Goal: Task Accomplishment & Management: Contribute content

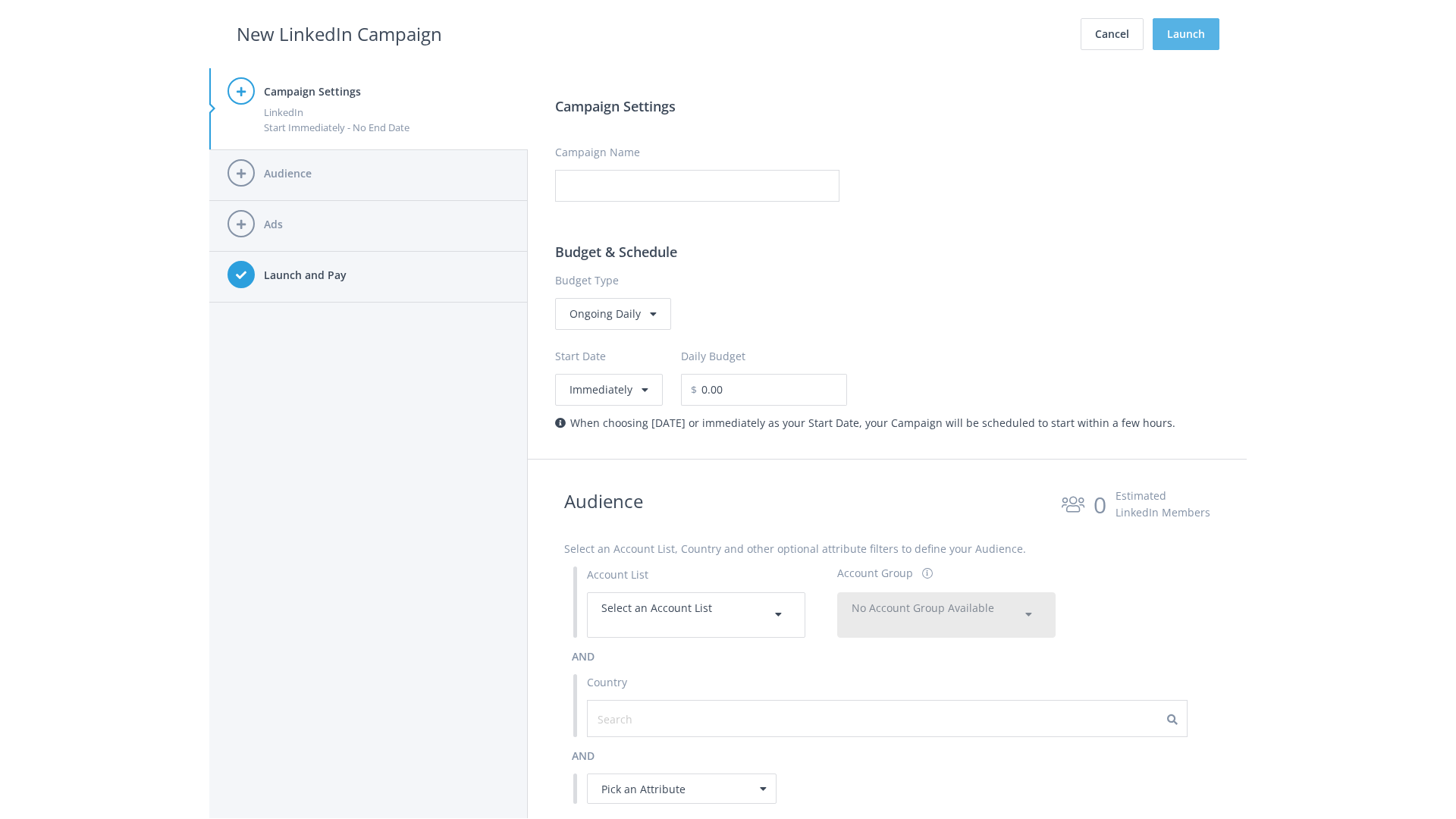
click at [1186, 34] on button "Launch" at bounding box center [1185, 34] width 66 height 32
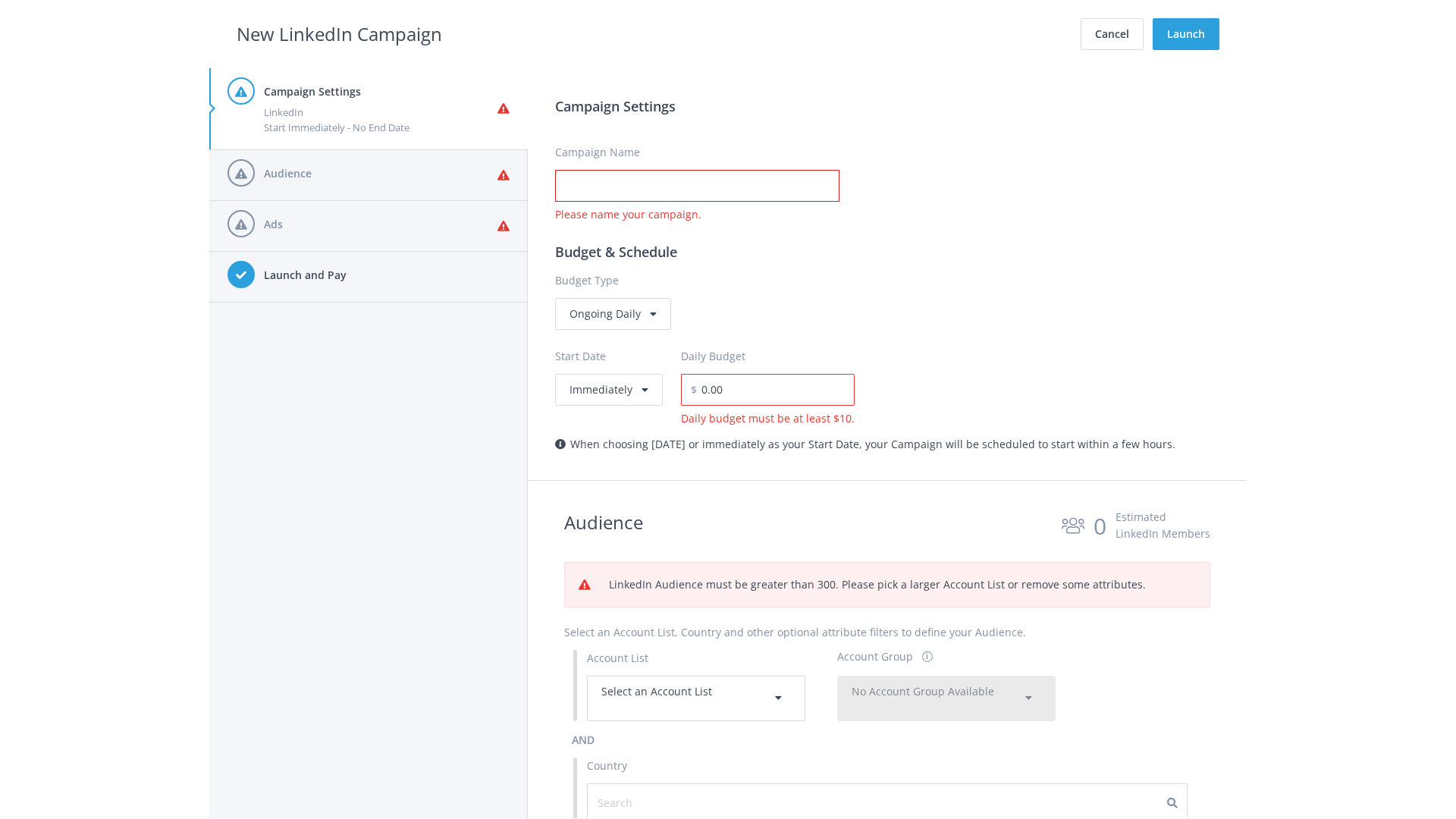
click at [697, 186] on input "Campaign Name" at bounding box center [697, 185] width 284 height 32
click at [339, 34] on h2 "New LinkedIn Campaign" at bounding box center [339, 34] width 205 height 29
type input "Campaign Name"
click at [339, 34] on h2 "New LinkedIn Campaign" at bounding box center [339, 34] width 205 height 29
click at [697, 698] on span "Select an Account List" at bounding box center [656, 691] width 111 height 14
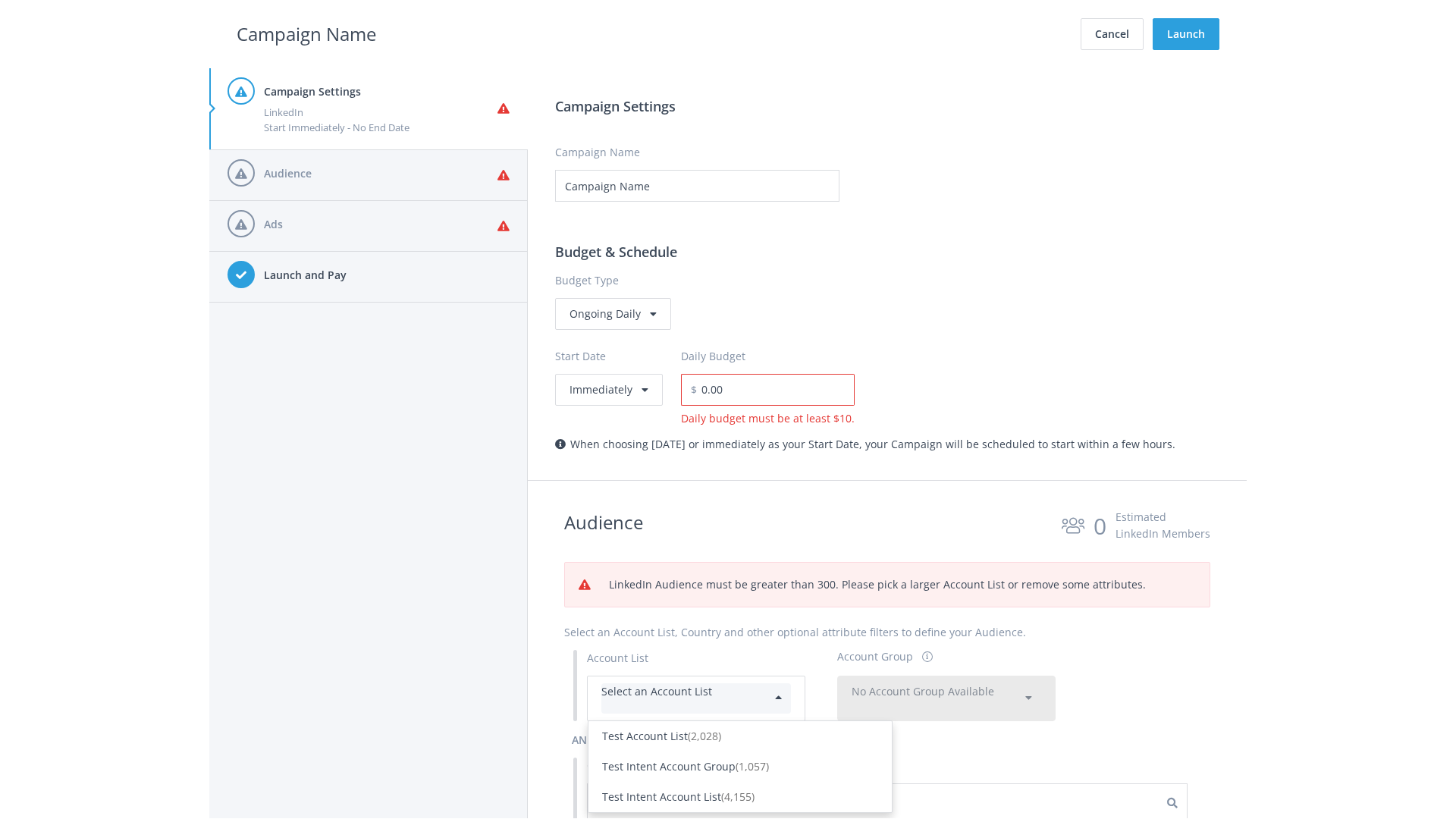
click at [740, 728] on div "Test Account List (2,028)" at bounding box center [740, 736] width 277 height 16
click at [946, 684] on span "No Account Group Available" at bounding box center [923, 691] width 143 height 14
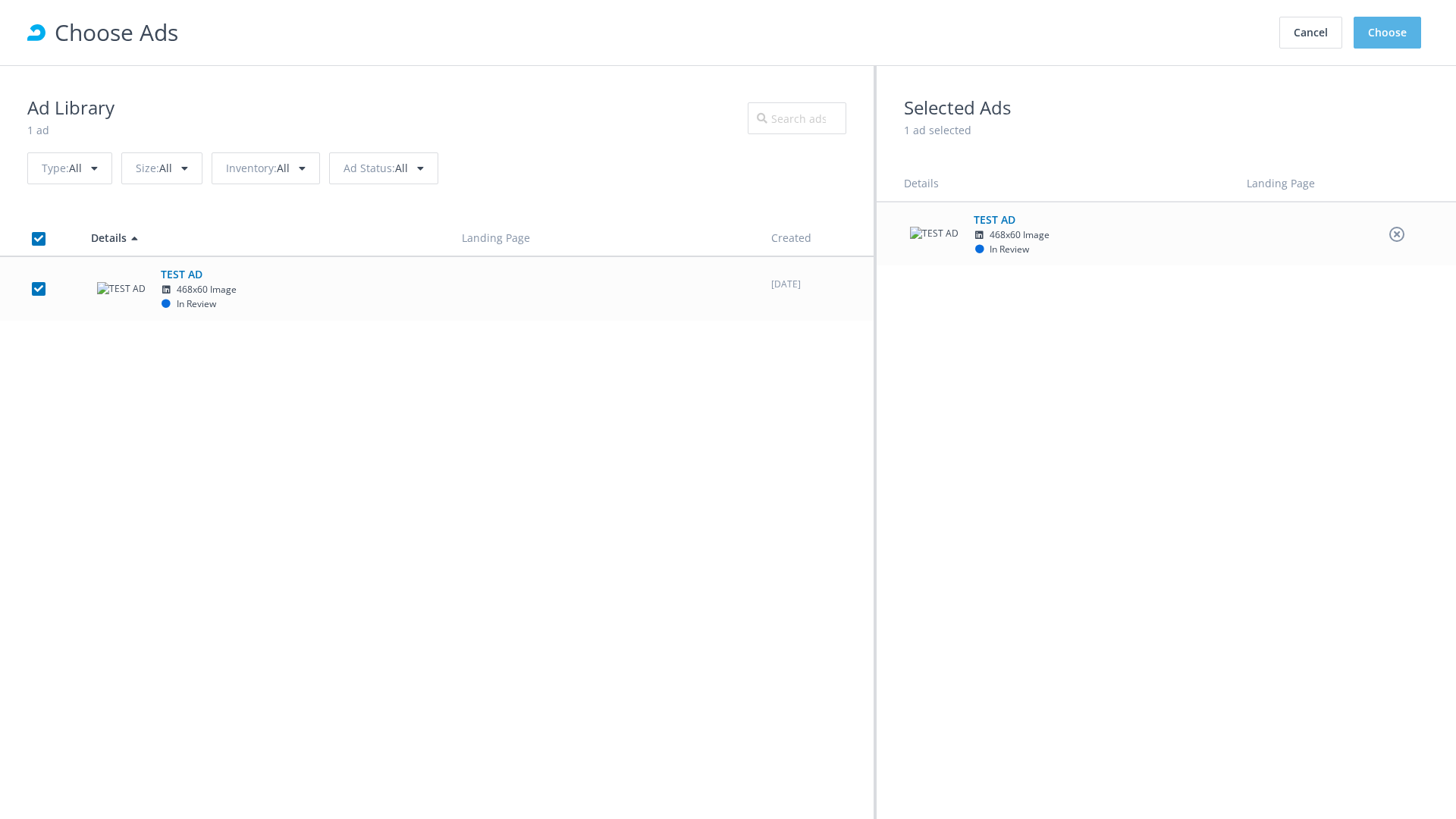
click at [1389, 33] on button "Choose" at bounding box center [1388, 32] width 67 height 32
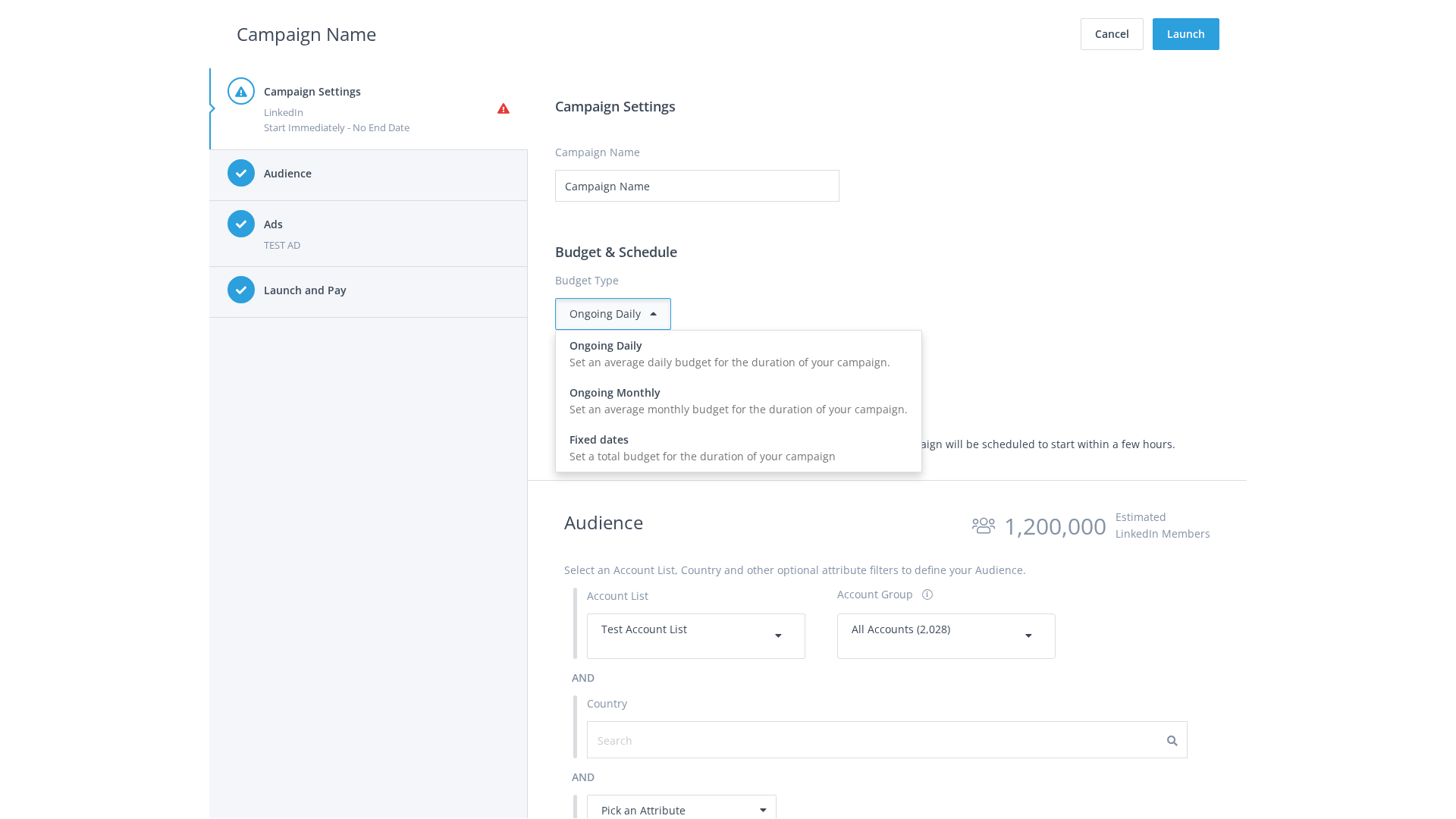
click at [782, 389] on input "0.00" at bounding box center [776, 389] width 158 height 32
click at [306, 34] on h2 "Campaign Name" at bounding box center [306, 34] width 140 height 29
type input "2,000.00"
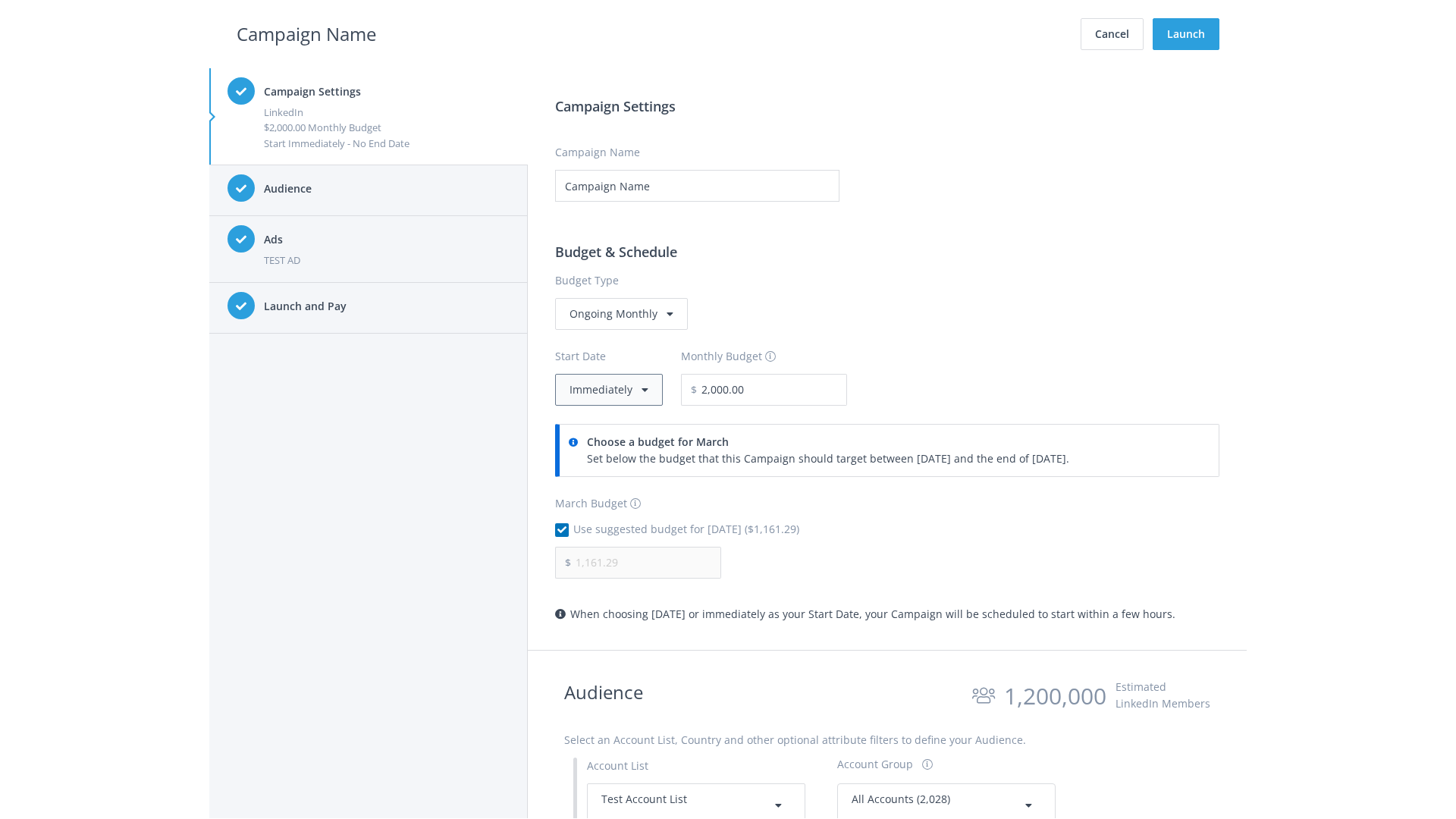
click at [608, 389] on button "Immediately" at bounding box center [609, 389] width 108 height 32
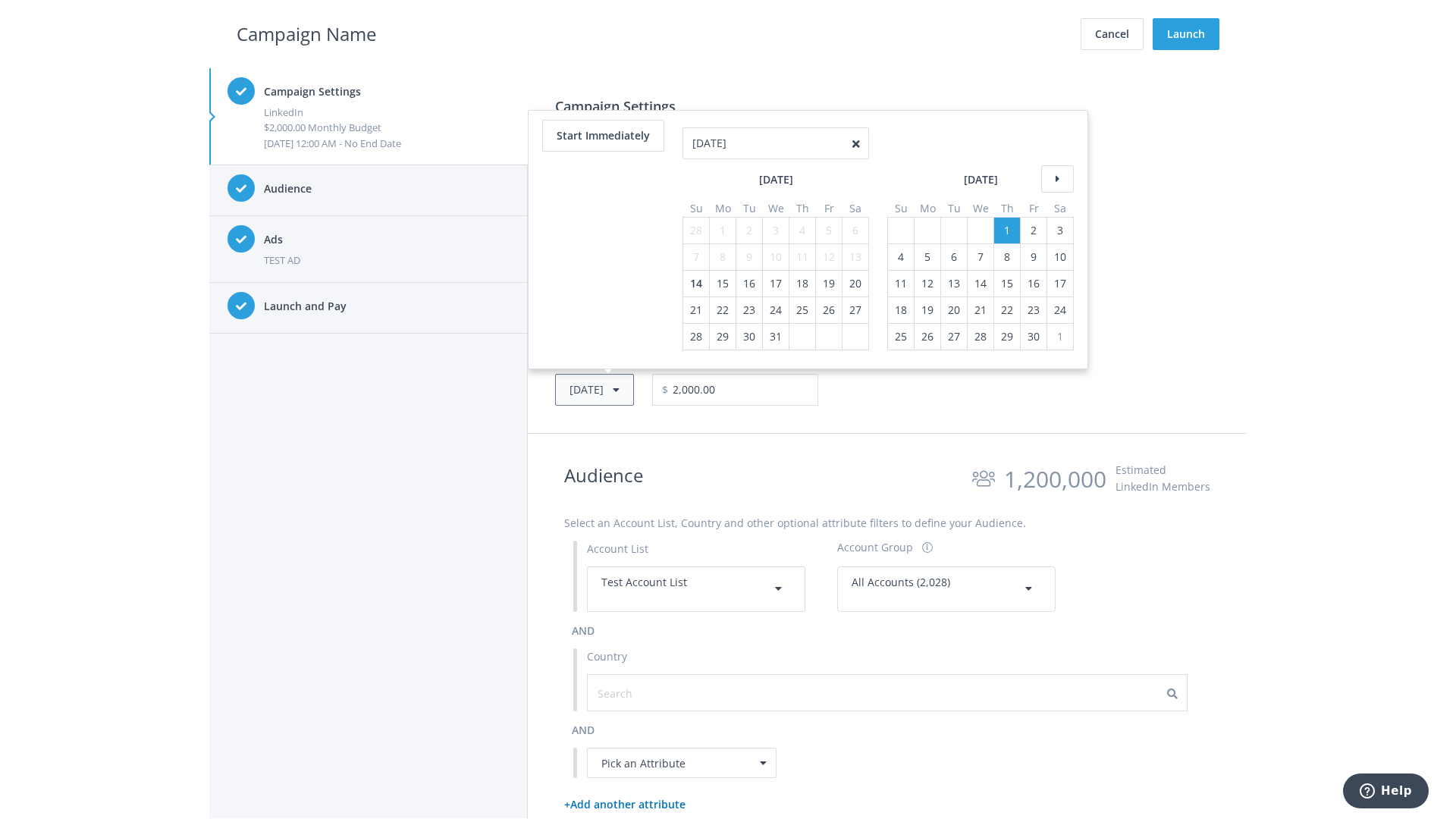
click at [618, 389] on button "Thu, Apr 1, 2021" at bounding box center [595, 389] width 79 height 32
click at [1056, 151] on icon at bounding box center [1058, 152] width 33 height 27
click at [695, 230] on div "4" at bounding box center [696, 230] width 19 height 26
type input "05/02/2021"
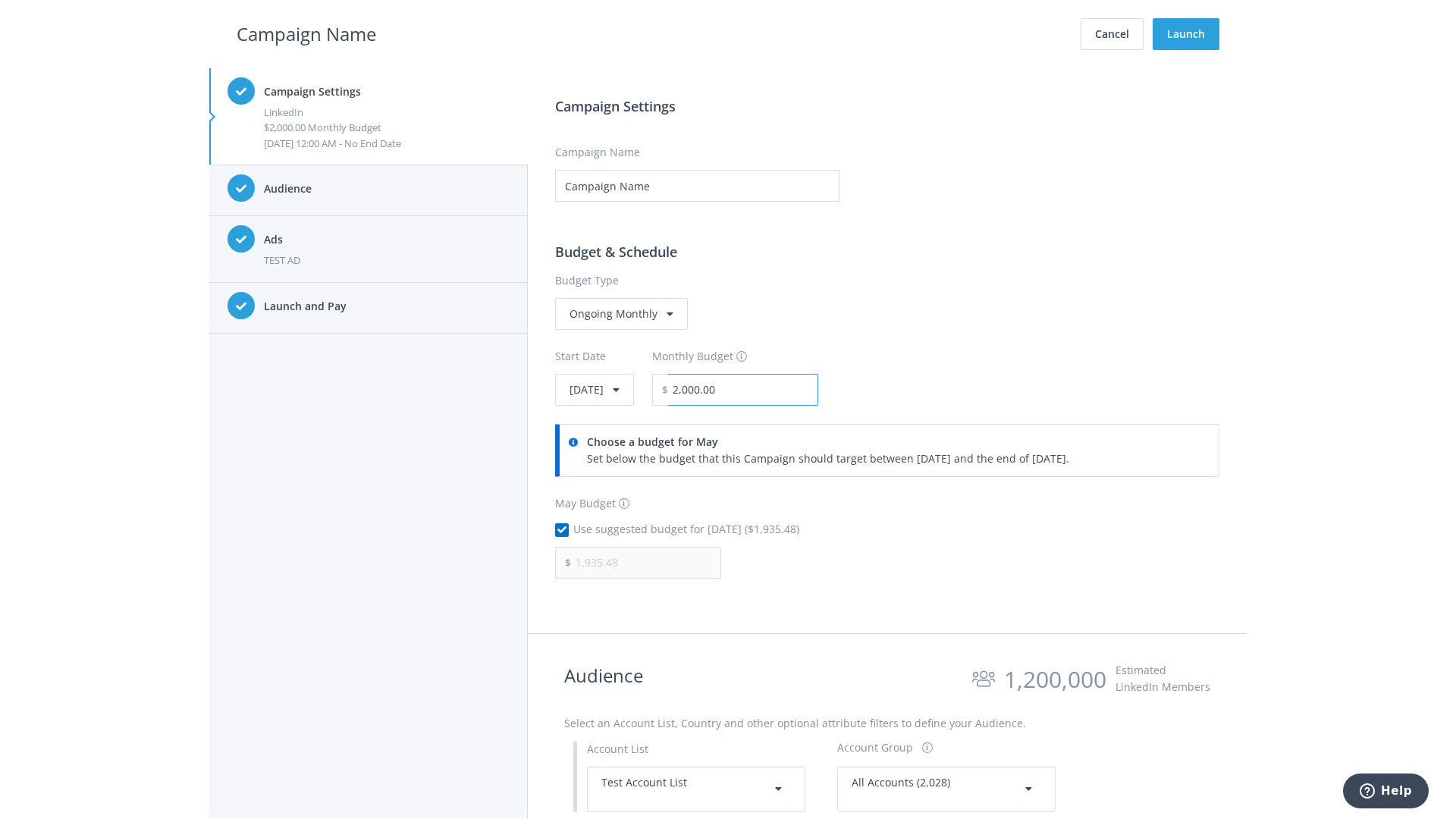
click at [784, 389] on input "2,000.00" at bounding box center [743, 389] width 150 height 32
click at [306, 34] on h2 "Campaign Name" at bounding box center [306, 34] width 140 height 29
type input "2,500.00"
type input "2,419.35"
checkbox input "false"
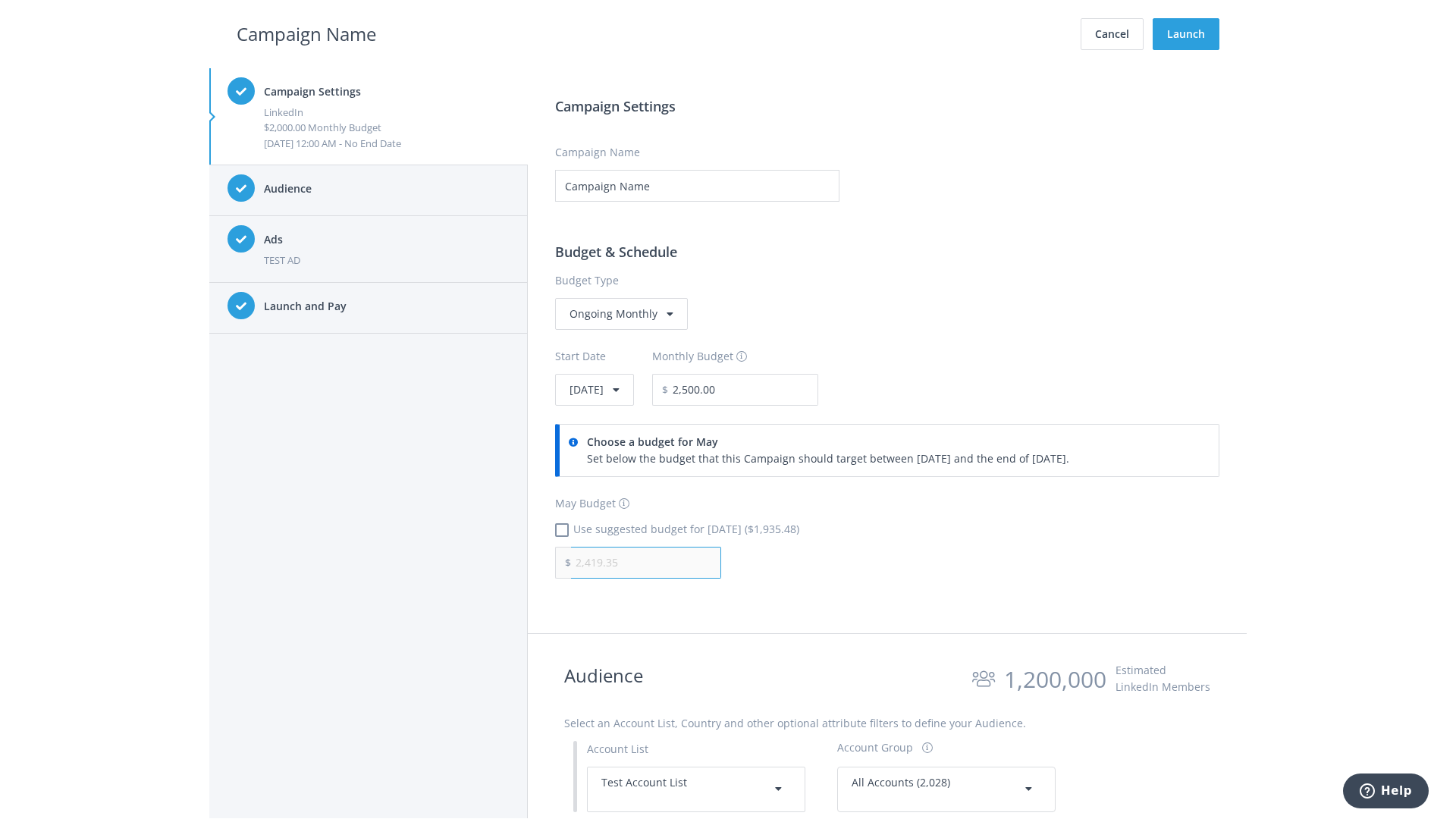
click at [647, 562] on input "2,419.35" at bounding box center [647, 563] width 150 height 32
type input "1,000.00"
click at [306, 34] on h2 "Campaign Name" at bounding box center [306, 34] width 140 height 29
click at [784, 389] on input "2,500.00" at bounding box center [743, 389] width 150 height 32
click at [306, 34] on h2 "Campaign Name" at bounding box center [306, 34] width 140 height 29
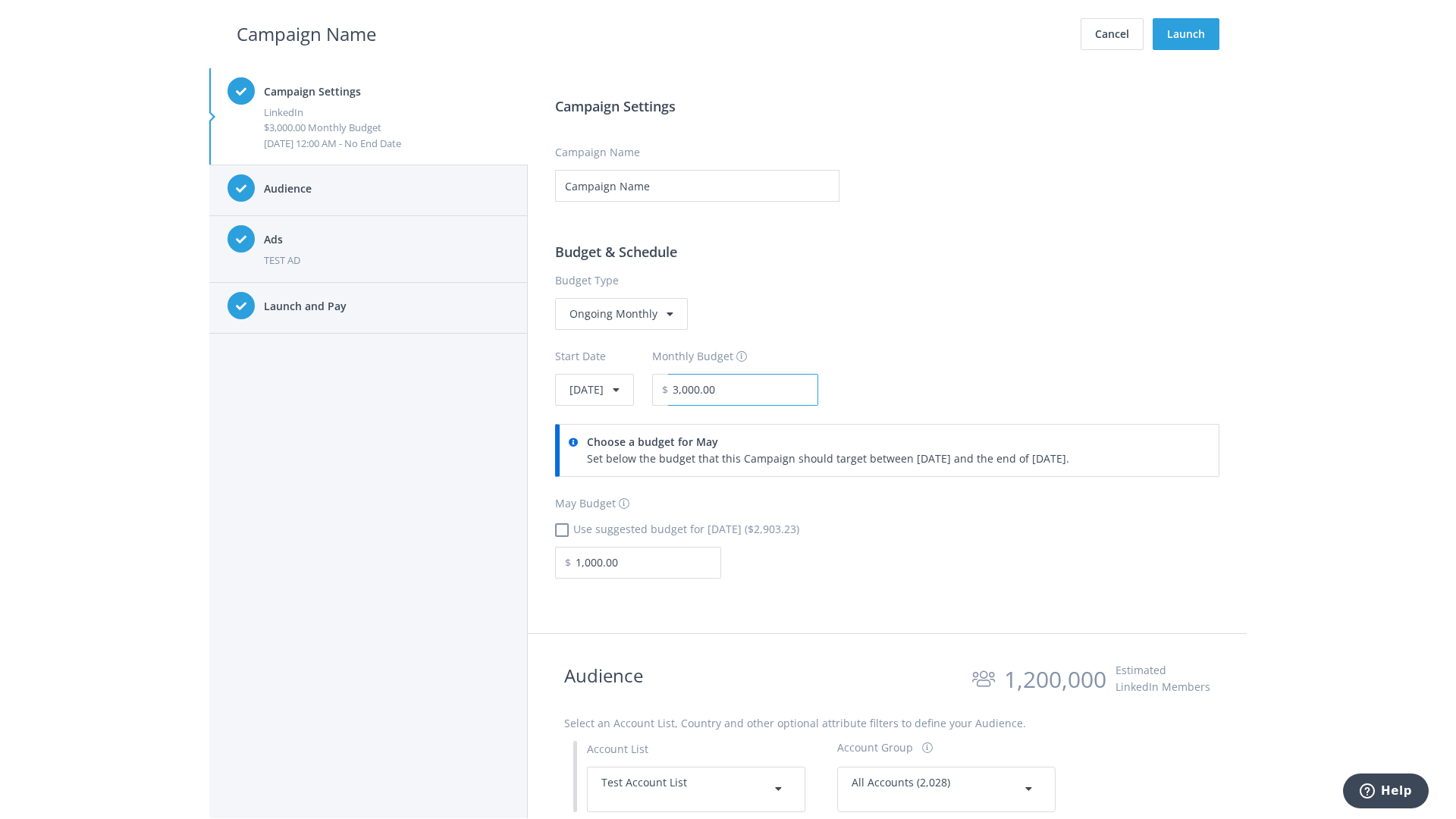
click at [784, 389] on input "3,000.00" at bounding box center [743, 389] width 150 height 32
click at [306, 34] on h2 "Campaign Name" at bounding box center [306, 34] width 140 height 29
type input "2,500.00"
checkbox input "true"
type input "2,419.35"
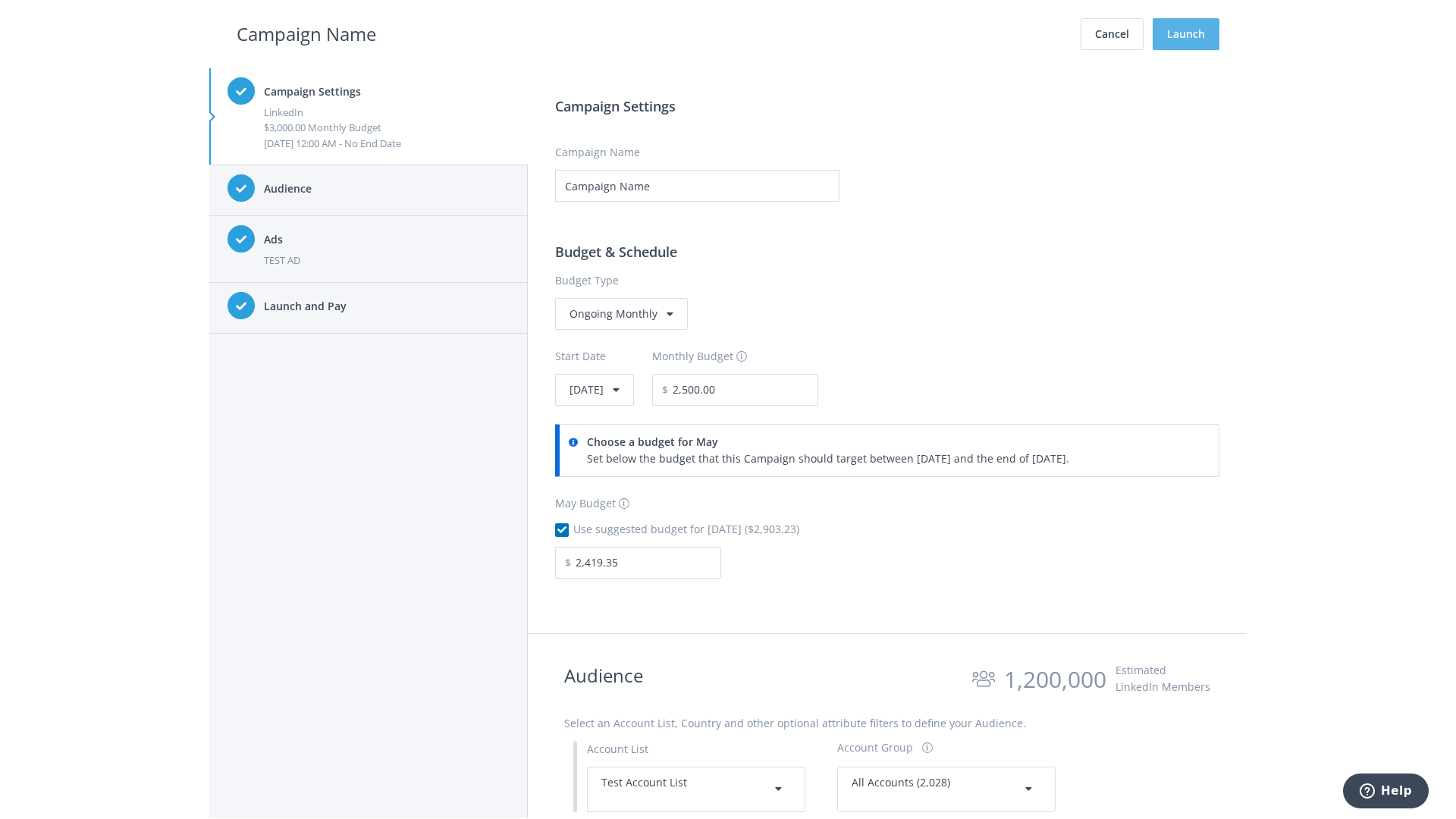
click at [1186, 34] on button "Launch" at bounding box center [1185, 34] width 66 height 32
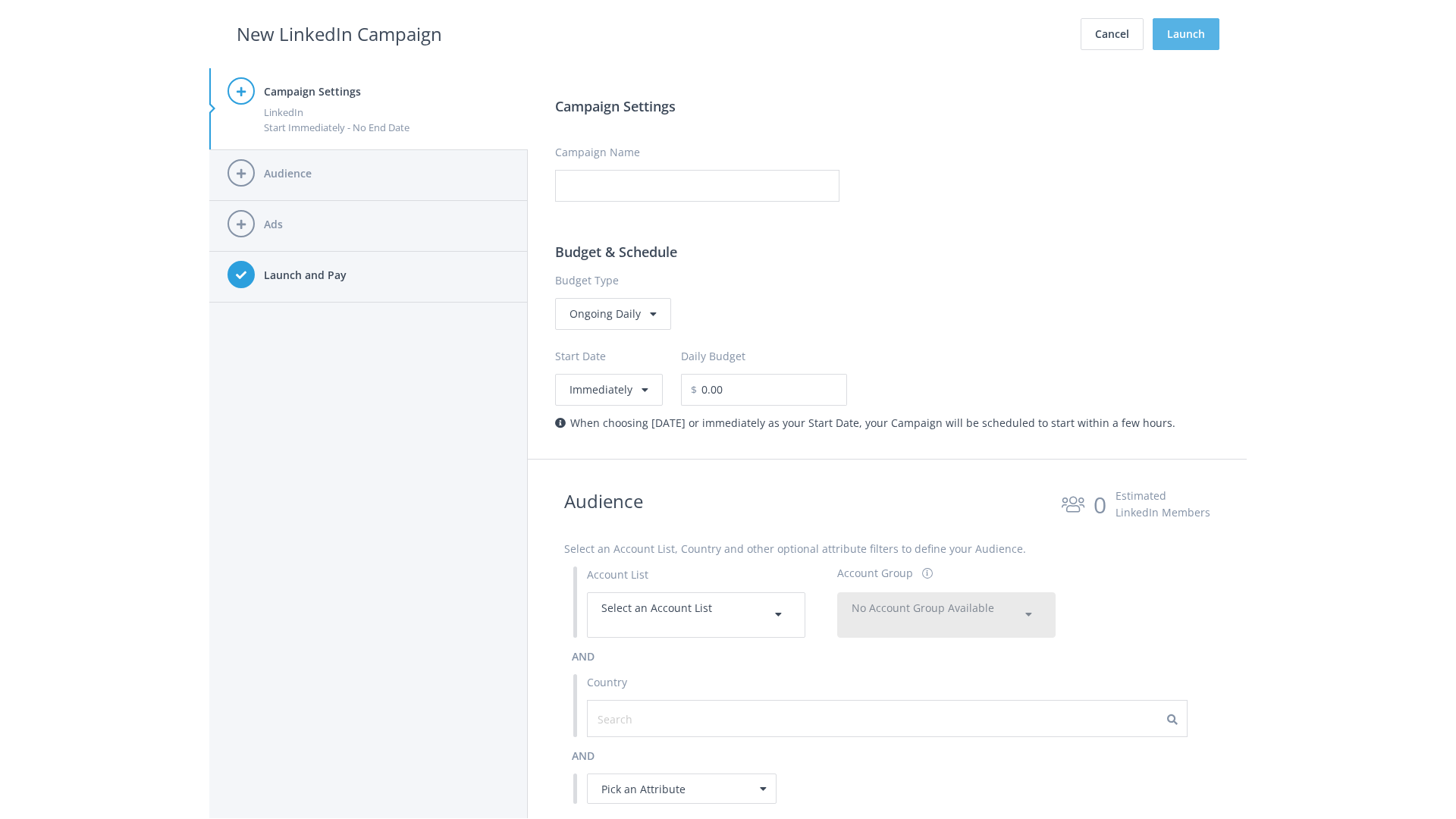
click at [1186, 34] on button "Launch" at bounding box center [1185, 34] width 66 height 32
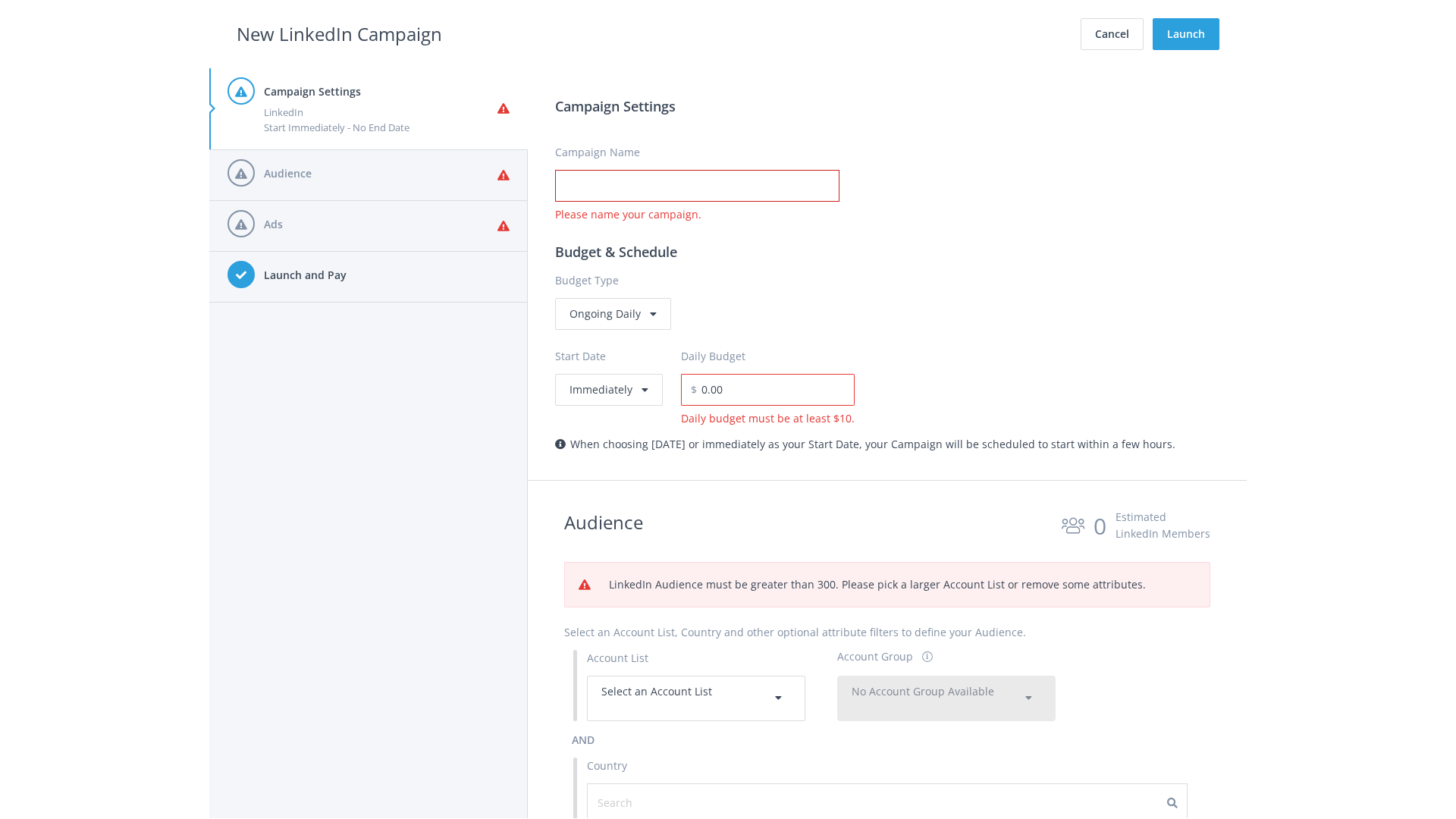
click at [697, 186] on input "Campaign Name" at bounding box center [697, 185] width 284 height 32
click at [339, 34] on h2 "New LinkedIn Campaign" at bounding box center [339, 34] width 205 height 29
type input "Campaign Name"
click at [339, 34] on h2 "New LinkedIn Campaign" at bounding box center [339, 34] width 205 height 29
click at [697, 698] on span "Select an Account List" at bounding box center [656, 691] width 111 height 14
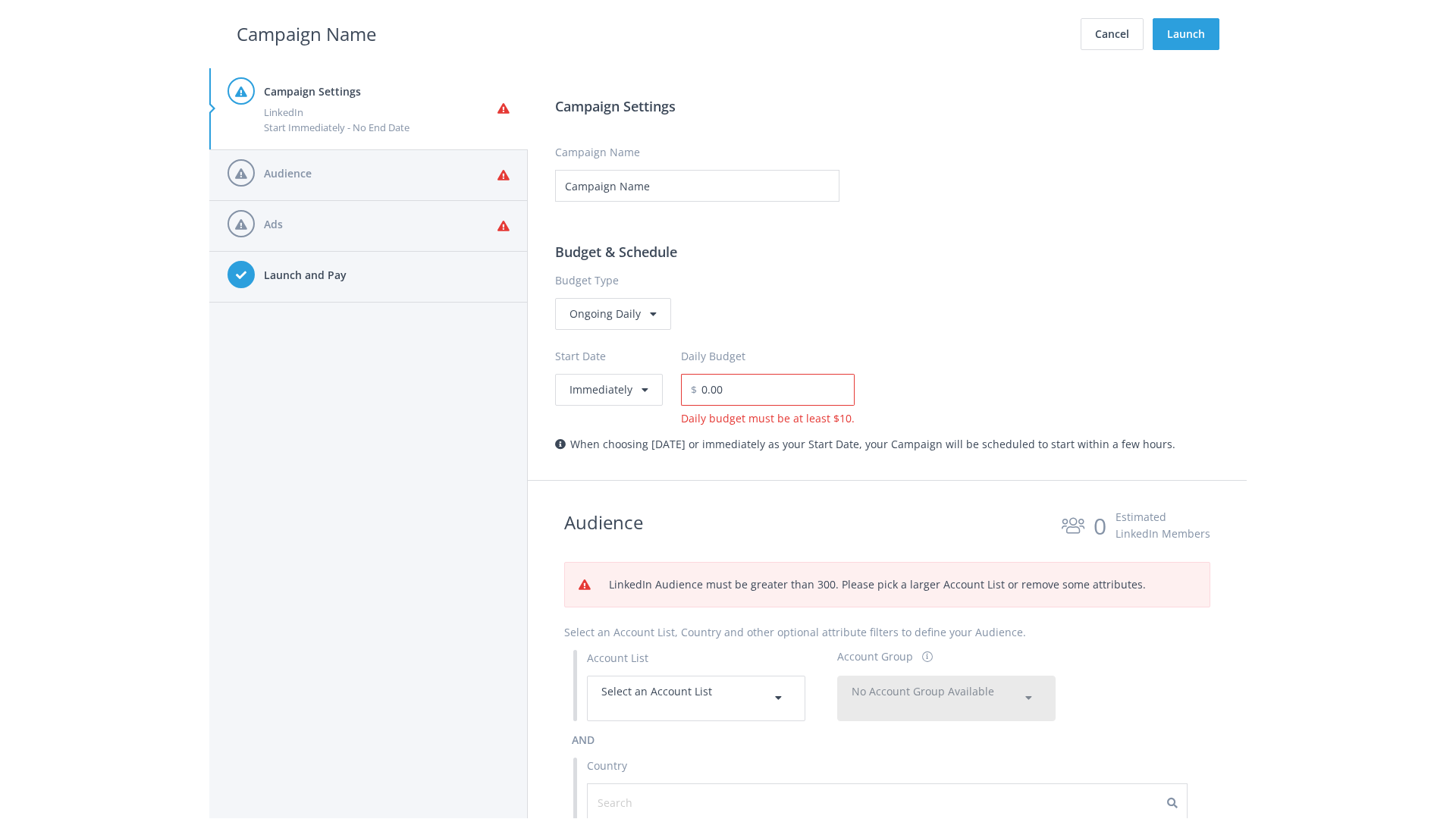
click at [946, 698] on span "No Account Group Available" at bounding box center [923, 691] width 143 height 14
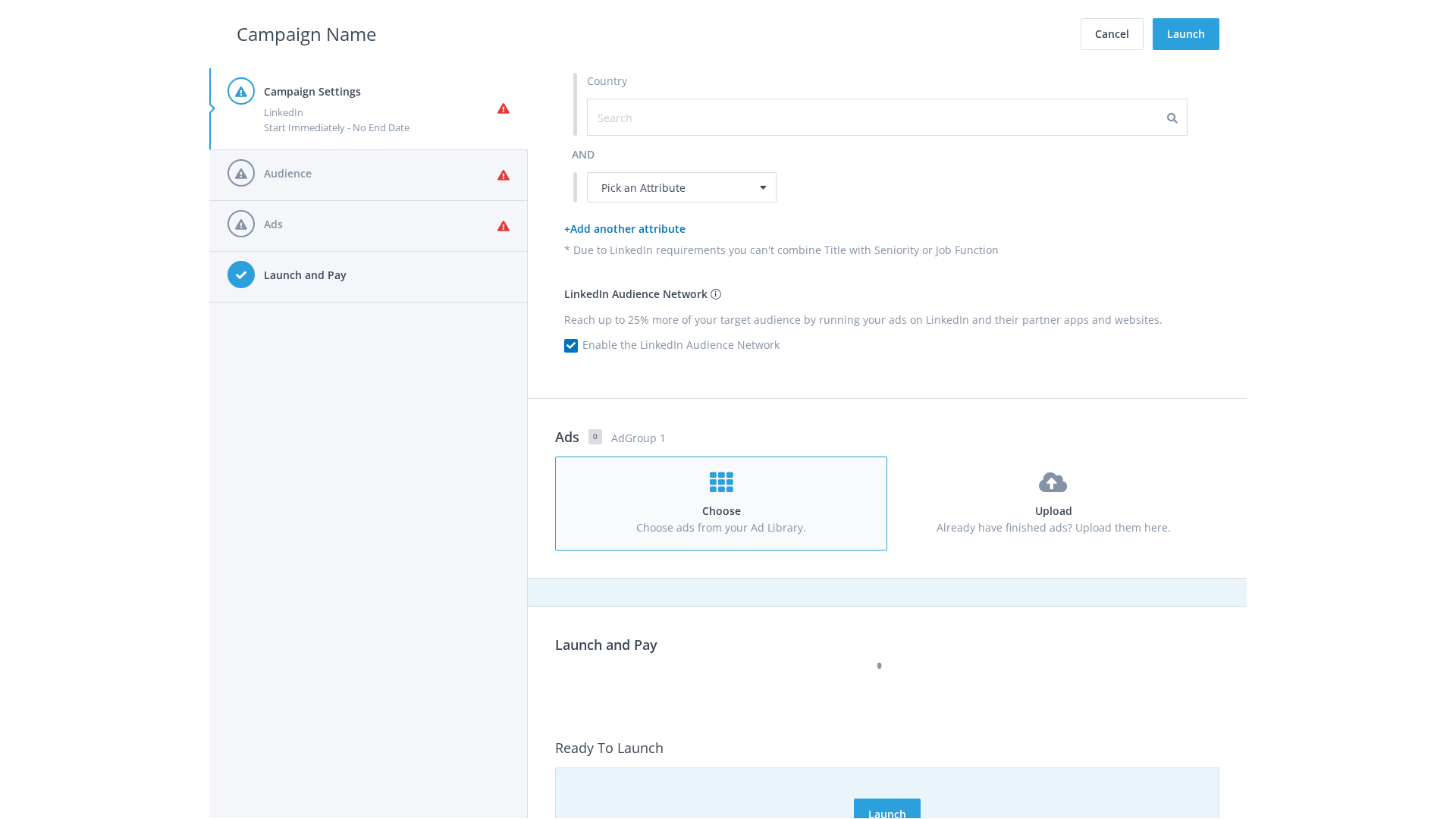
click at [722, 503] on h4 "Choose" at bounding box center [721, 511] width 304 height 16
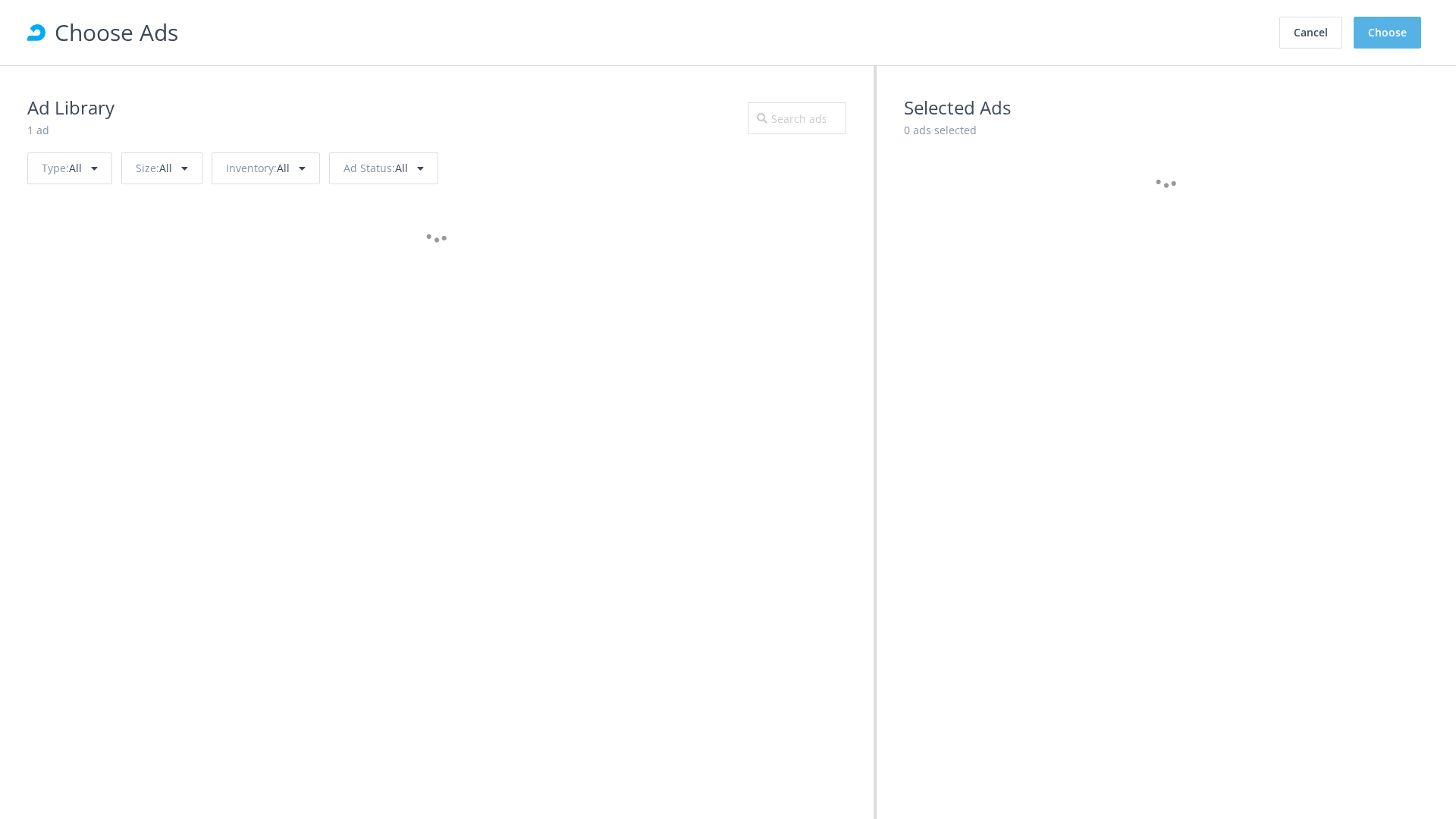
click at [1389, 33] on button "Choose" at bounding box center [1388, 32] width 67 height 32
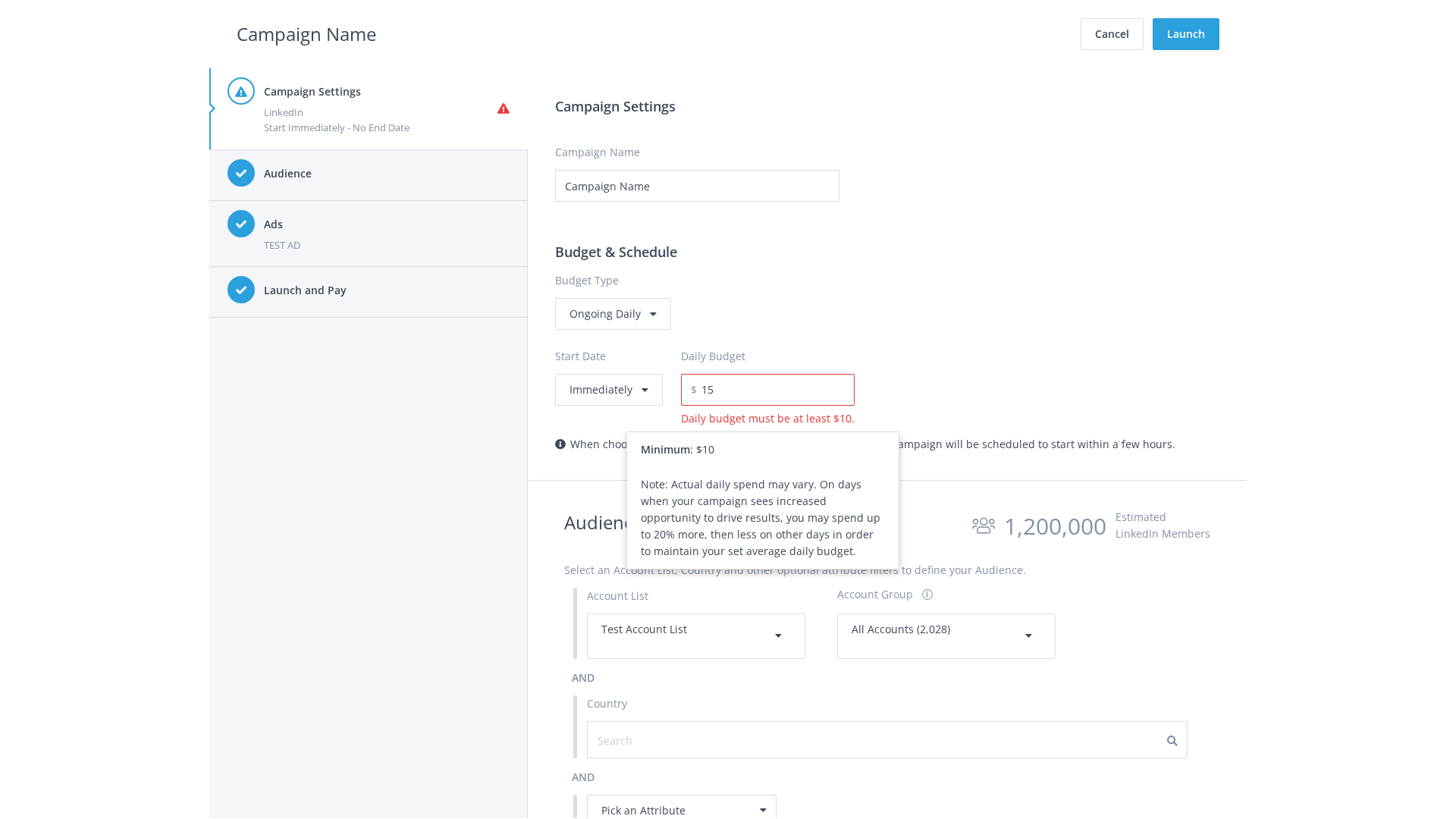
click at [306, 34] on h2 "Campaign Name" at bounding box center [306, 34] width 140 height 29
type input "15.00"
click at [1186, 34] on button "Launch" at bounding box center [1185, 34] width 66 height 32
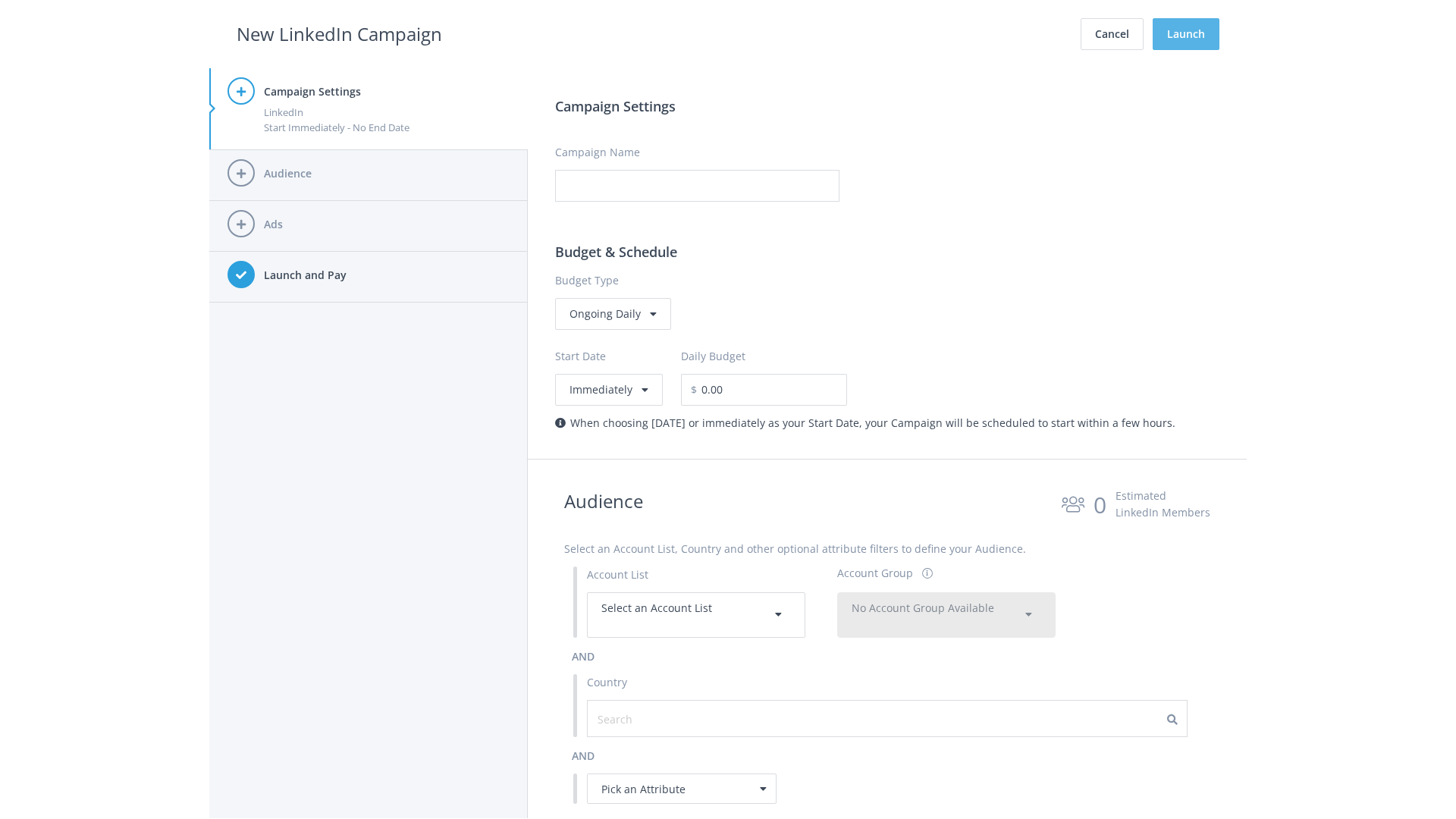
click at [1186, 34] on button "Launch" at bounding box center [1185, 34] width 66 height 32
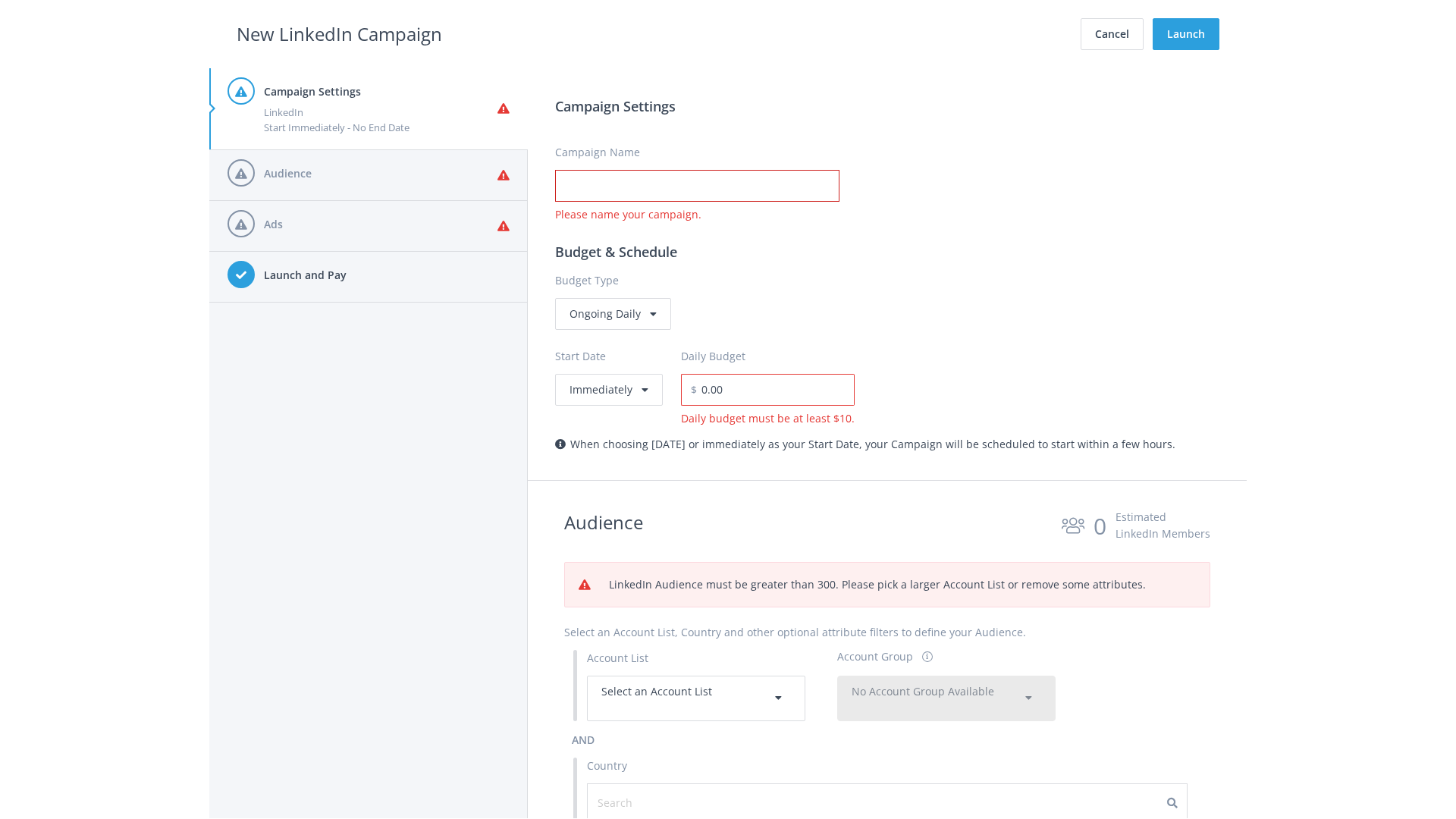
click at [697, 186] on input "Campaign Name" at bounding box center [697, 185] width 284 height 32
click at [339, 34] on h2 "New LinkedIn Campaign" at bounding box center [339, 34] width 205 height 29
type input "Campaign Name"
click at [339, 34] on h2 "New LinkedIn Campaign" at bounding box center [339, 34] width 205 height 29
click at [697, 698] on span "Select an Account List" at bounding box center [656, 691] width 111 height 14
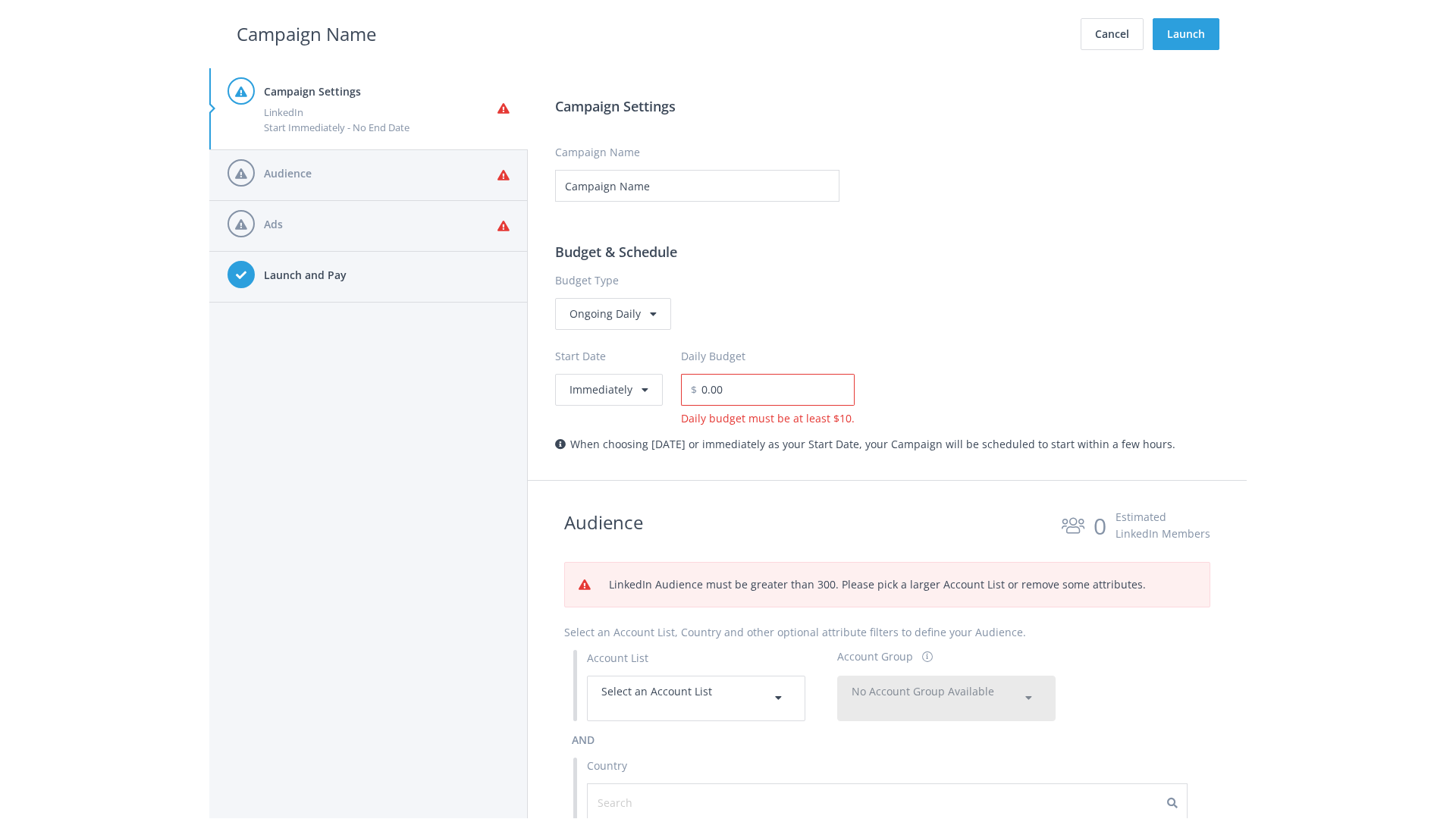
click at [946, 684] on span "No Account Group Available" at bounding box center [923, 691] width 143 height 14
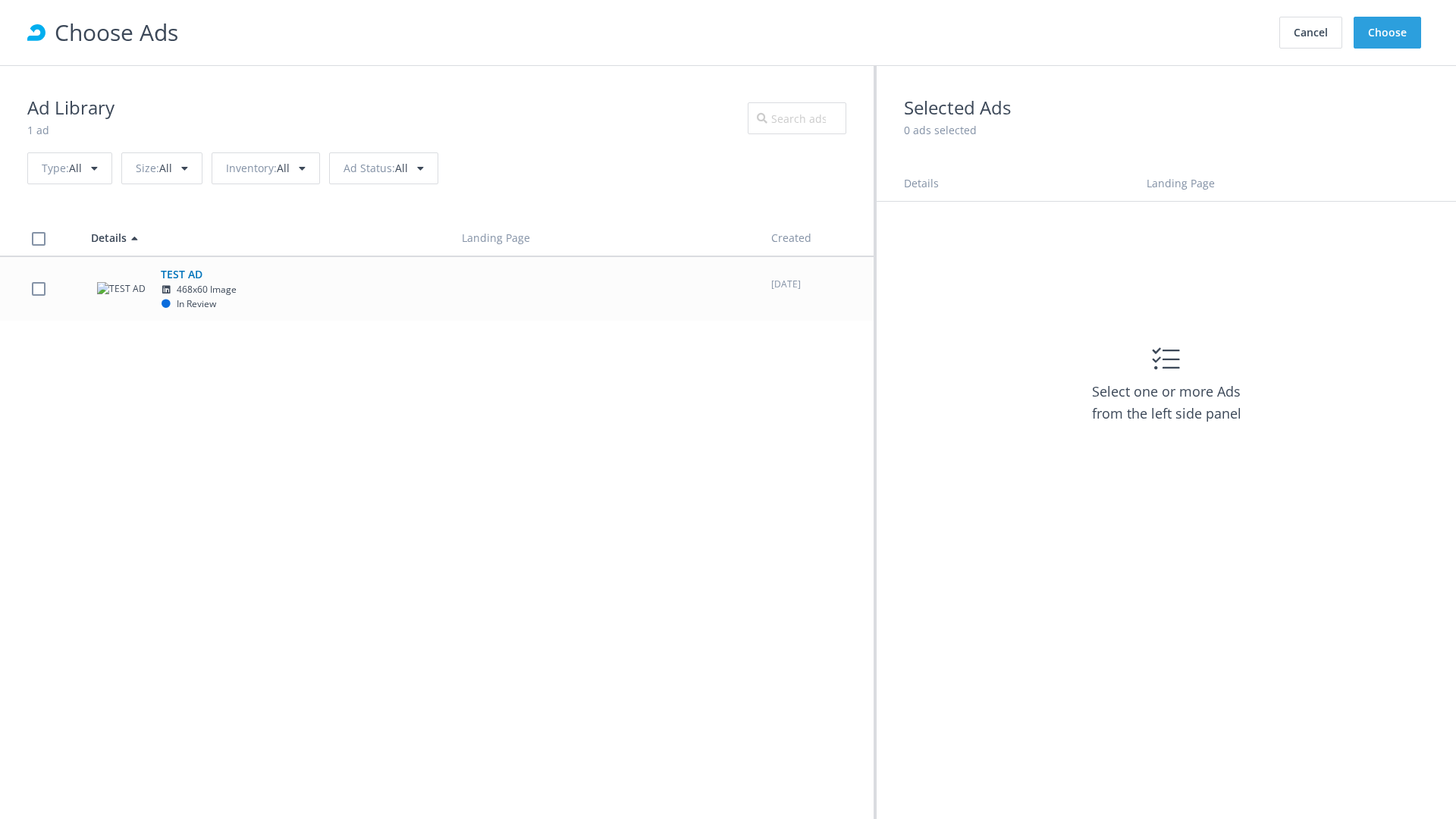
click at [437, 288] on td "TEST AD 468x60 Image In Review" at bounding box center [262, 288] width 371 height 65
click at [1389, 33] on button "Choose" at bounding box center [1388, 32] width 67 height 32
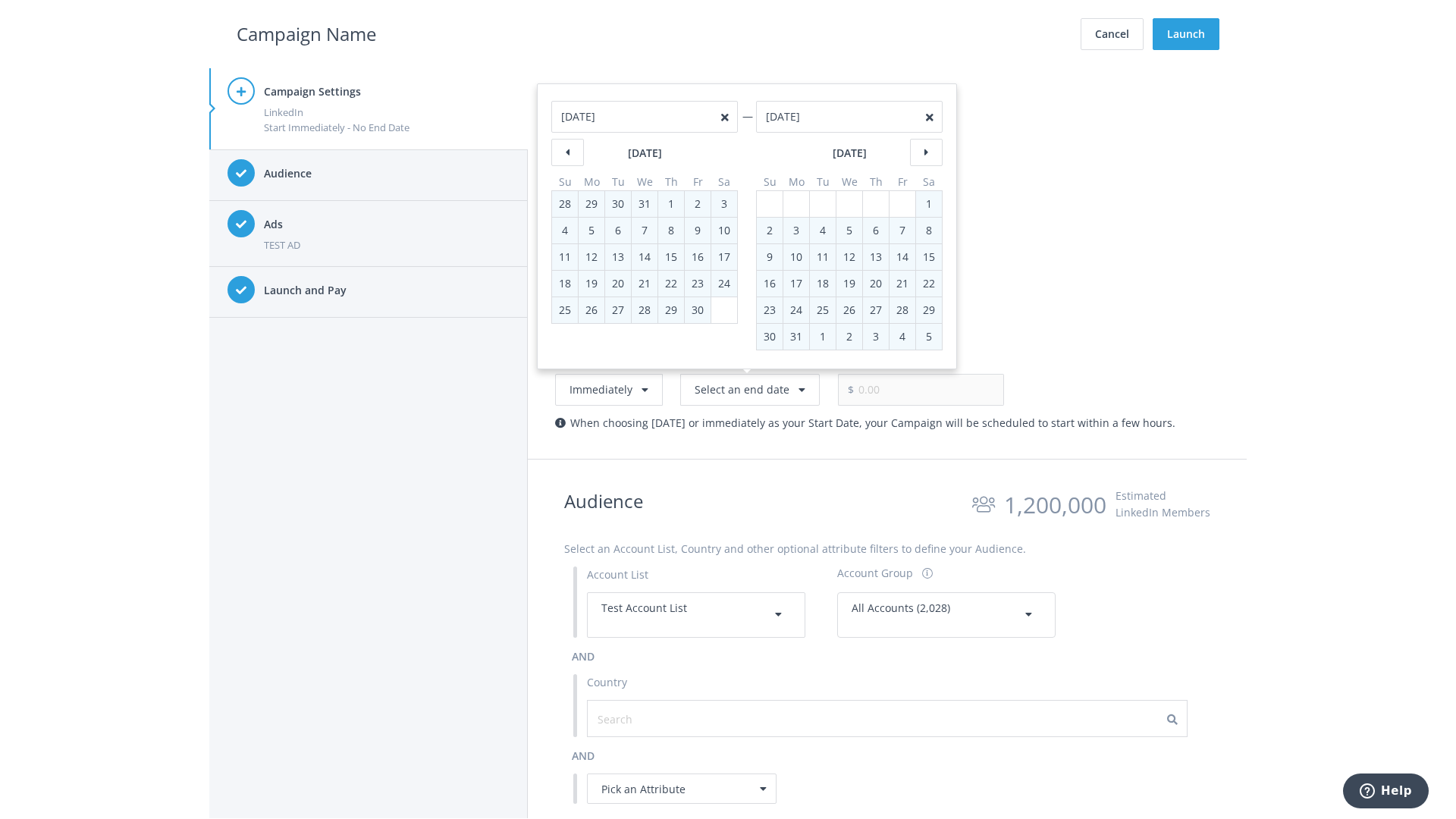
click at [770, 230] on div "2" at bounding box center [770, 230] width 19 height 26
type input "05/02/2021"
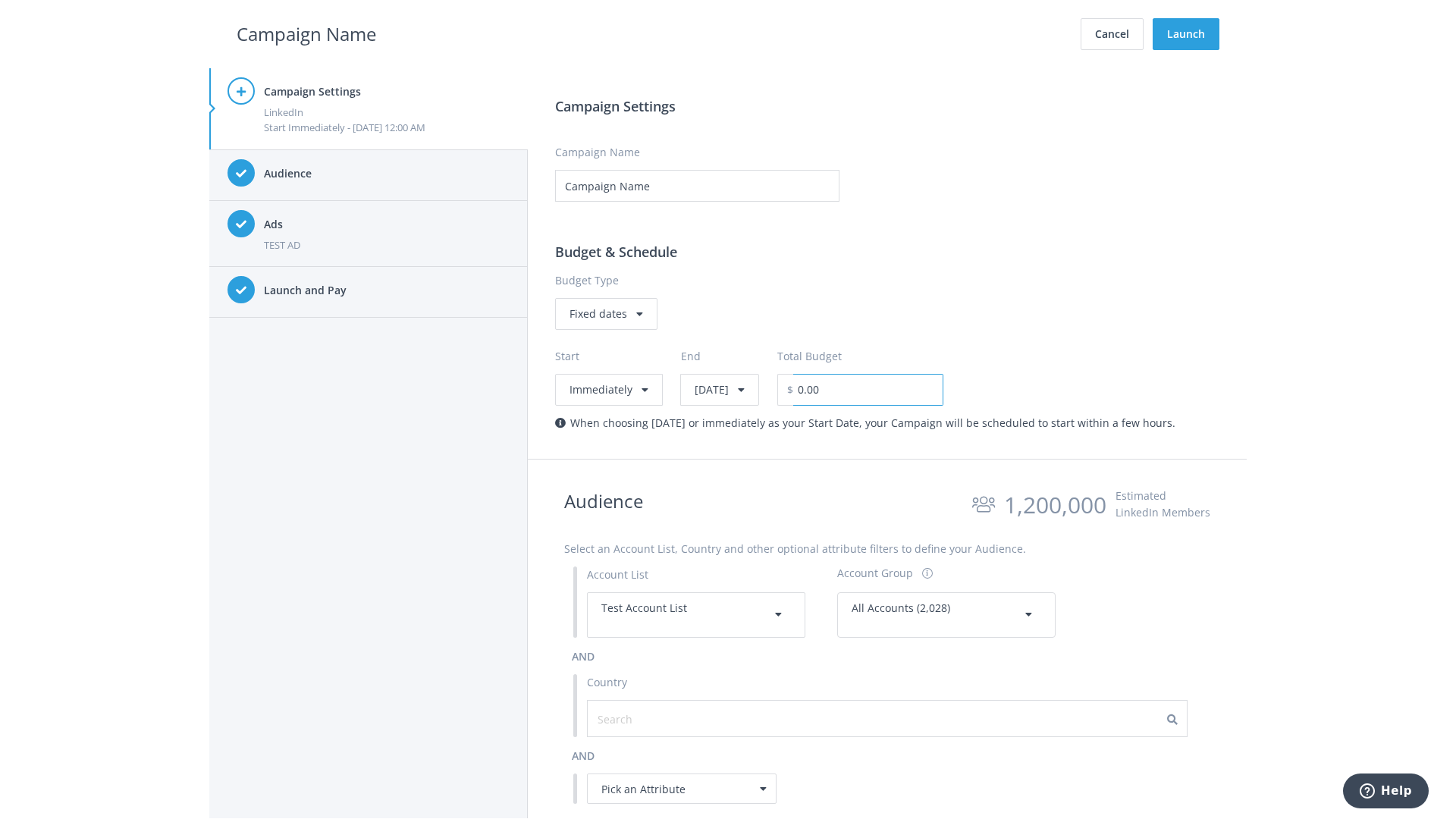
click at [907, 389] on input "0.00" at bounding box center [868, 389] width 150 height 32
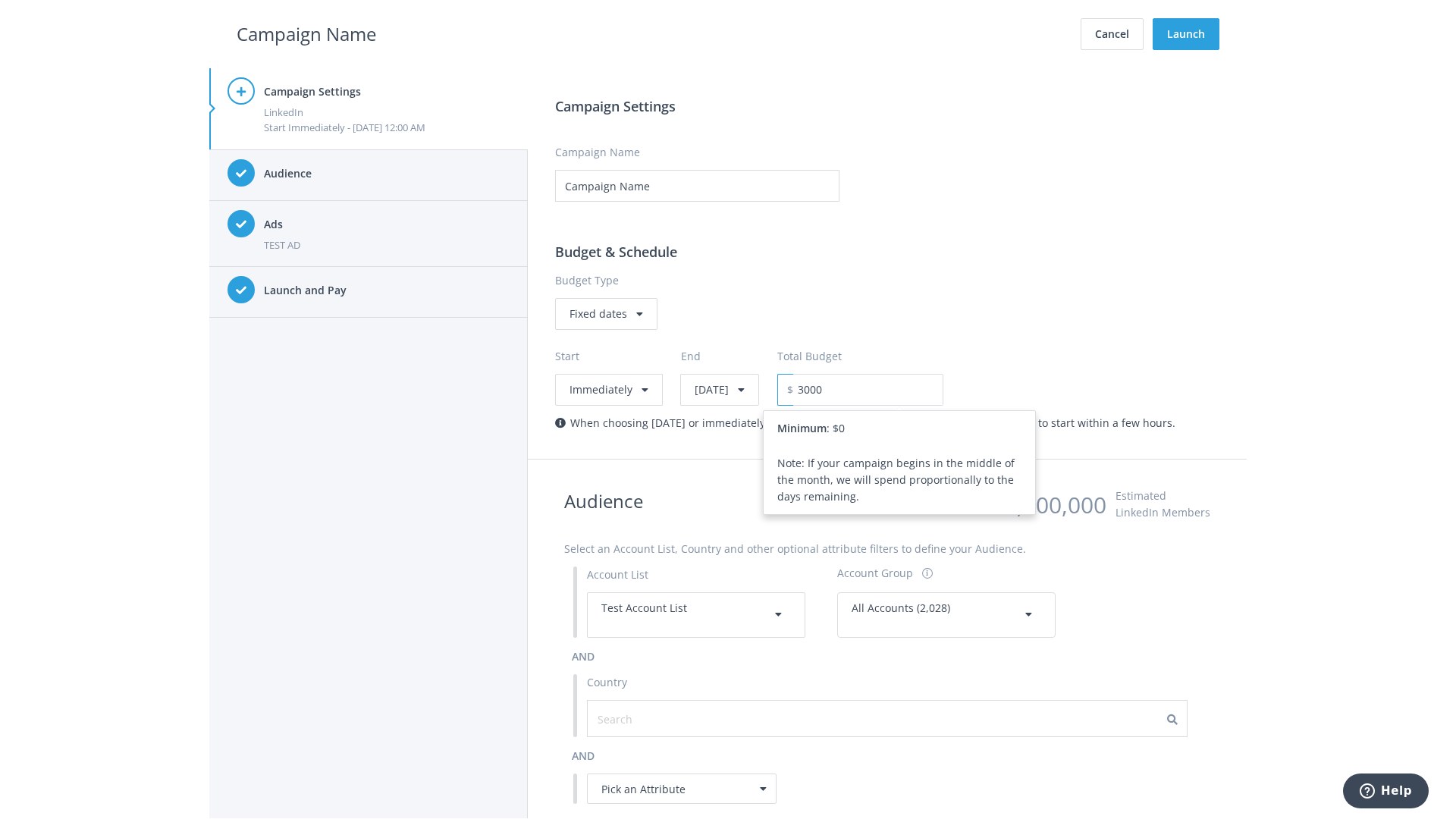
click at [306, 34] on h2 "Campaign Name" at bounding box center [306, 34] width 140 height 29
type input "3,000.00"
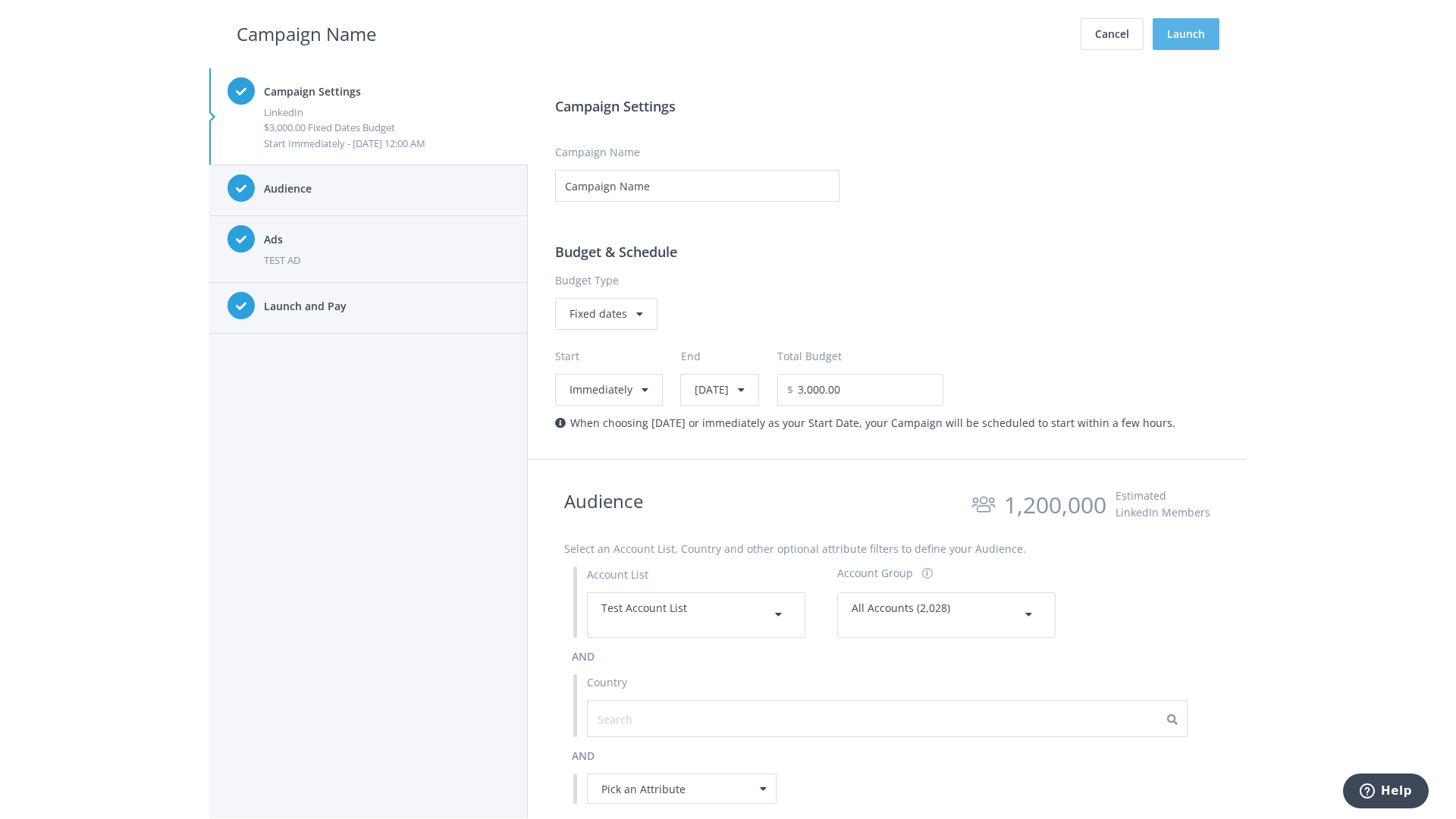
click at [1186, 34] on button "Launch" at bounding box center [1185, 34] width 66 height 32
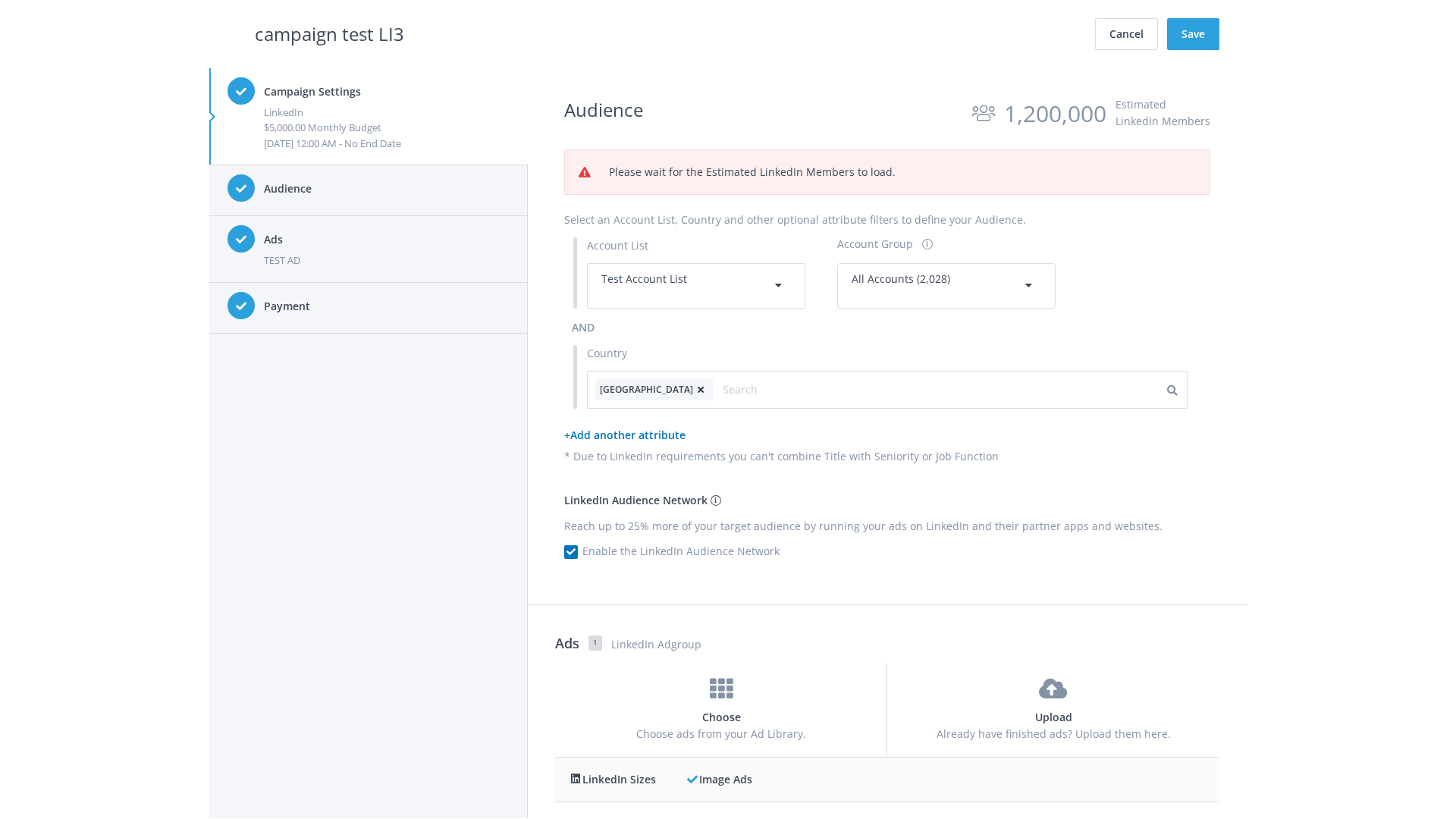
scroll to position [490, 0]
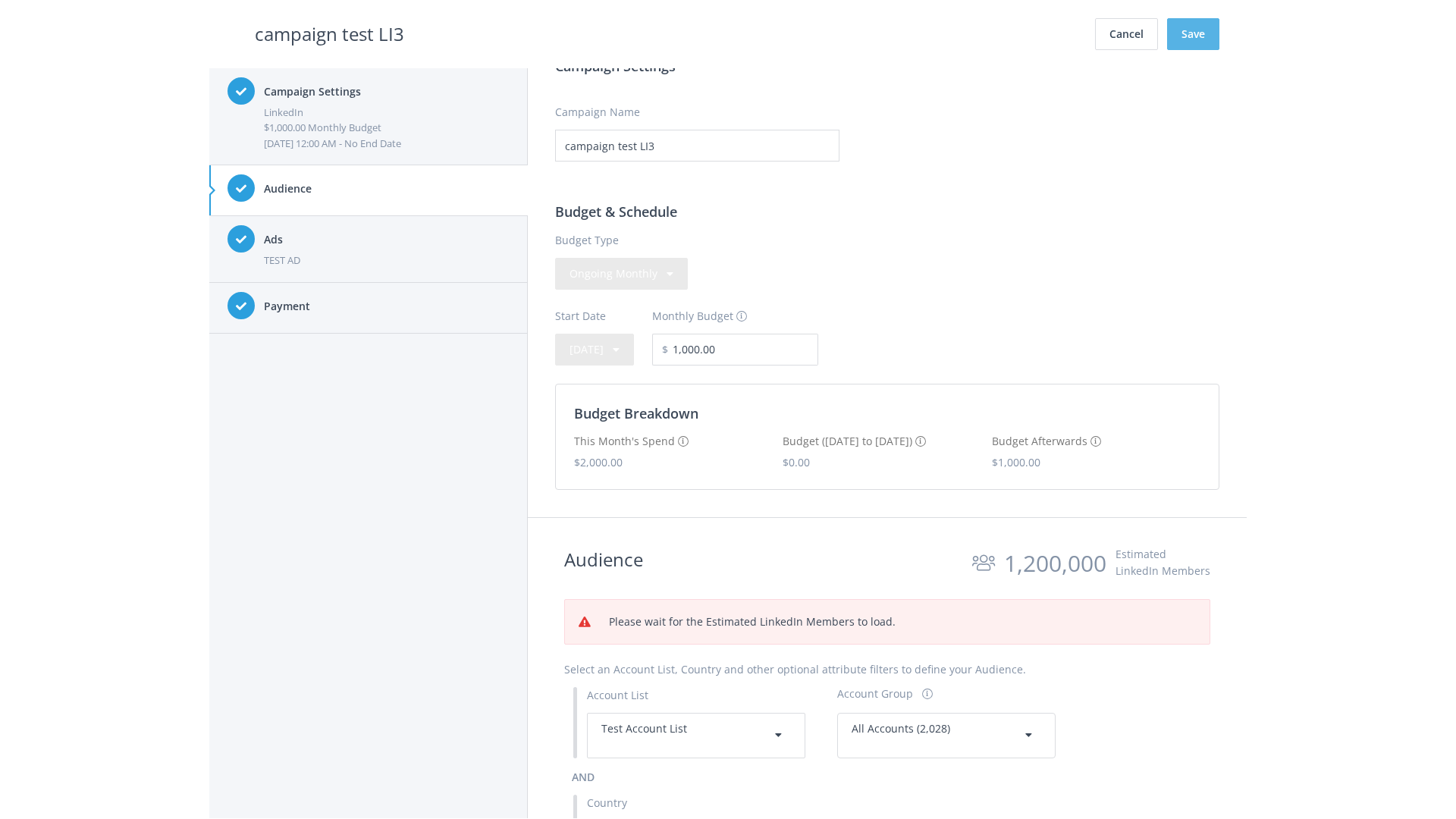
click at [1193, 34] on button "Save" at bounding box center [1193, 34] width 52 height 32
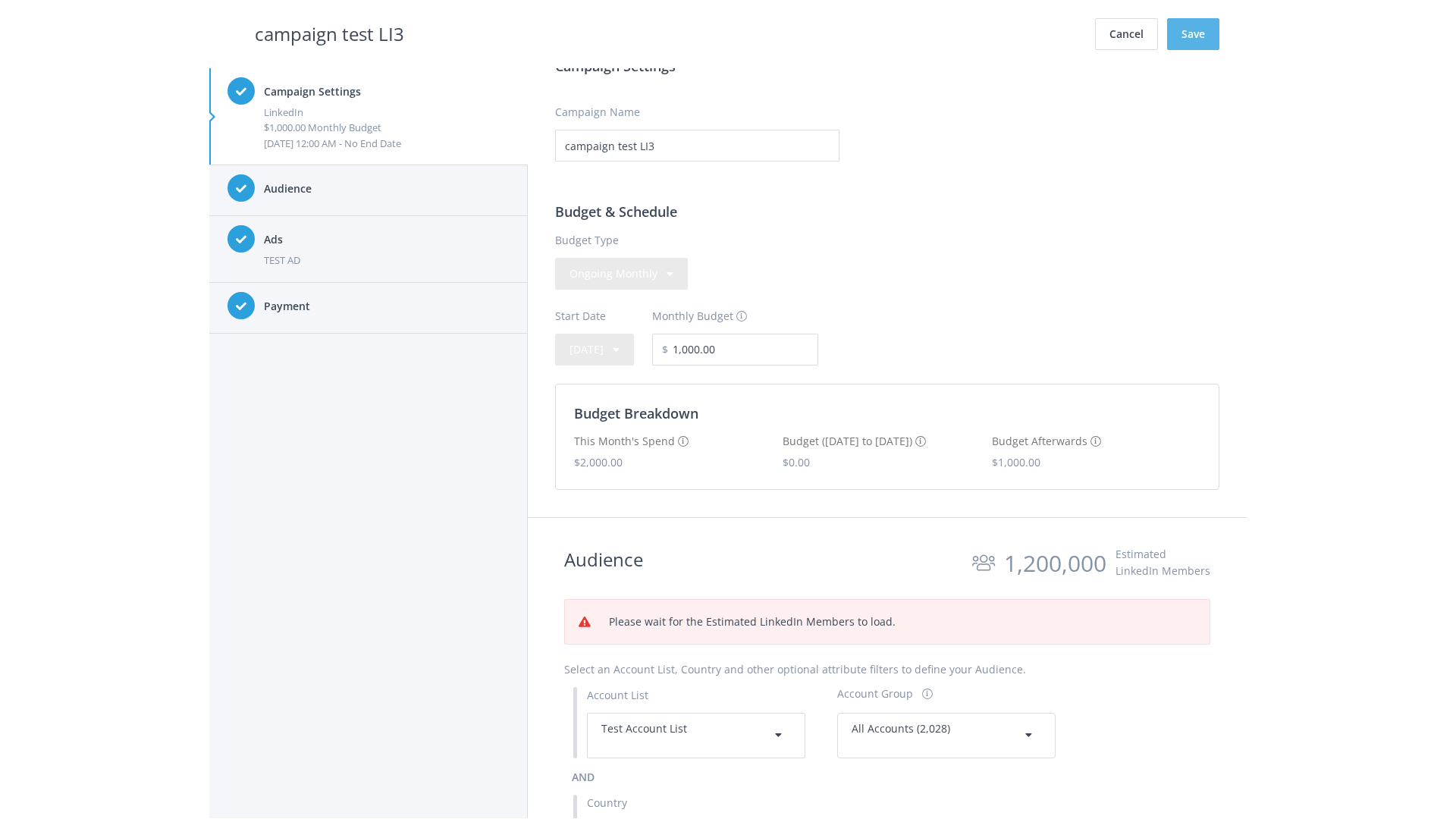
scroll to position [252, 0]
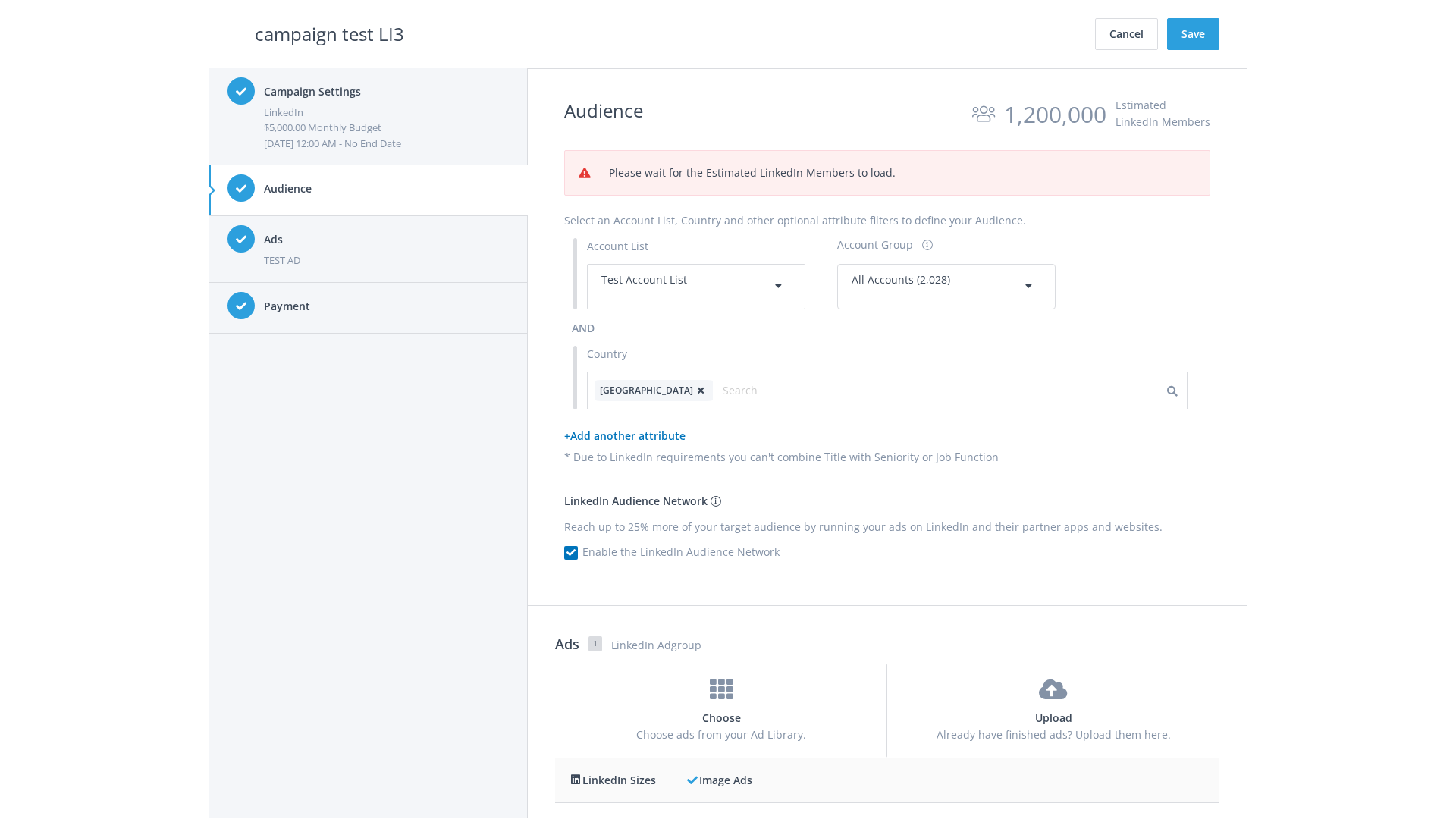
scroll to position [647, 0]
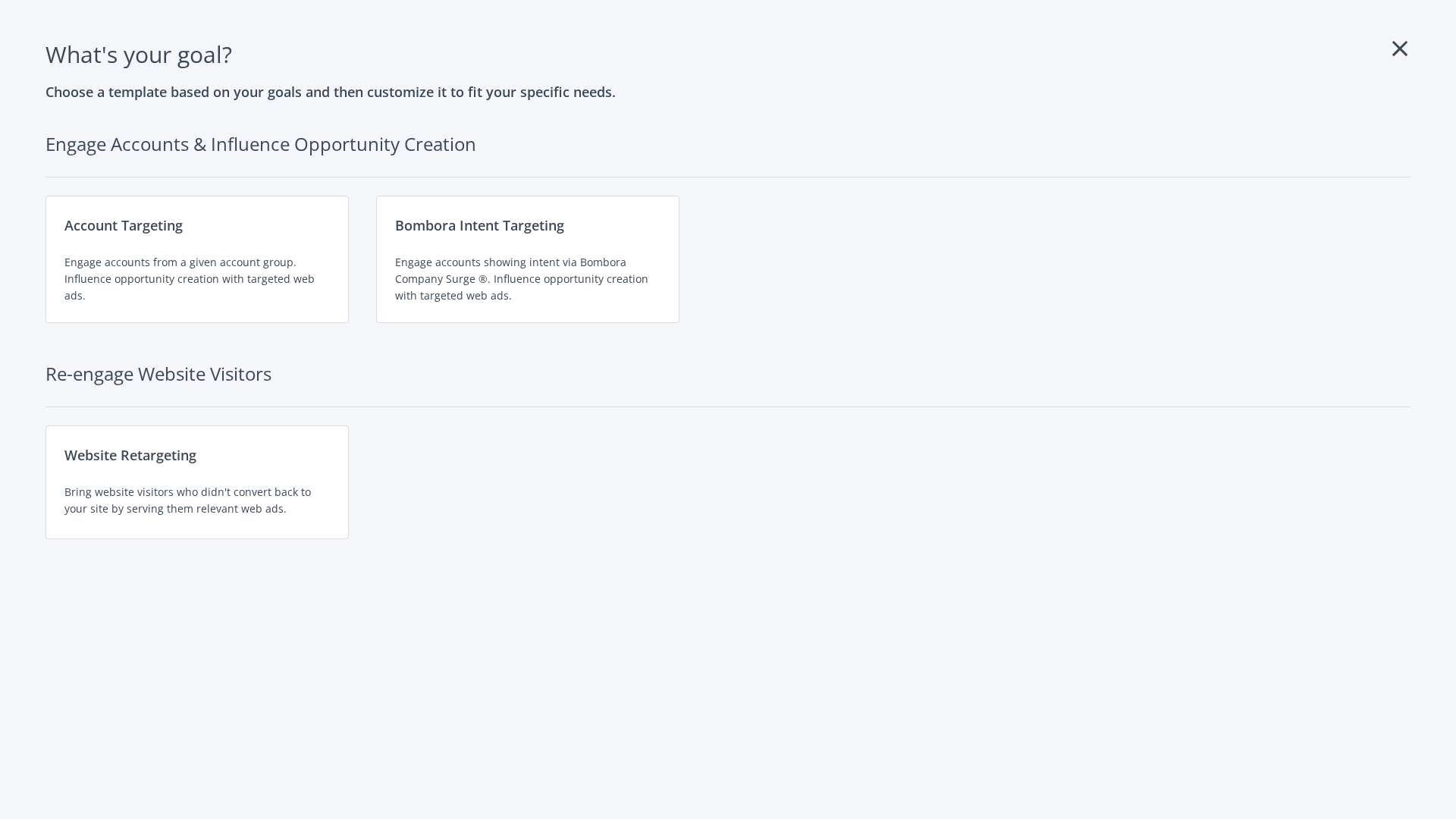
click at [198, 259] on div "Engage accounts from a given account group. Influence opportunity creation with…" at bounding box center [198, 279] width 266 height 50
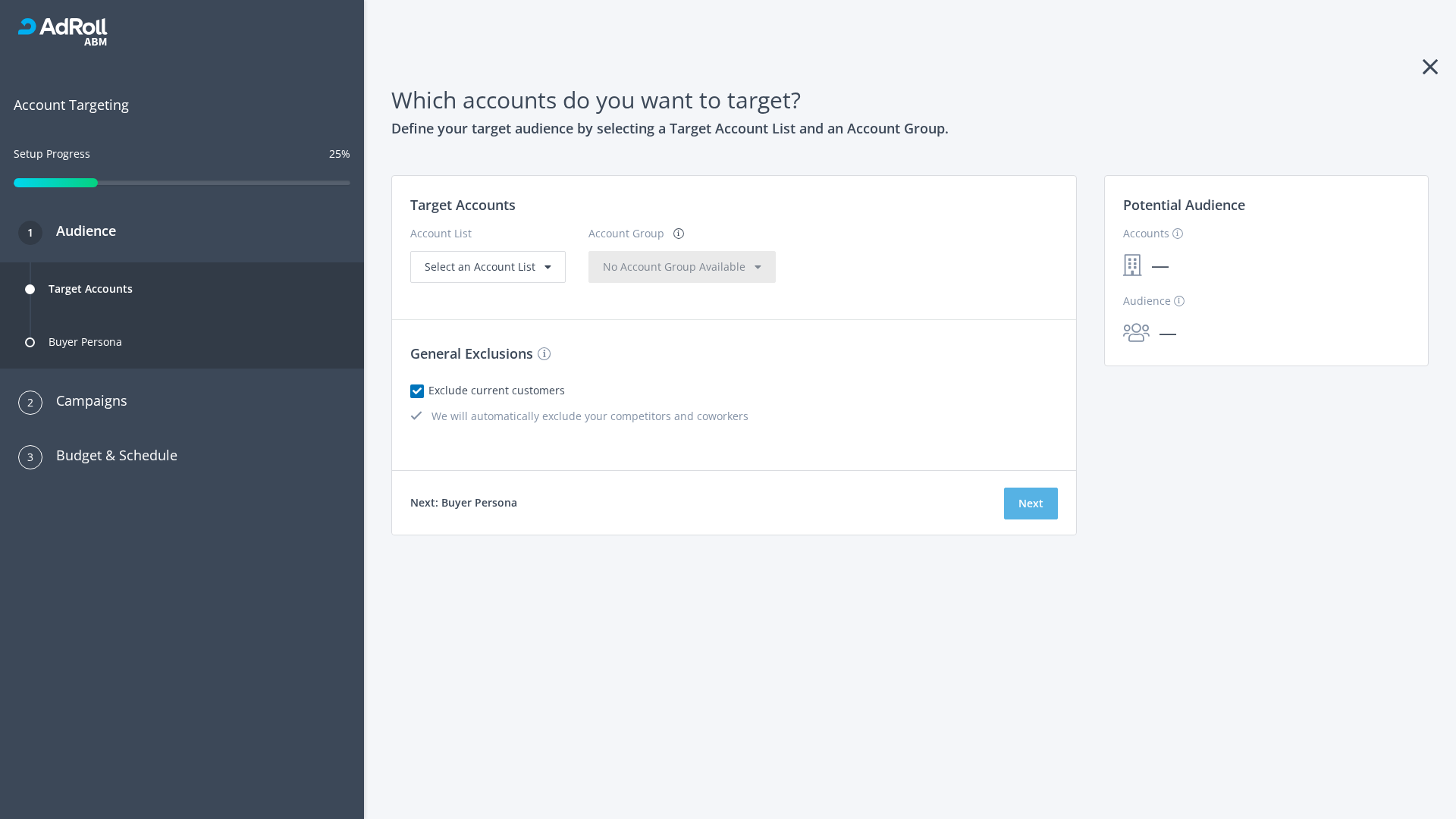
click at [1031, 504] on button "Next" at bounding box center [1031, 503] width 54 height 32
click at [487, 274] on span "Select an Account List" at bounding box center [480, 266] width 111 height 14
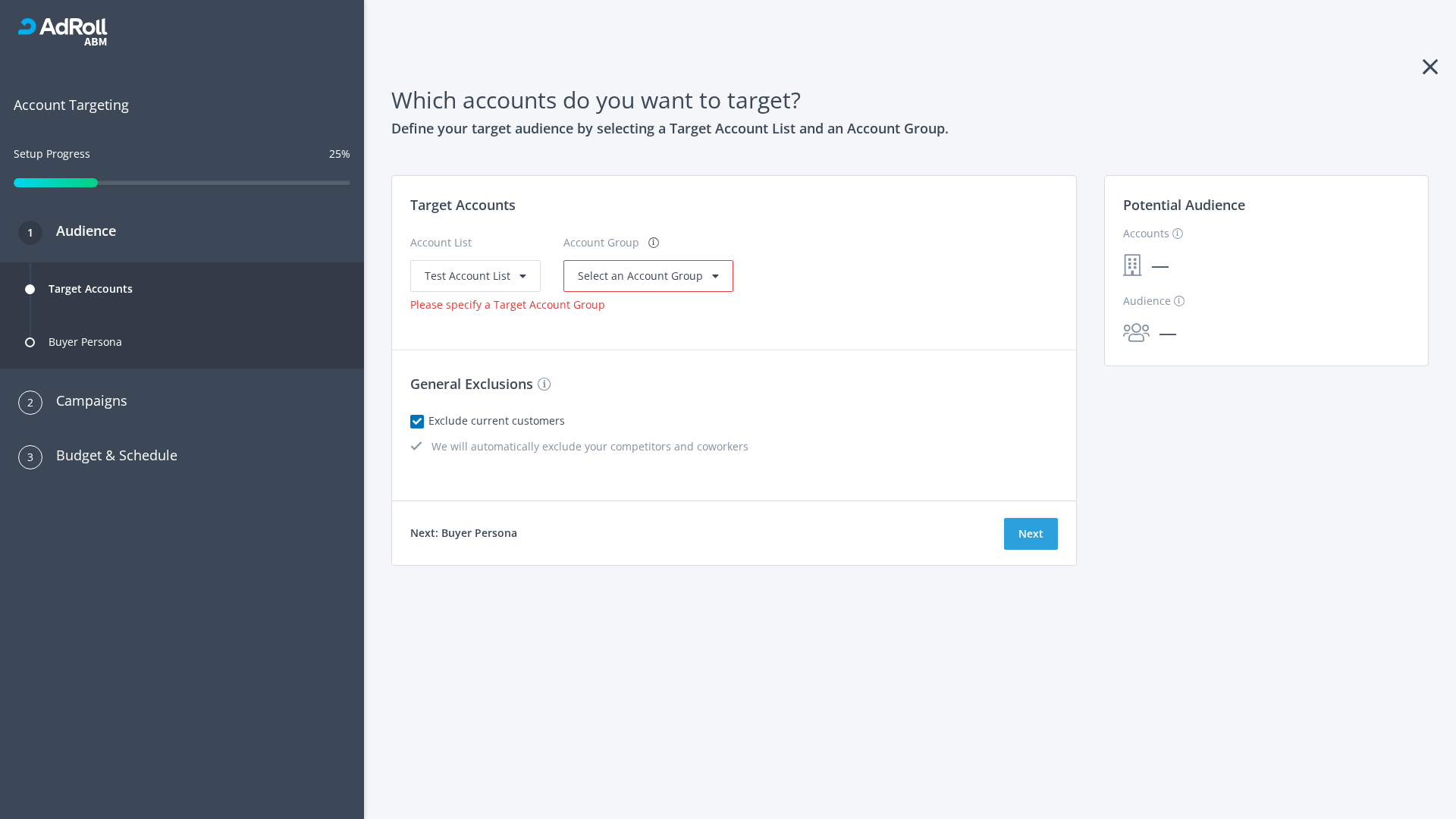
click at [644, 276] on span "Select an Account Group" at bounding box center [641, 276] width 125 height 14
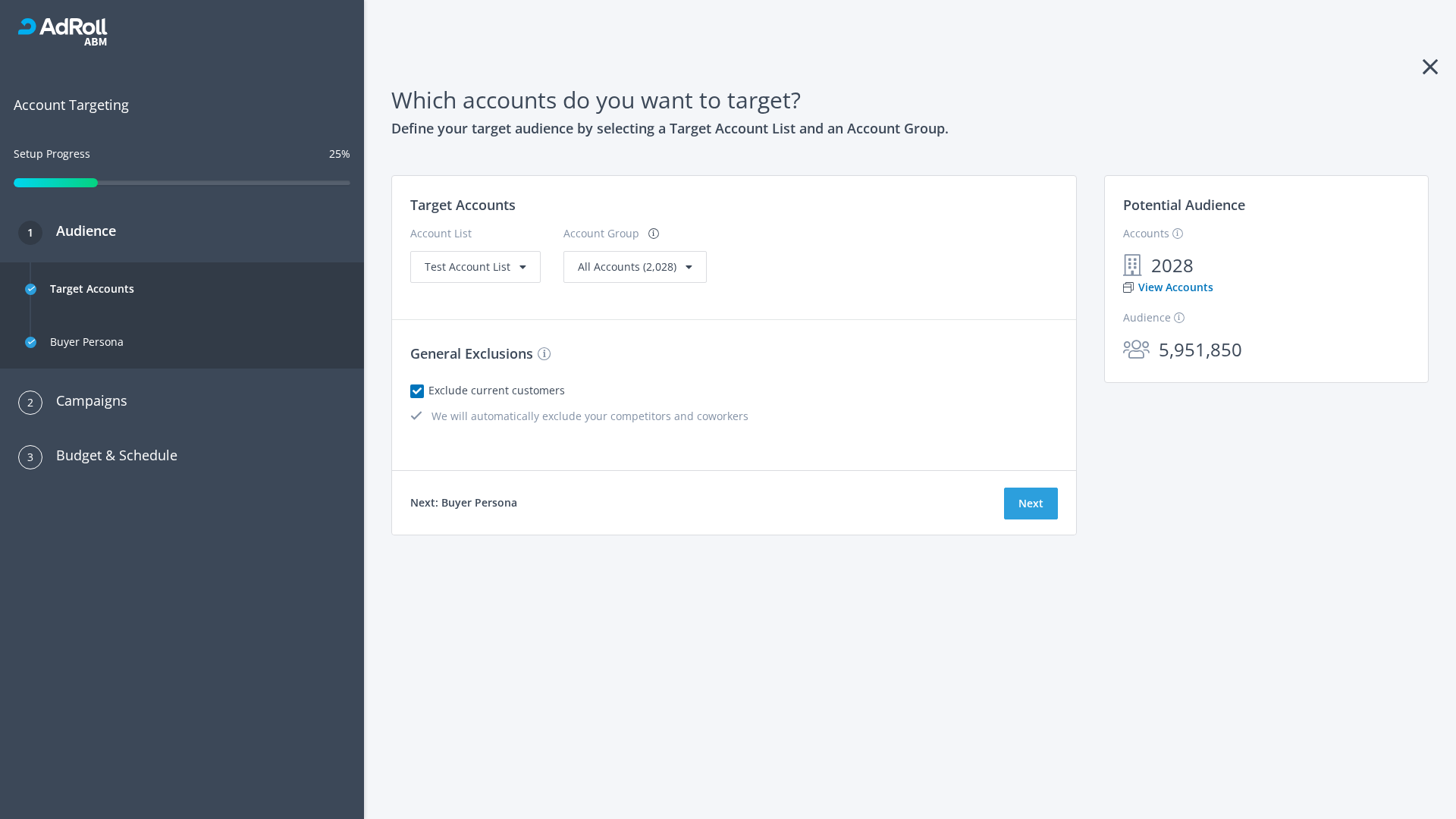
click at [1167, 287] on link "View Accounts" at bounding box center [1169, 287] width 91 height 16
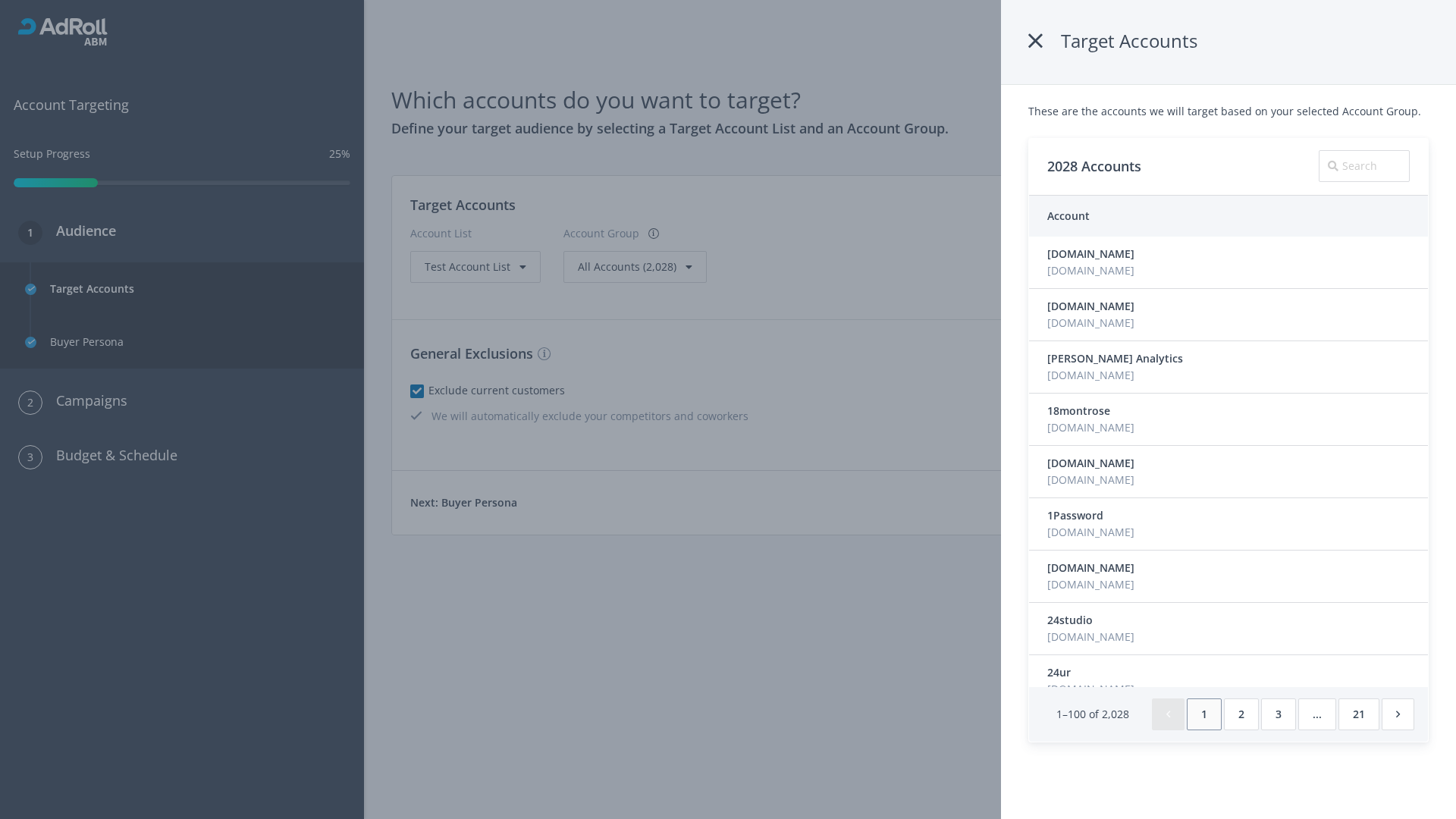
click at [1037, 41] on icon at bounding box center [1035, 40] width 14 height 27
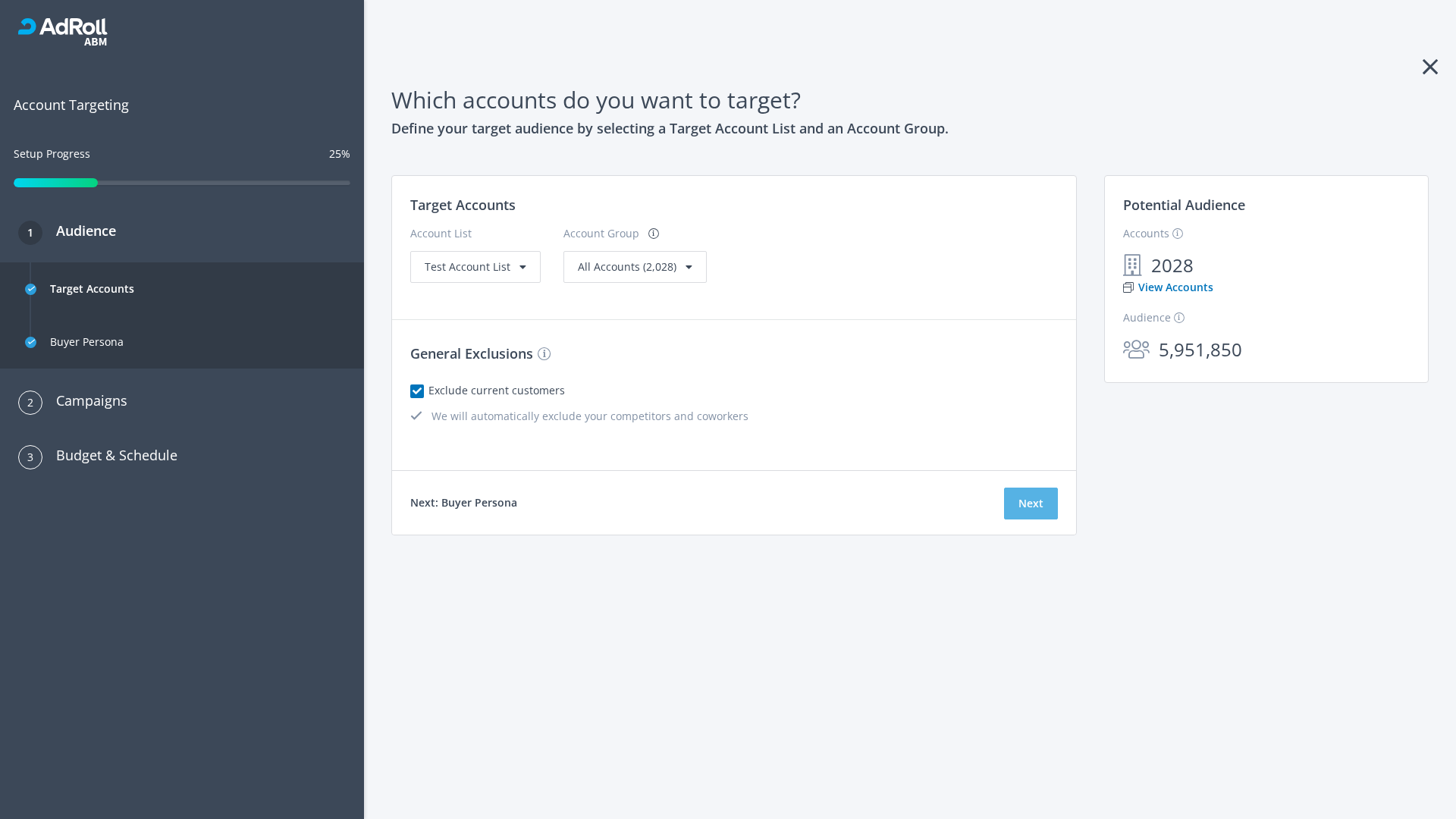
click at [1031, 504] on button "Next" at bounding box center [1031, 503] width 54 height 32
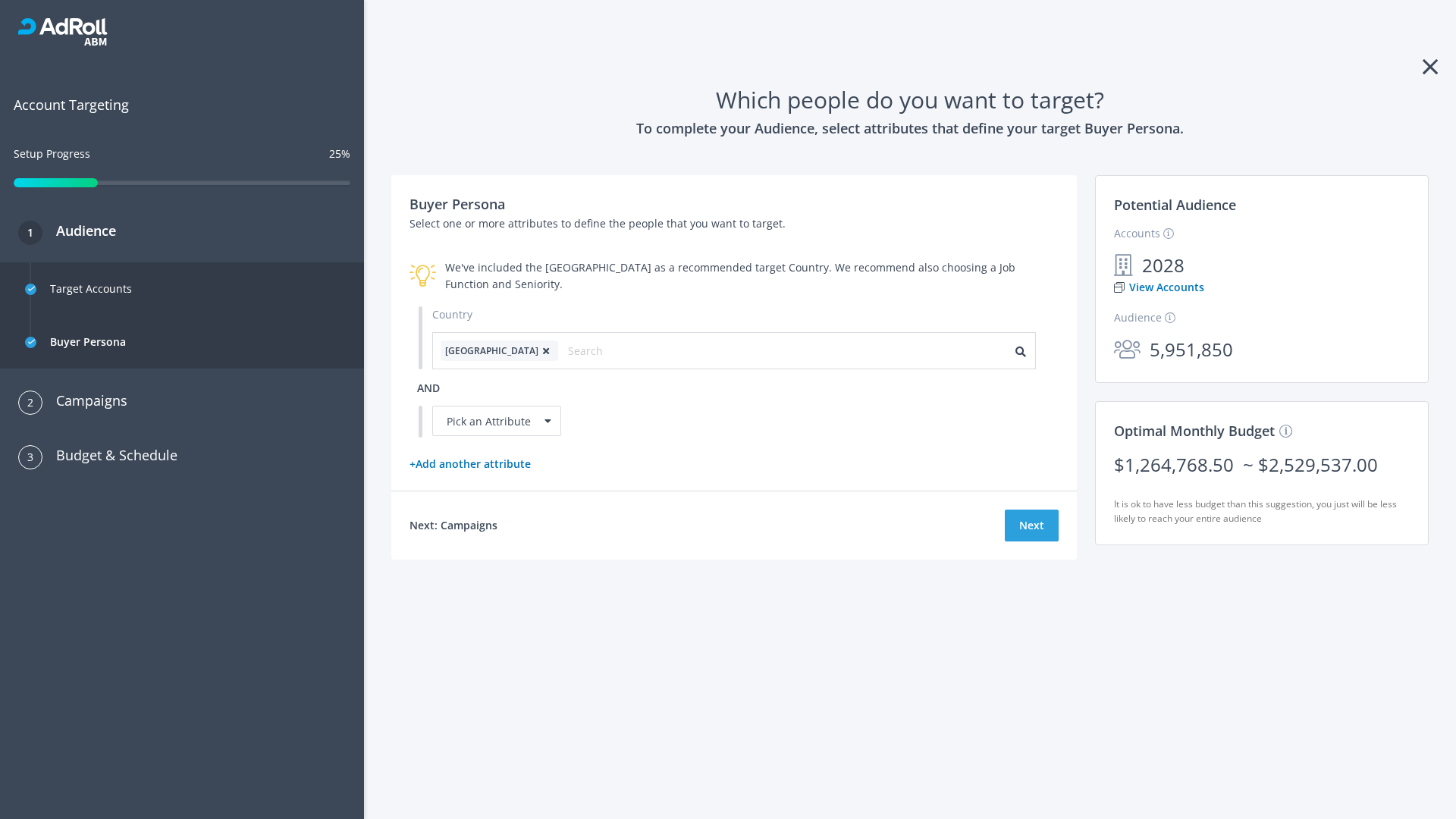
click at [539, 351] on icon at bounding box center [546, 351] width 15 height 9
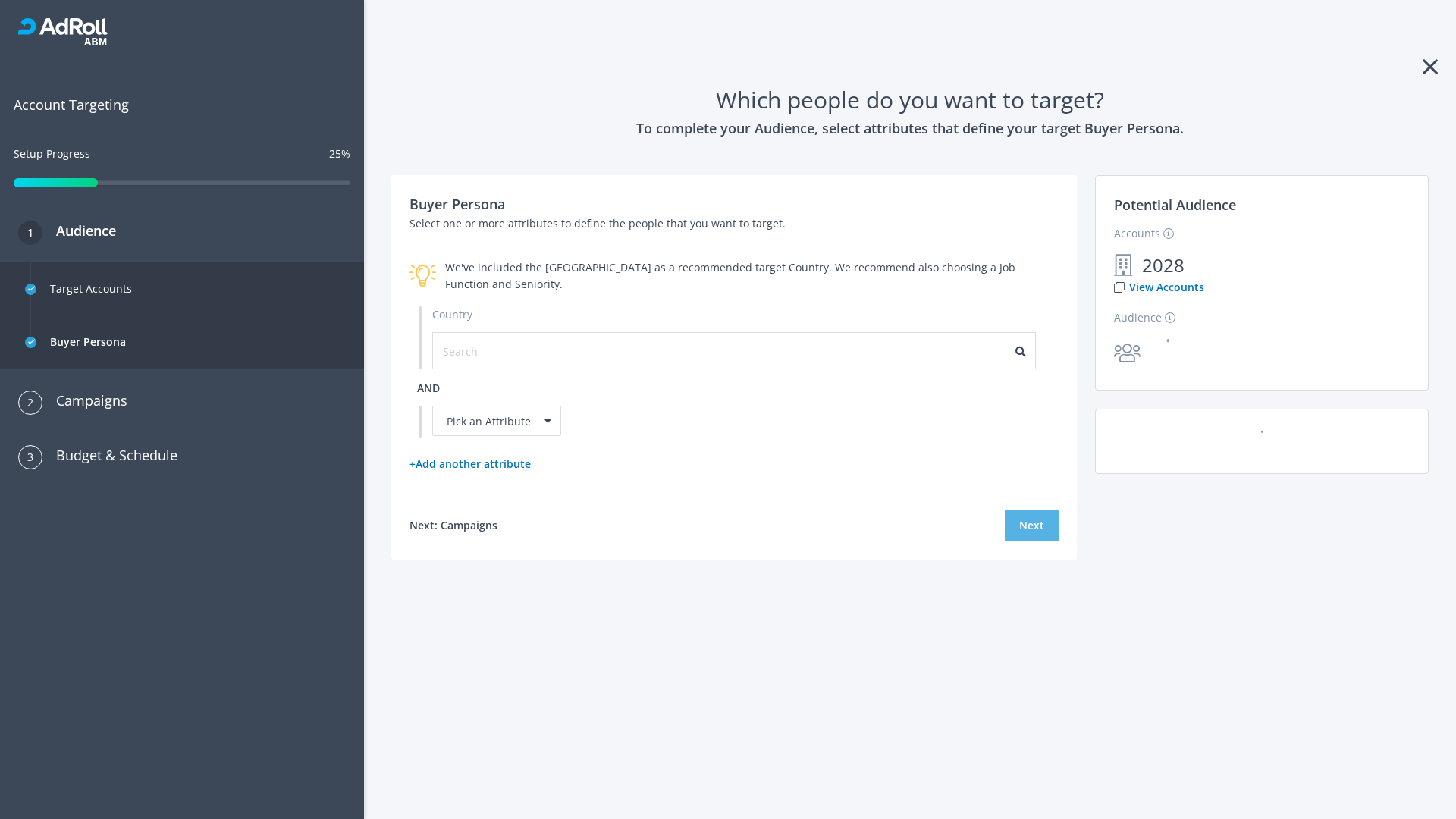
click at [1032, 525] on button "Next" at bounding box center [1032, 525] width 54 height 32
click at [501, 351] on input "text" at bounding box center [511, 351] width 136 height 16
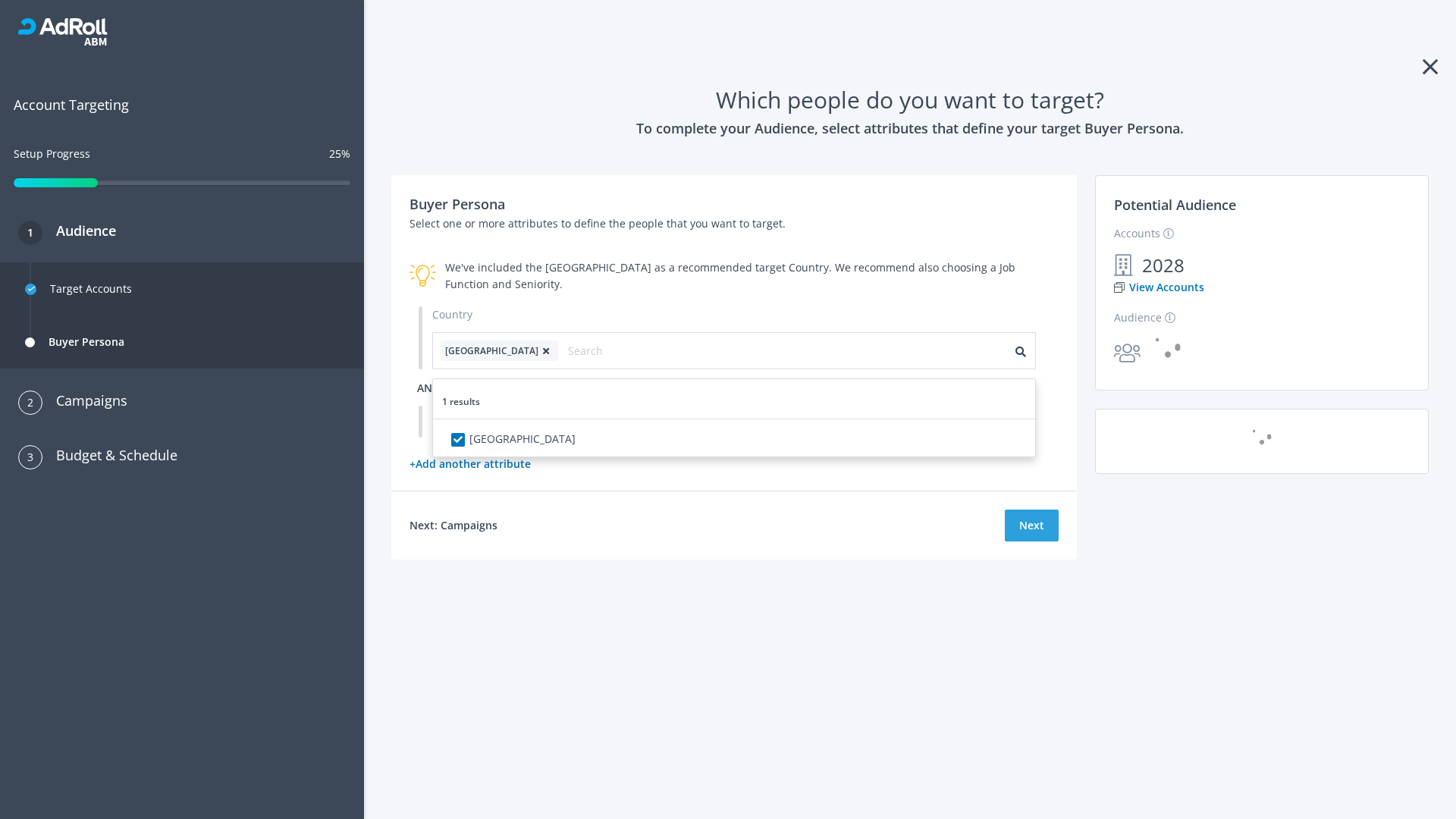
click at [429, 387] on span "and" at bounding box center [429, 387] width 23 height 14
click at [497, 421] on div "Pick an Attribute" at bounding box center [497, 420] width 129 height 30
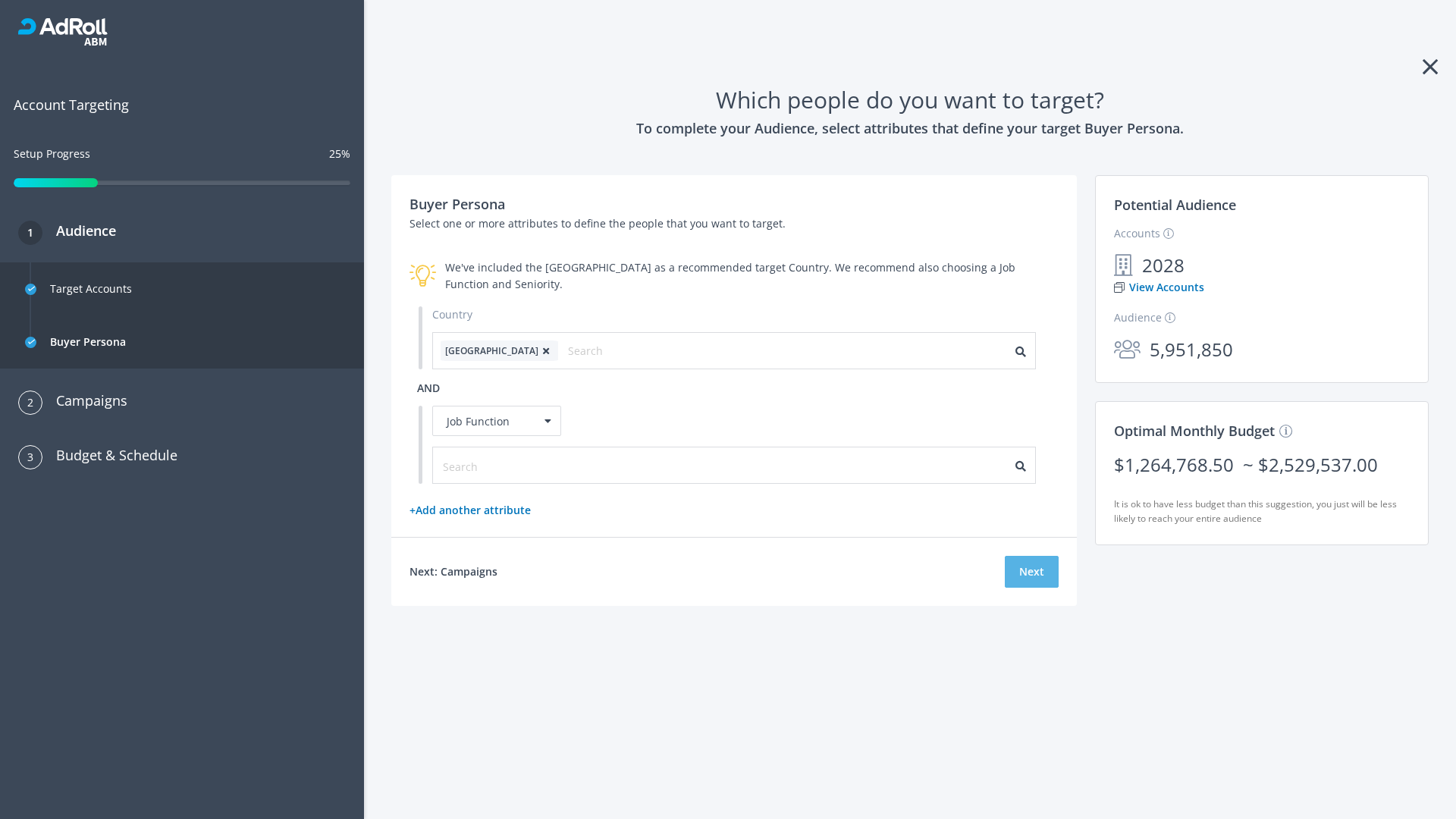
click at [1032, 572] on button "Next" at bounding box center [1032, 571] width 54 height 32
click at [501, 465] on input "text" at bounding box center [511, 465] width 136 height 16
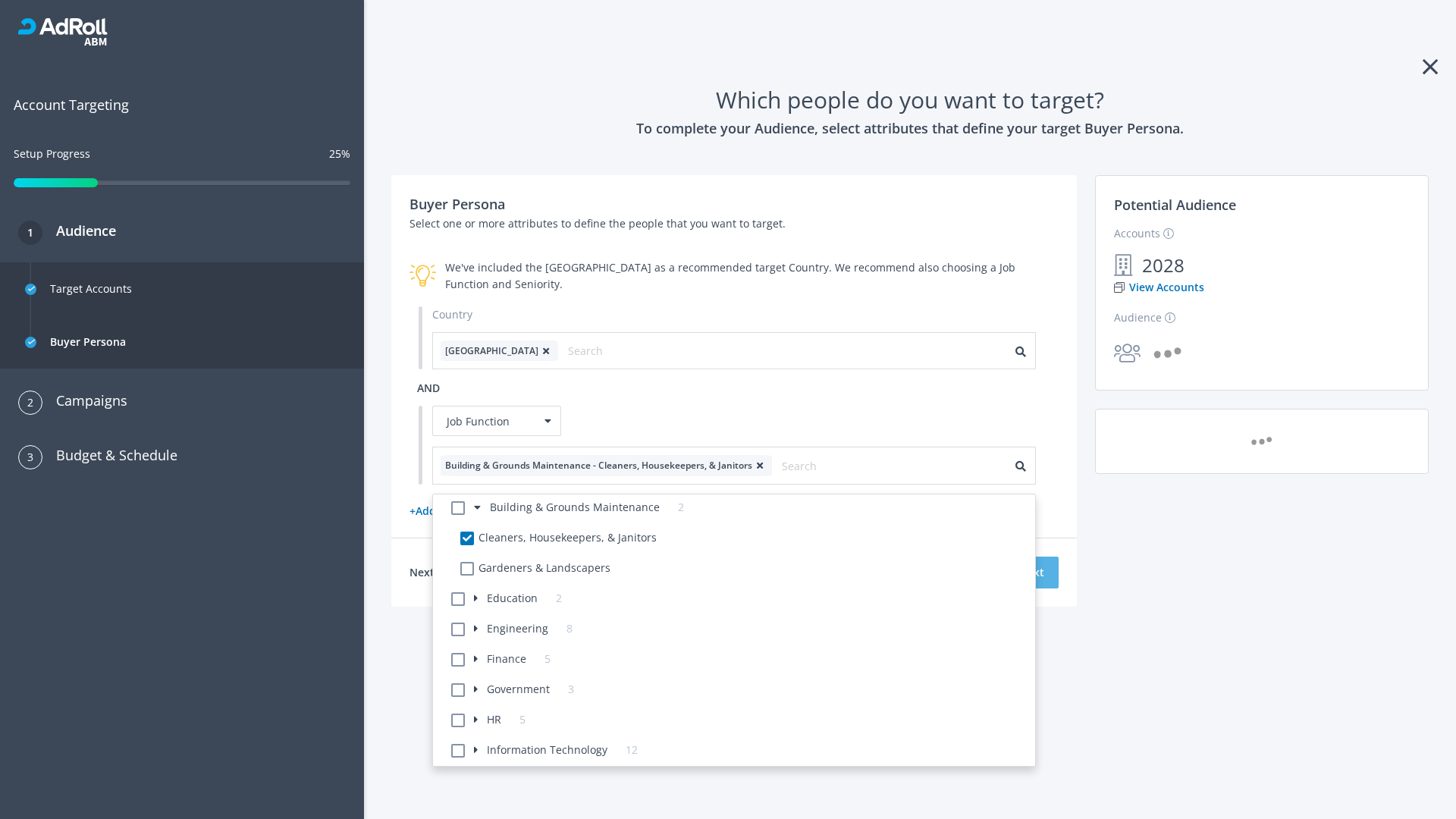
click at [1032, 572] on button "Next" at bounding box center [1032, 572] width 54 height 32
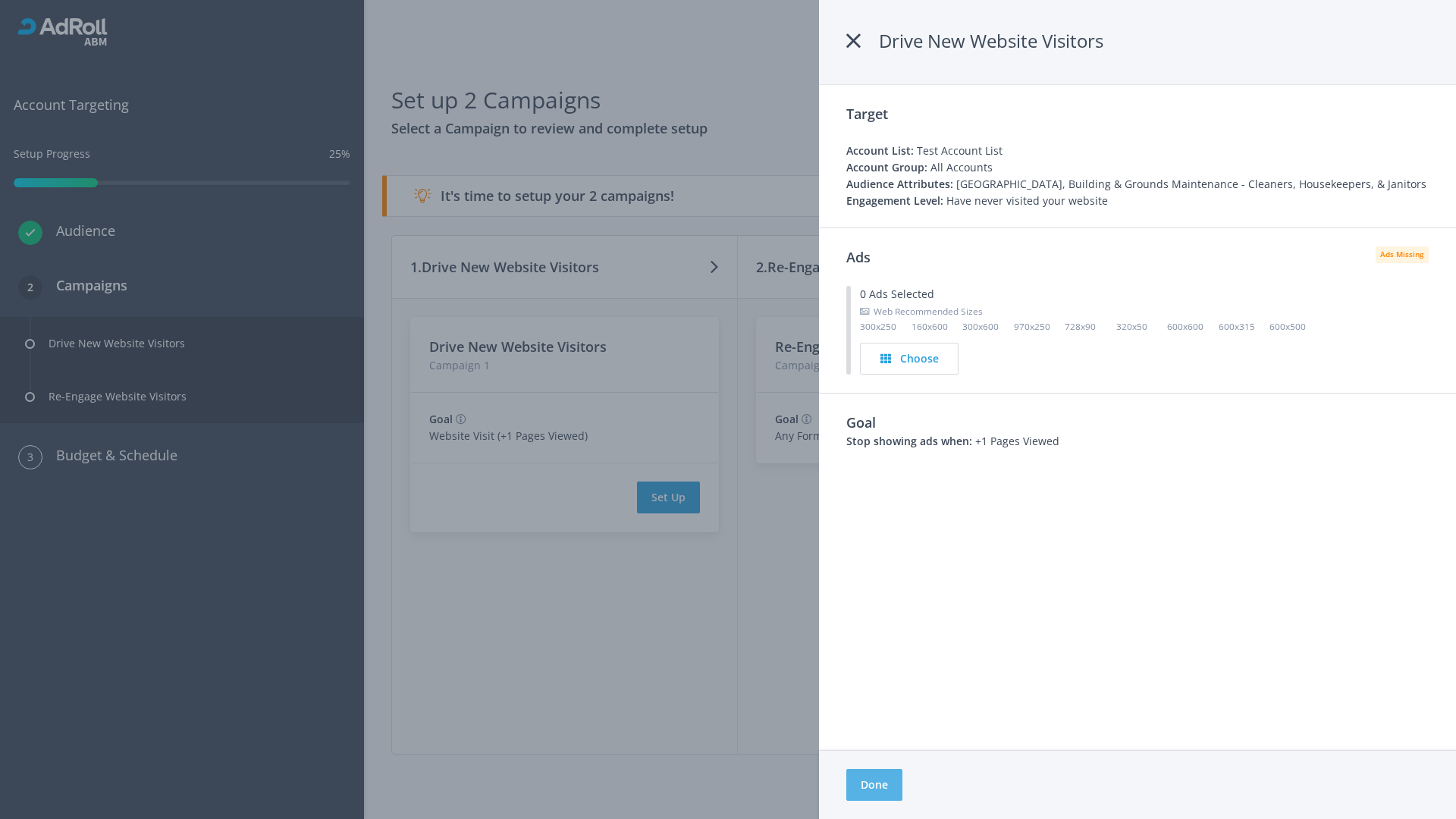
click at [875, 785] on button "Done" at bounding box center [874, 784] width 56 height 32
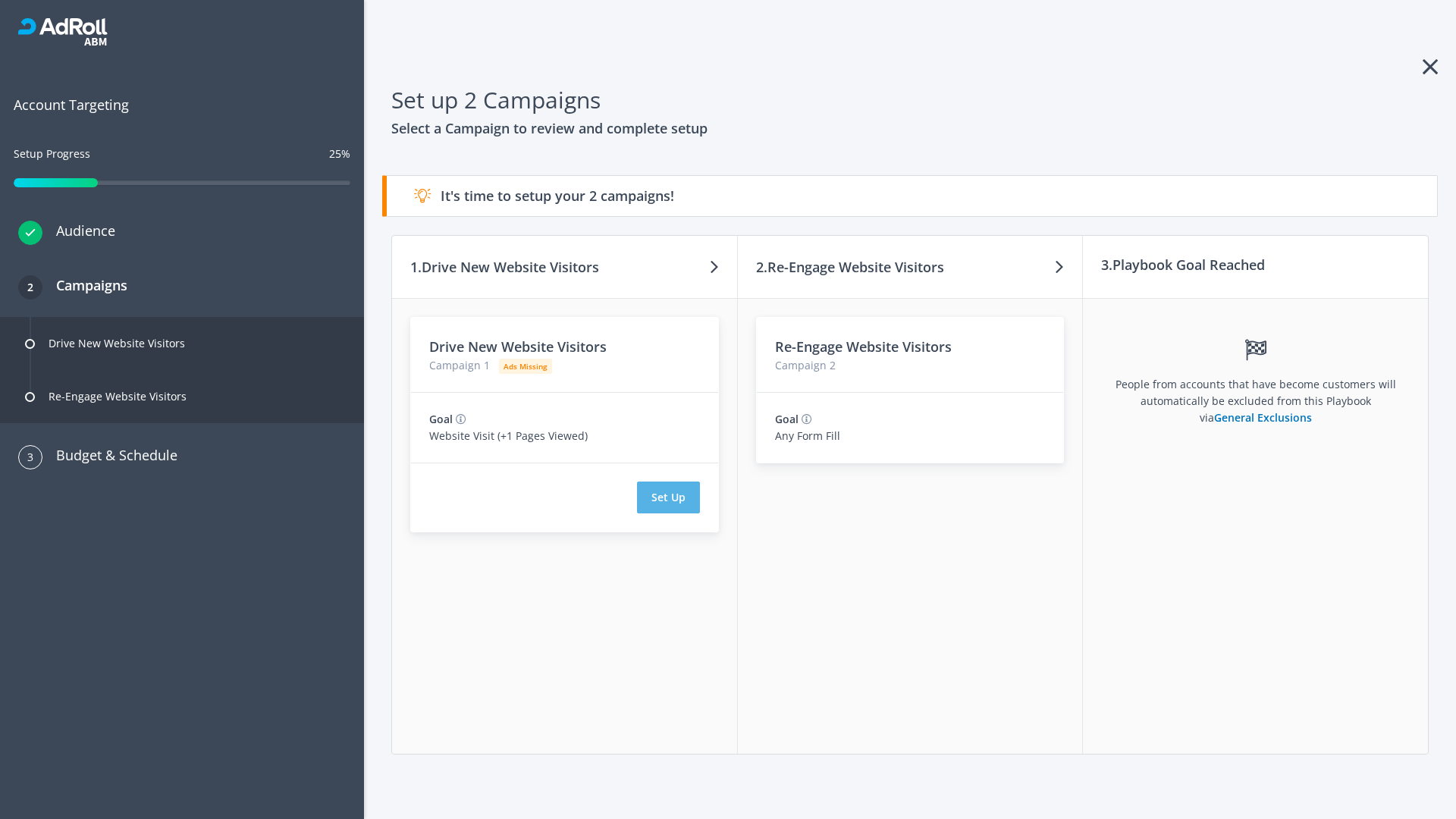
click at [668, 497] on button "Set Up" at bounding box center [668, 497] width 63 height 32
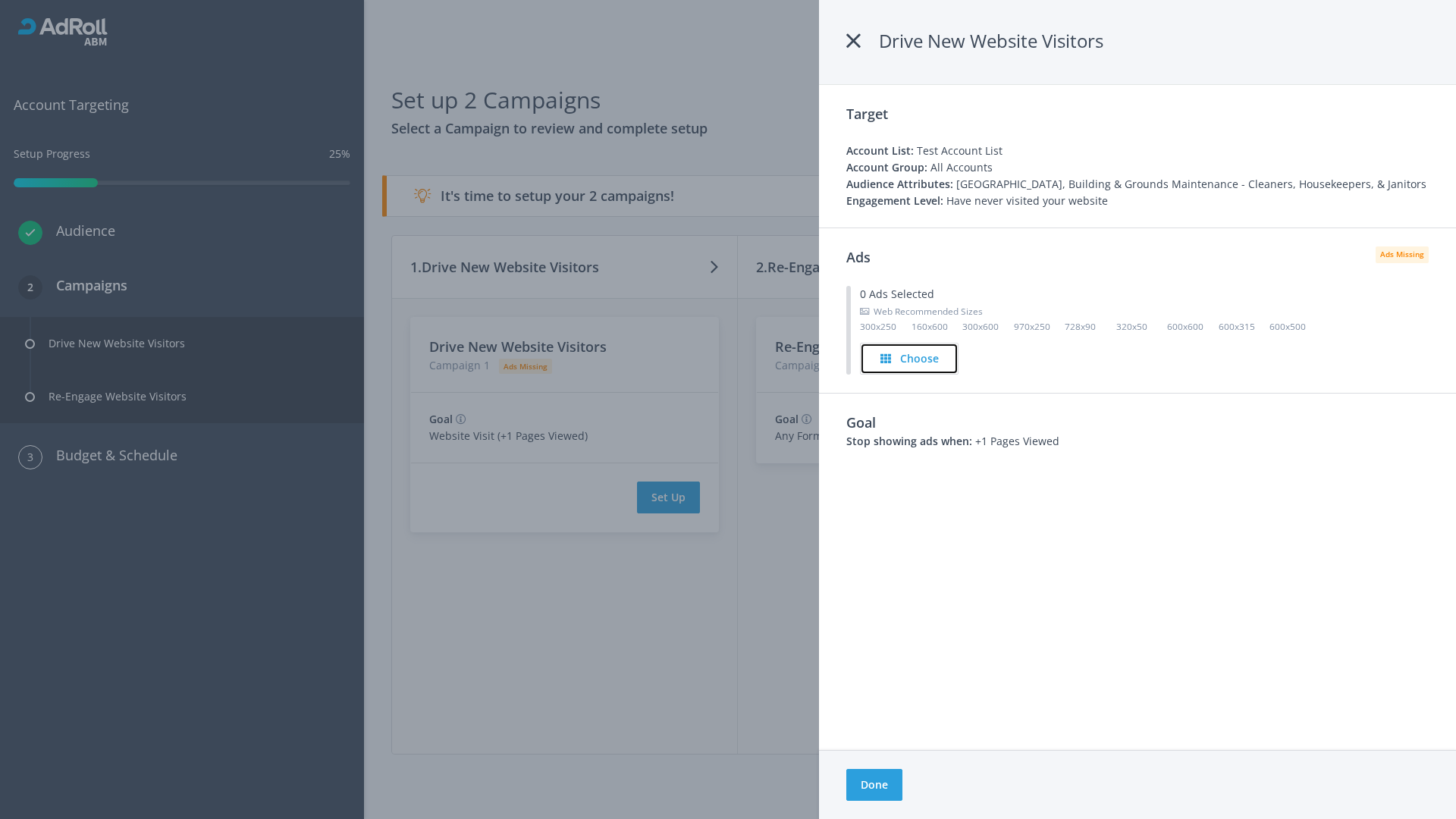
click at [911, 358] on h4 "Choose" at bounding box center [919, 358] width 39 height 16
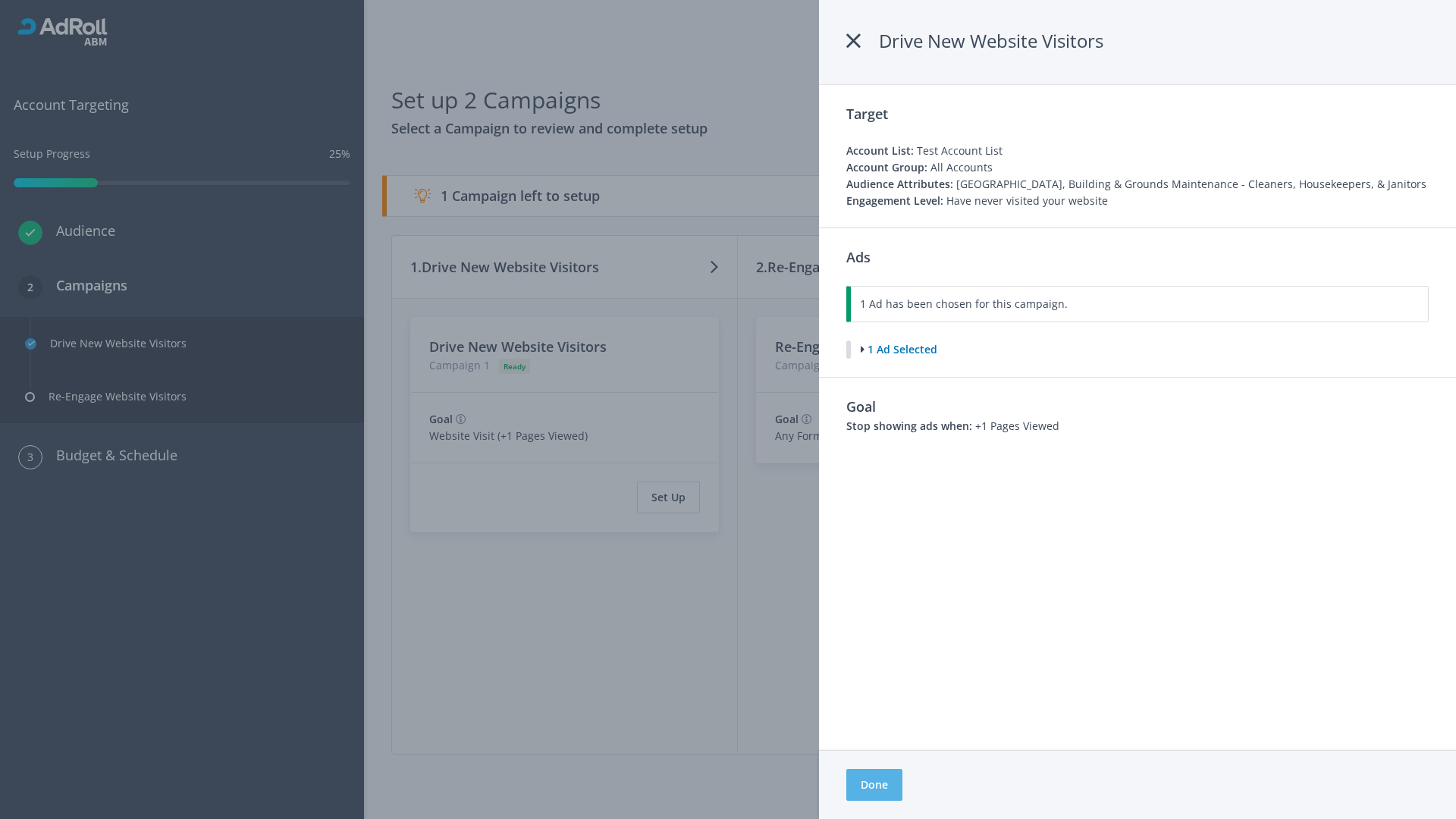
click at [874, 785] on button "Done" at bounding box center [874, 784] width 56 height 32
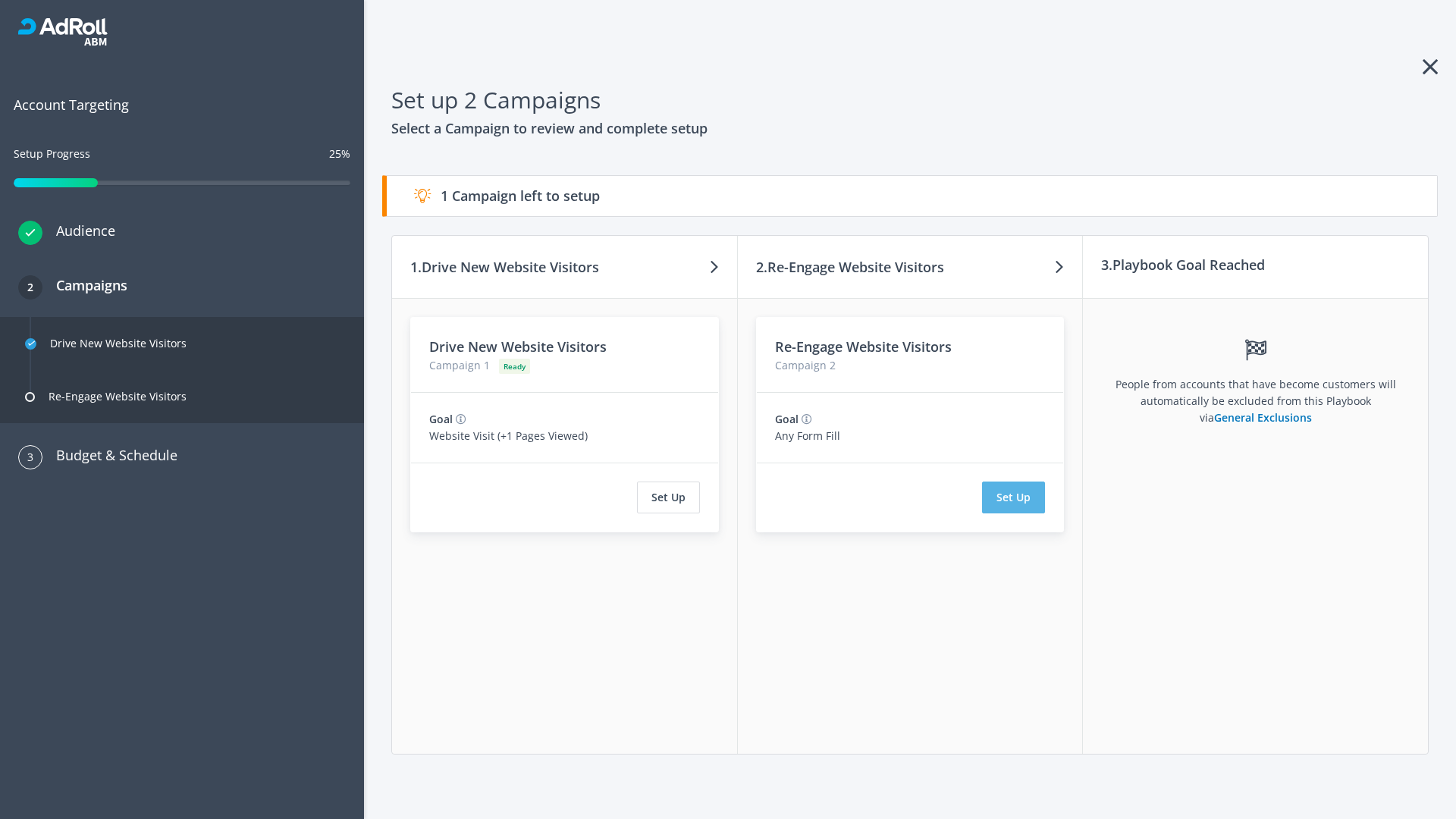
click at [1014, 497] on button "Set Up" at bounding box center [1013, 497] width 63 height 32
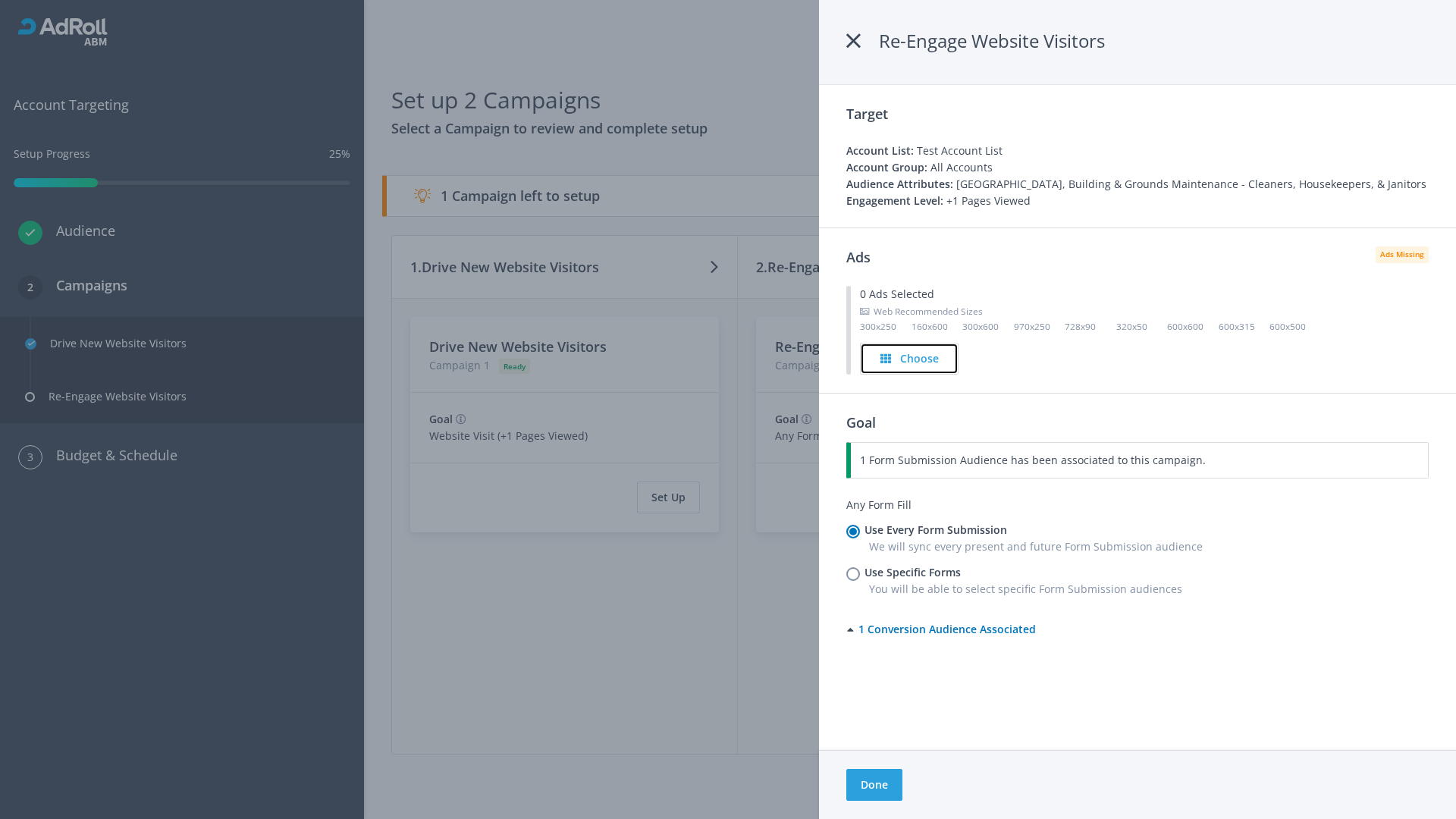
click at [910, 358] on h4 "Choose" at bounding box center [919, 358] width 39 height 16
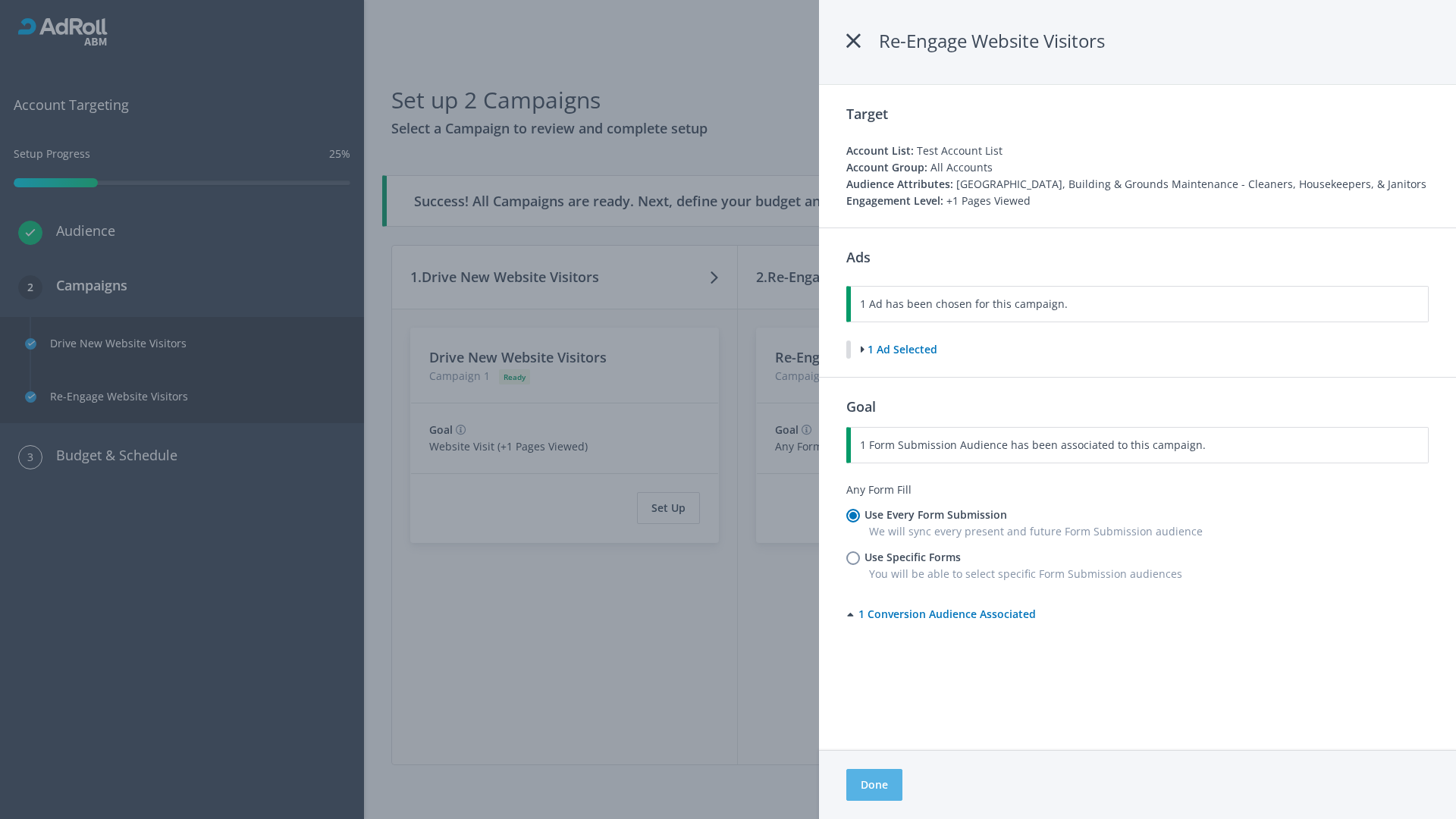
click at [874, 785] on button "Done" at bounding box center [874, 784] width 56 height 32
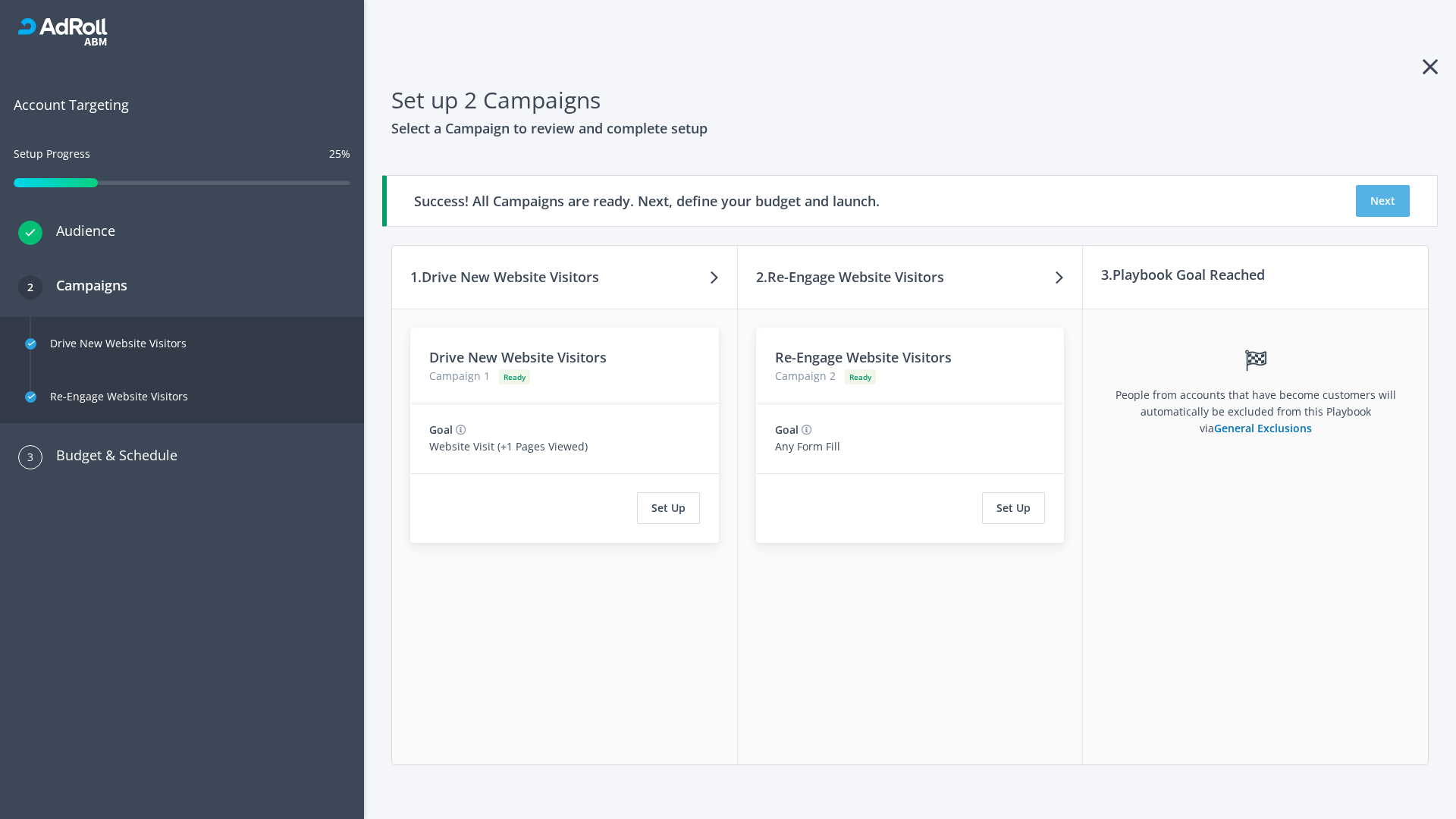
click at [1383, 201] on button "Next" at bounding box center [1383, 200] width 54 height 32
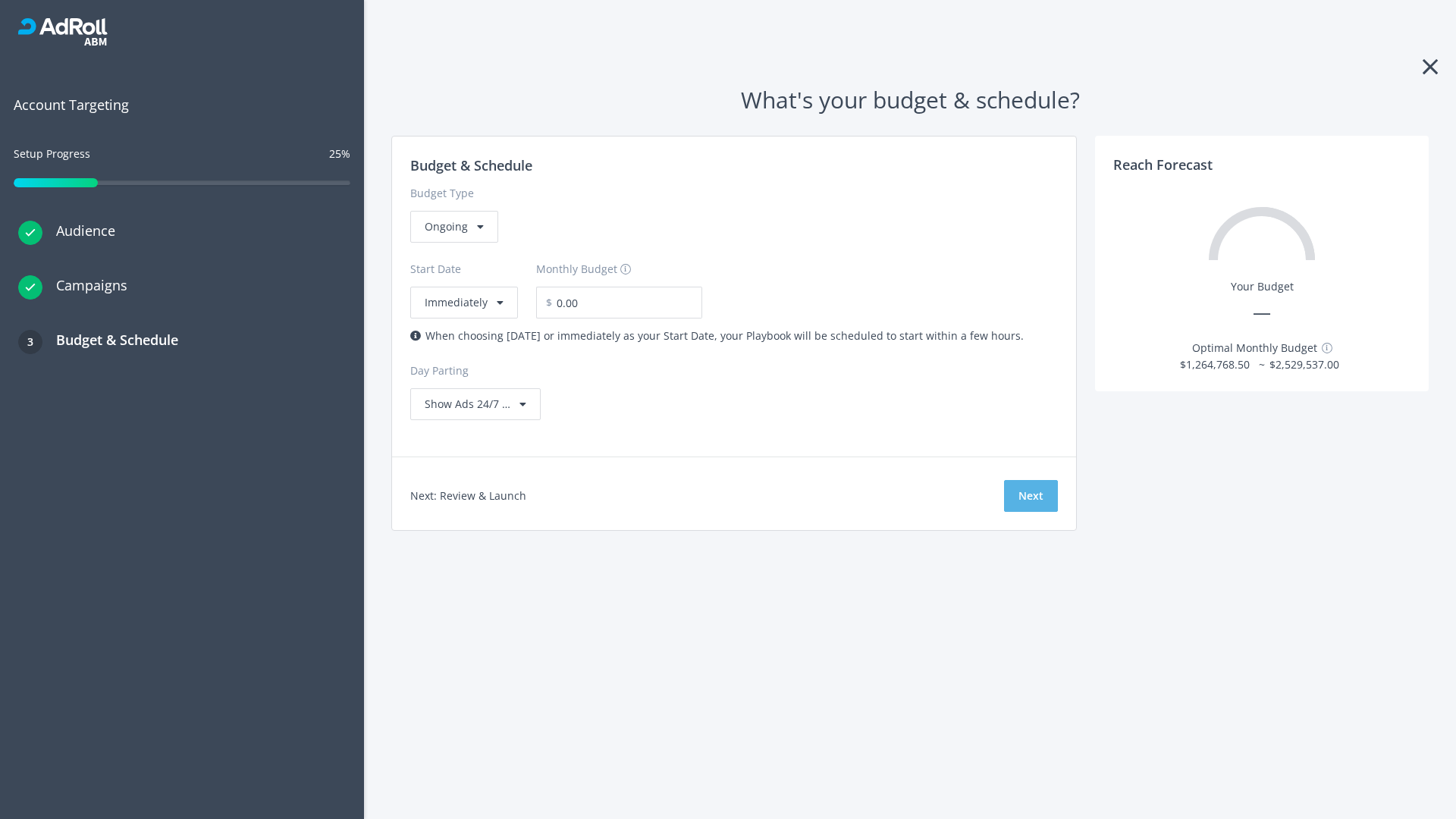
click at [1031, 496] on button "Next" at bounding box center [1031, 495] width 54 height 32
click at [453, 243] on div "Ongoing" at bounding box center [454, 226] width 88 height 32
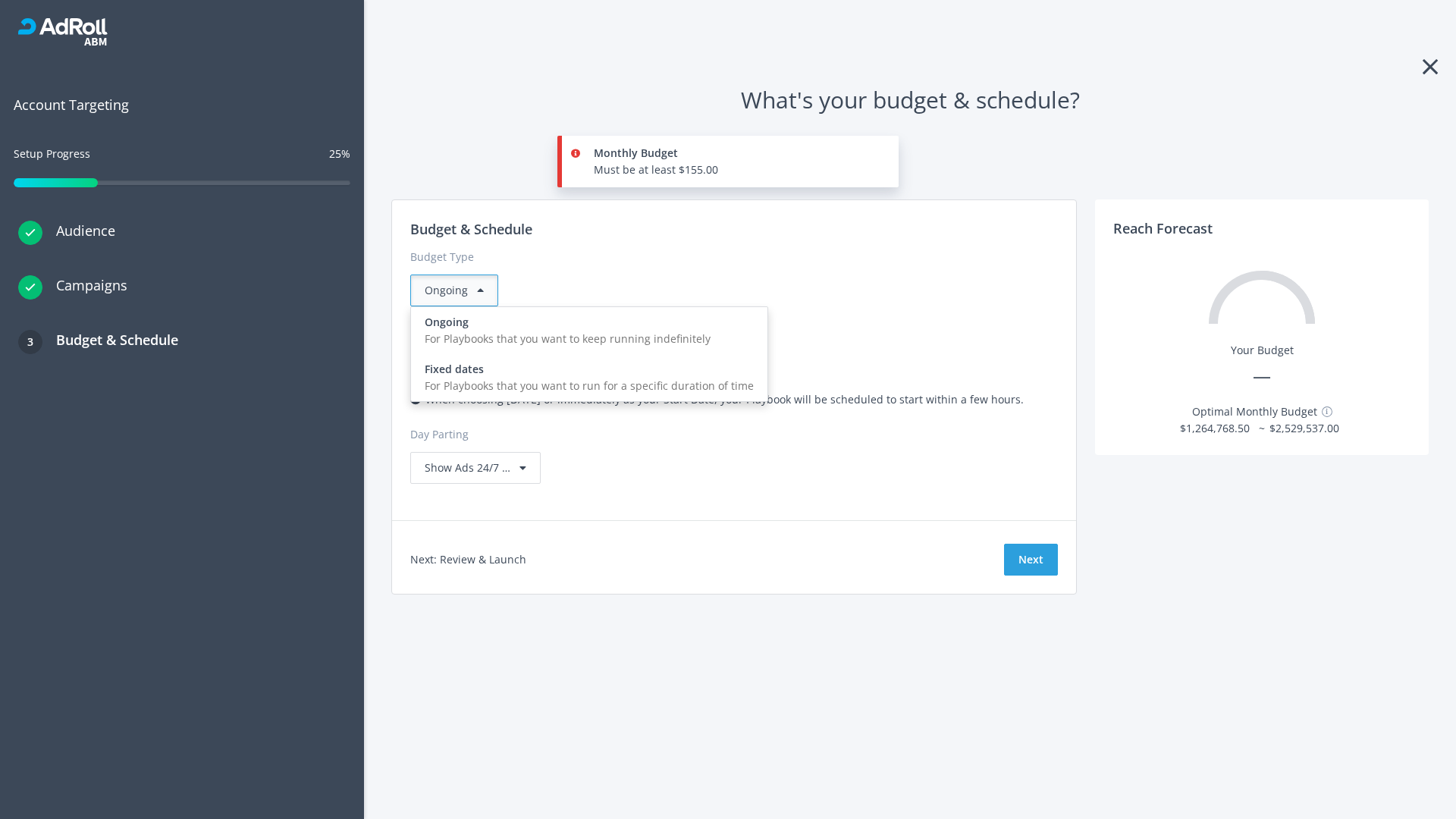
click at [585, 378] on div "For Playbooks that you want to run for a specific duration of time" at bounding box center [590, 385] width 330 height 16
click at [461, 290] on div "Ongoing" at bounding box center [454, 290] width 88 height 32
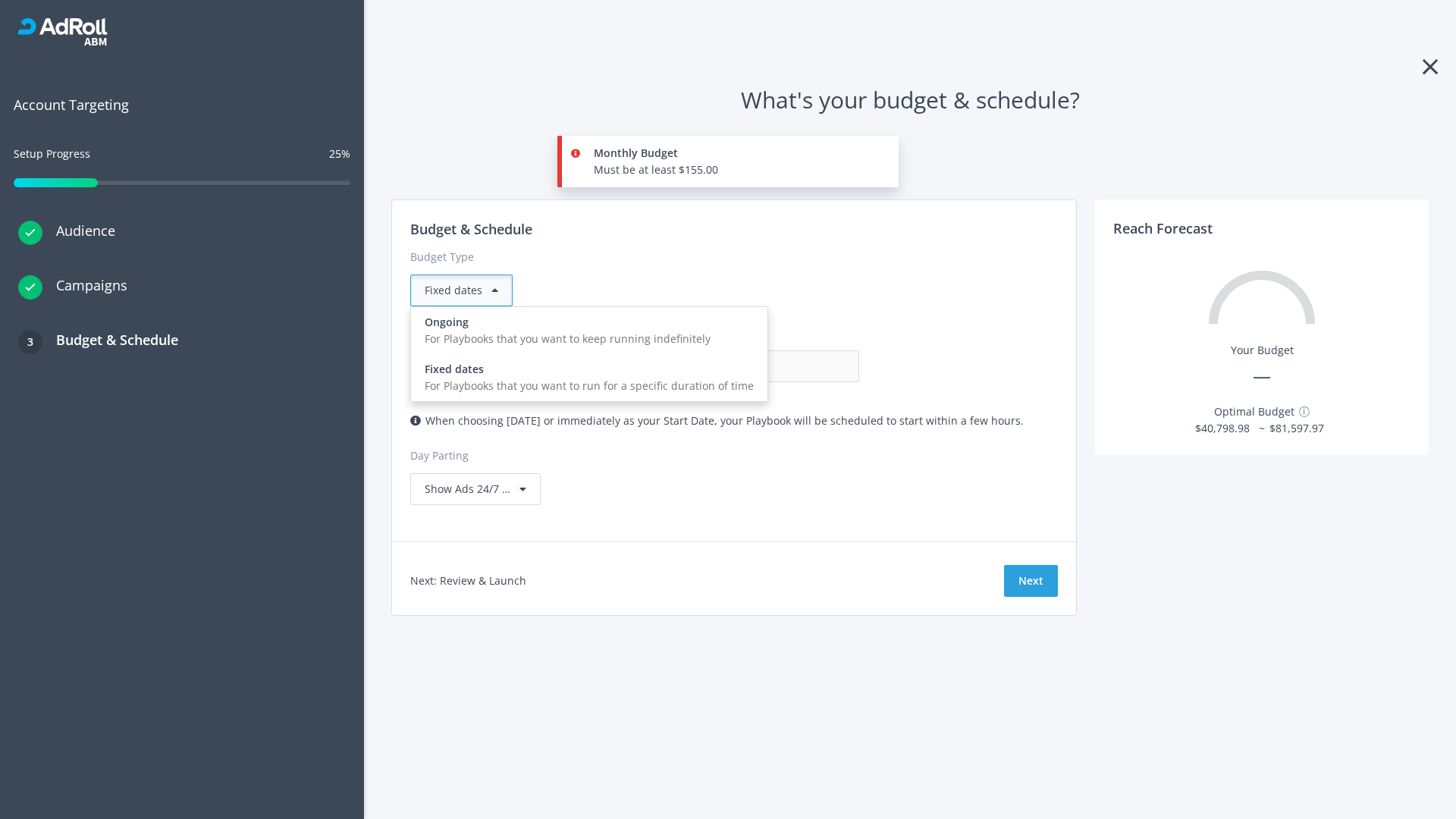
click at [585, 330] on div "For Playbooks that you want to keep running indefinitely" at bounding box center [590, 338] width 330 height 16
click at [709, 366] on input "0.00" at bounding box center [784, 366] width 150 height 32
click at [709, 366] on input "1.00" at bounding box center [784, 366] width 150 height 32
type input "1,000.00"
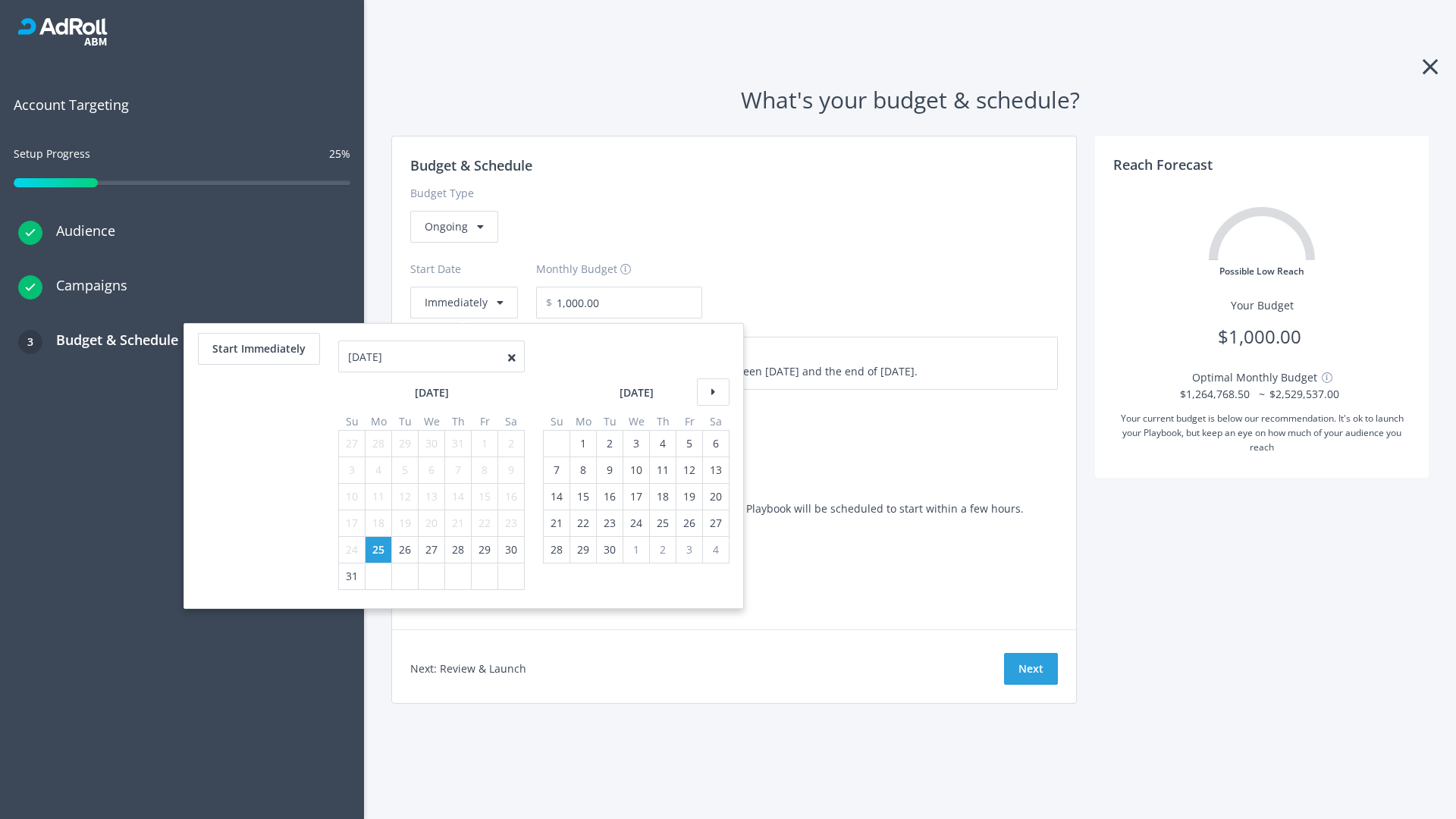
click at [711, 392] on icon at bounding box center [713, 392] width 33 height 27
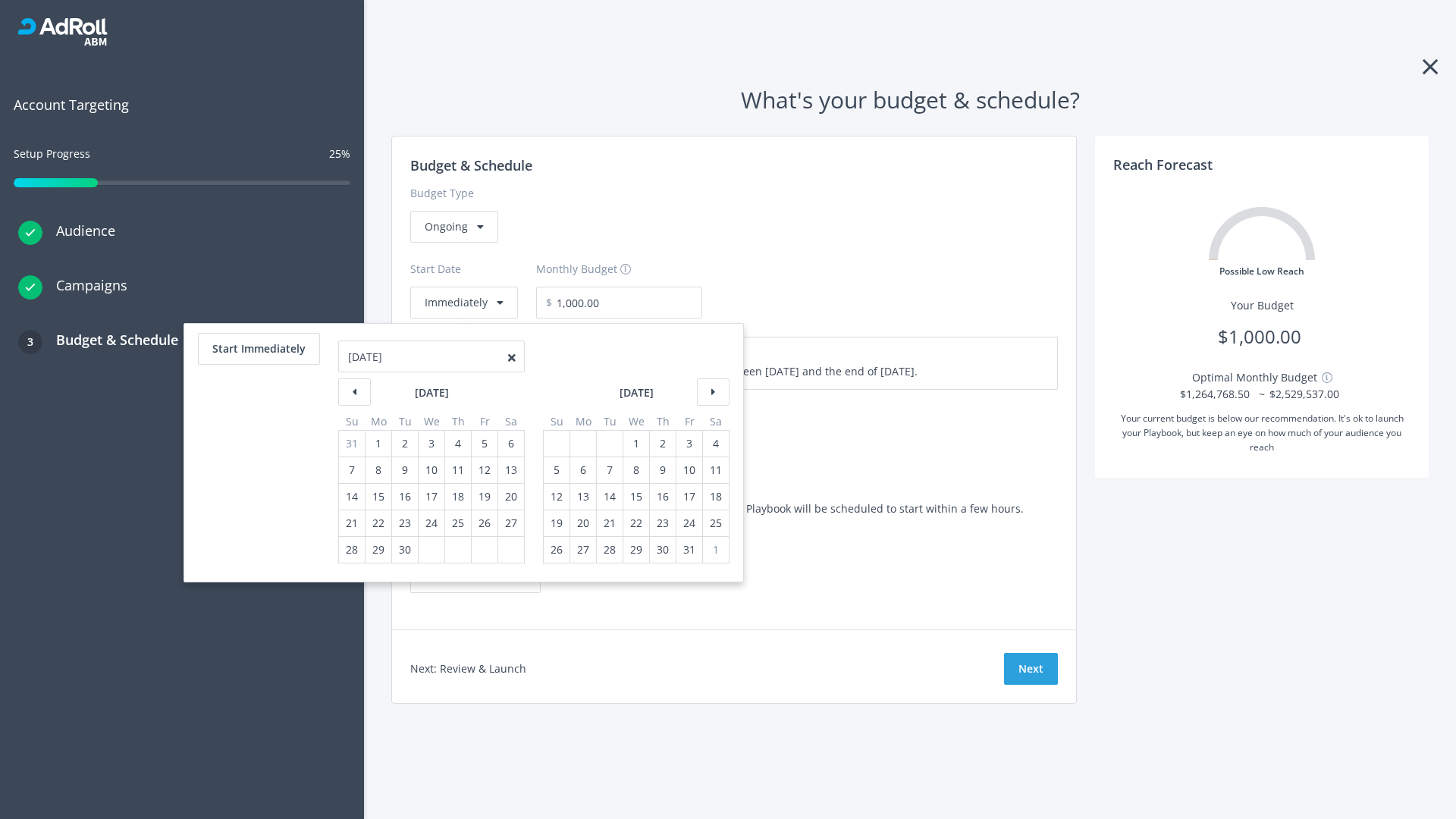
click at [555, 470] on div "5" at bounding box center [557, 470] width 19 height 26
type input "870.97"
click at [635, 443] on div "1" at bounding box center [636, 443] width 19 height 26
click at [258, 349] on button "Start Immediately" at bounding box center [258, 349] width 122 height 32
type input "08/25/2025"
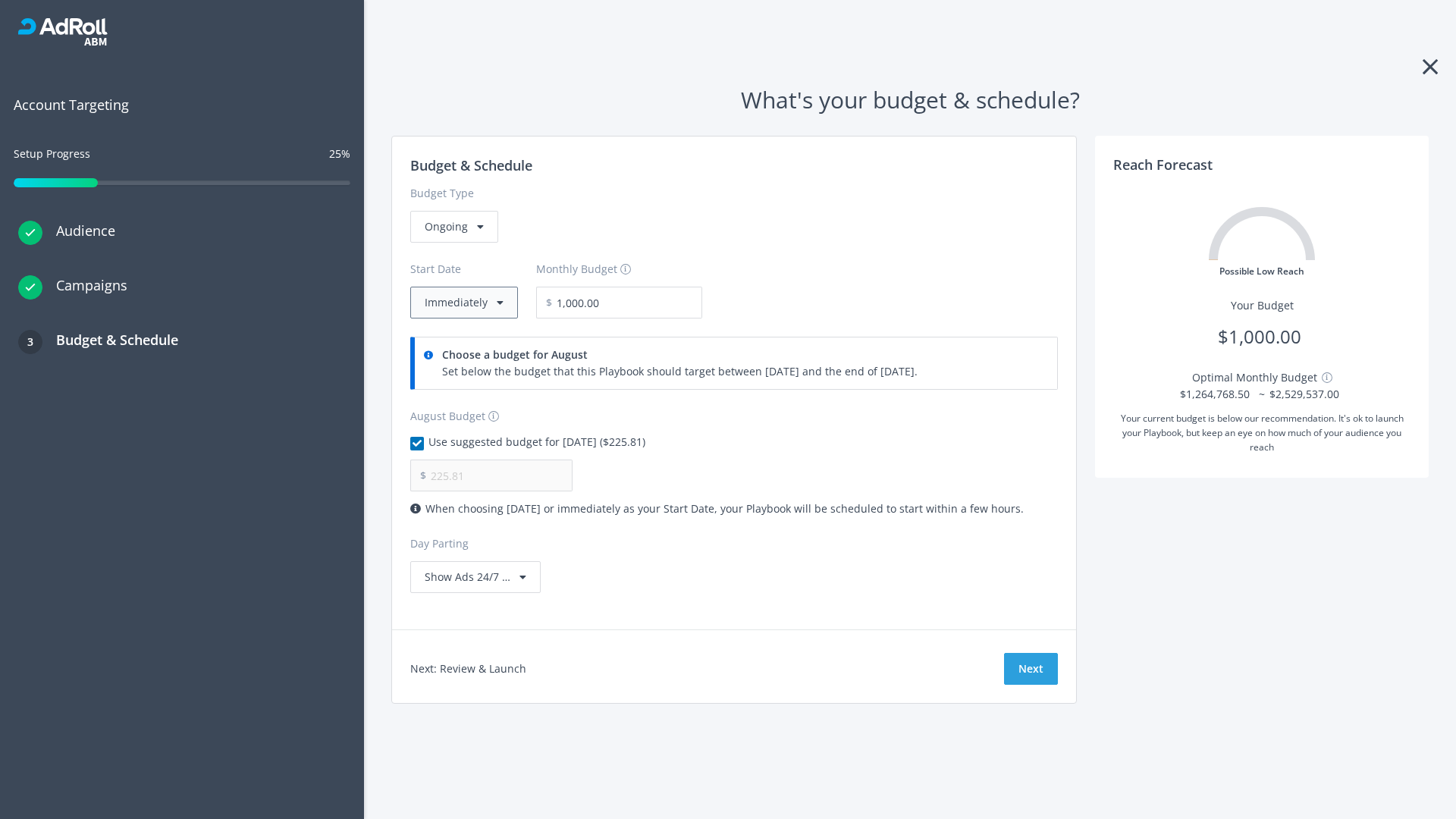
click at [463, 303] on button "Immediately" at bounding box center [464, 303] width 108 height 32
click at [1031, 669] on button "Next" at bounding box center [1031, 669] width 54 height 32
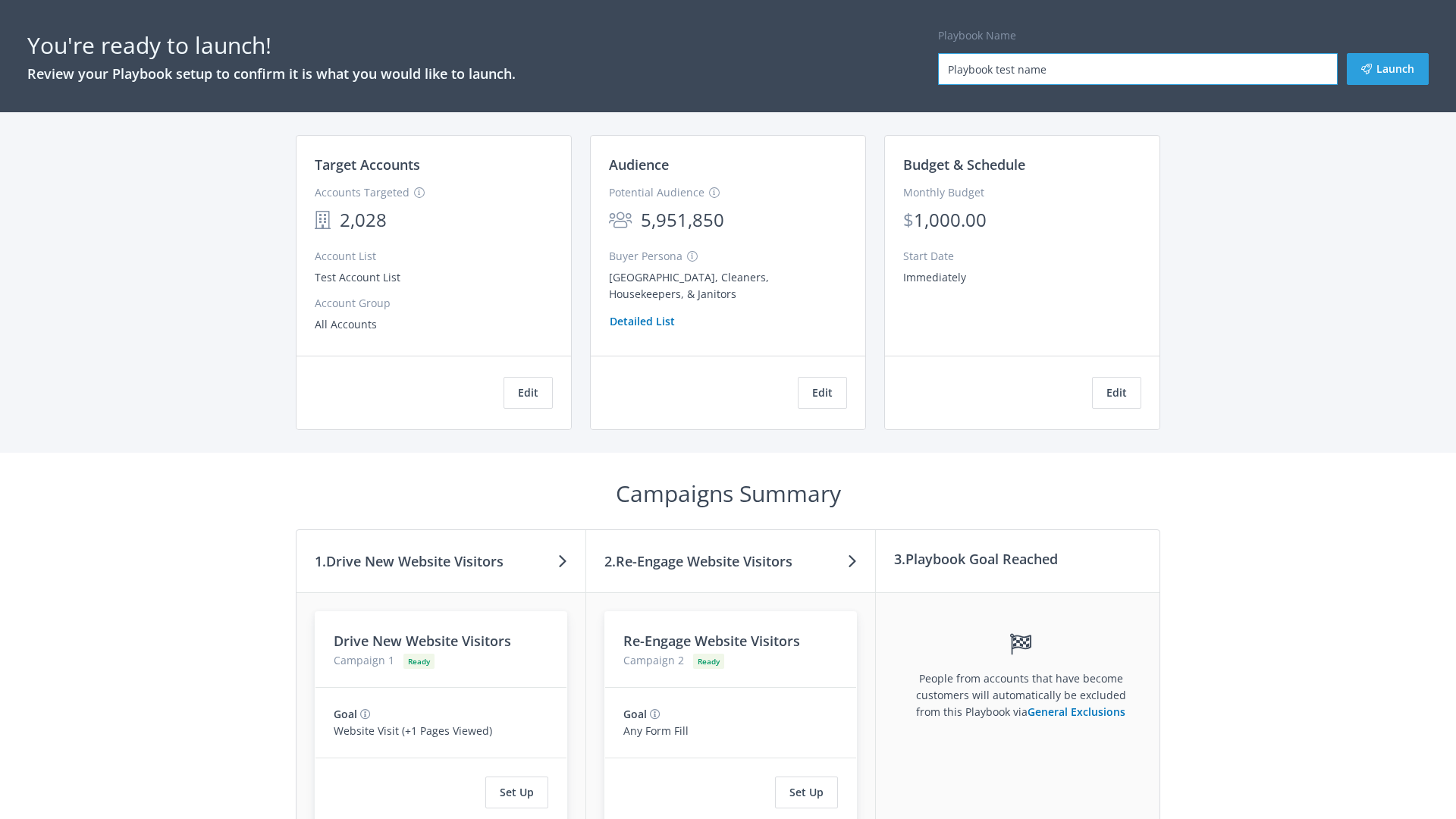
type input "Playbook test name"
click at [1389, 69] on button "Launch" at bounding box center [1388, 68] width 82 height 32
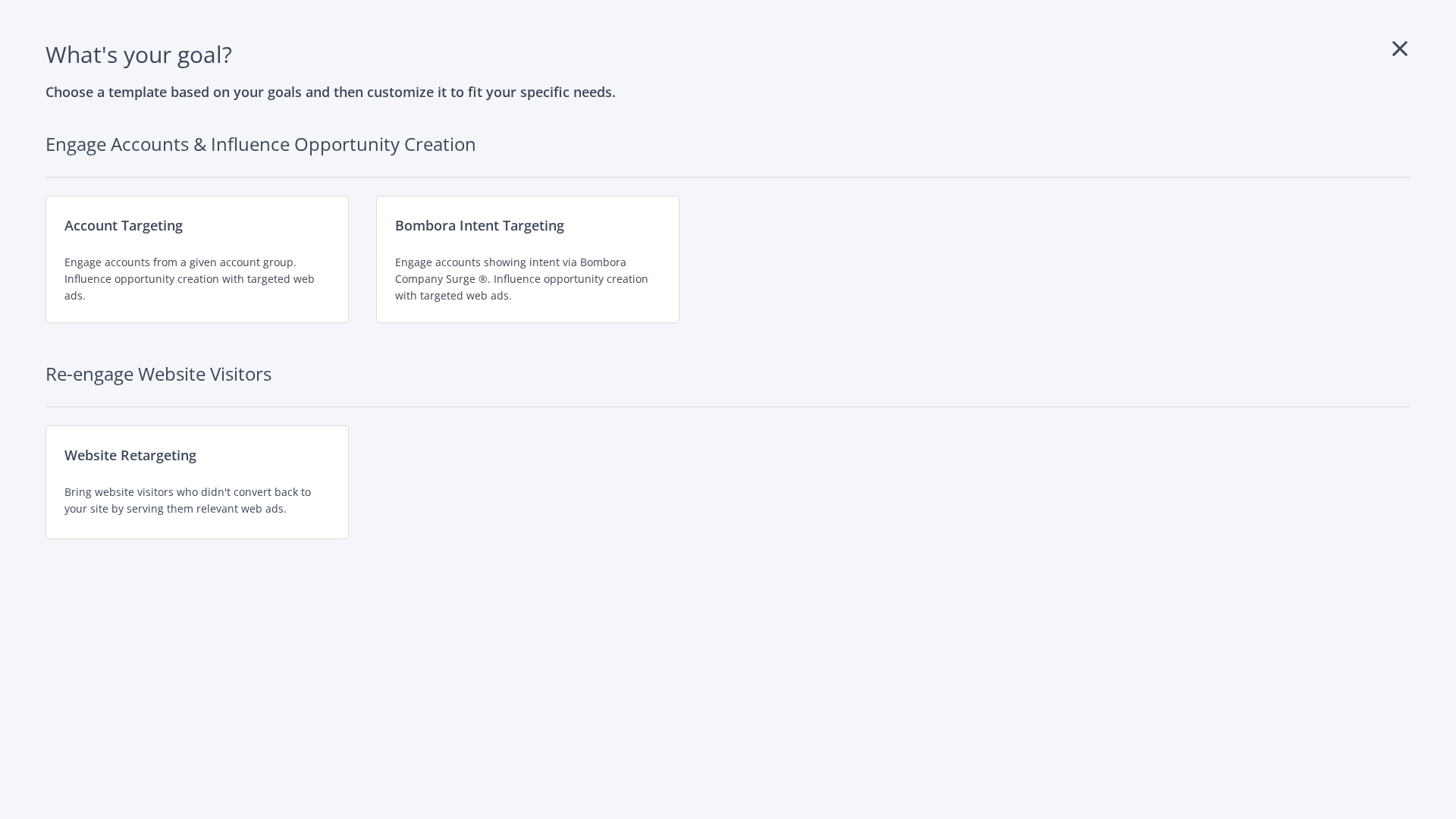
click at [528, 259] on div "Engage accounts showing intent via Bombora Company Surge ®. Influence opportuni…" at bounding box center [528, 279] width 266 height 50
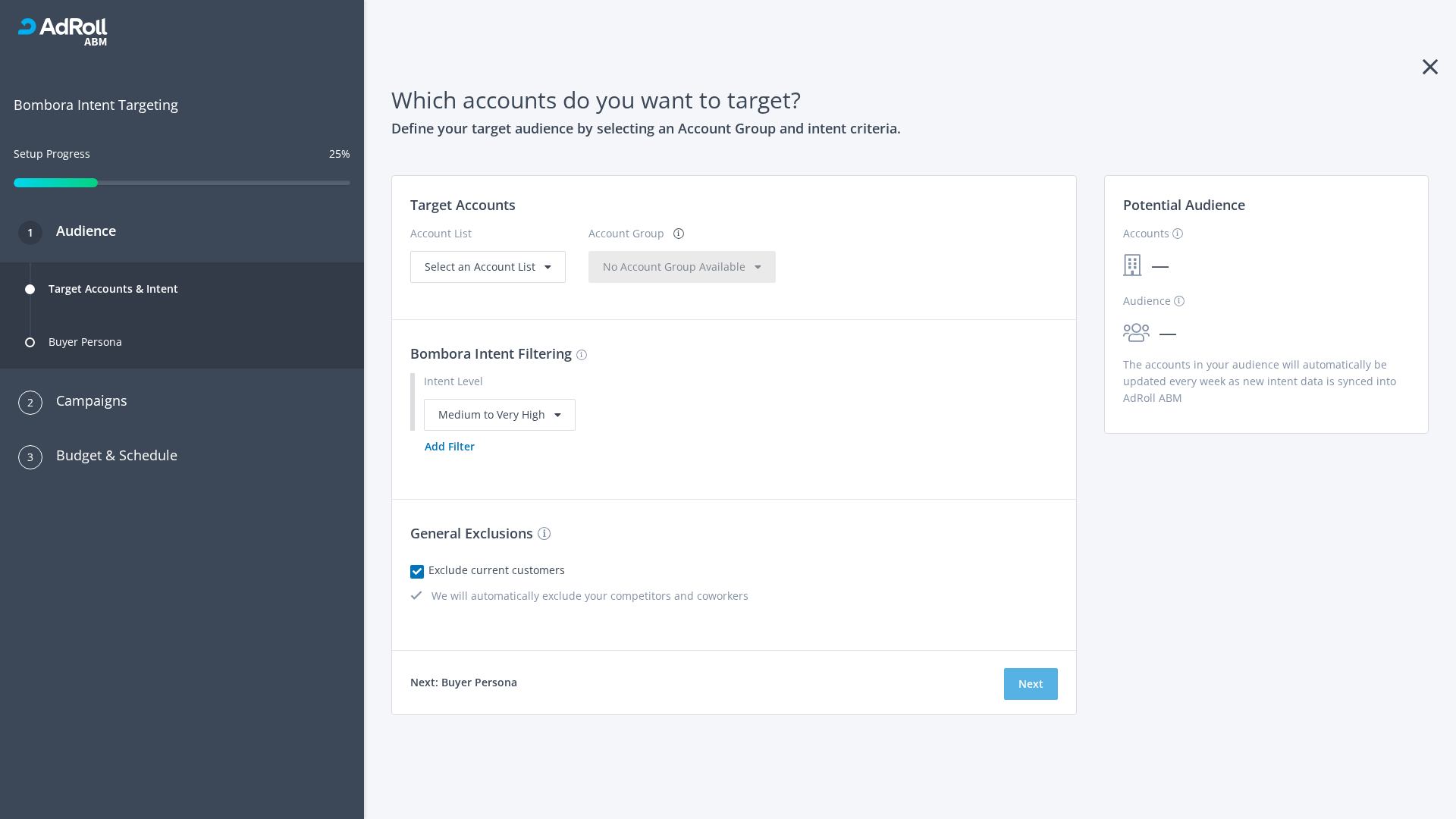
click at [1031, 683] on button "Next" at bounding box center [1031, 683] width 54 height 32
click at [449, 462] on button "Add Filter" at bounding box center [450, 446] width 79 height 32
click at [1031, 700] on button "Next" at bounding box center [1031, 683] width 54 height 32
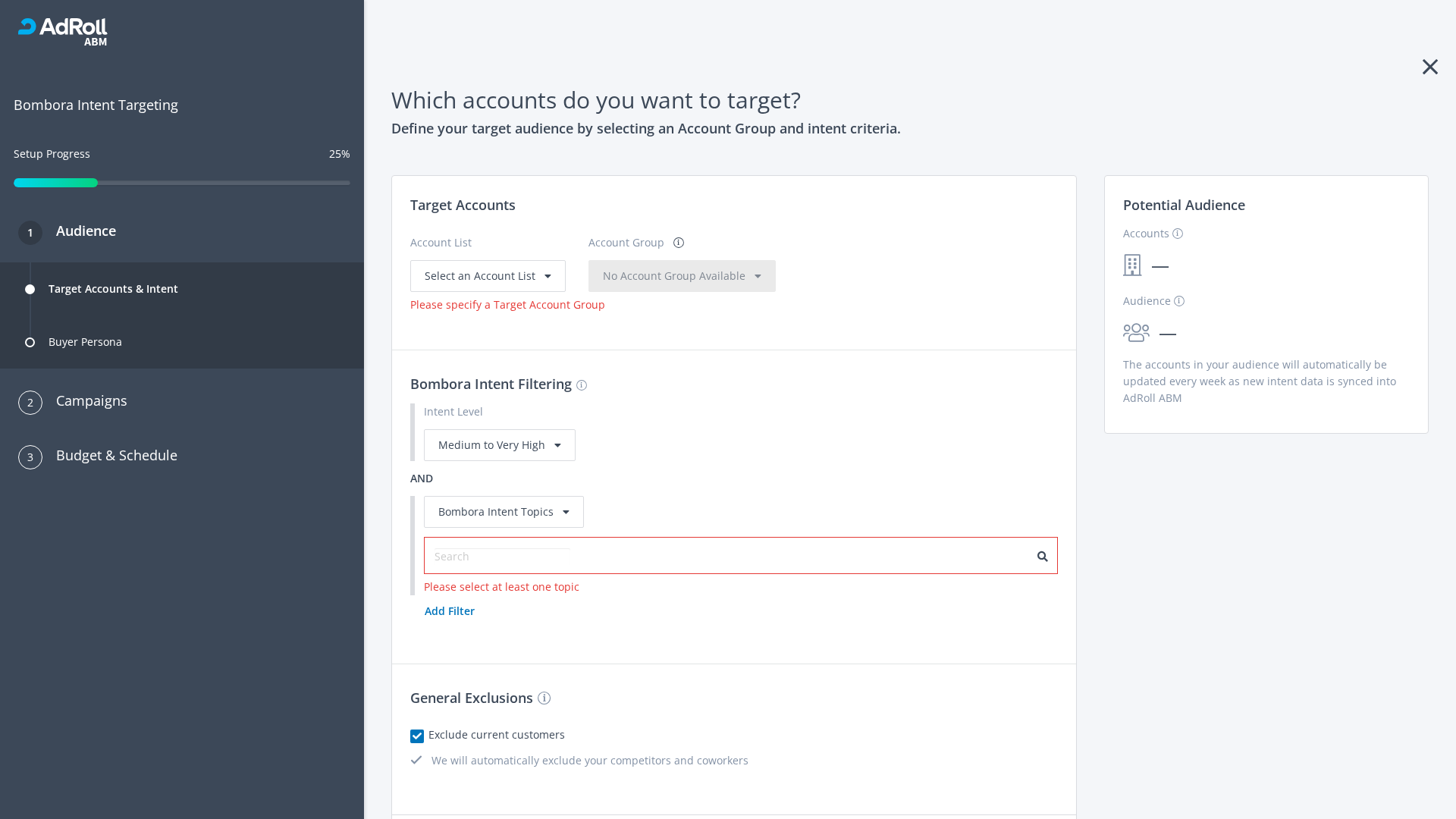
scroll to position [25, 0]
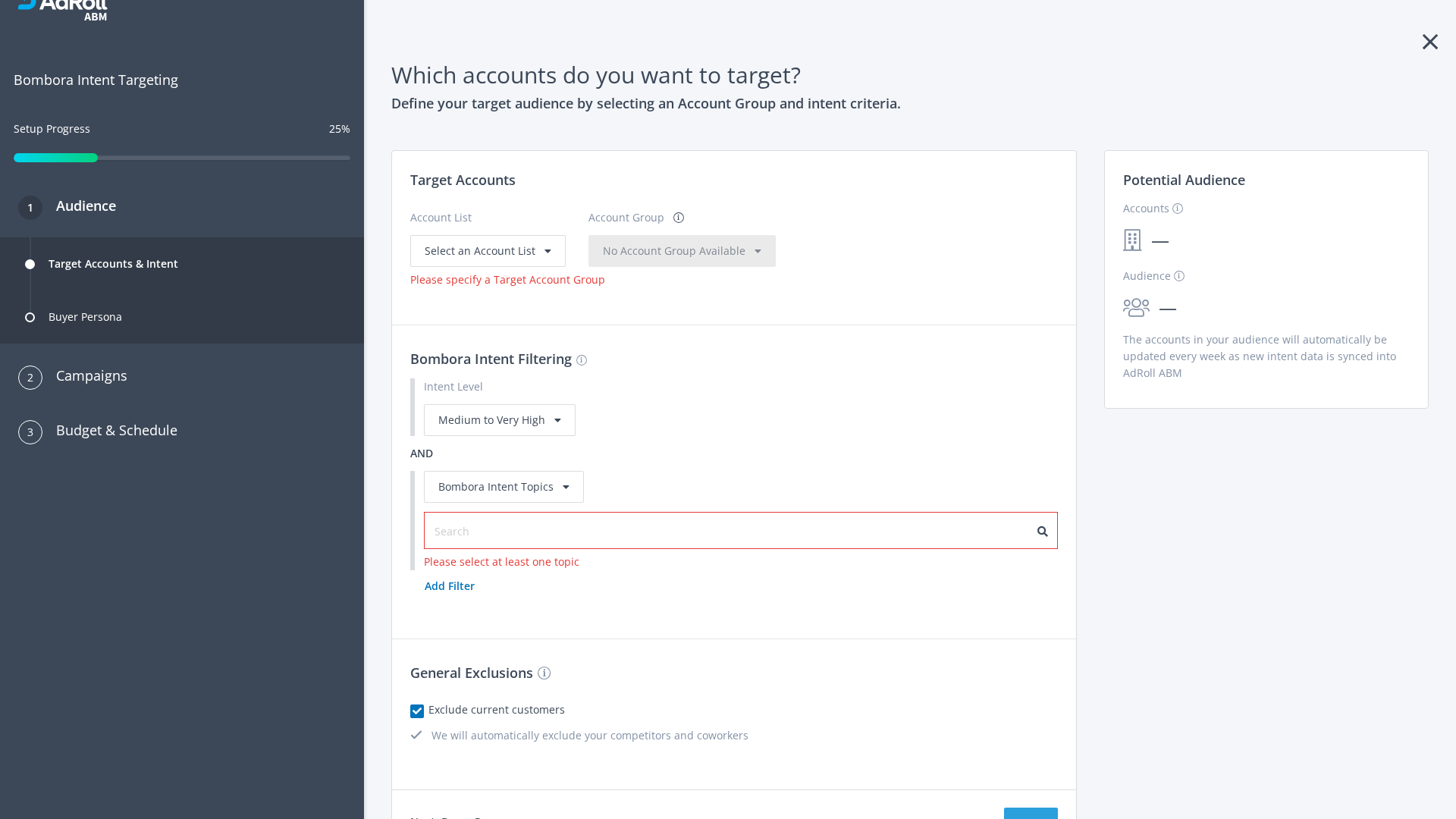
click at [493, 531] on input "text" at bounding box center [502, 531] width 136 height 16
click at [487, 251] on span "Select an Account List" at bounding box center [480, 251] width 111 height 14
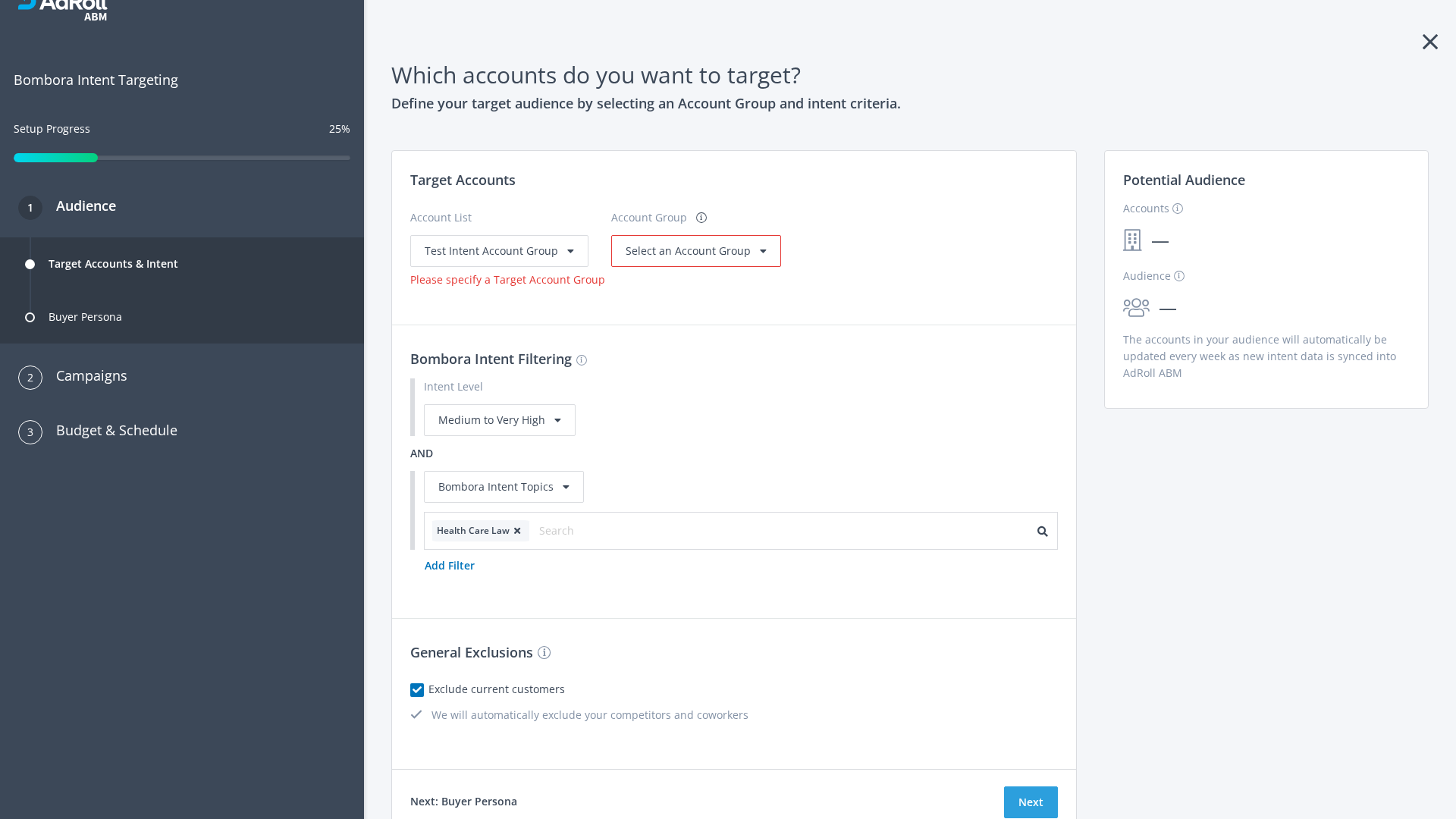
click at [690, 258] on span "Select an Account Group" at bounding box center [688, 251] width 125 height 14
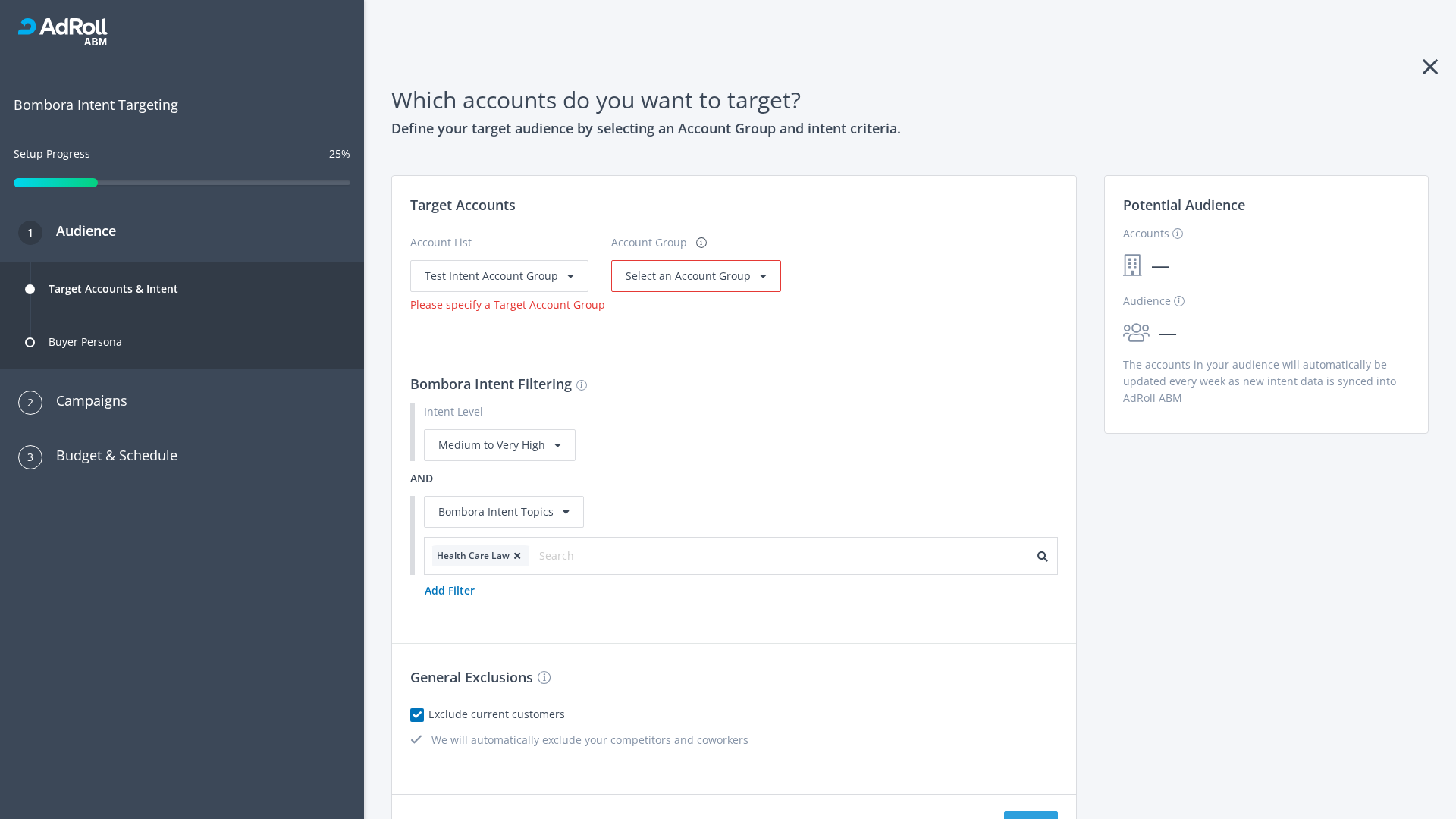
click at [671, 269] on span "Select an Account Group" at bounding box center [688, 276] width 125 height 14
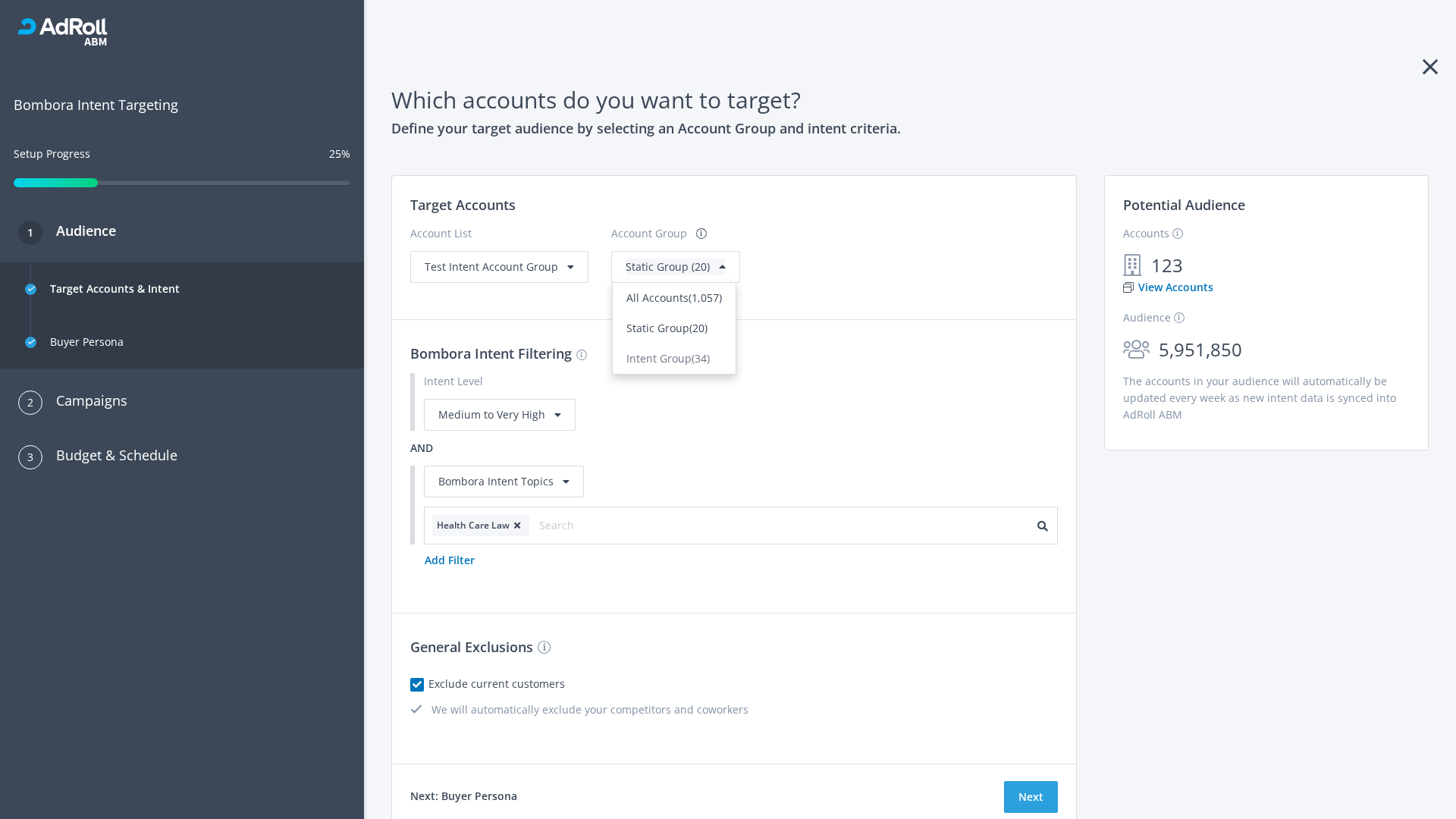
click at [671, 328] on span "Static Group (20)" at bounding box center [667, 328] width 81 height 14
click at [497, 266] on span "Test Intent Account Group" at bounding box center [491, 266] width 134 height 14
click at [644, 274] on span "Static Group (20)" at bounding box center [667, 266] width 84 height 14
click at [1031, 797] on button "Next" at bounding box center [1031, 797] width 54 height 32
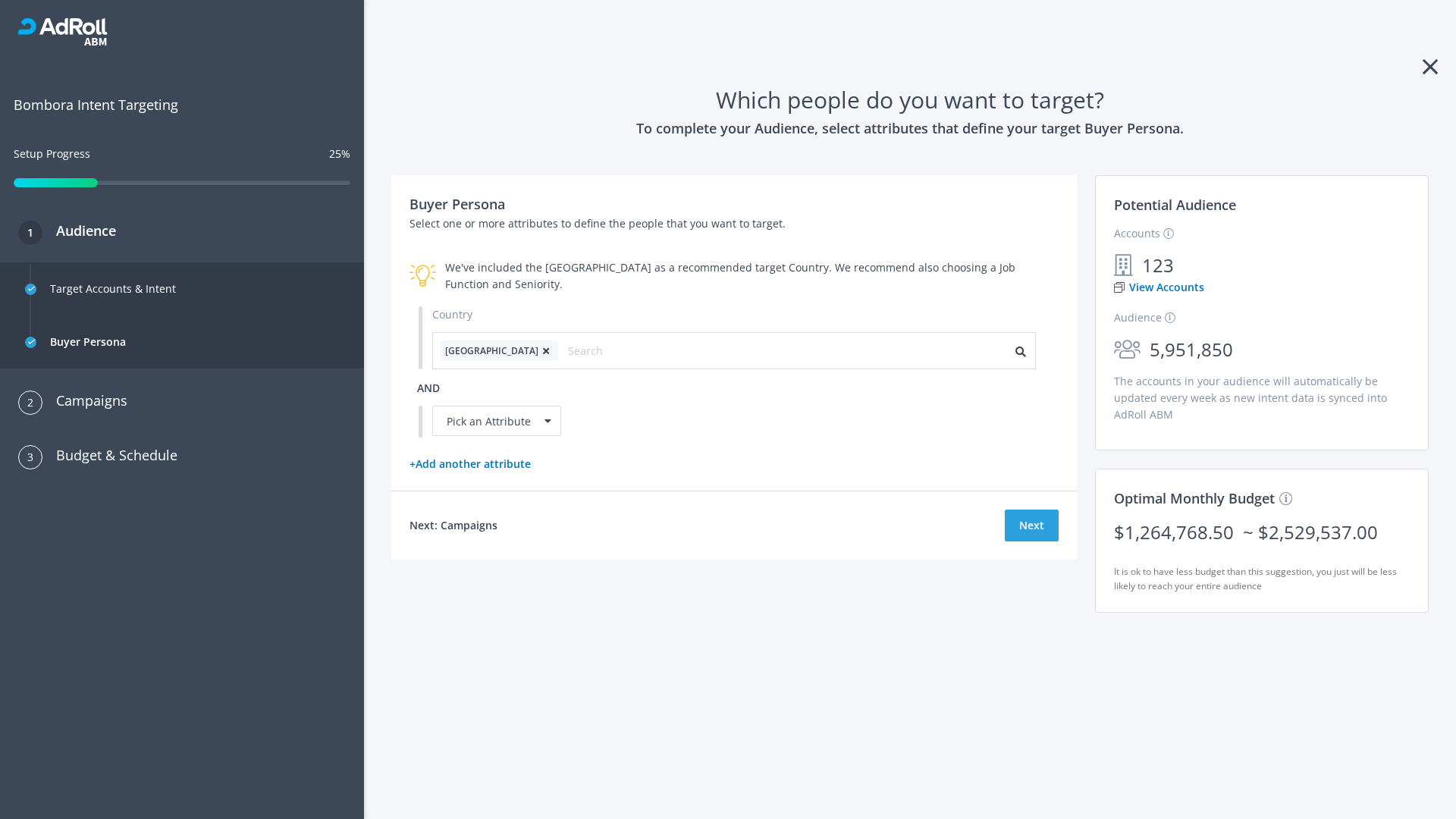
click at [539, 351] on icon at bounding box center [546, 351] width 15 height 9
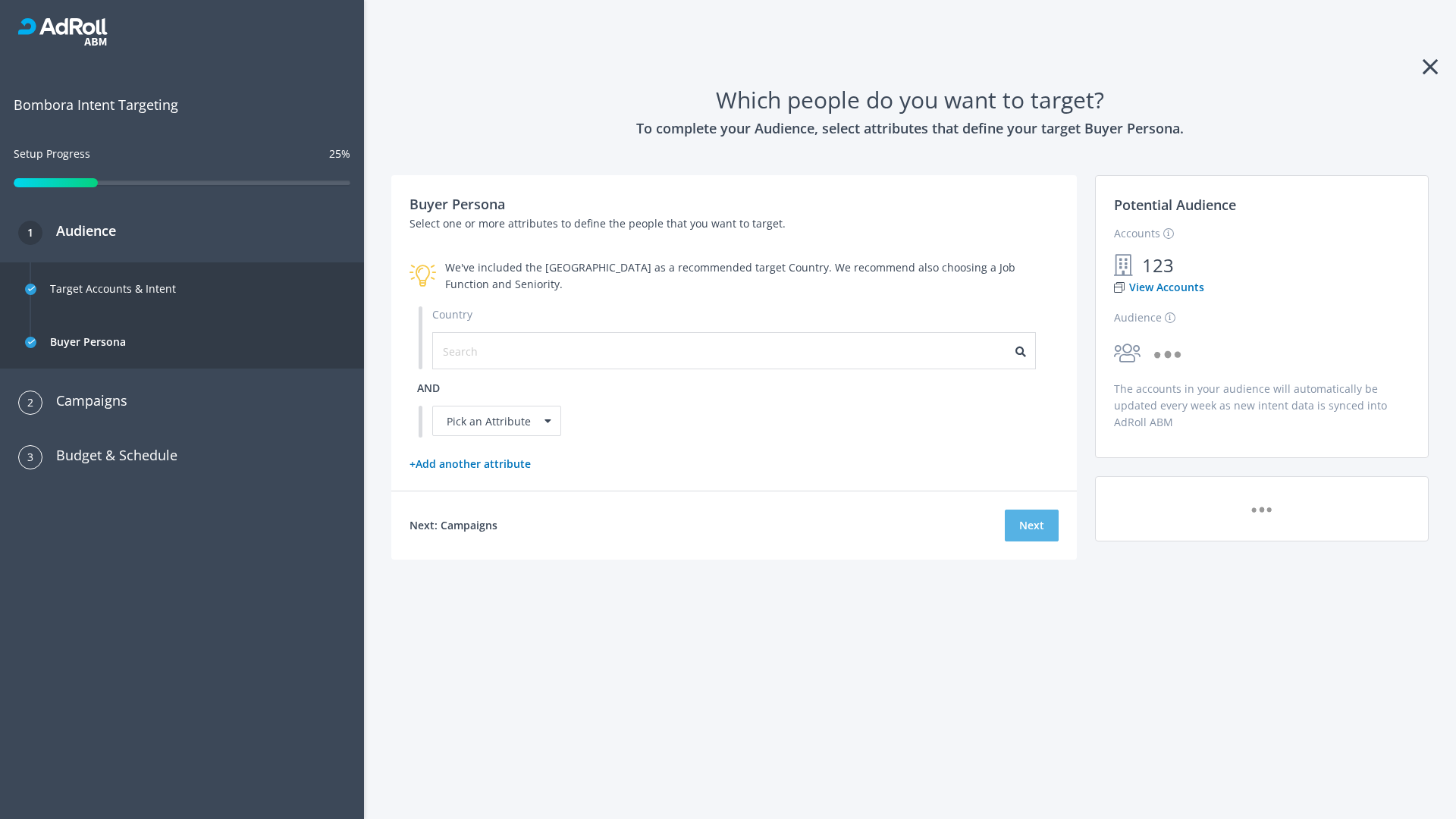
click at [1032, 525] on button "Next" at bounding box center [1032, 525] width 54 height 32
click at [501, 351] on input "text" at bounding box center [511, 351] width 136 height 16
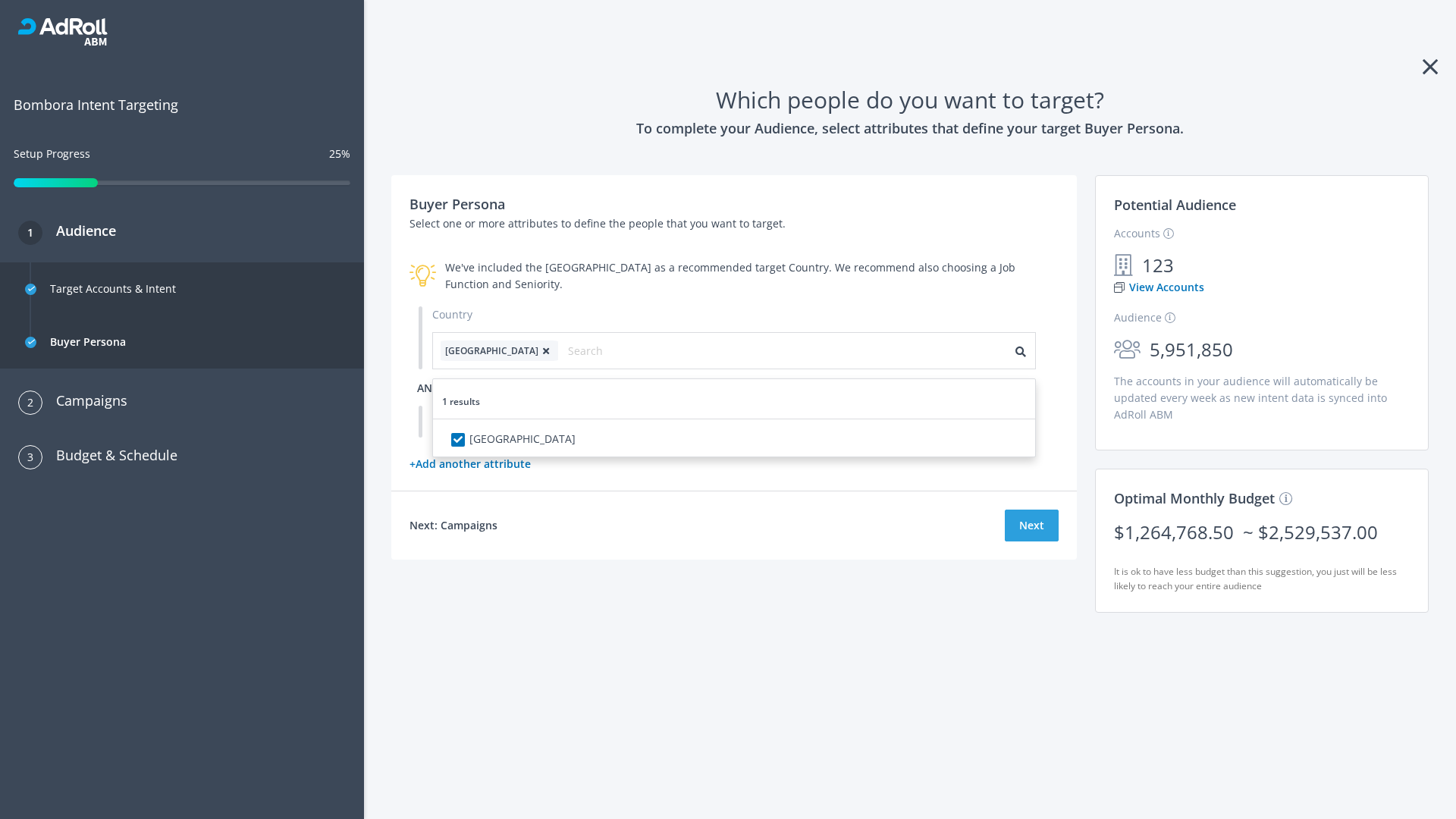
click at [429, 387] on span "and" at bounding box center [429, 387] width 23 height 14
click at [497, 421] on div "Pick an Attribute" at bounding box center [497, 420] width 129 height 30
click at [1032, 542] on button "Next" at bounding box center [1032, 525] width 54 height 32
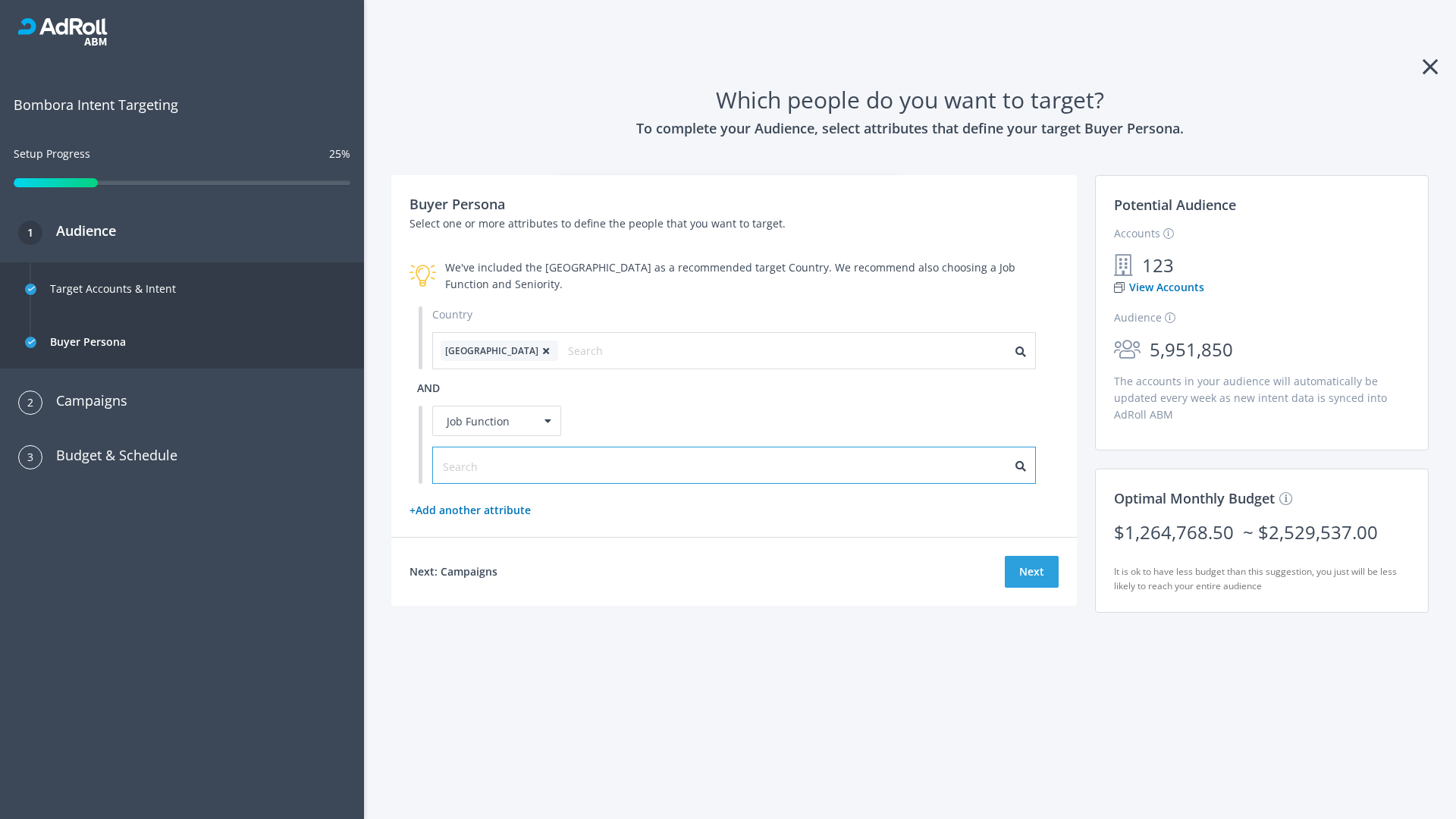
click at [501, 465] on input "text" at bounding box center [511, 465] width 136 height 16
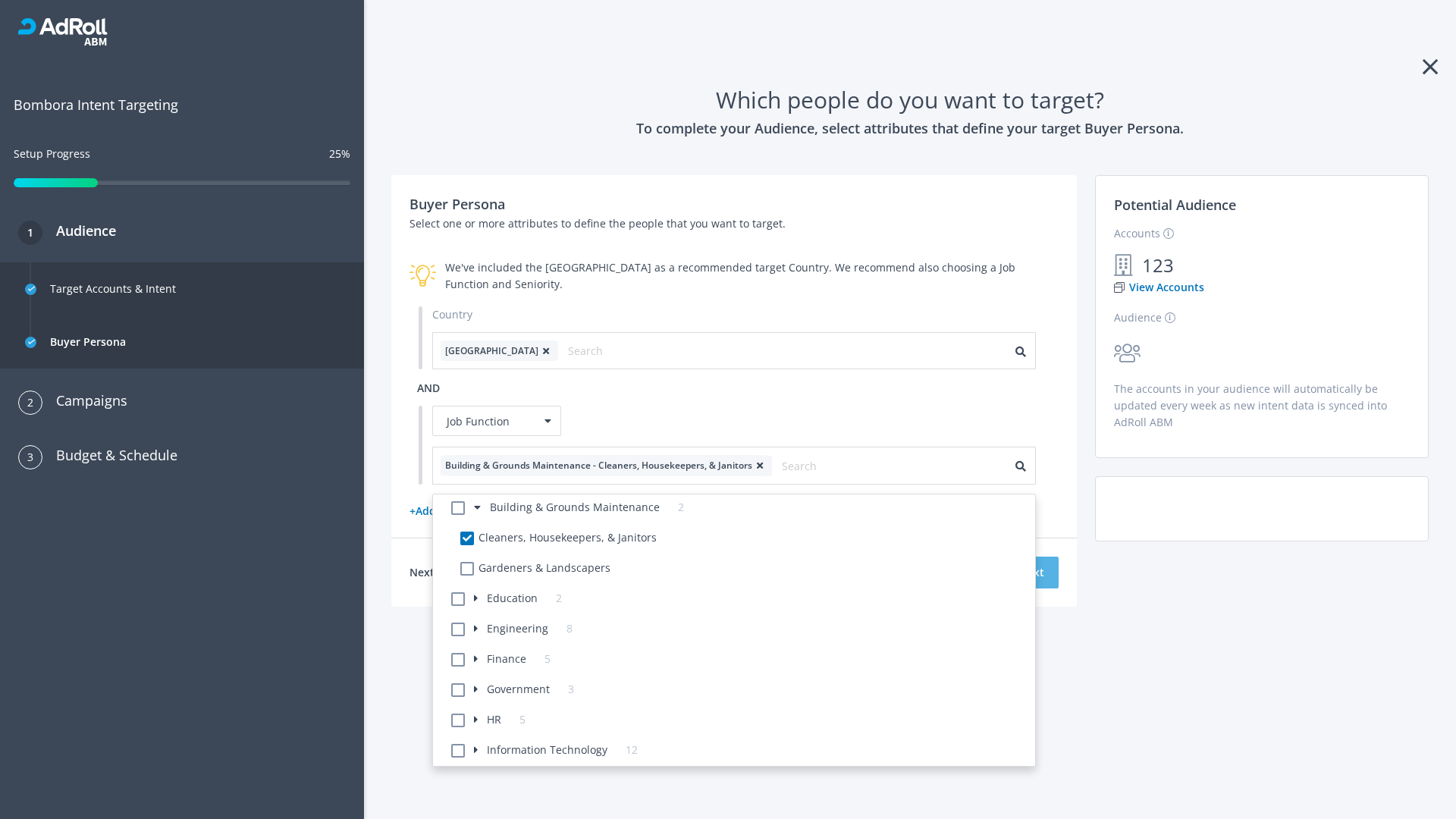
click at [1032, 572] on button "Next" at bounding box center [1032, 572] width 54 height 32
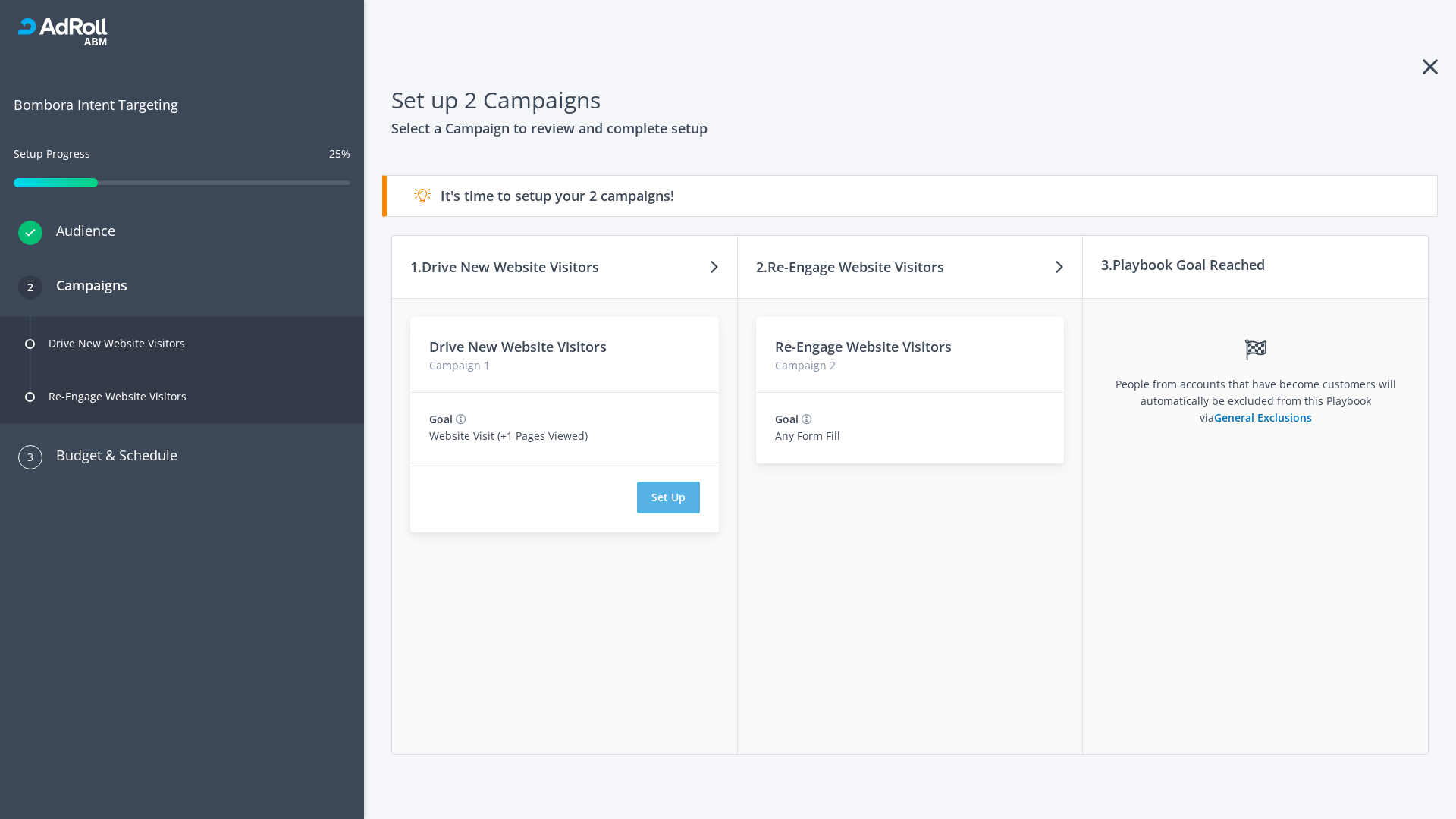
click at [668, 497] on button "Set Up" at bounding box center [668, 497] width 63 height 32
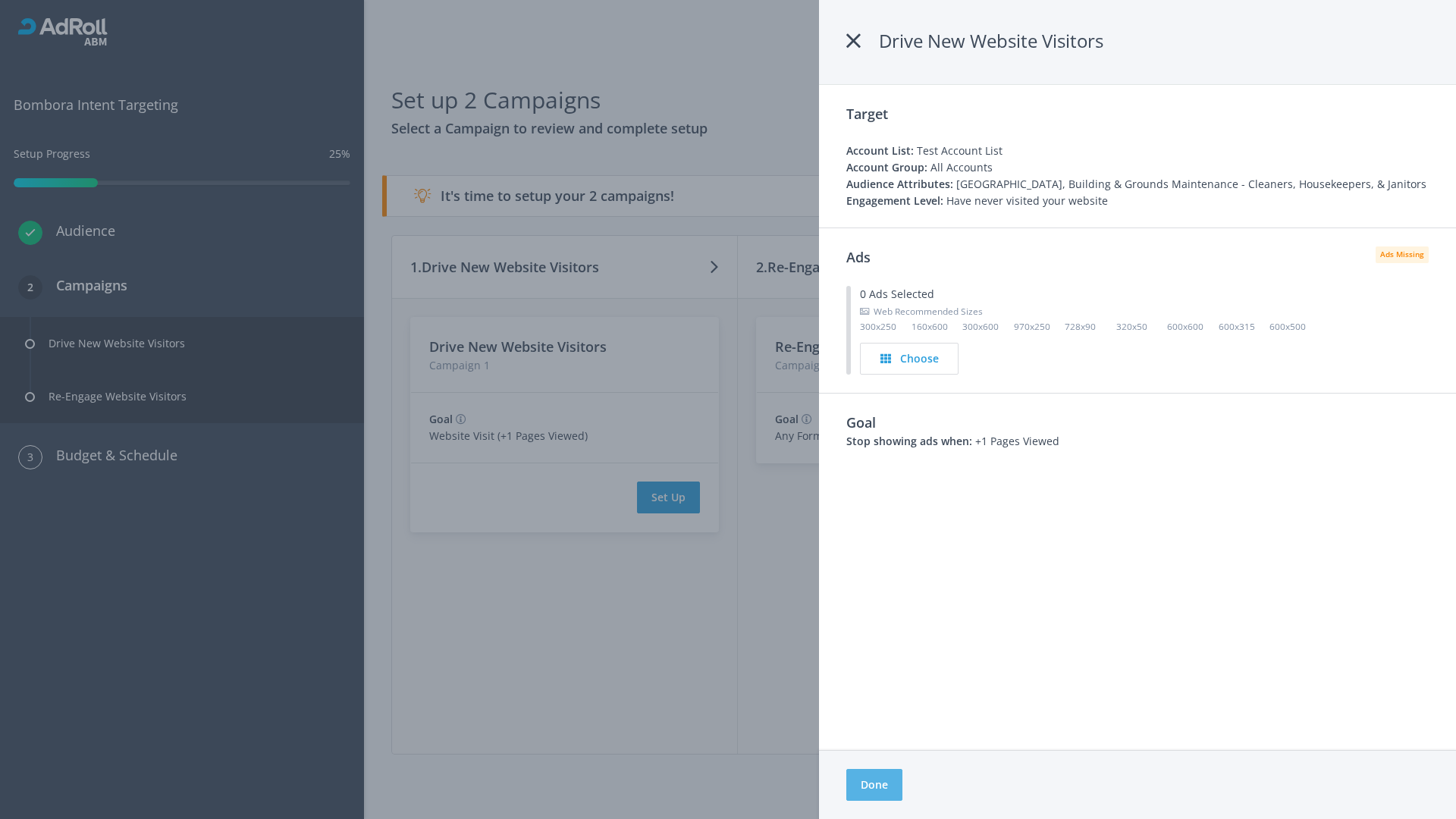
click at [874, 785] on button "Done" at bounding box center [874, 784] width 56 height 32
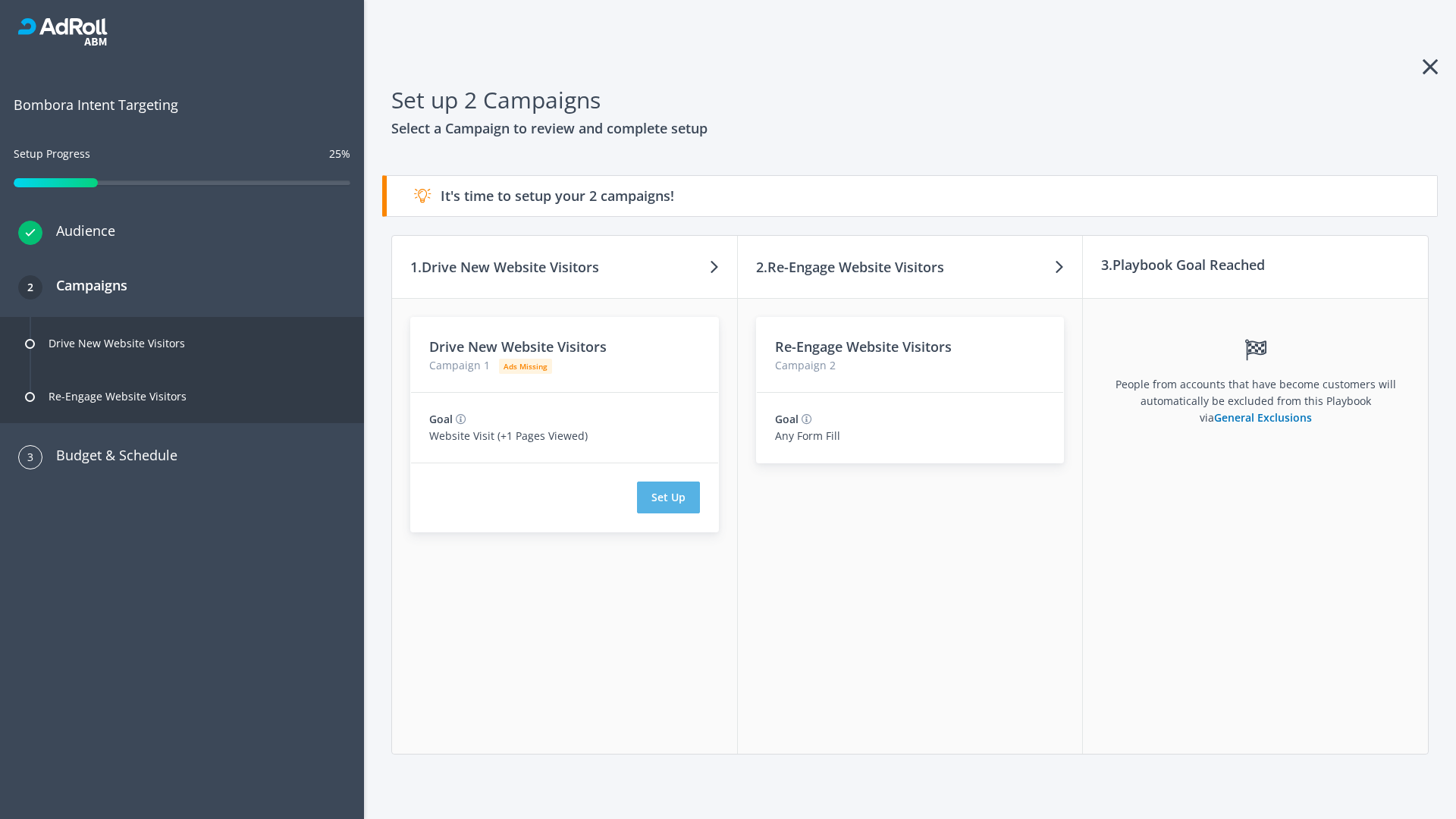
click at [668, 497] on button "Set Up" at bounding box center [668, 497] width 63 height 32
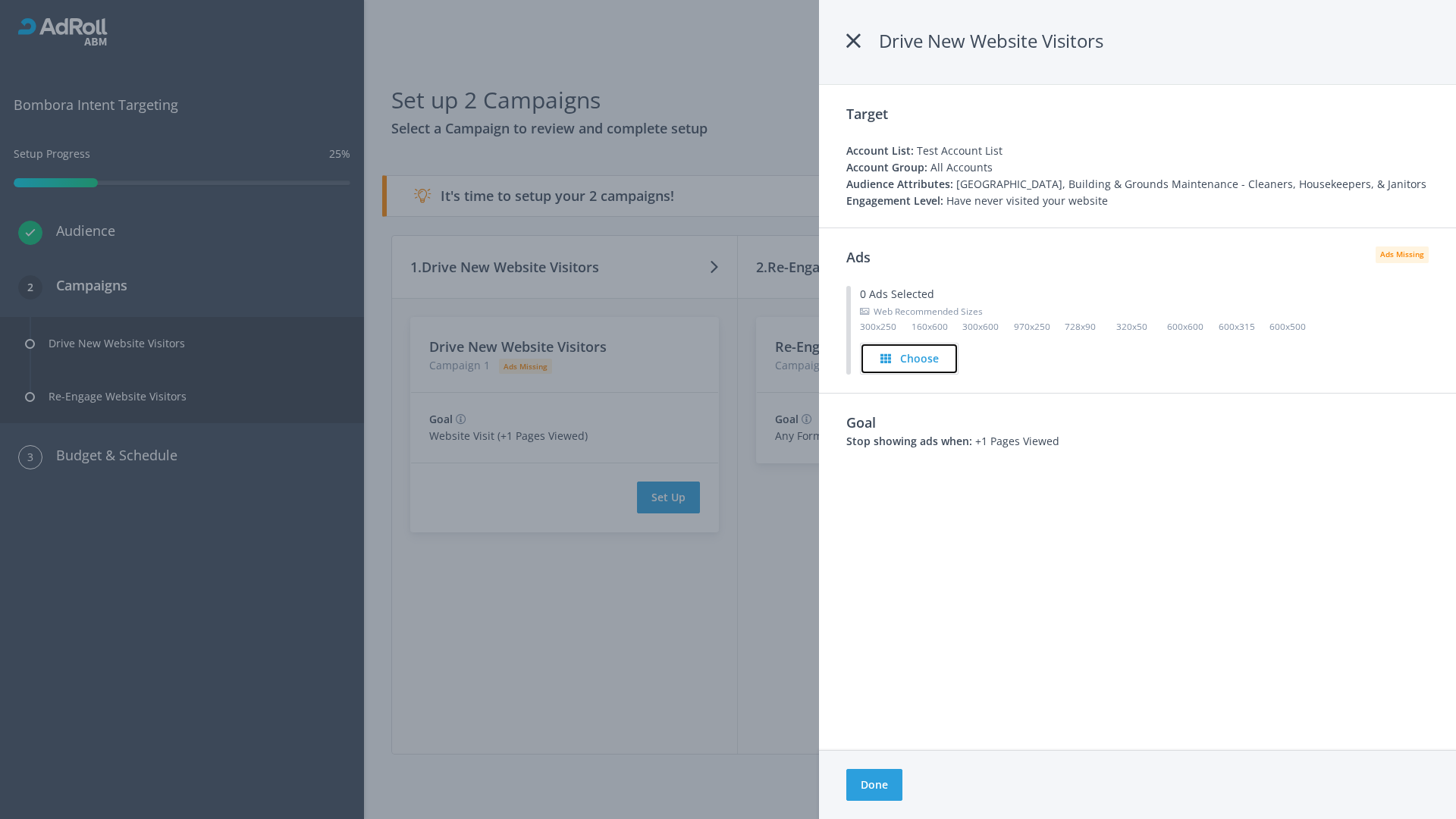
click at [911, 358] on h4 "Choose" at bounding box center [919, 358] width 39 height 16
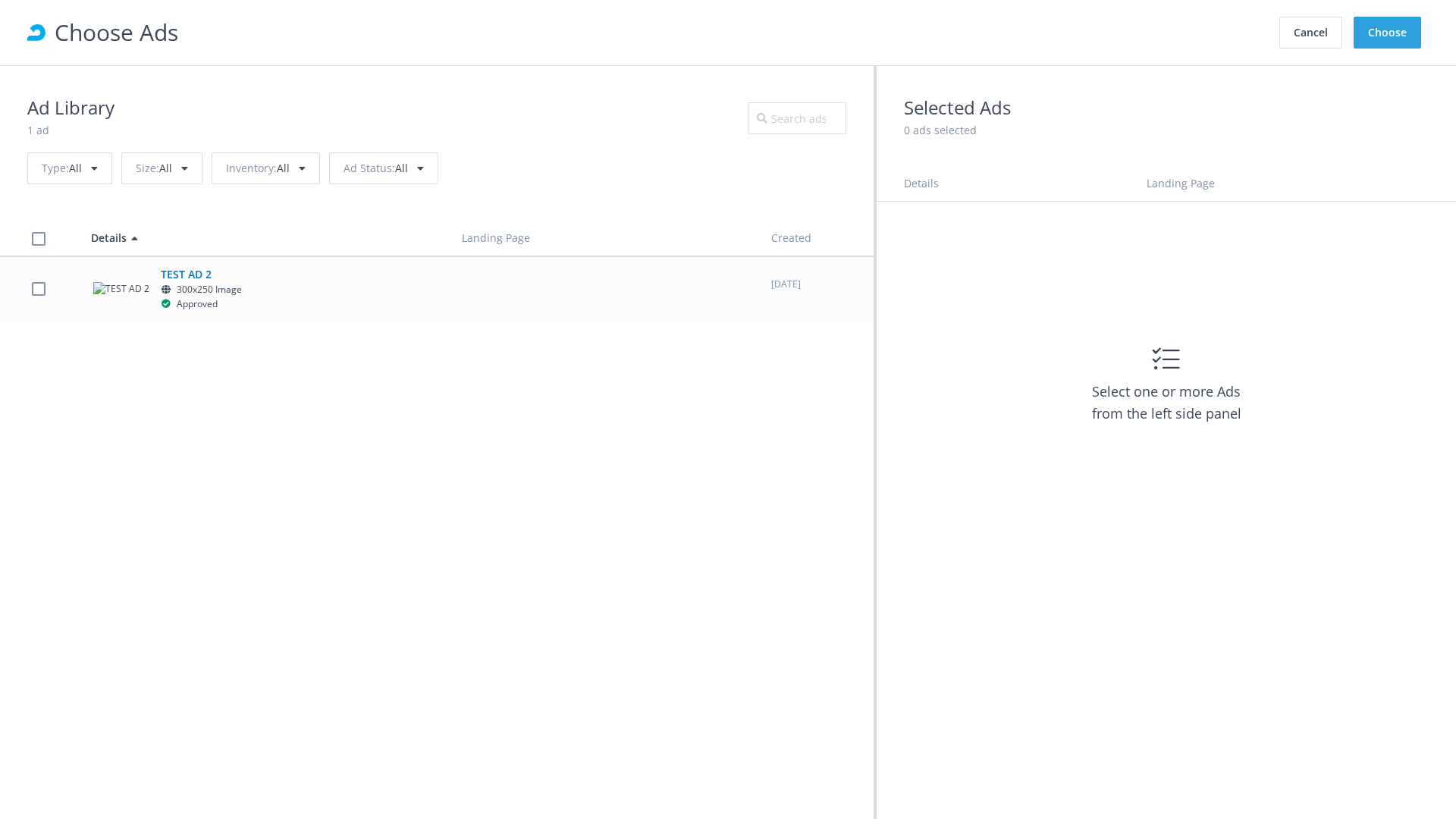
click at [38, 288] on label at bounding box center [39, 288] width 13 height 14
checkbox input "true"
click at [1389, 33] on button "Choose" at bounding box center [1388, 32] width 67 height 32
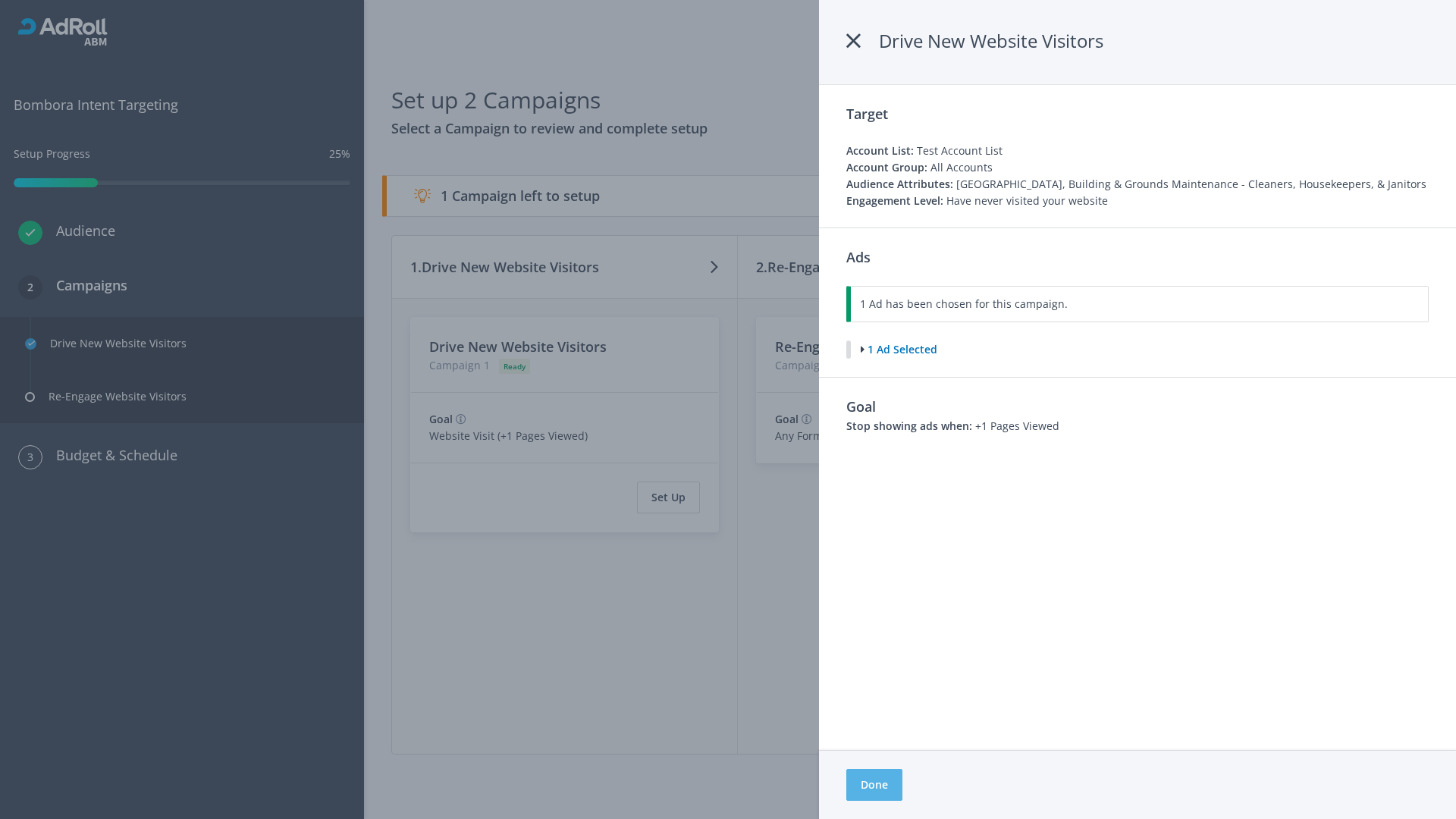
click at [874, 785] on button "Done" at bounding box center [874, 784] width 56 height 32
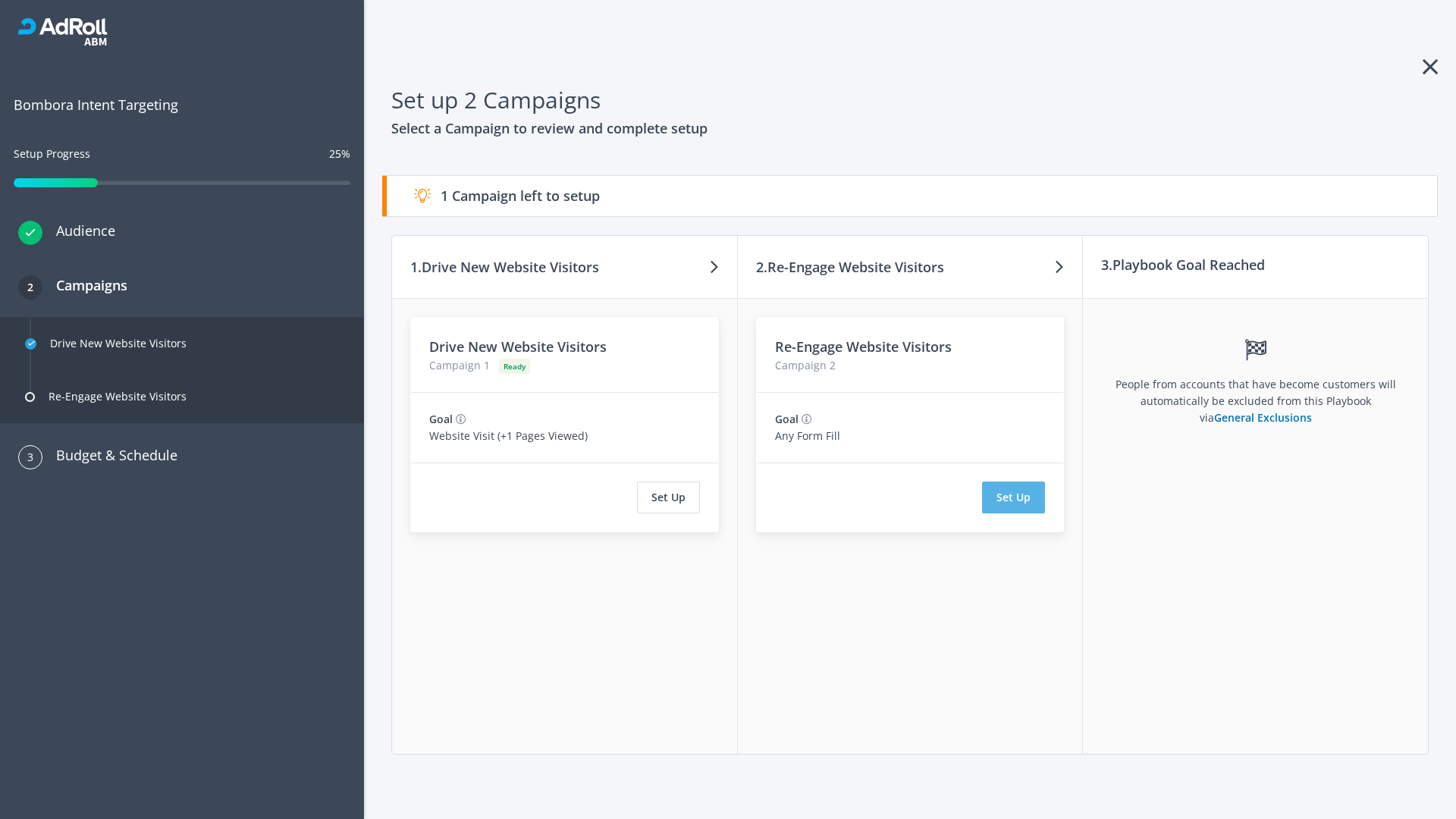
click at [1014, 497] on button "Set Up" at bounding box center [1013, 497] width 63 height 32
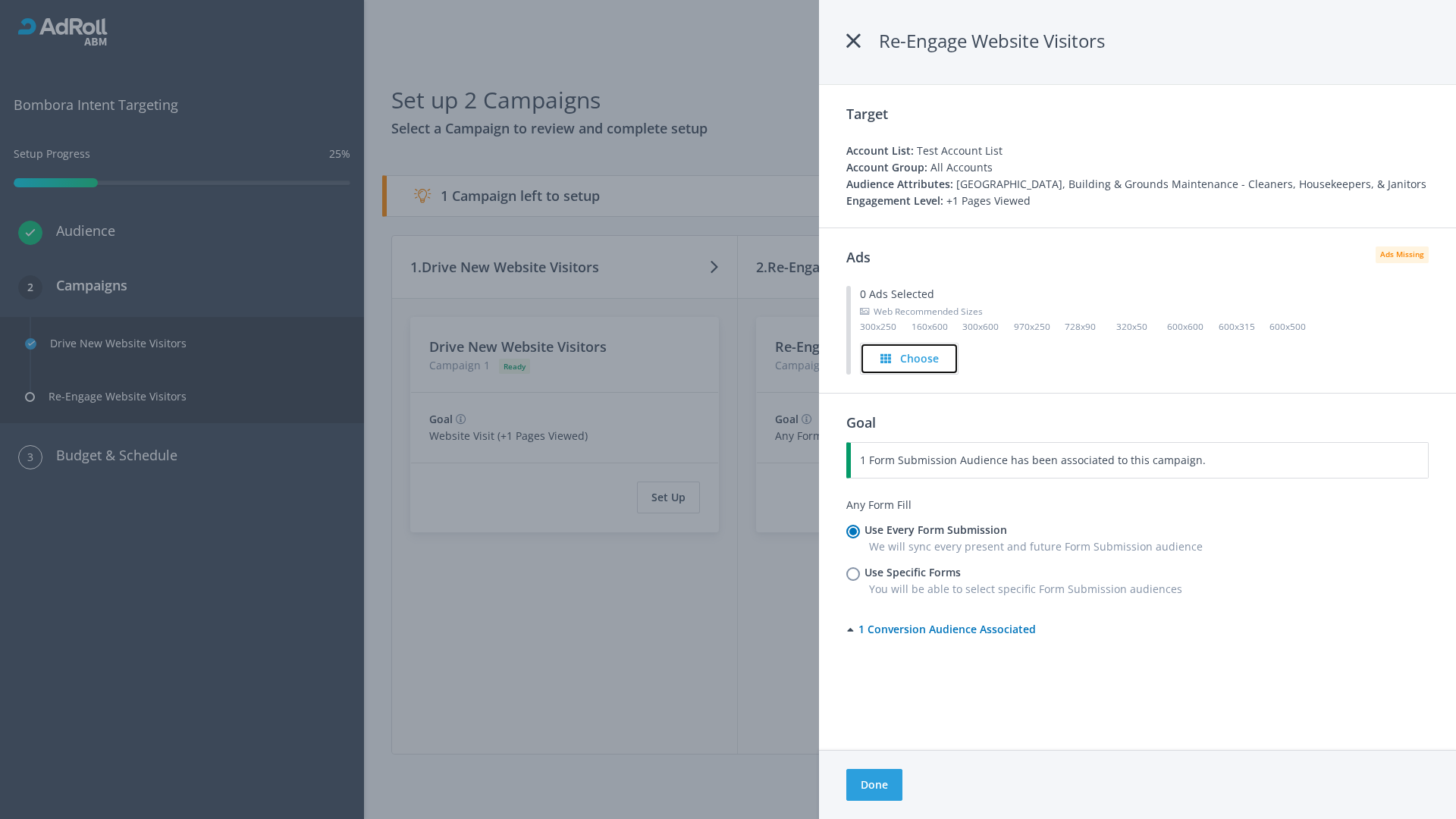
click at [910, 358] on h4 "Choose" at bounding box center [919, 358] width 39 height 16
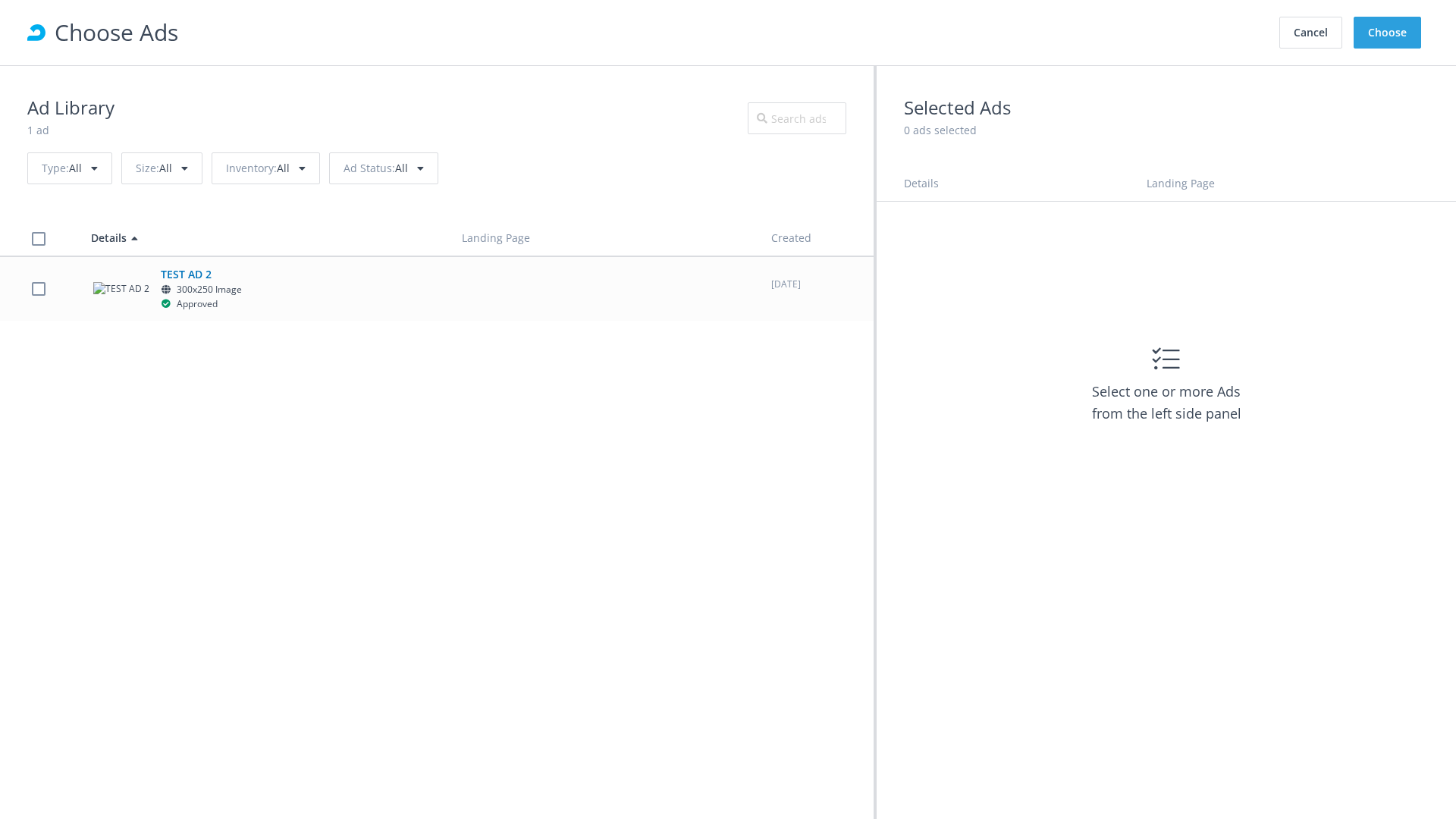
click at [38, 288] on label at bounding box center [39, 288] width 13 height 14
checkbox input "true"
click at [1389, 33] on button "Choose" at bounding box center [1388, 32] width 67 height 32
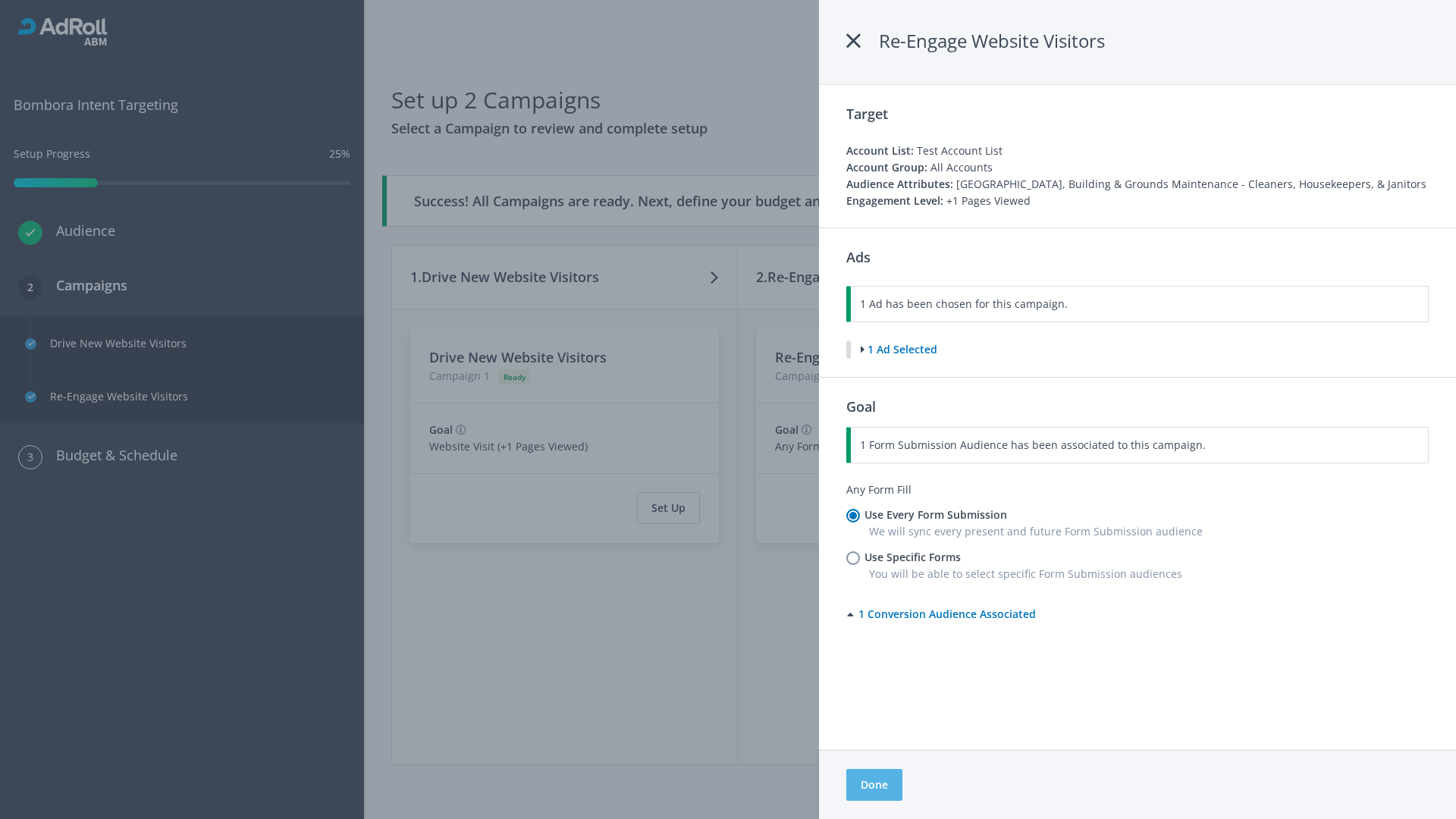
click at [874, 785] on button "Done" at bounding box center [874, 784] width 56 height 32
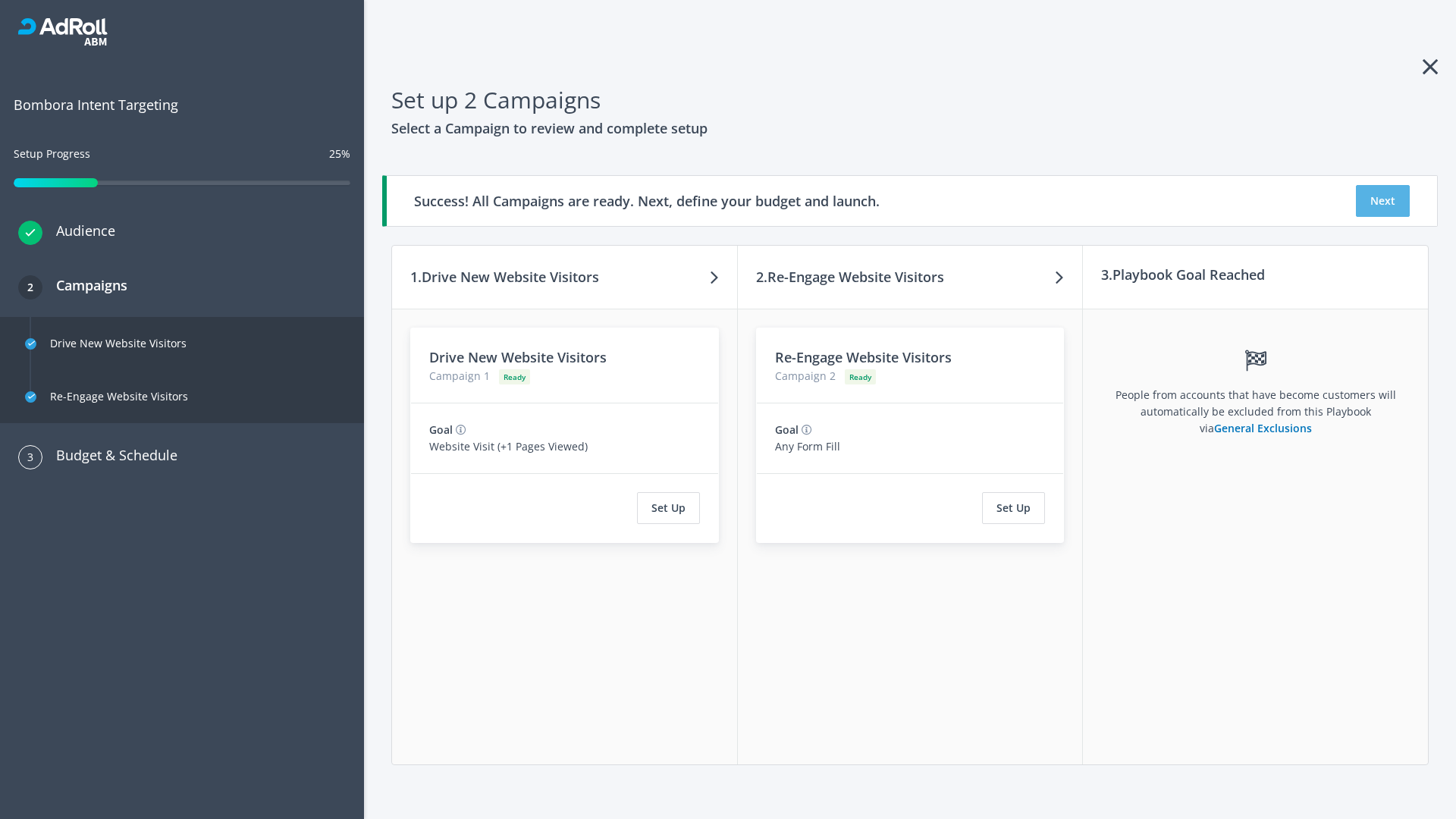
click at [1383, 201] on button "Next" at bounding box center [1383, 200] width 54 height 32
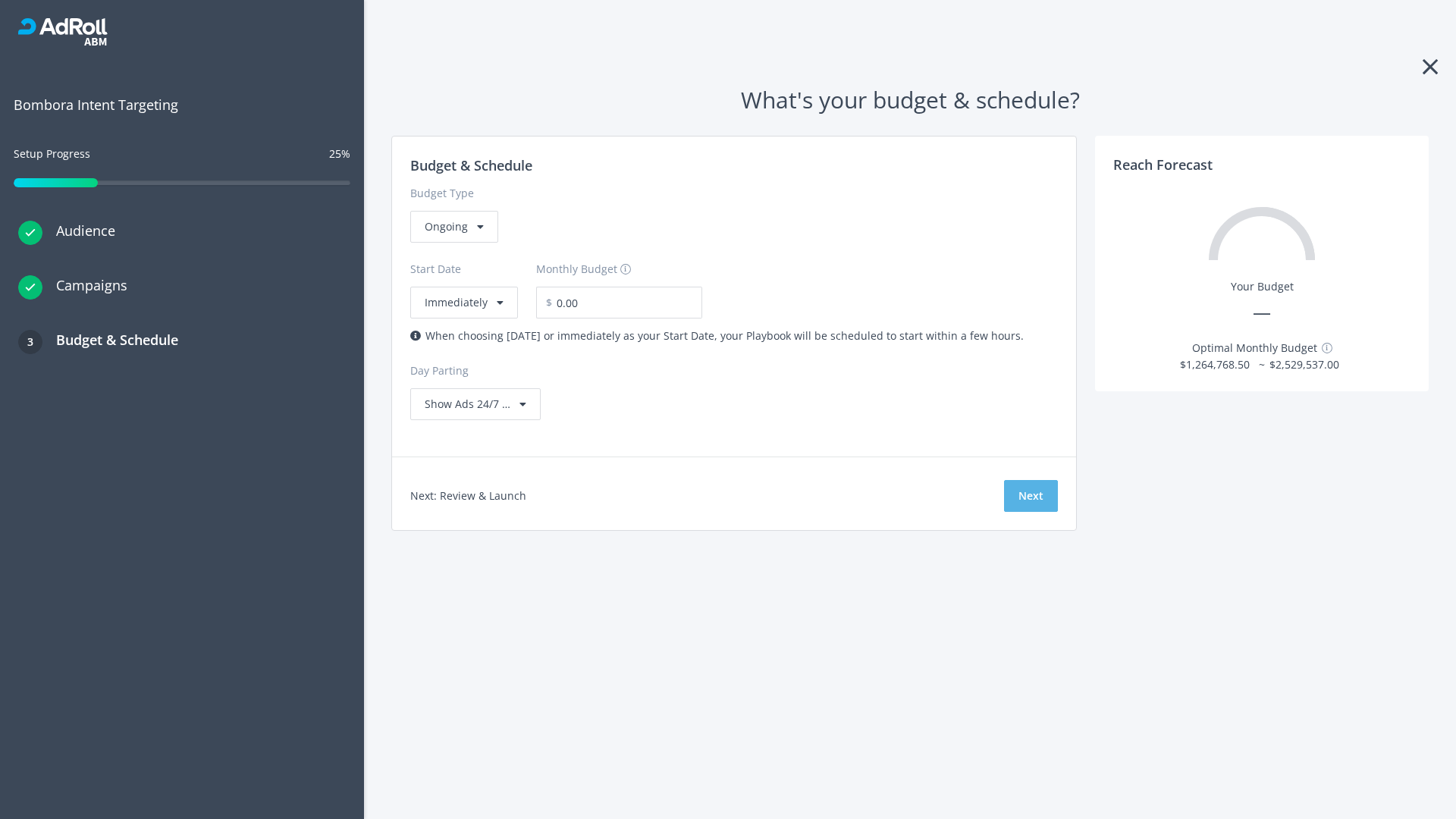
click at [1031, 496] on button "Next" at bounding box center [1031, 495] width 54 height 32
click at [453, 243] on div "Ongoing" at bounding box center [454, 226] width 88 height 32
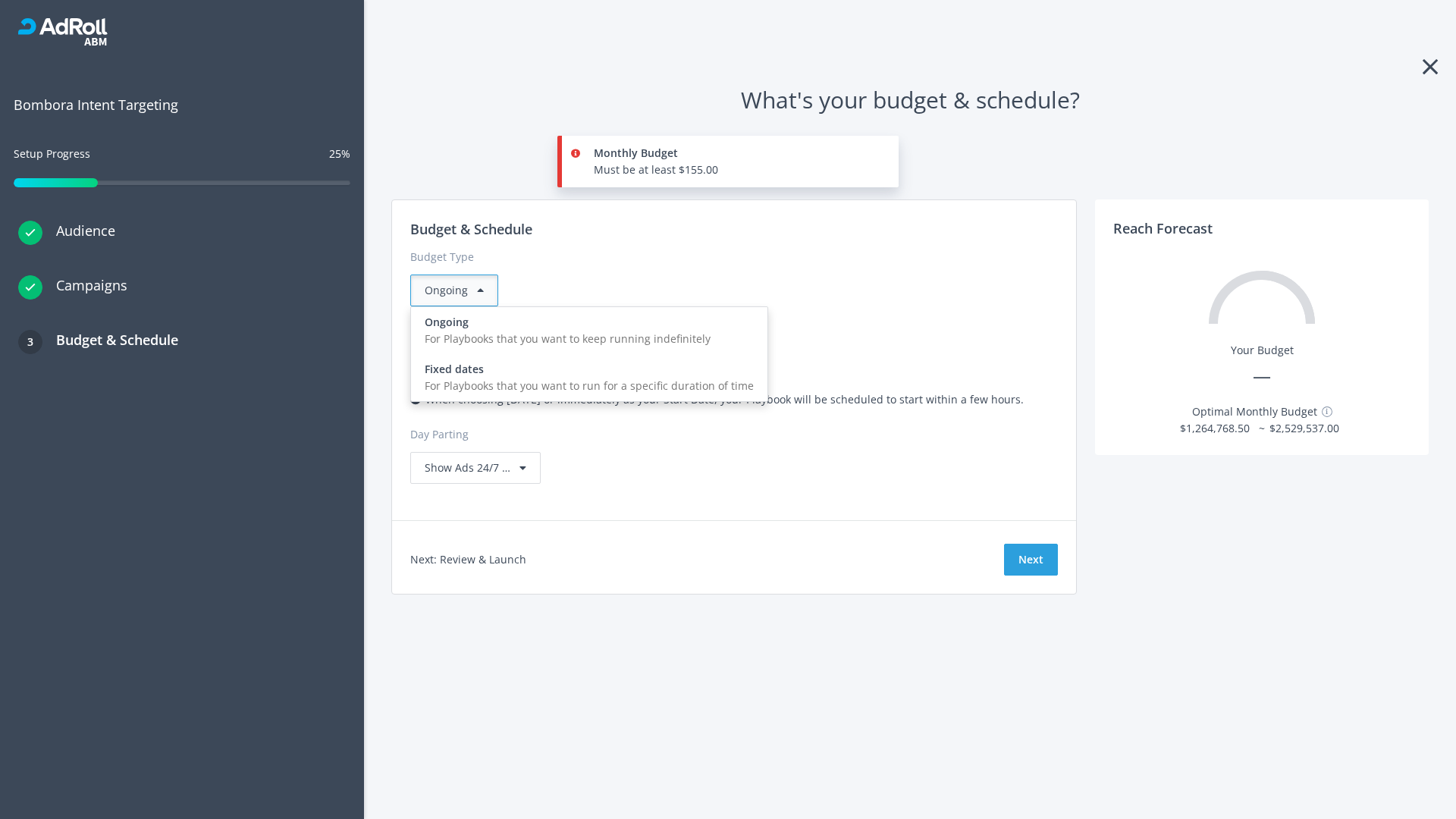
click at [585, 378] on div "For Playbooks that you want to run for a specific duration of time" at bounding box center [590, 385] width 330 height 16
click at [461, 290] on div "Ongoing" at bounding box center [454, 290] width 88 height 32
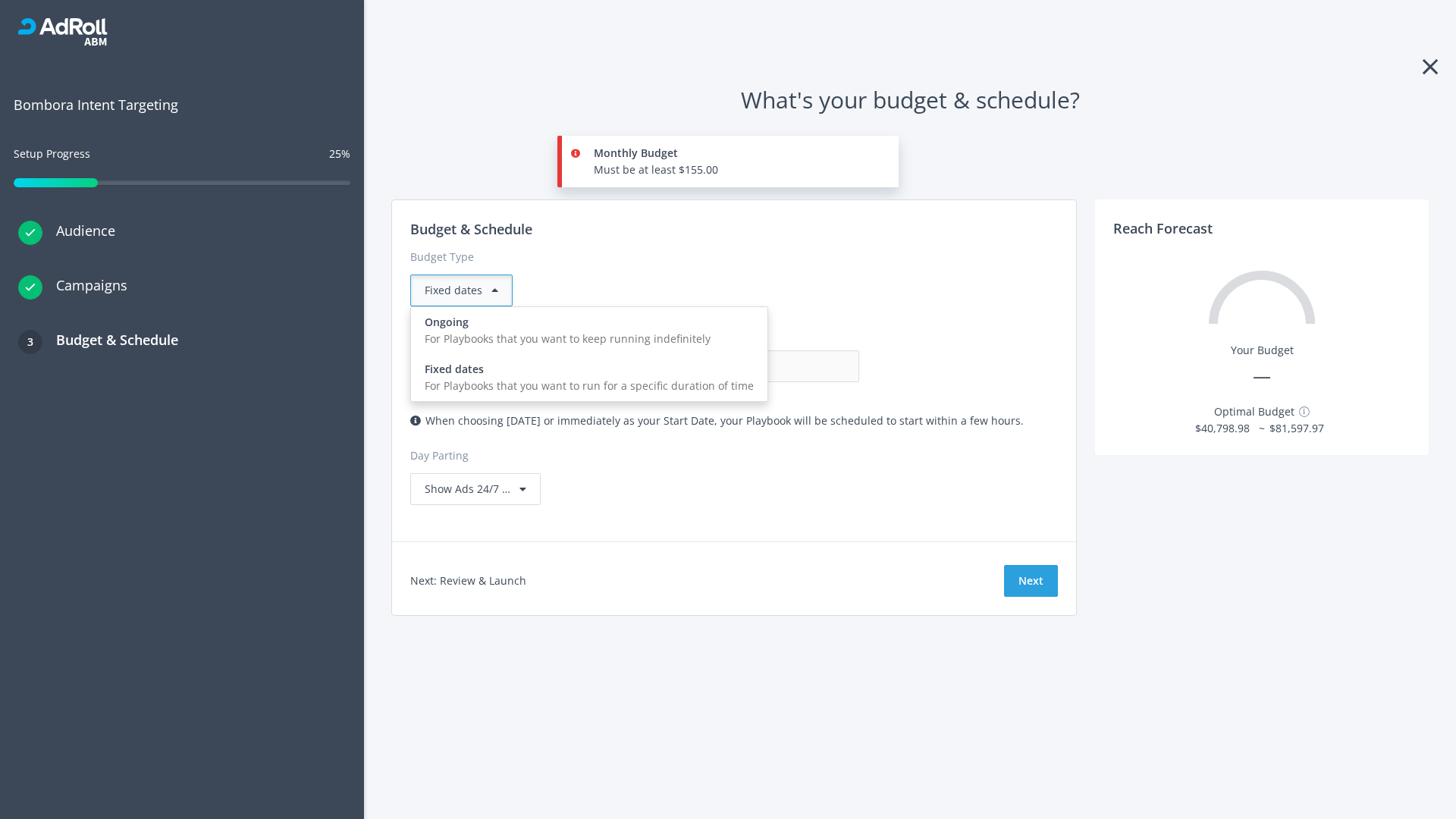
click at [585, 330] on div "For Playbooks that you want to keep running indefinitely" at bounding box center [590, 338] width 330 height 16
click at [709, 366] on input "0.00" at bounding box center [784, 366] width 150 height 32
click at [709, 366] on input "1.00" at bounding box center [784, 366] width 150 height 32
type input "1,000.00"
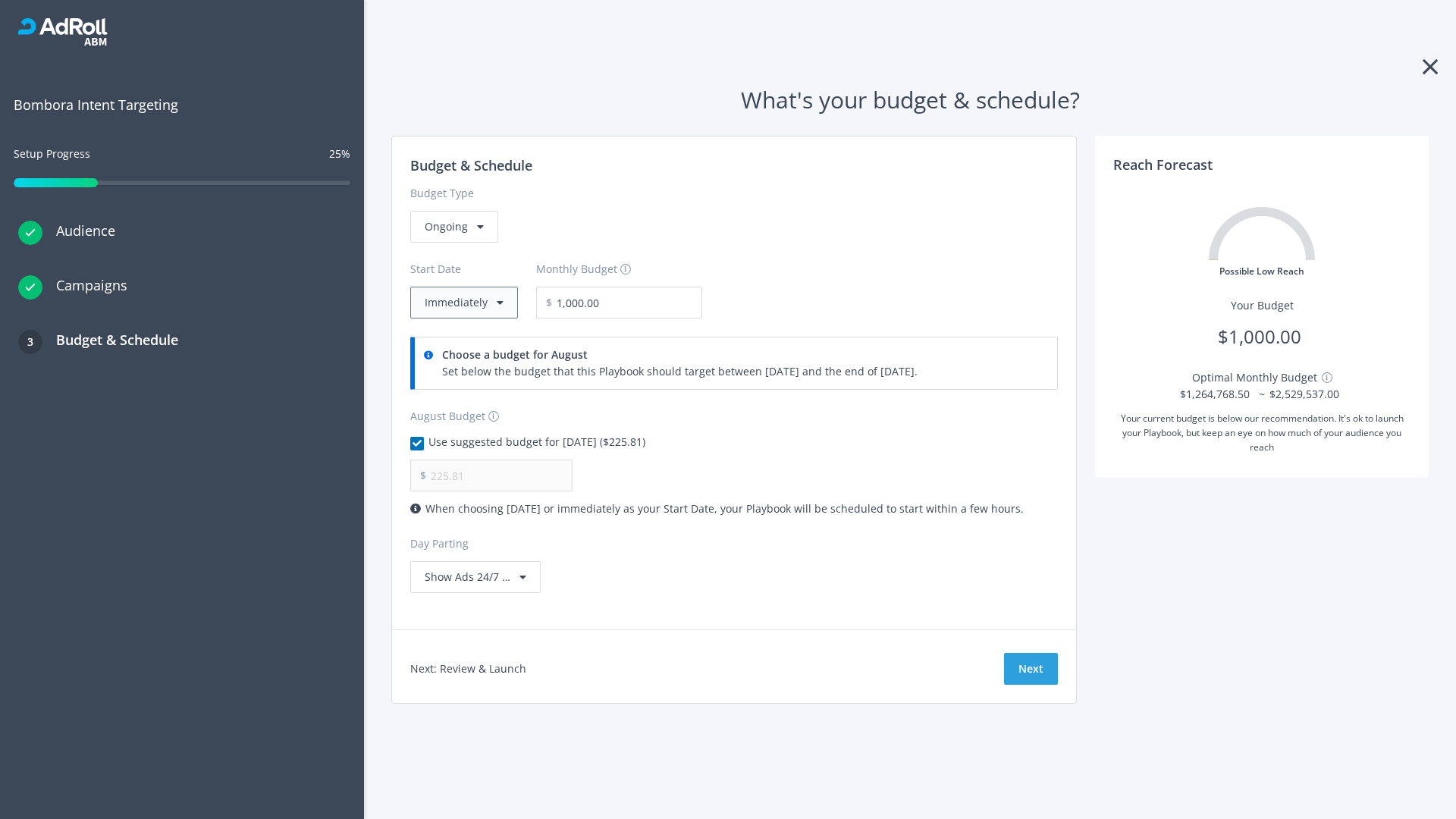
click at [463, 303] on button "Immediately" at bounding box center [464, 303] width 108 height 32
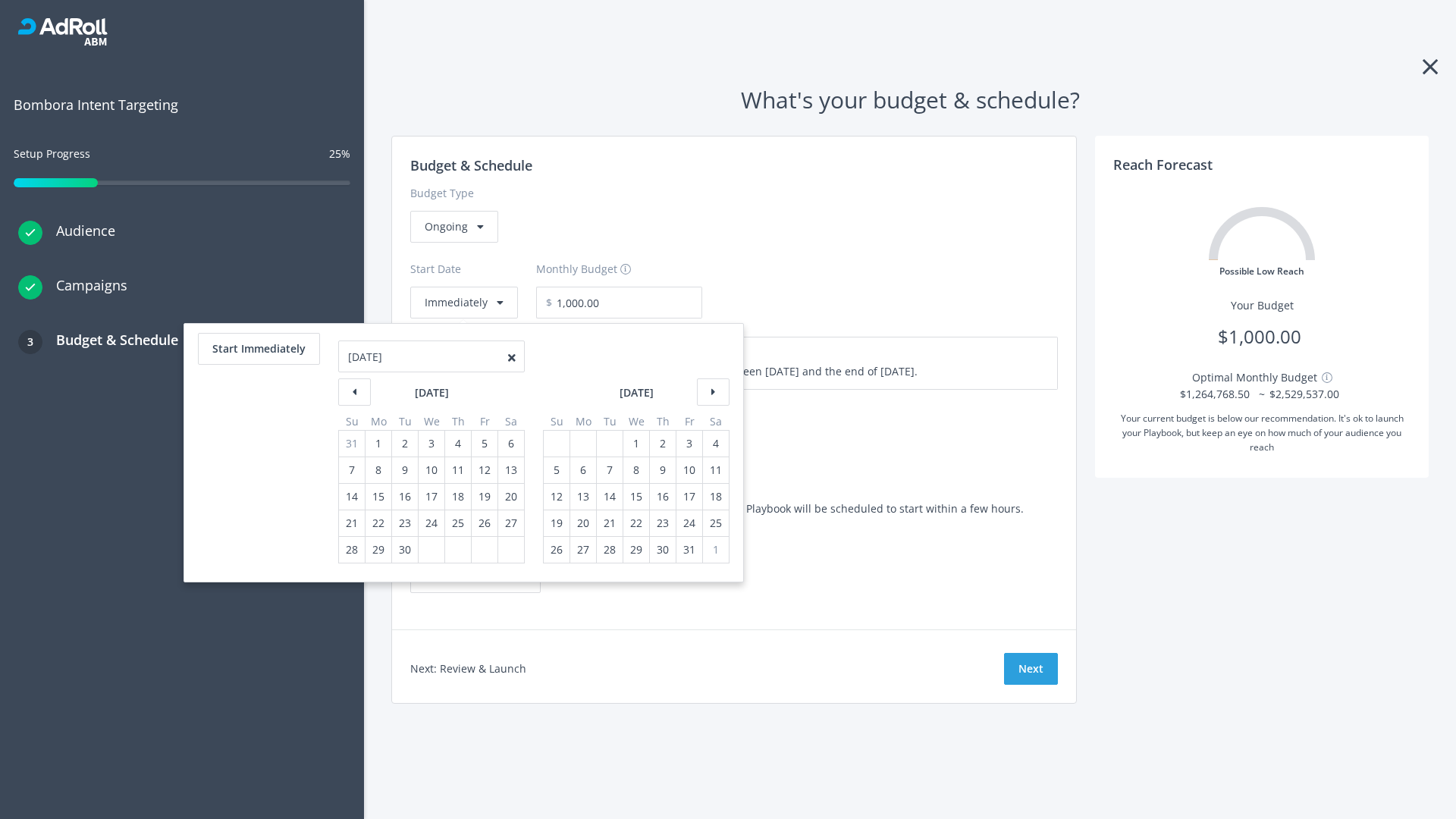
click at [555, 470] on div "5" at bounding box center [557, 470] width 19 height 26
type input "870.97"
click at [635, 443] on div "1" at bounding box center [636, 443] width 19 height 26
click at [258, 349] on button "Start Immediately" at bounding box center [258, 349] width 122 height 32
type input "[DATE]"
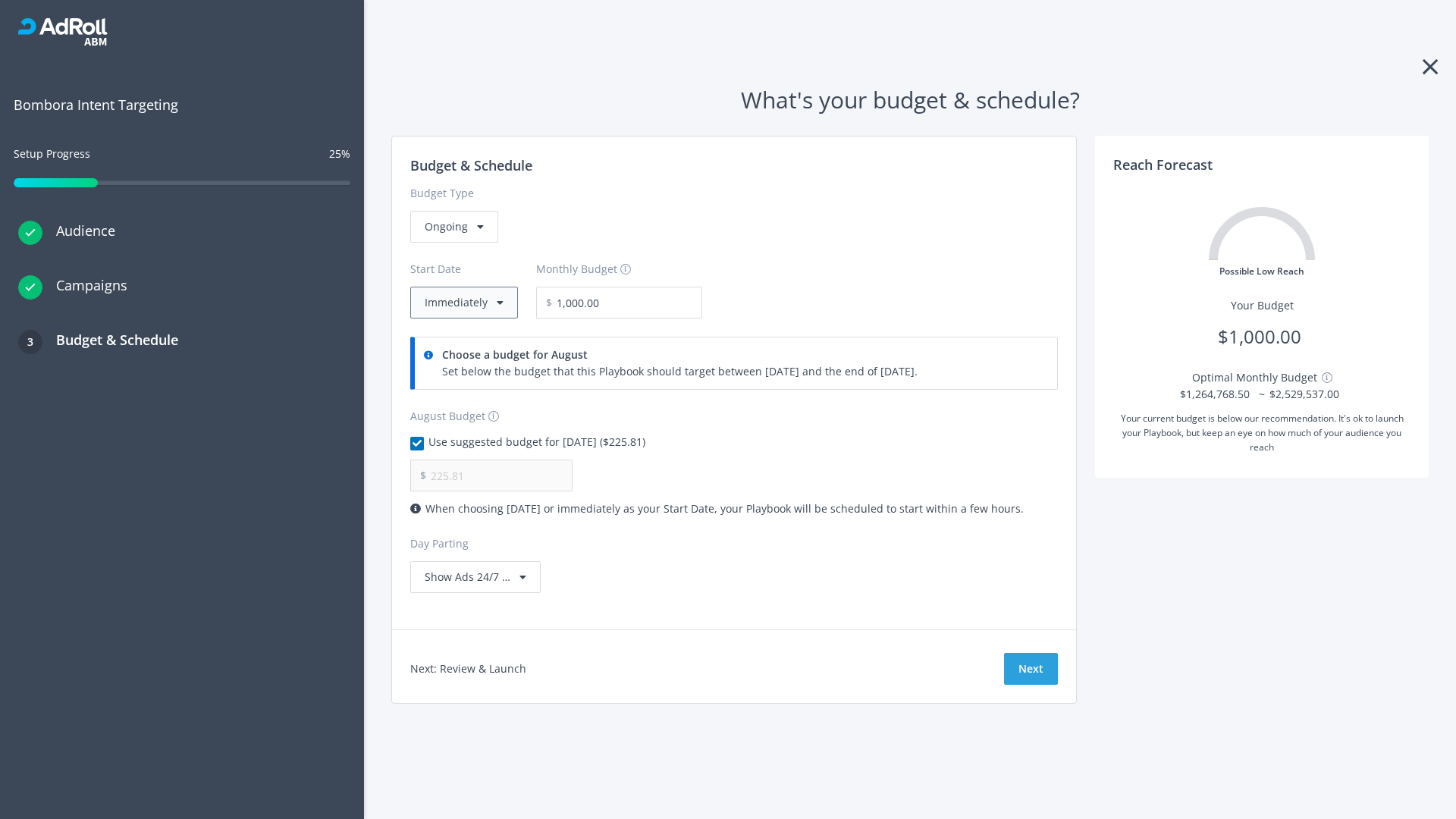
click at [463, 303] on button "Immediately" at bounding box center [464, 303] width 108 height 32
click at [1031, 669] on button "Next" at bounding box center [1031, 669] width 54 height 32
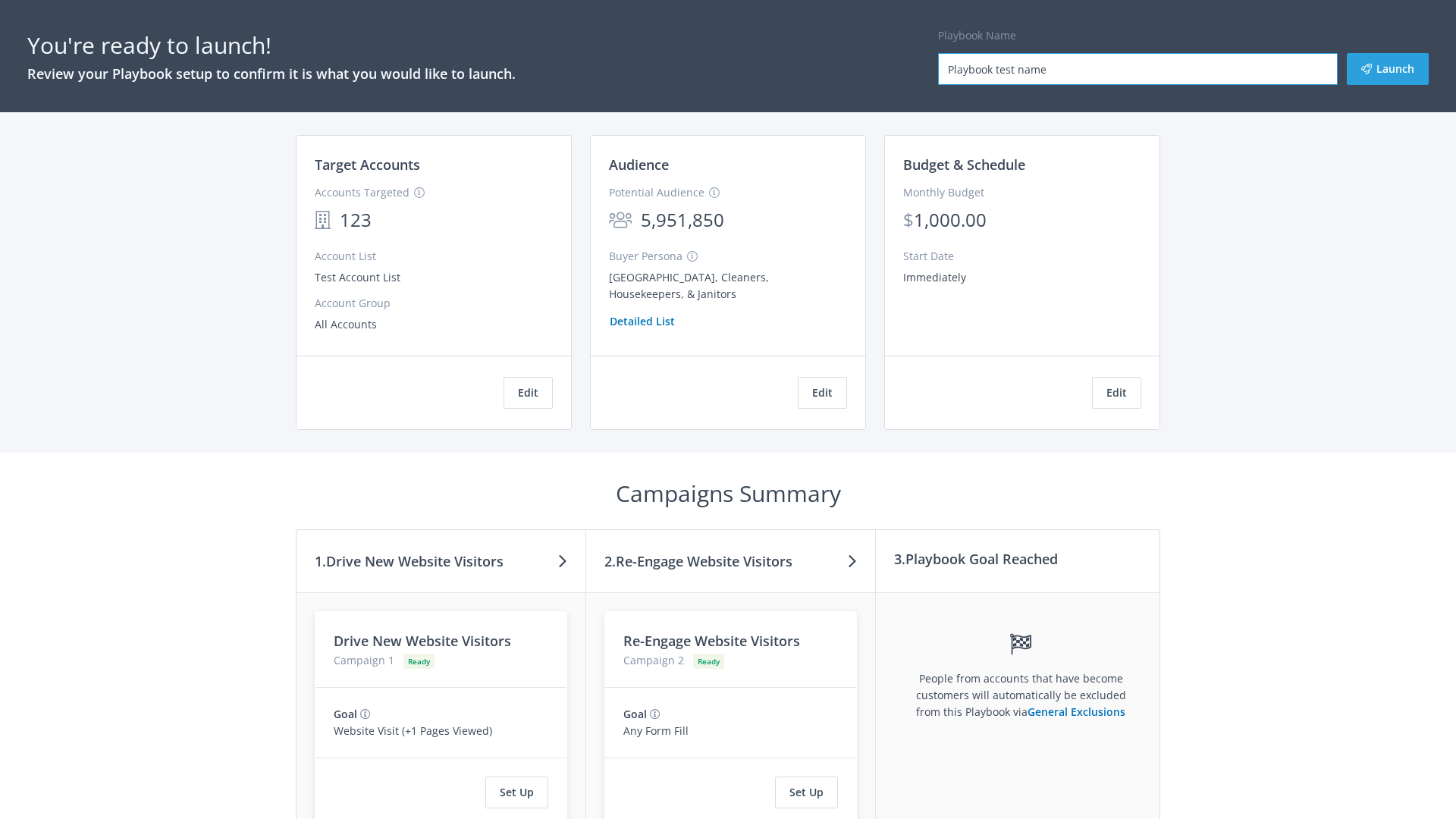
type input "Playbook test name"
click at [1389, 69] on button "Launch" at bounding box center [1388, 68] width 82 height 32
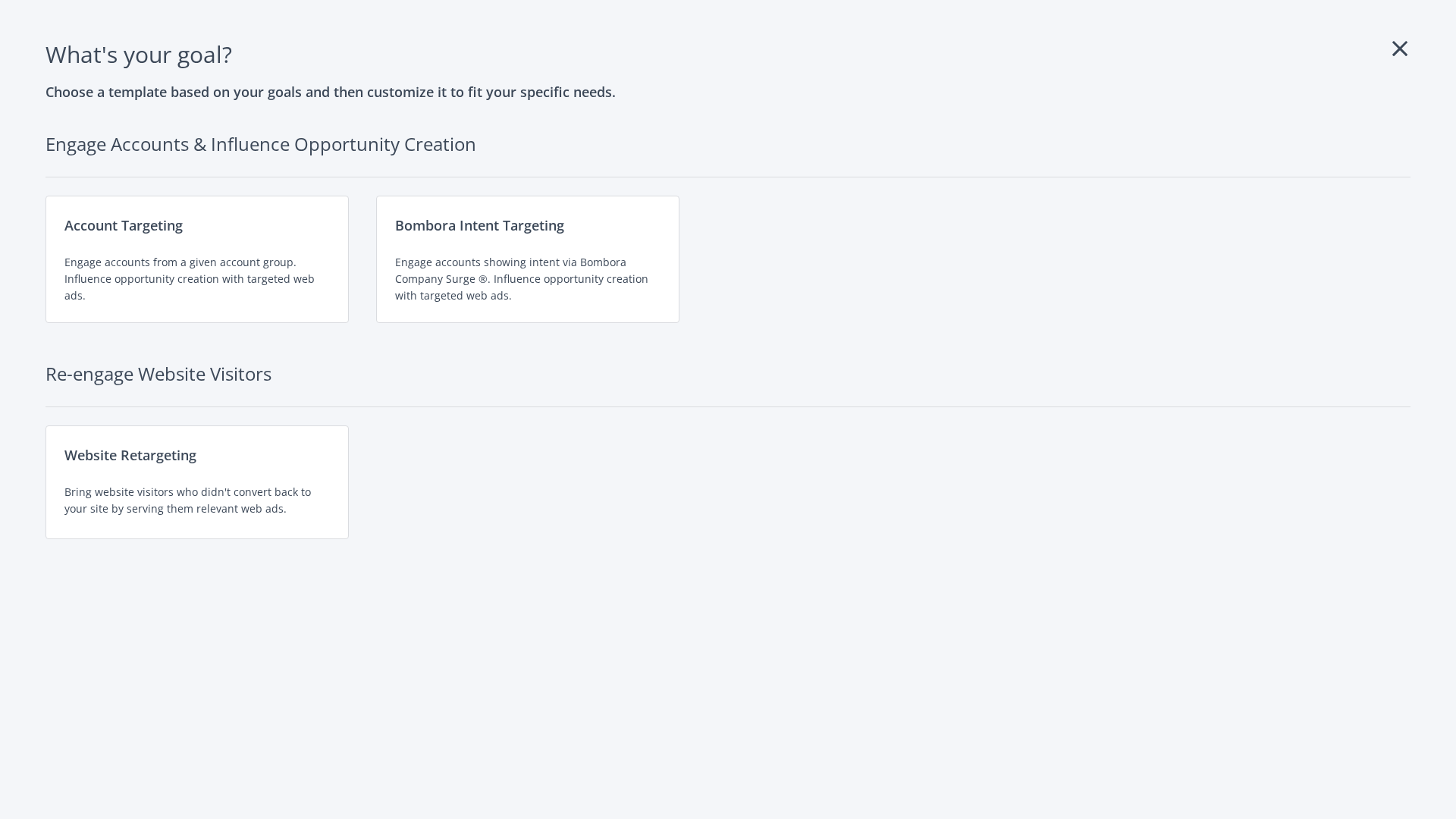
click at [198, 483] on div "Website Retargeting Bring website visitors who didn't convert back to your site…" at bounding box center [197, 483] width 304 height 114
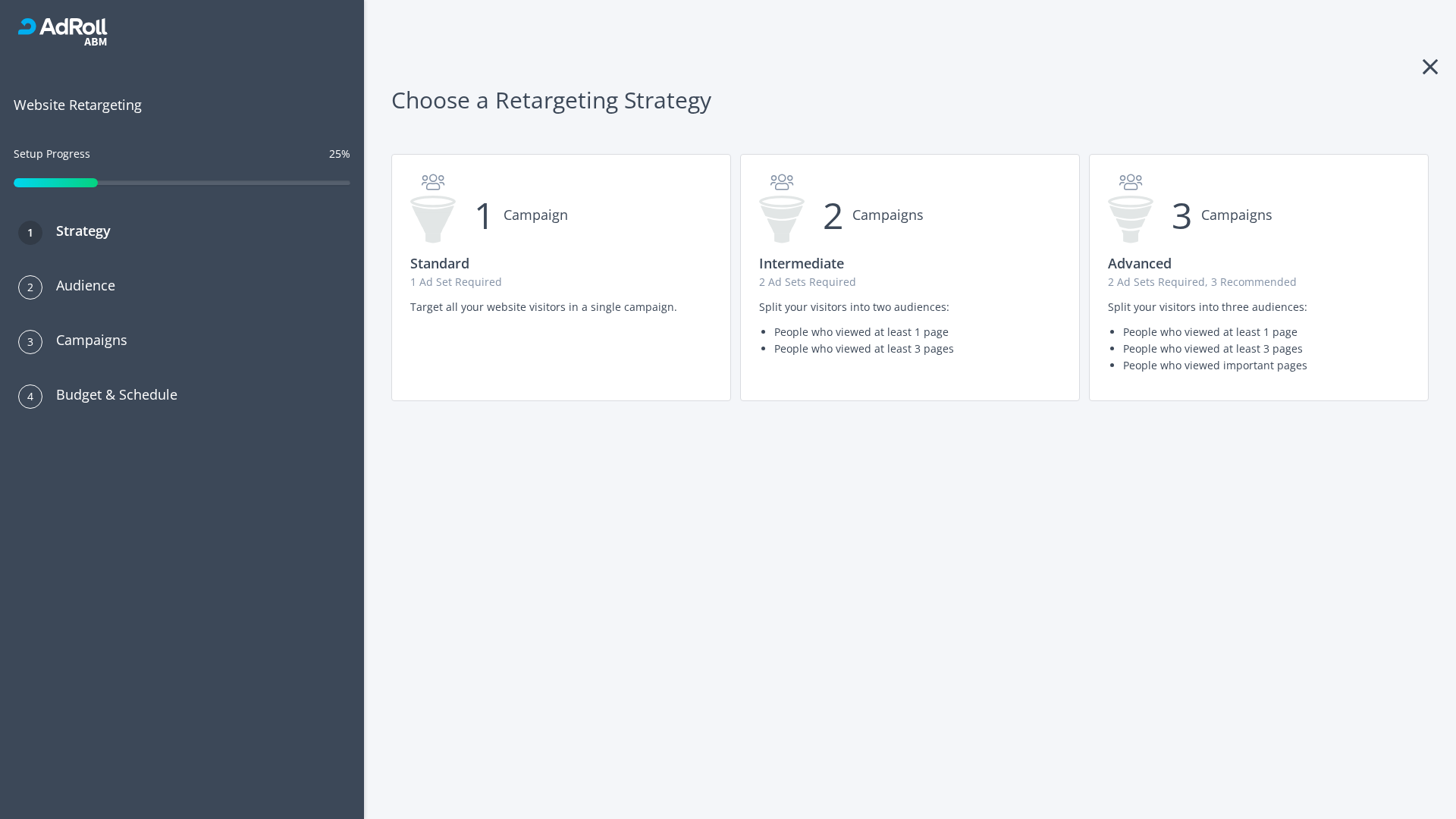
click at [1259, 277] on p "2 Ad Sets Required, 3 Recommended" at bounding box center [1258, 281] width 302 height 16
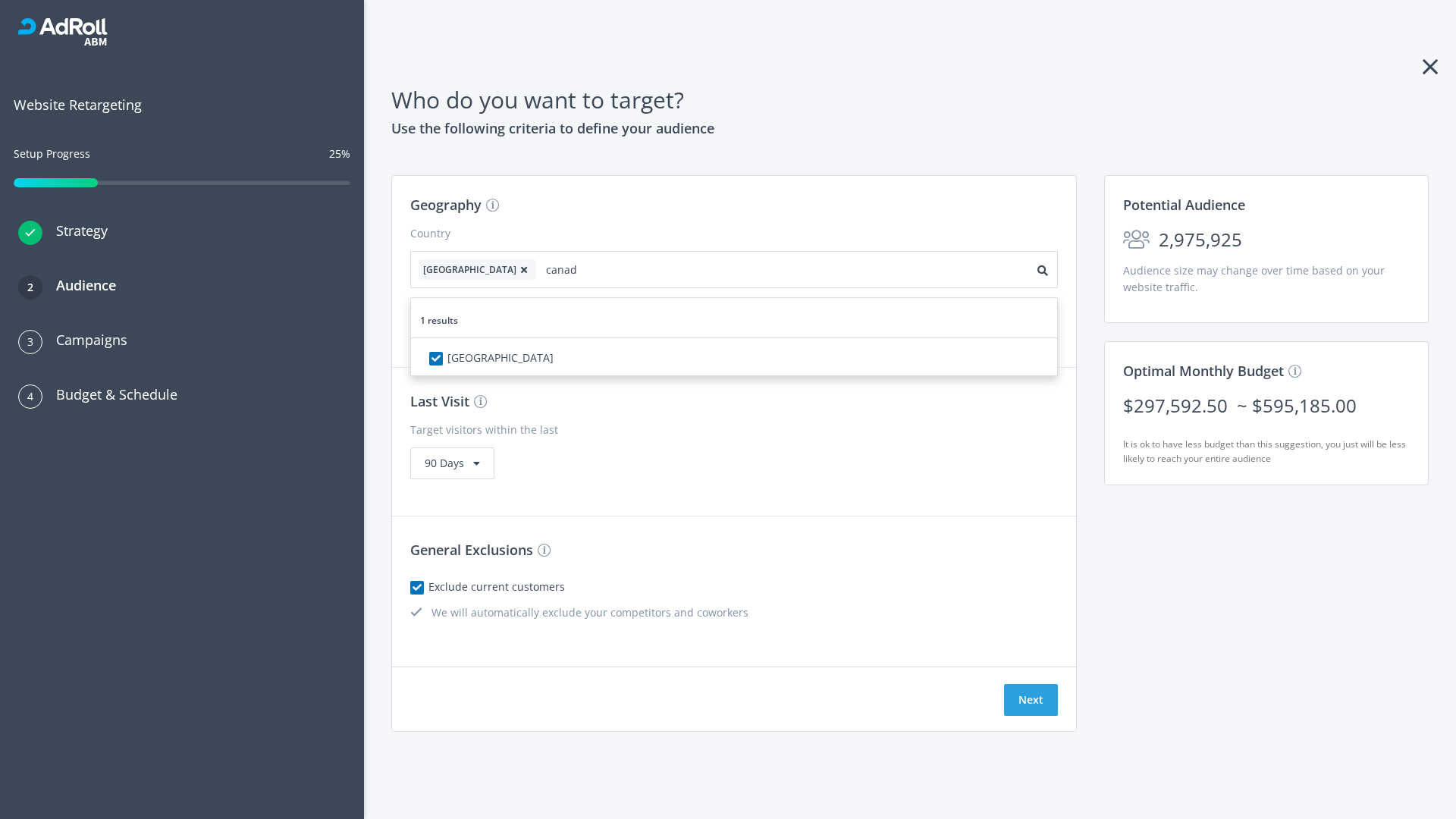
type input "[GEOGRAPHIC_DATA]"
click at [516, 269] on icon at bounding box center [524, 270] width 15 height 9
click at [1031, 700] on button "Next" at bounding box center [1031, 700] width 54 height 32
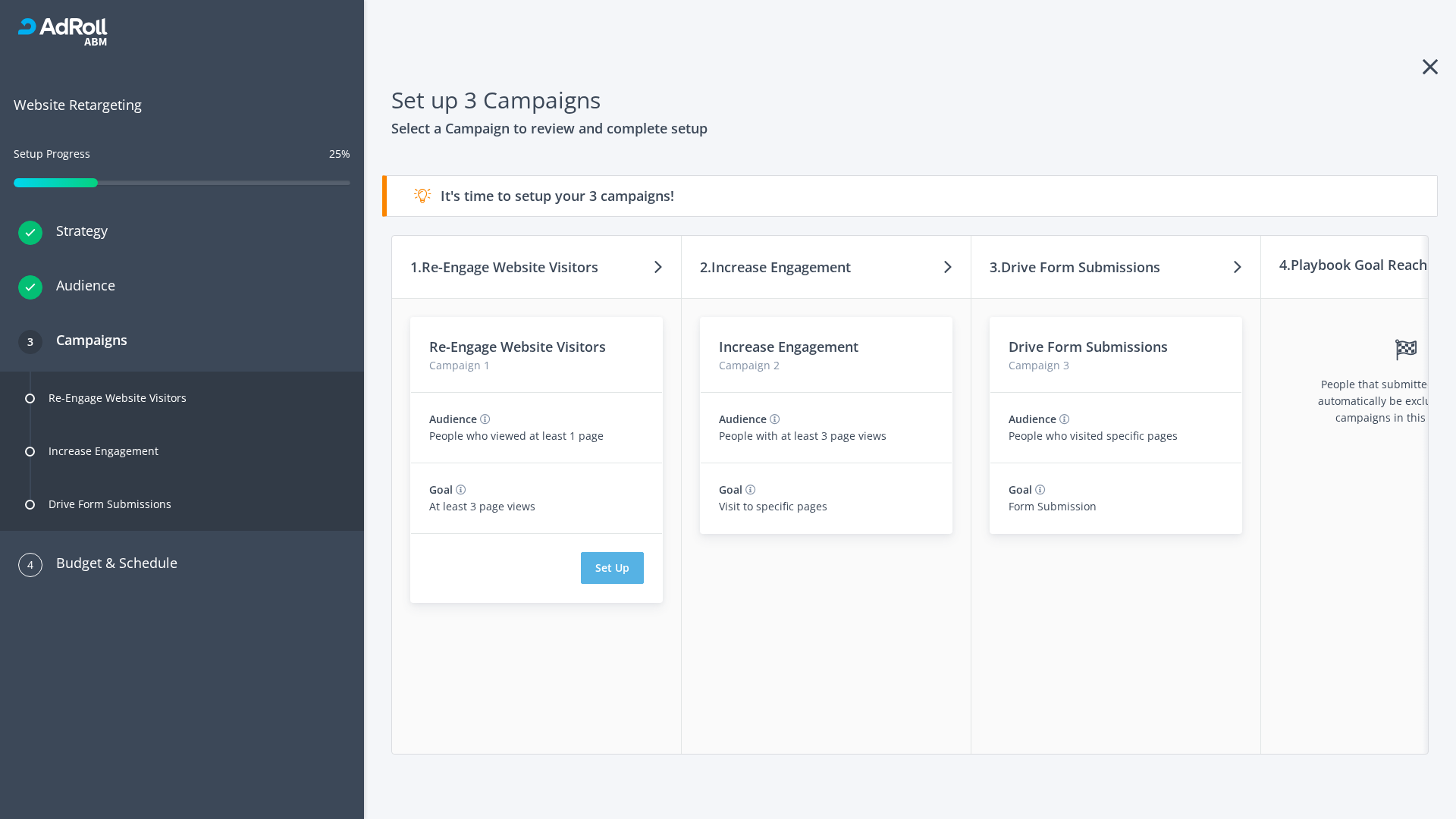
click at [612, 568] on button "Set Up" at bounding box center [612, 568] width 63 height 32
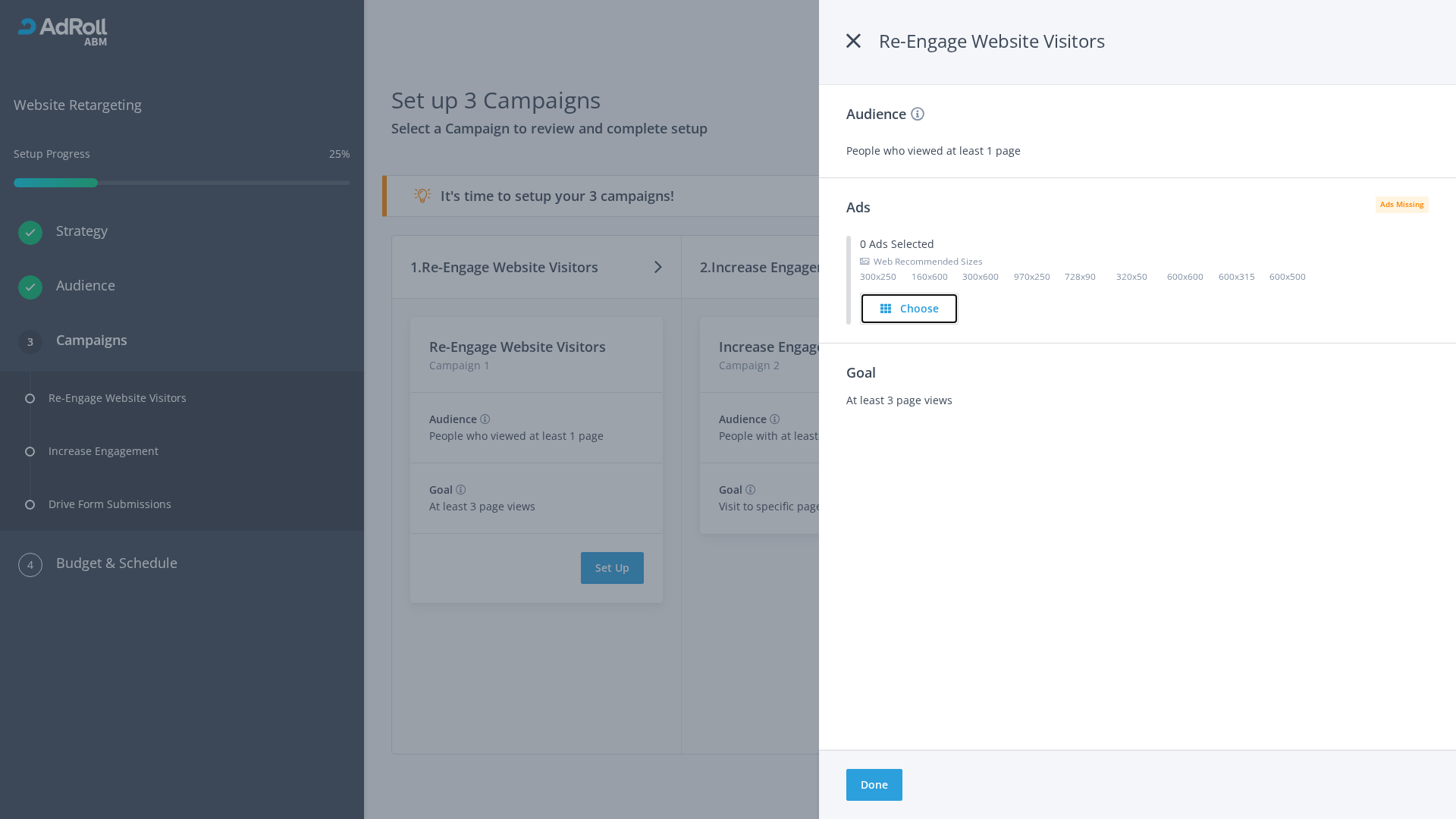
click at [910, 308] on h4 "Choose" at bounding box center [919, 308] width 39 height 16
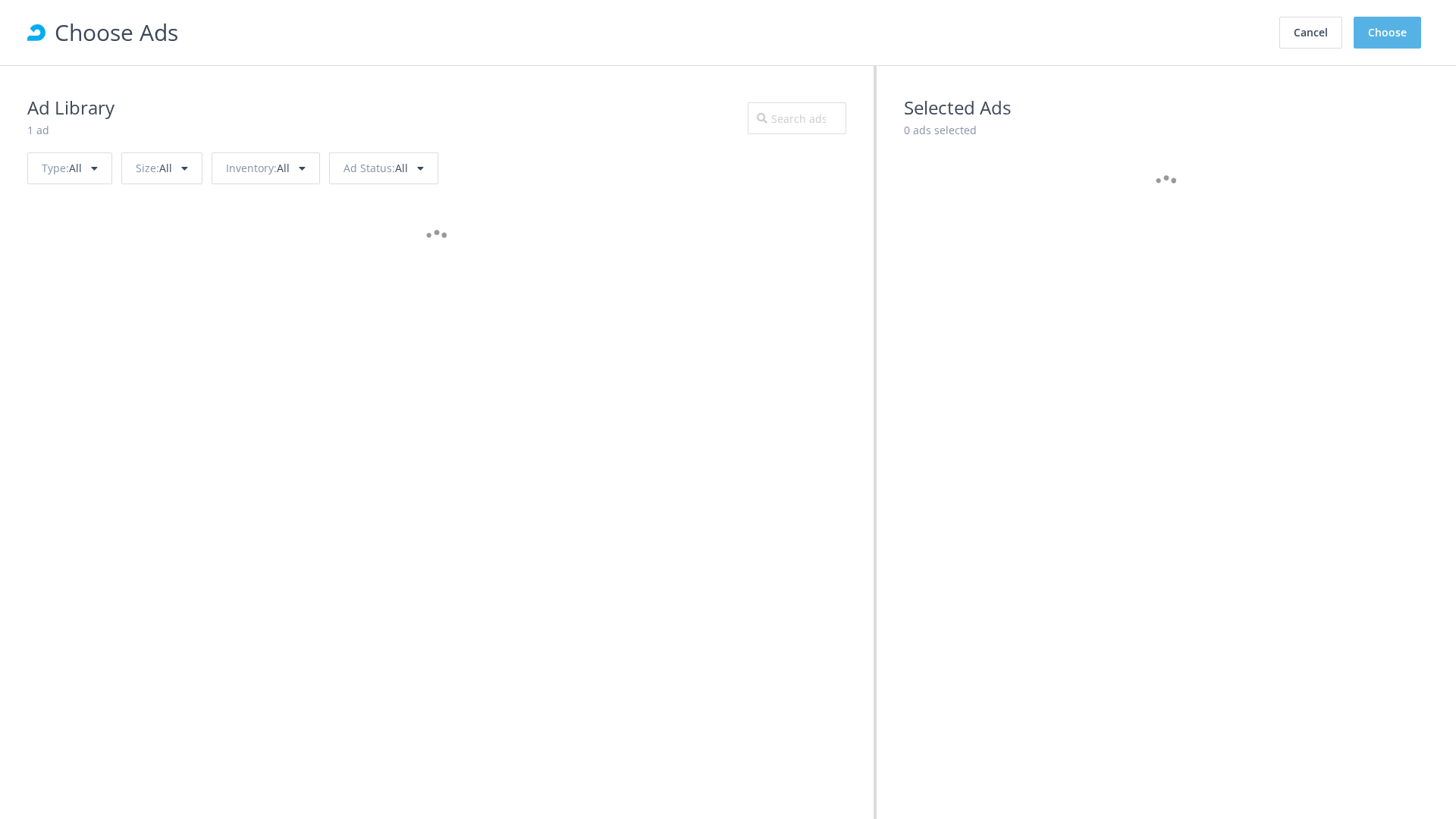
click at [1389, 33] on button "Choose" at bounding box center [1388, 32] width 67 height 32
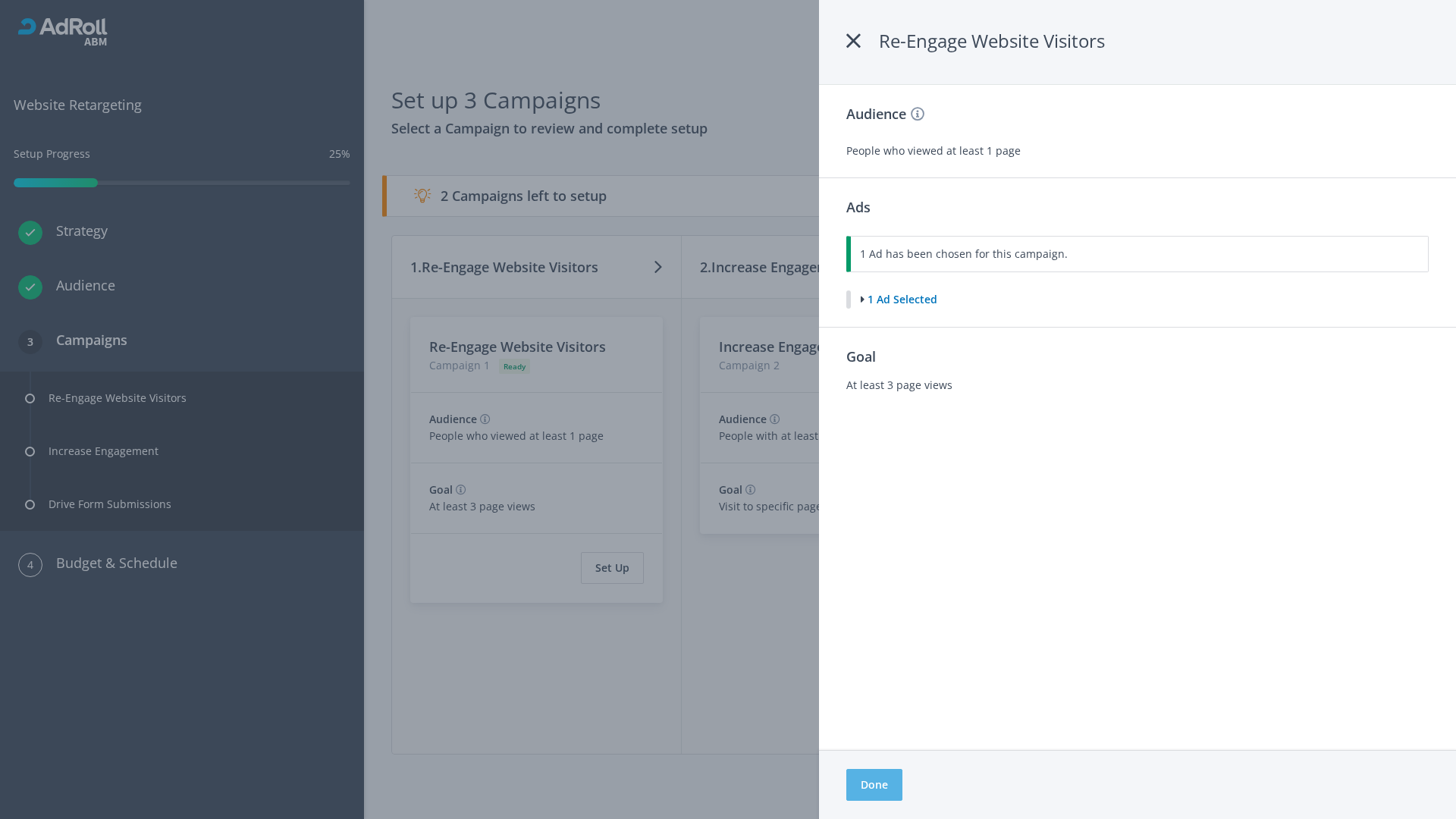
click at [874, 785] on button "Done" at bounding box center [874, 784] width 56 height 32
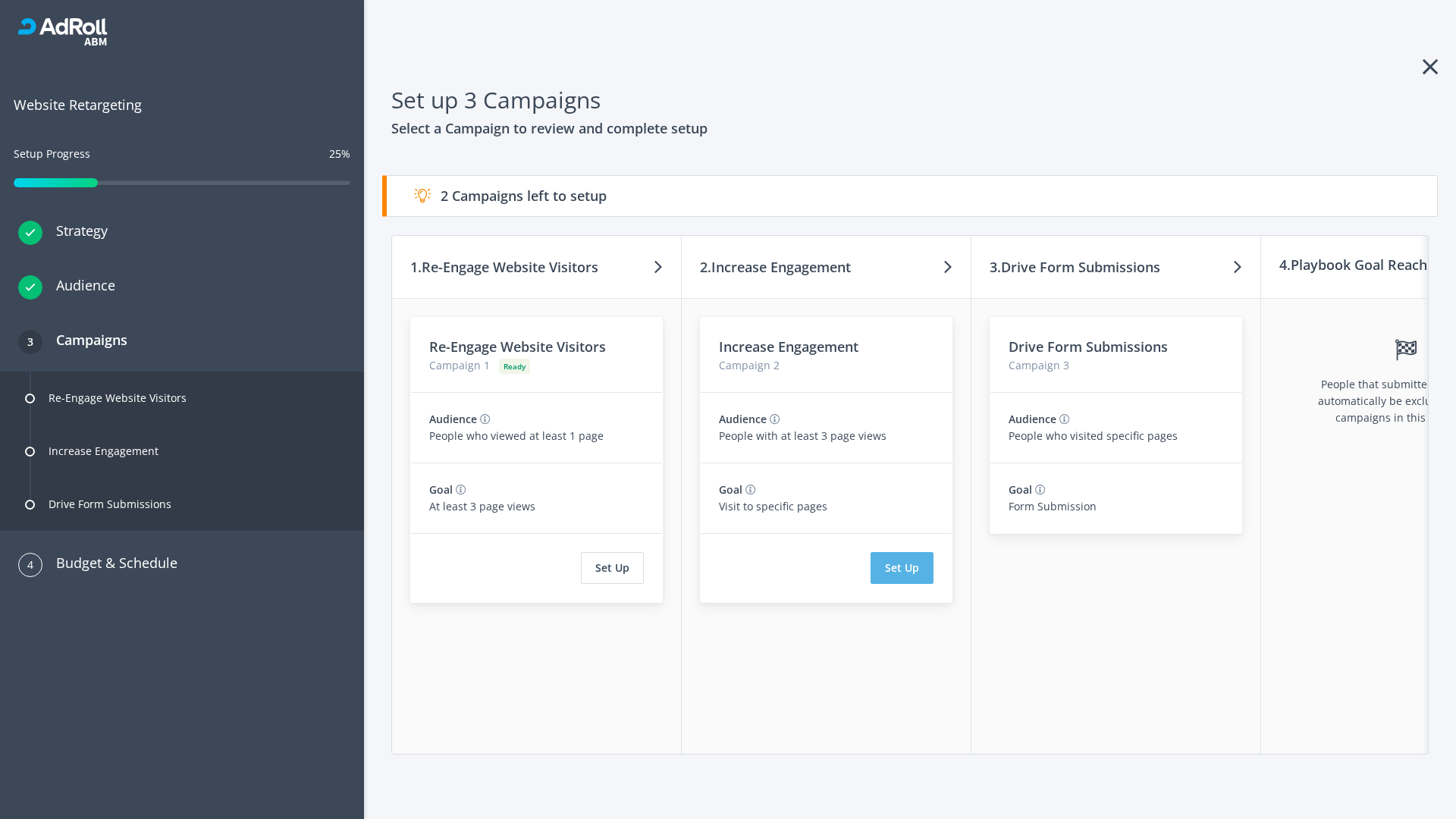
click at [902, 568] on button "Set Up" at bounding box center [902, 568] width 63 height 32
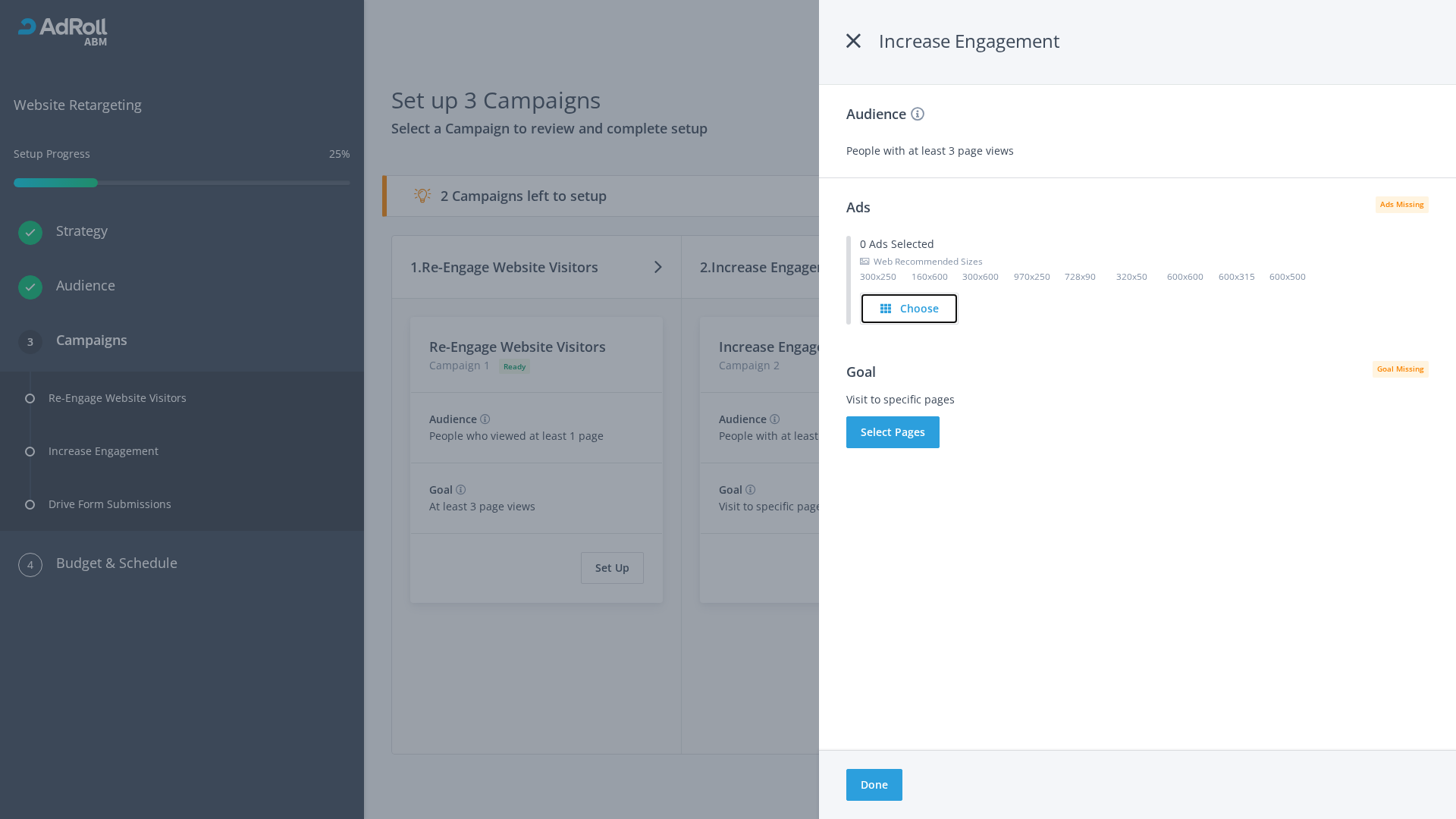
click at [911, 308] on h4 "Choose" at bounding box center [919, 308] width 39 height 16
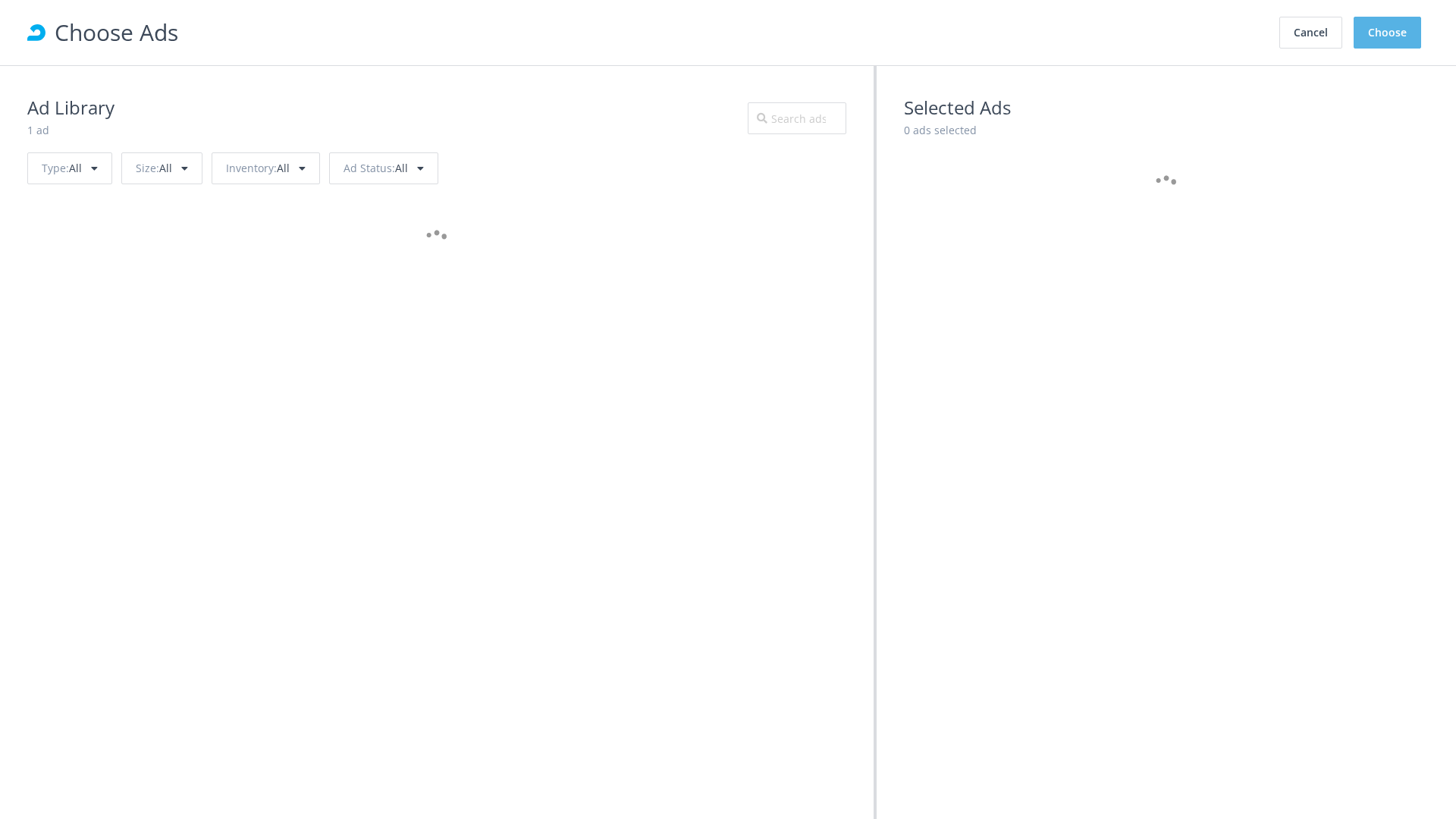
click at [1389, 33] on button "Choose" at bounding box center [1388, 32] width 67 height 32
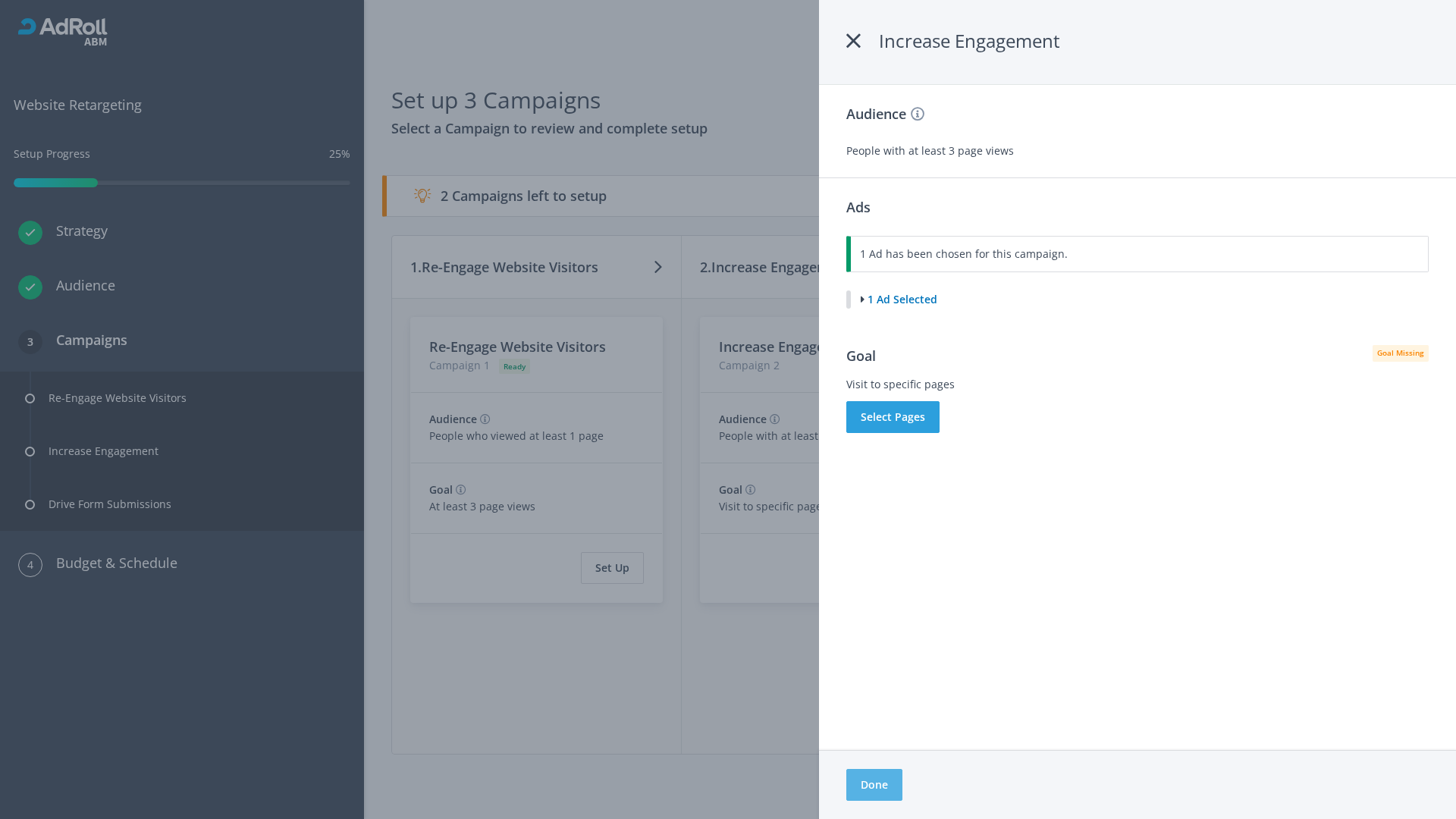
click at [874, 785] on button "Done" at bounding box center [874, 784] width 56 height 32
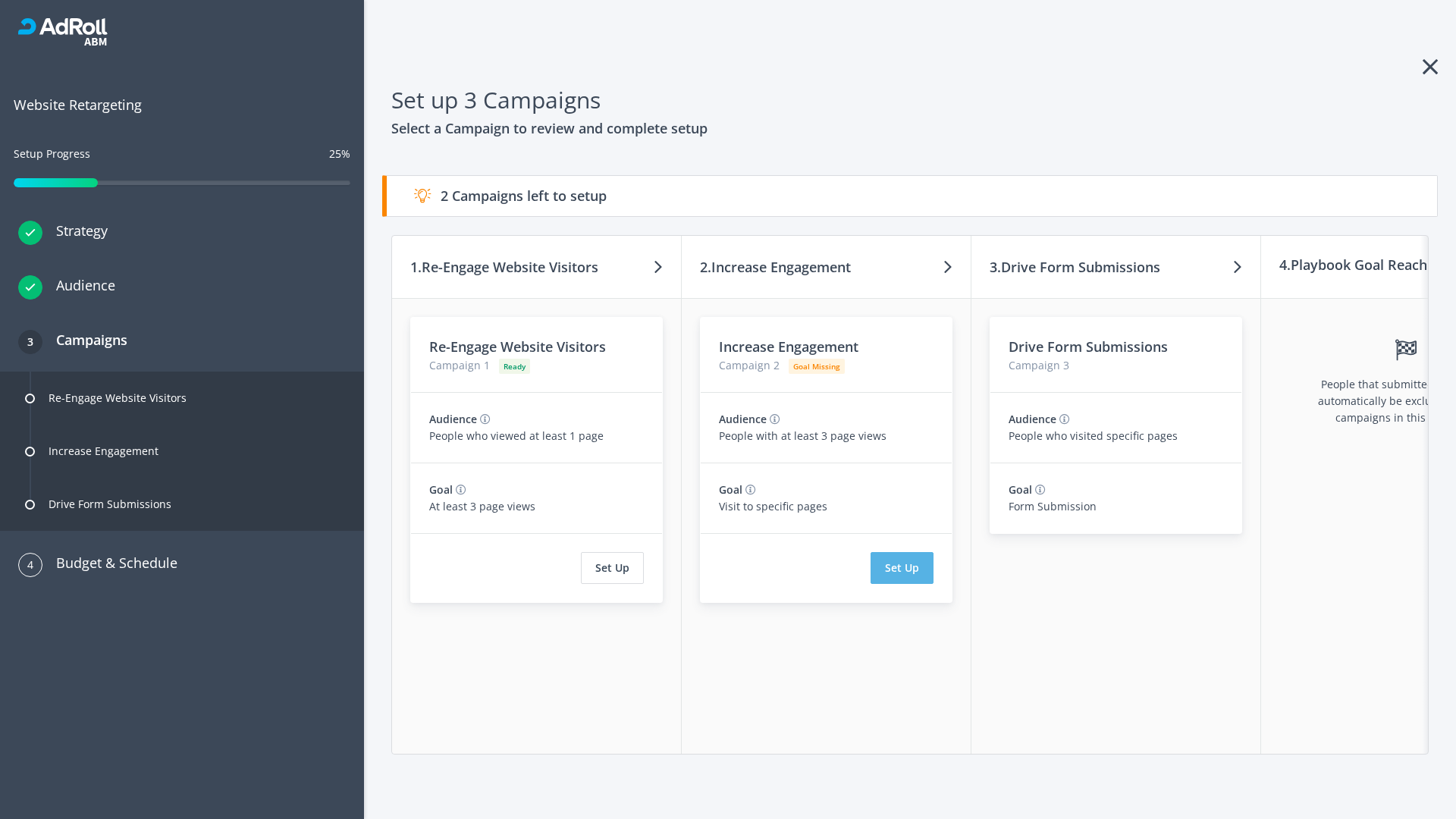
click at [902, 568] on button "Set Up" at bounding box center [902, 568] width 63 height 32
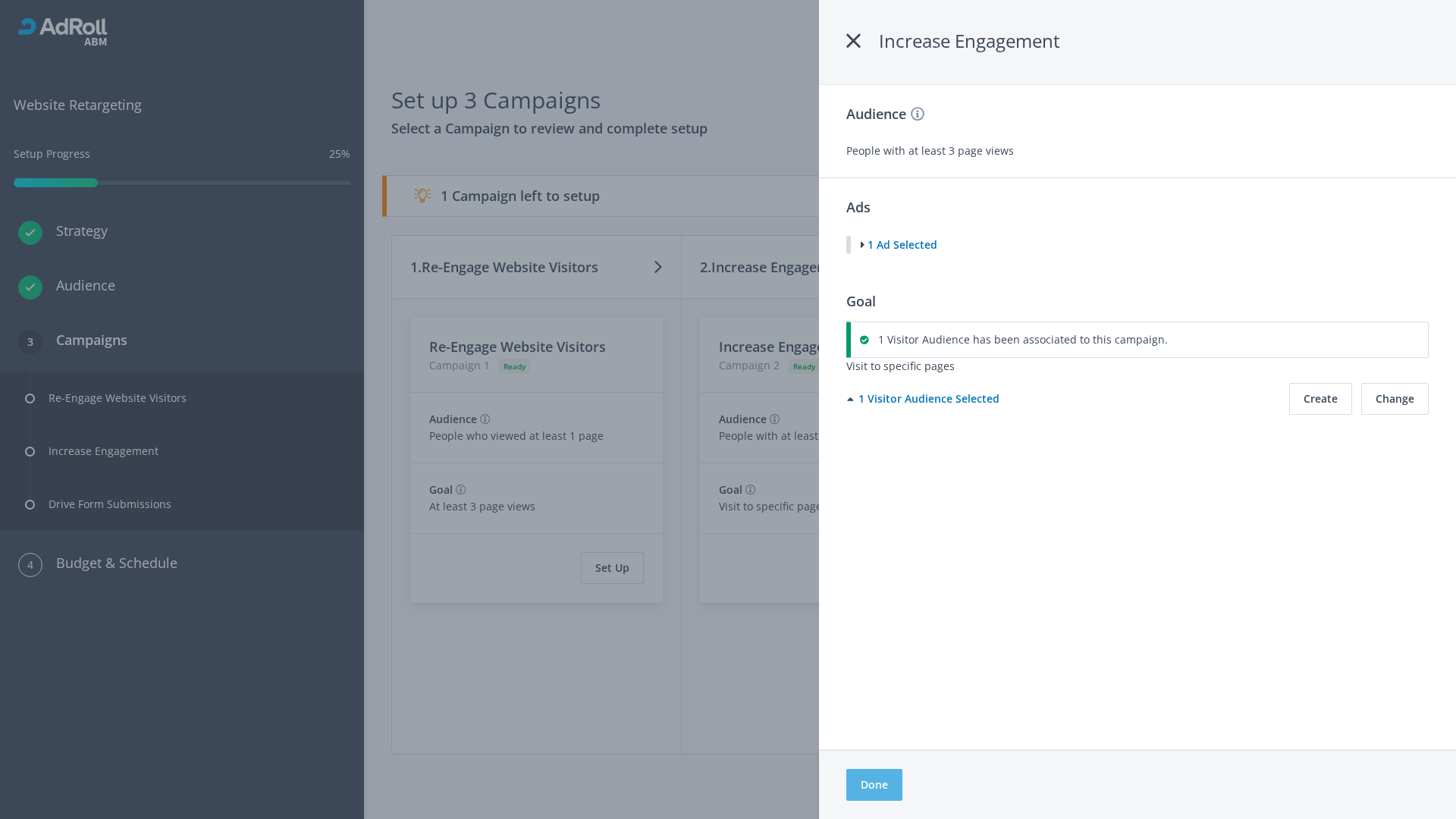
click at [874, 785] on button "Done" at bounding box center [874, 784] width 56 height 32
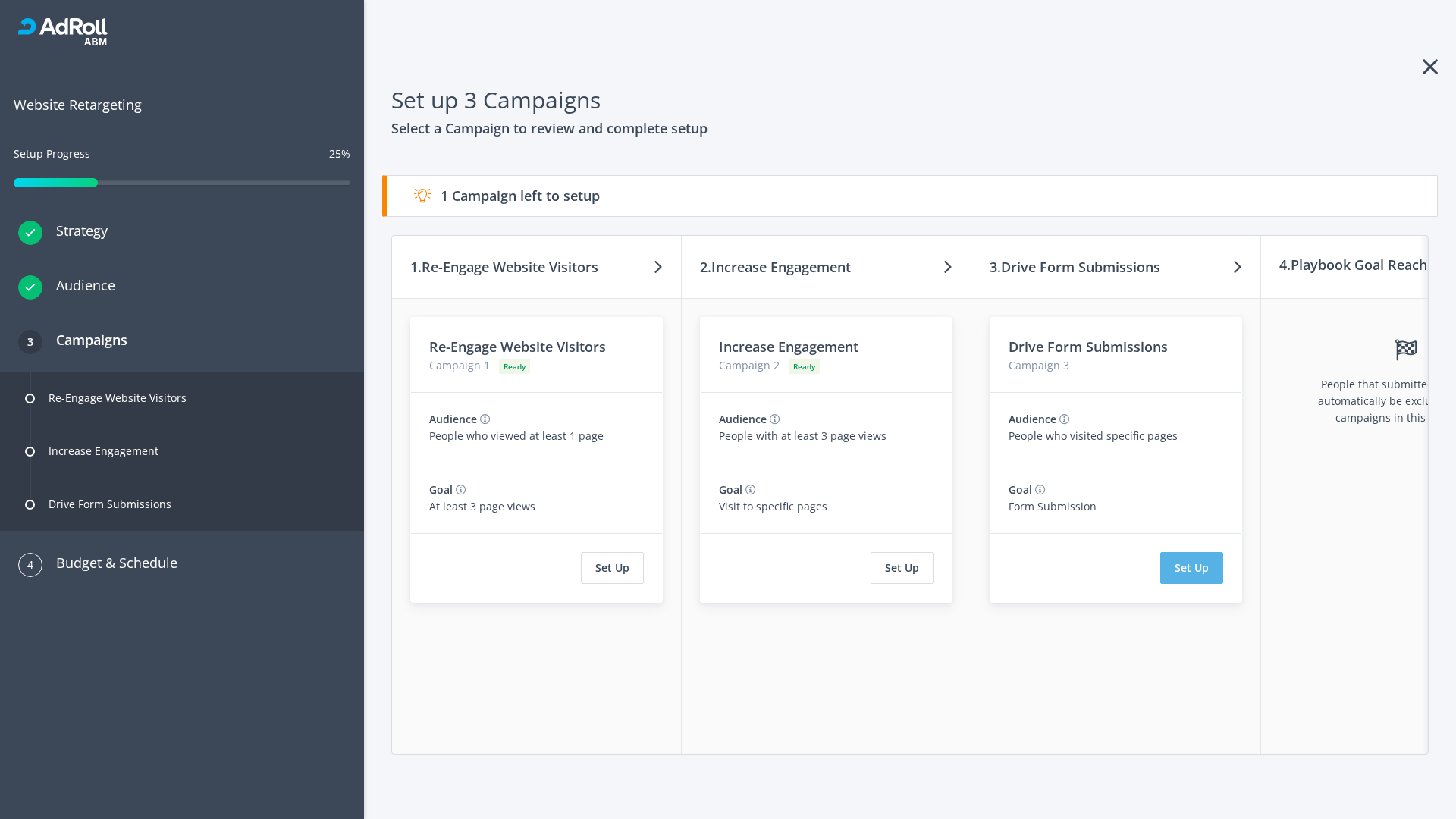
click at [1192, 568] on button "Set Up" at bounding box center [1191, 568] width 63 height 32
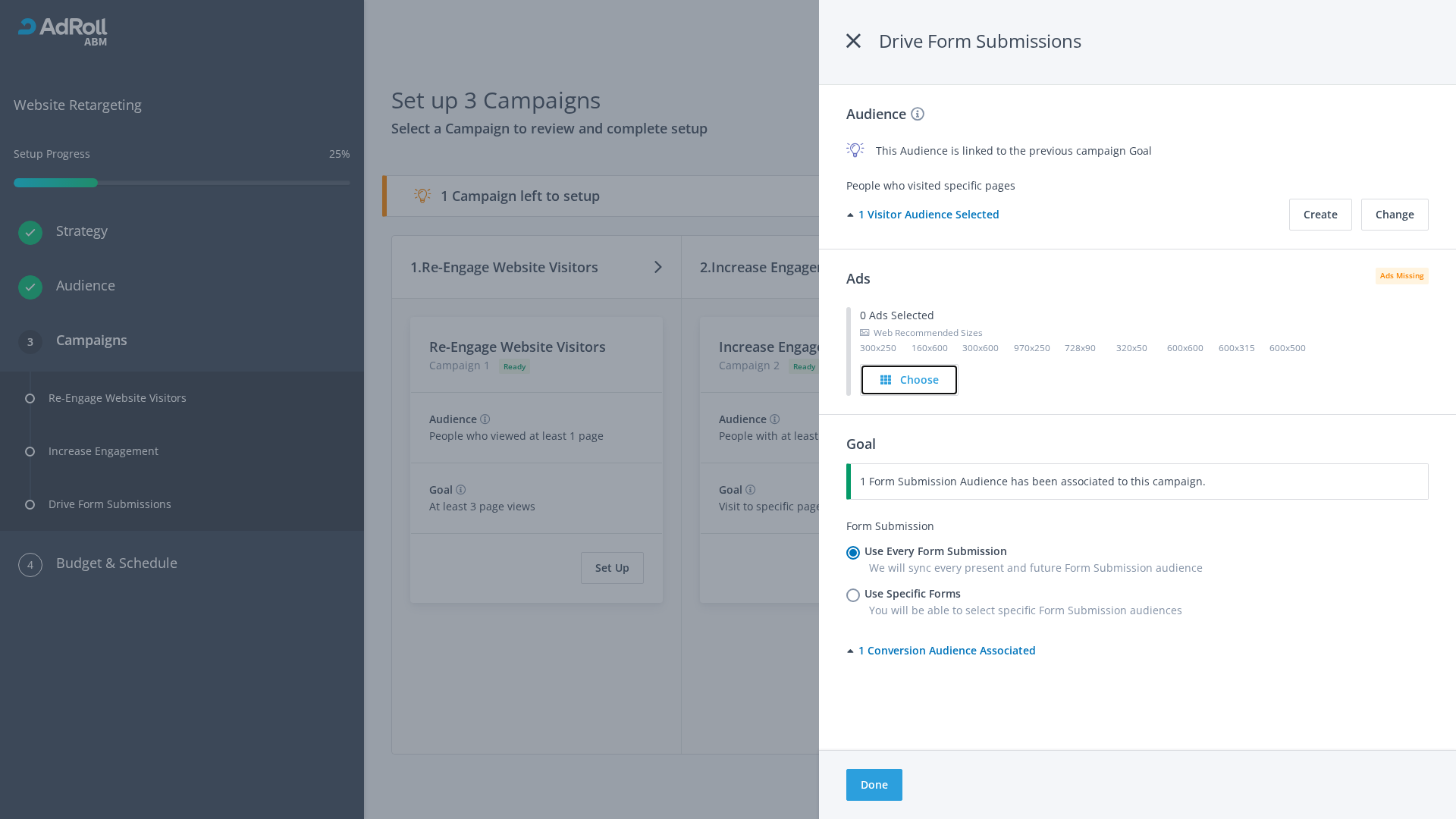
click at [910, 380] on h4 "Choose" at bounding box center [919, 380] width 39 height 16
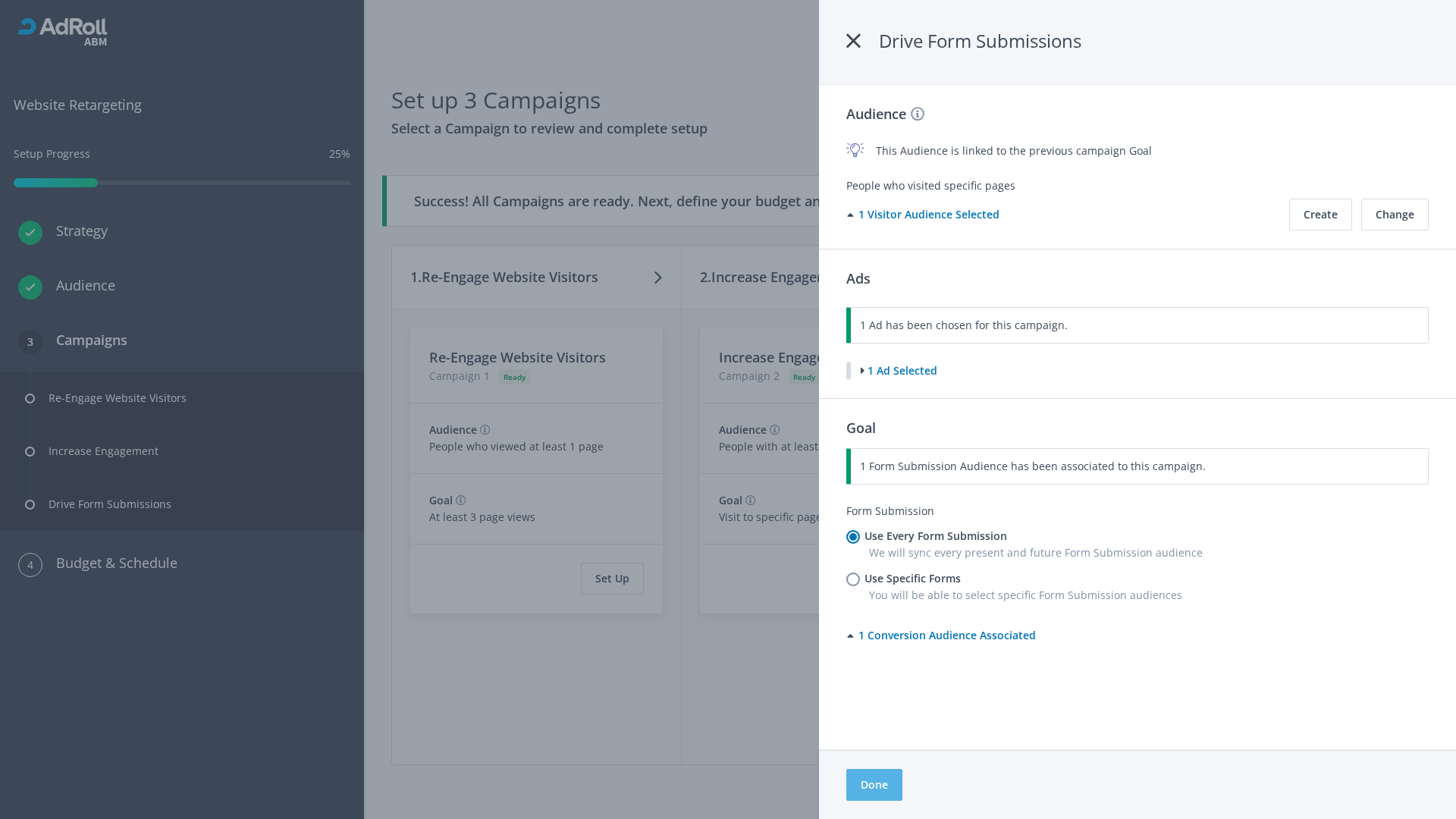
click at [874, 785] on button "Done" at bounding box center [874, 784] width 56 height 32
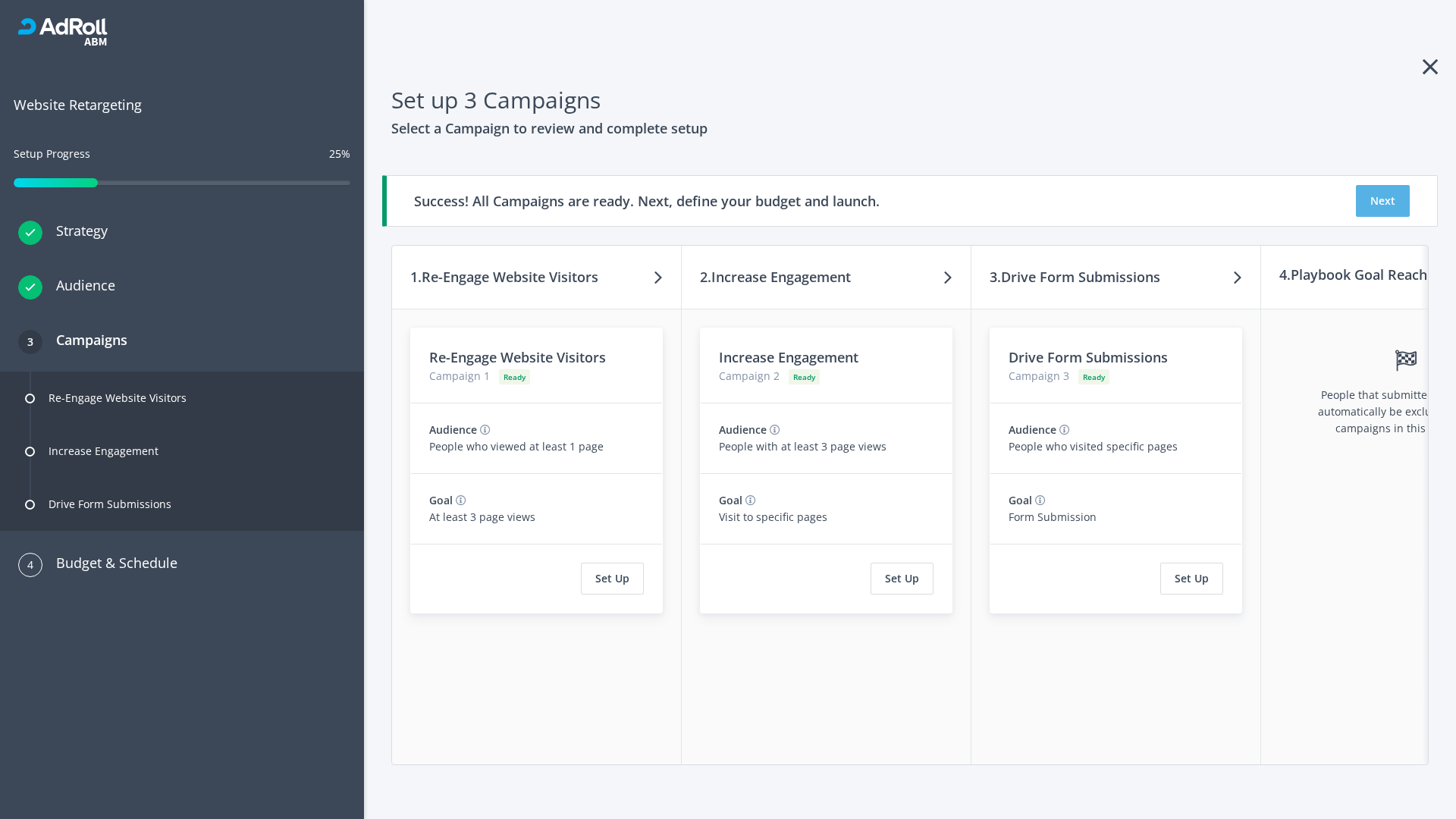
click at [1383, 201] on button "Next" at bounding box center [1383, 200] width 54 height 32
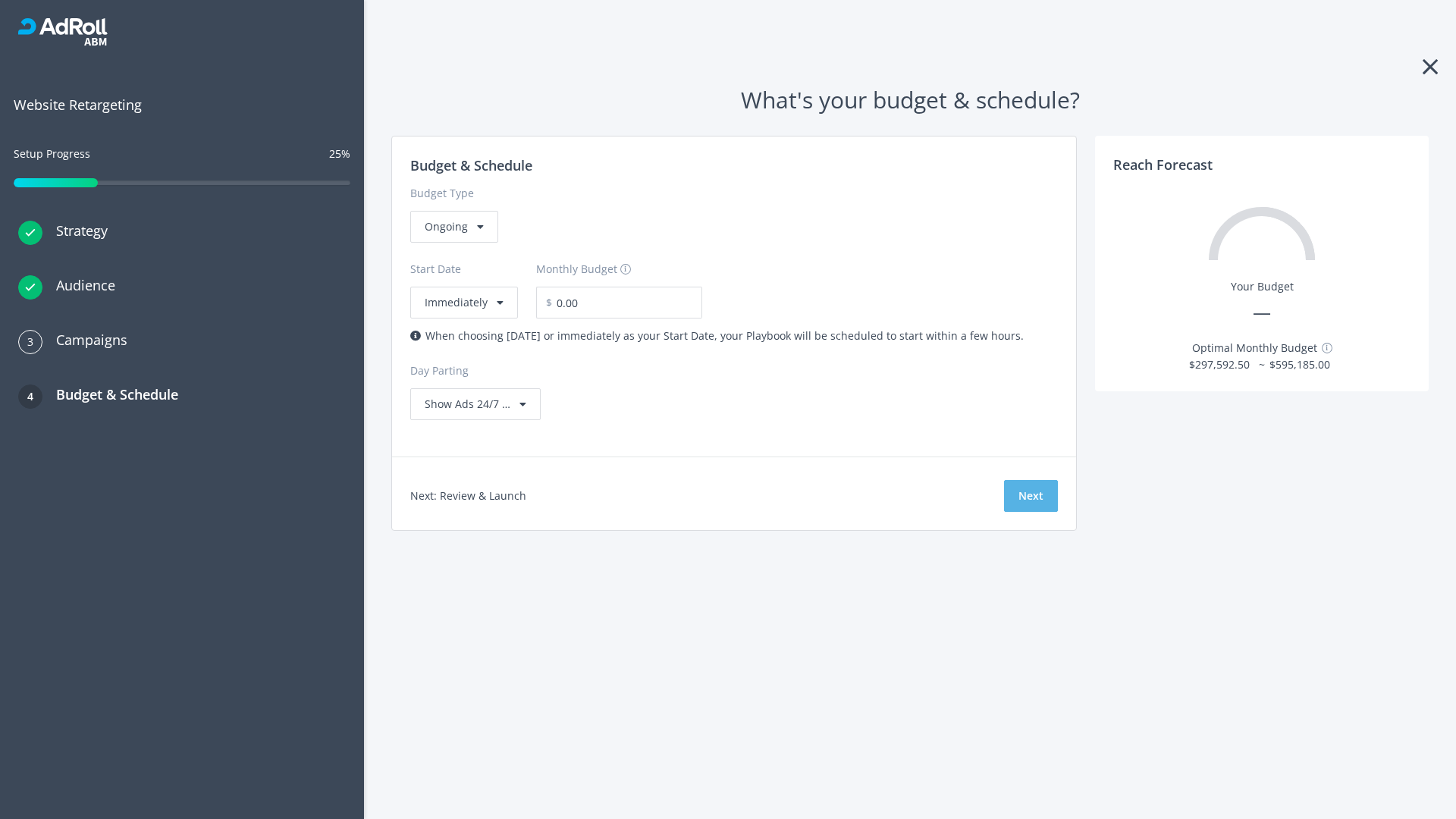
click at [1031, 496] on button "Next" at bounding box center [1031, 495] width 54 height 32
click at [453, 243] on div "Ongoing" at bounding box center [454, 226] width 88 height 32
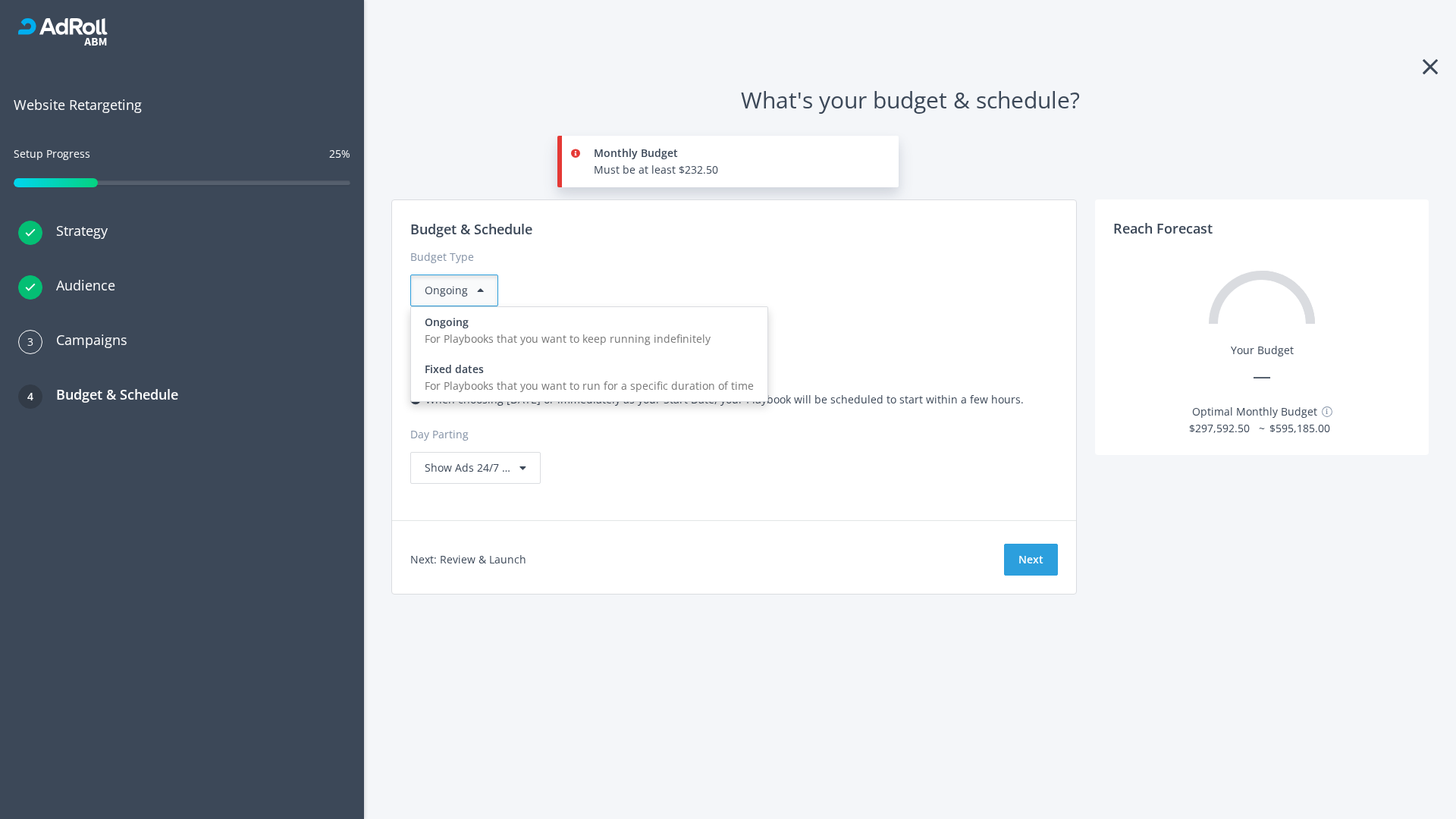
click at [585, 378] on div "For Playbooks that you want to run for a specific duration of time" at bounding box center [590, 385] width 330 height 16
click at [461, 290] on div "Ongoing" at bounding box center [454, 290] width 88 height 32
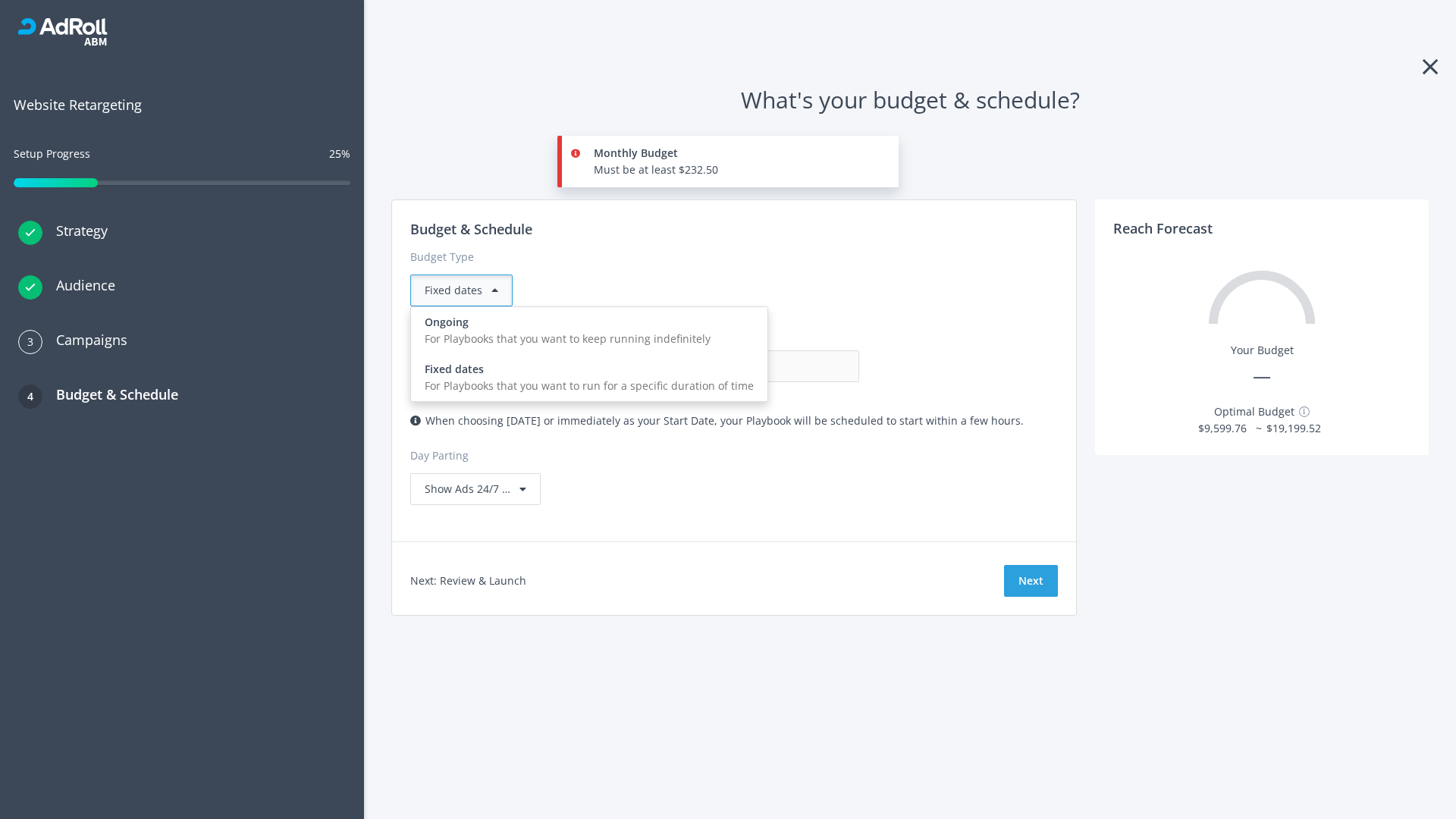
click at [585, 330] on div "For Playbooks that you want to keep running indefinitely" at bounding box center [590, 338] width 330 height 16
click at [709, 366] on input "0.00" at bounding box center [784, 366] width 150 height 32
click at [709, 366] on input "1.00" at bounding box center [784, 366] width 150 height 32
type input "1,000.00"
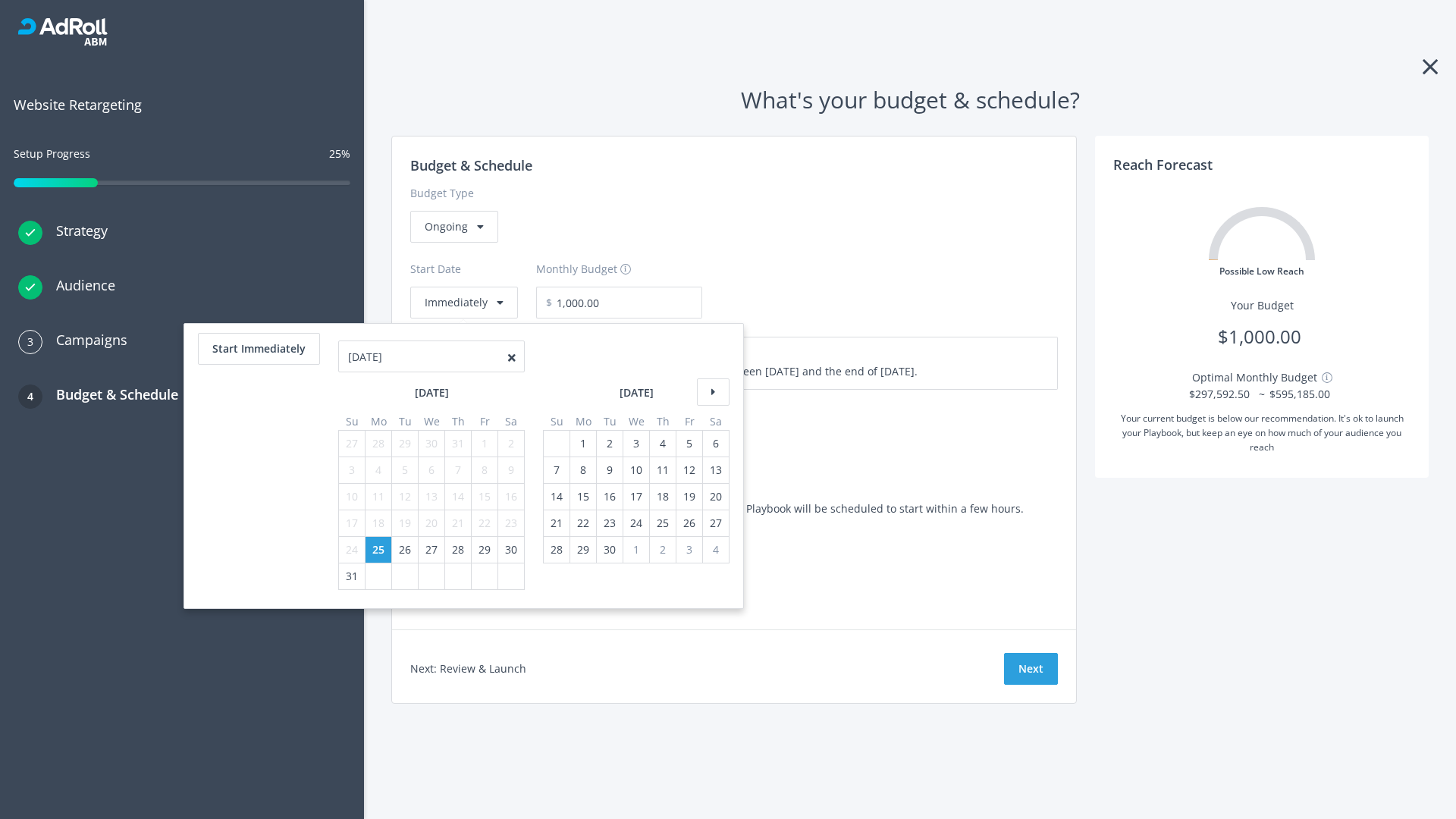
click at [711, 392] on icon at bounding box center [713, 392] width 33 height 27
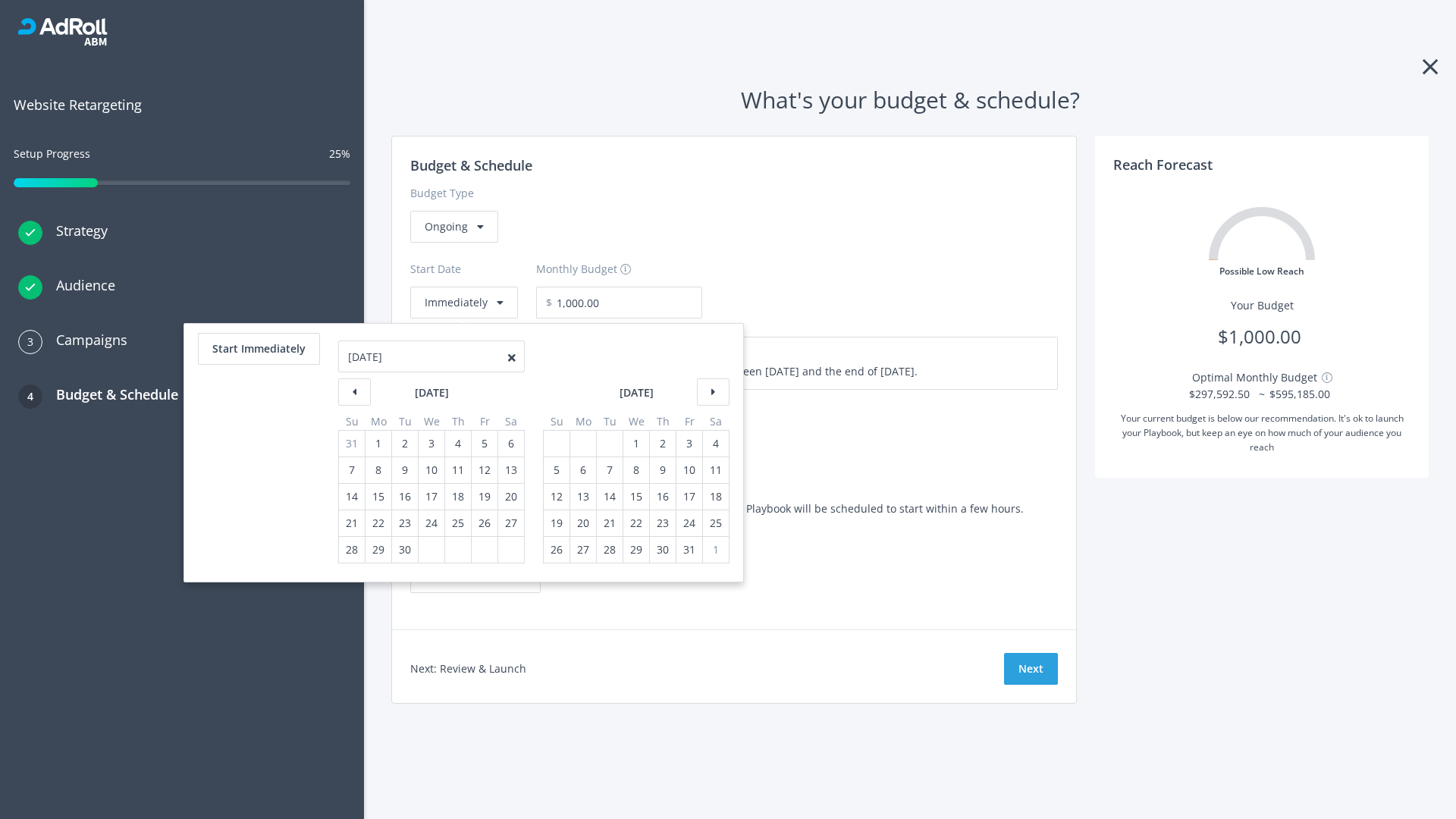
click at [555, 470] on div "5" at bounding box center [557, 470] width 19 height 26
type input "870.97"
click at [635, 443] on div "1" at bounding box center [636, 443] width 19 height 26
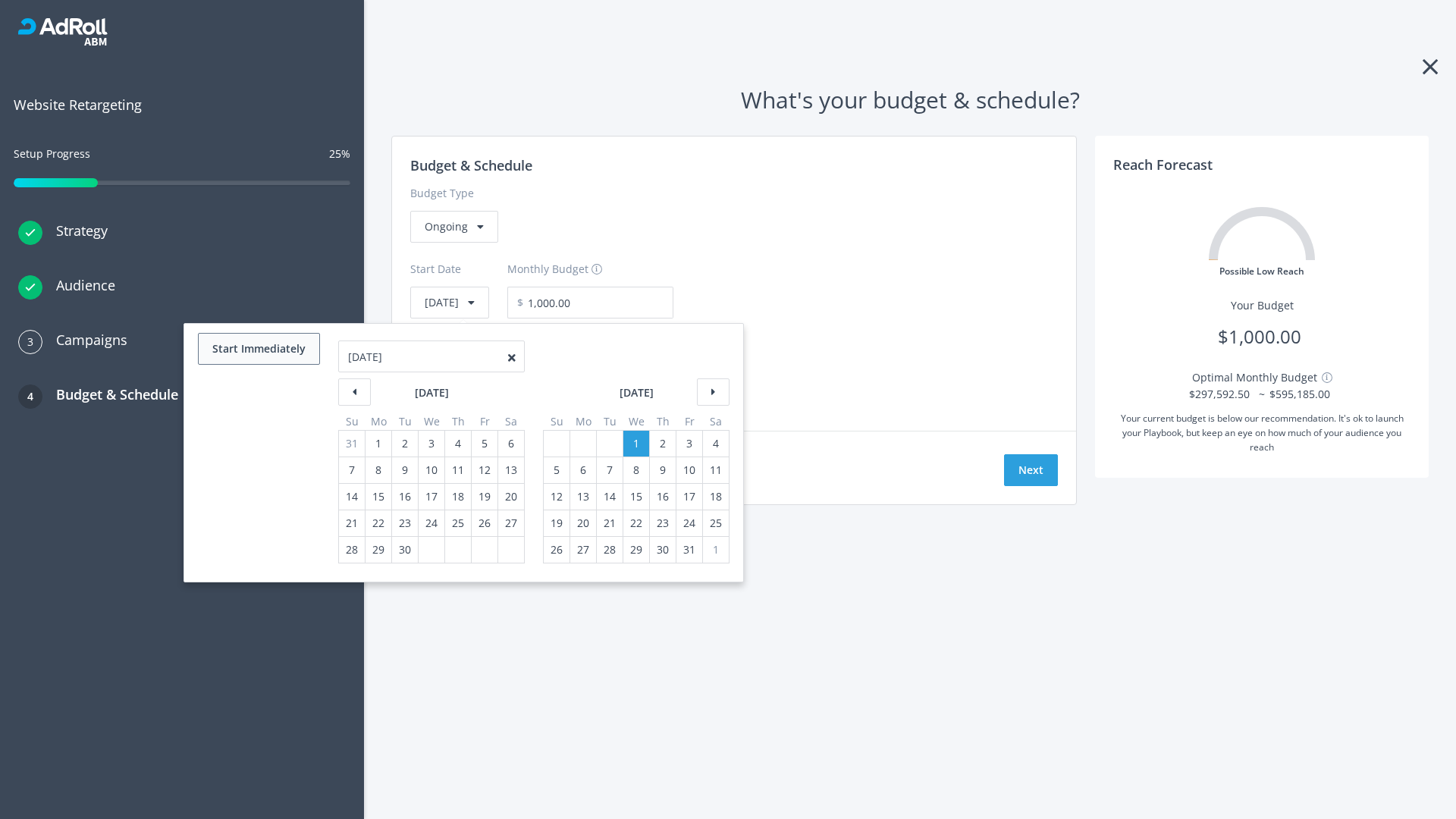
click at [258, 349] on button "Start Immediately" at bounding box center [258, 349] width 122 height 32
type input "[DATE]"
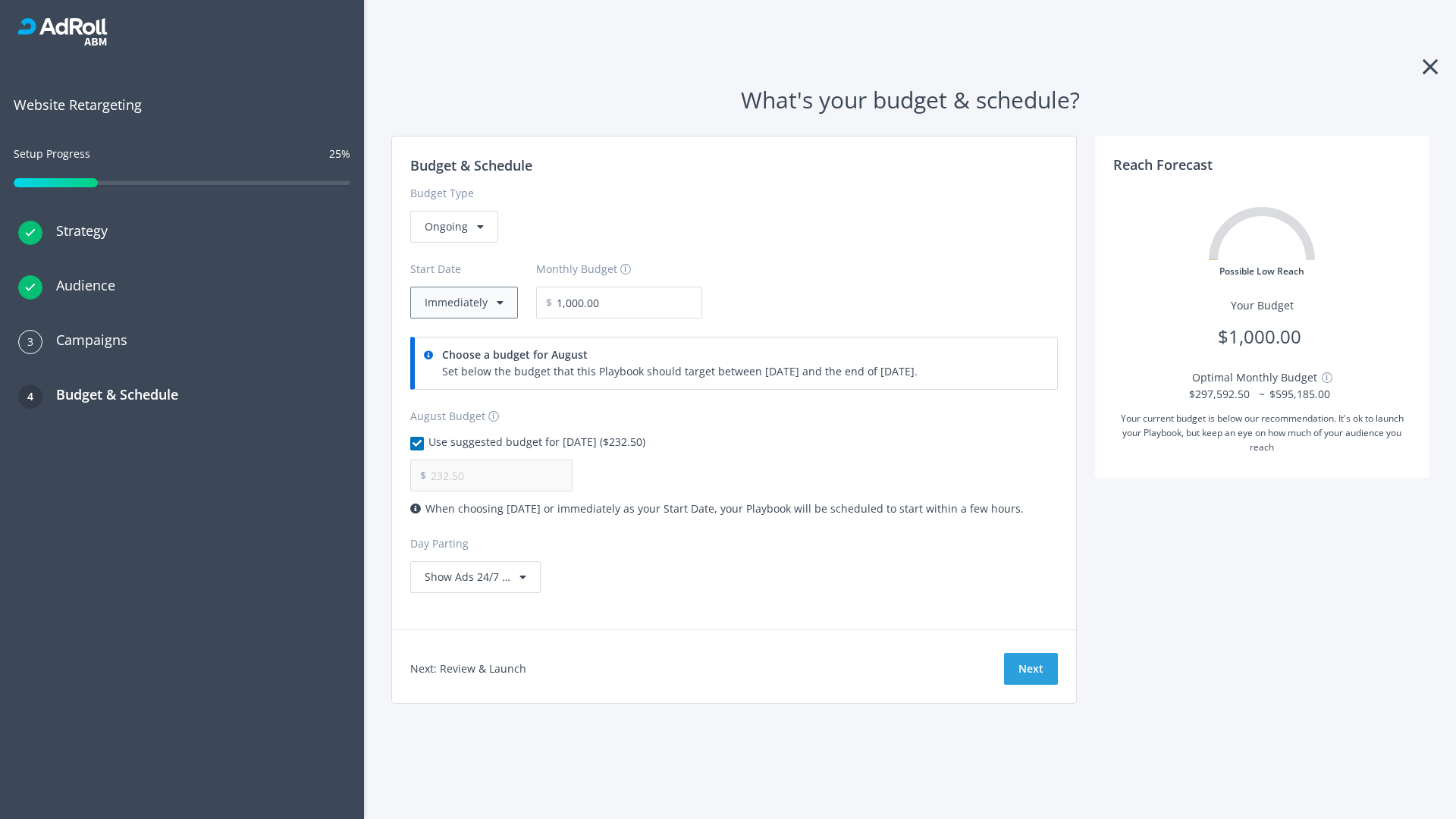
click at [463, 303] on button "Immediately" at bounding box center [464, 303] width 108 height 32
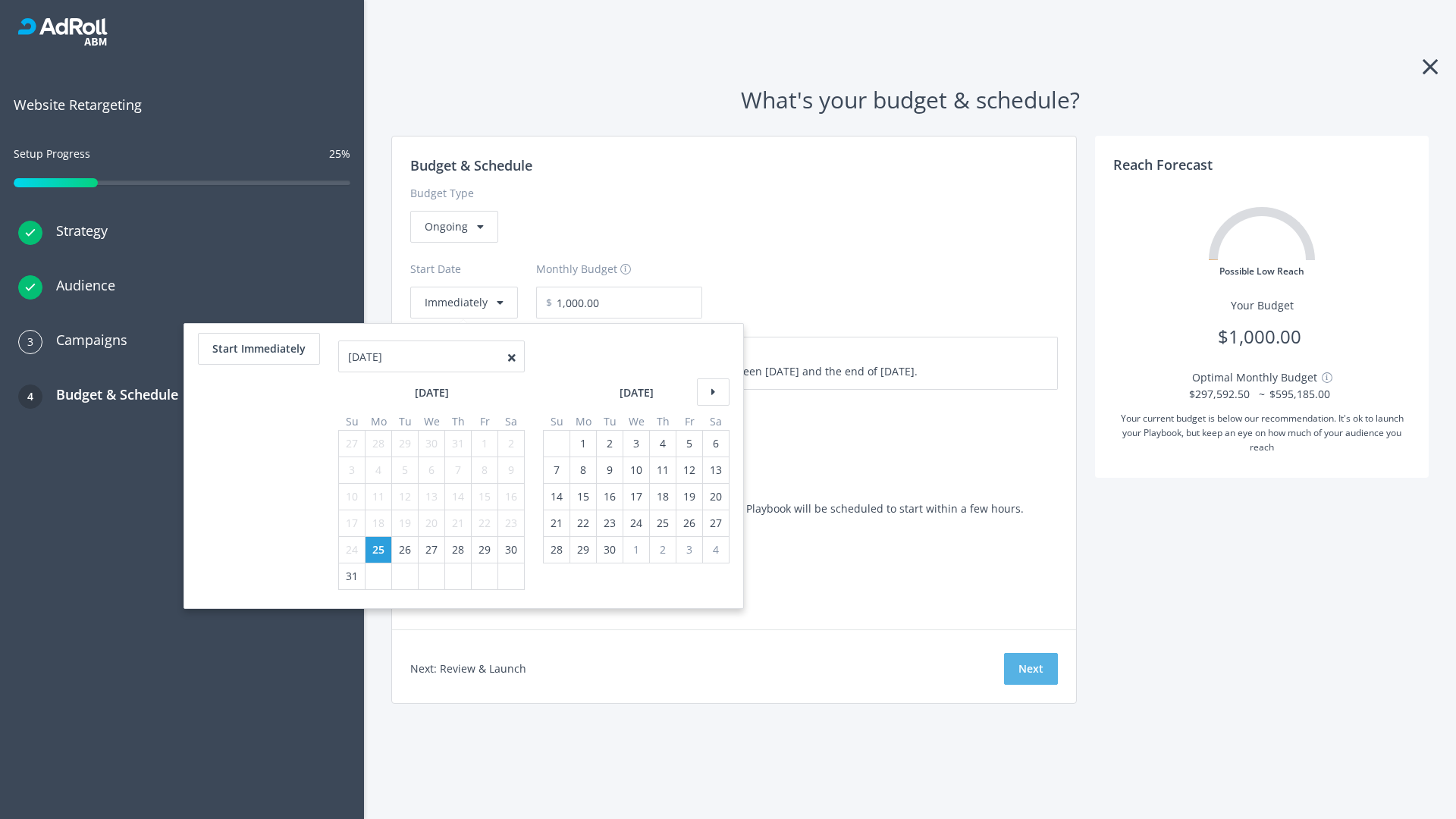
click at [1031, 669] on button "Next" at bounding box center [1031, 669] width 54 height 32
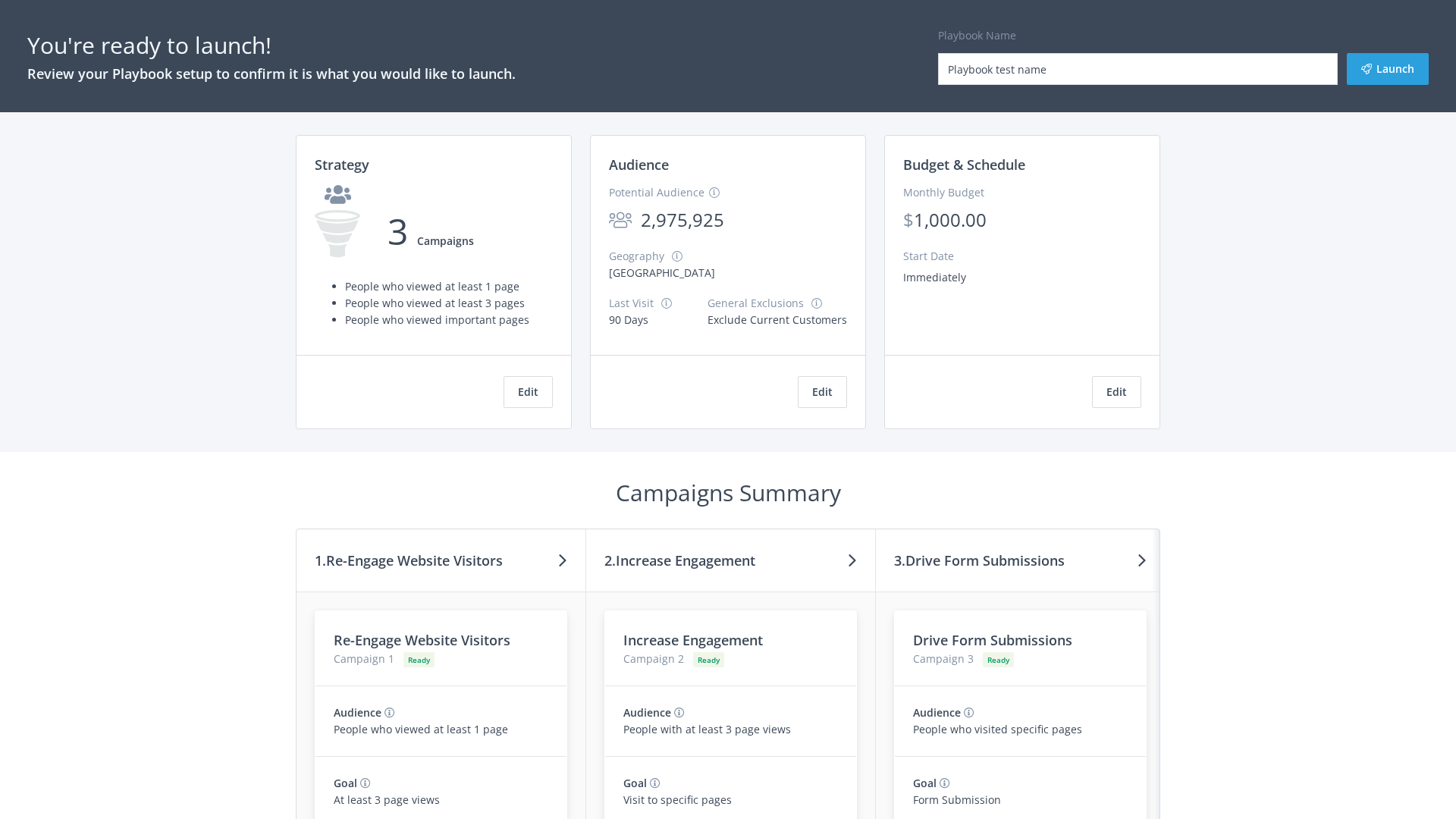
type input "Playbook test name"
click at [1389, 69] on button "Launch" at bounding box center [1388, 68] width 82 height 32
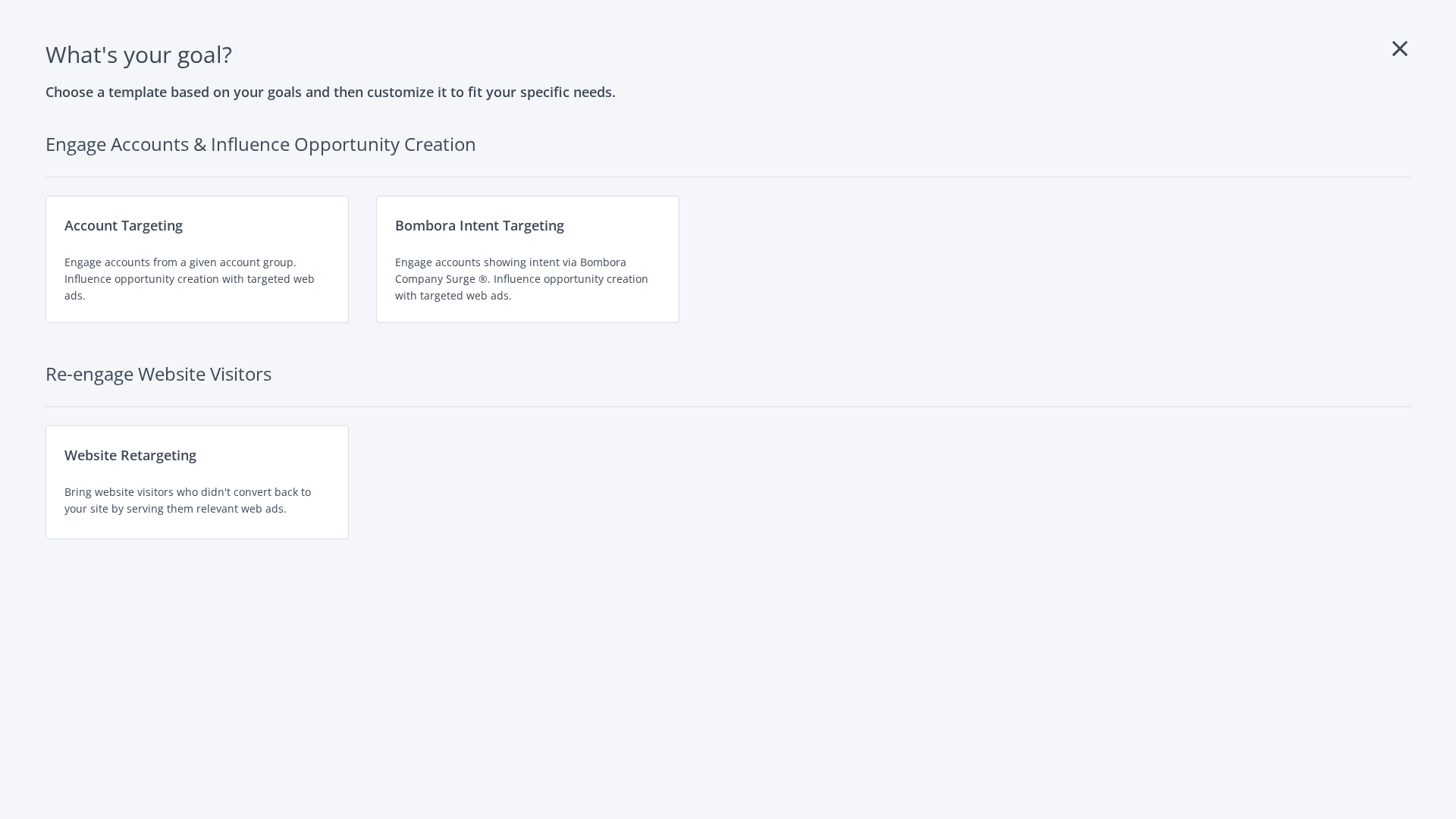
click at [198, 483] on div "Website Retargeting Bring website visitors who didn't convert back to your site…" at bounding box center [197, 483] width 304 height 114
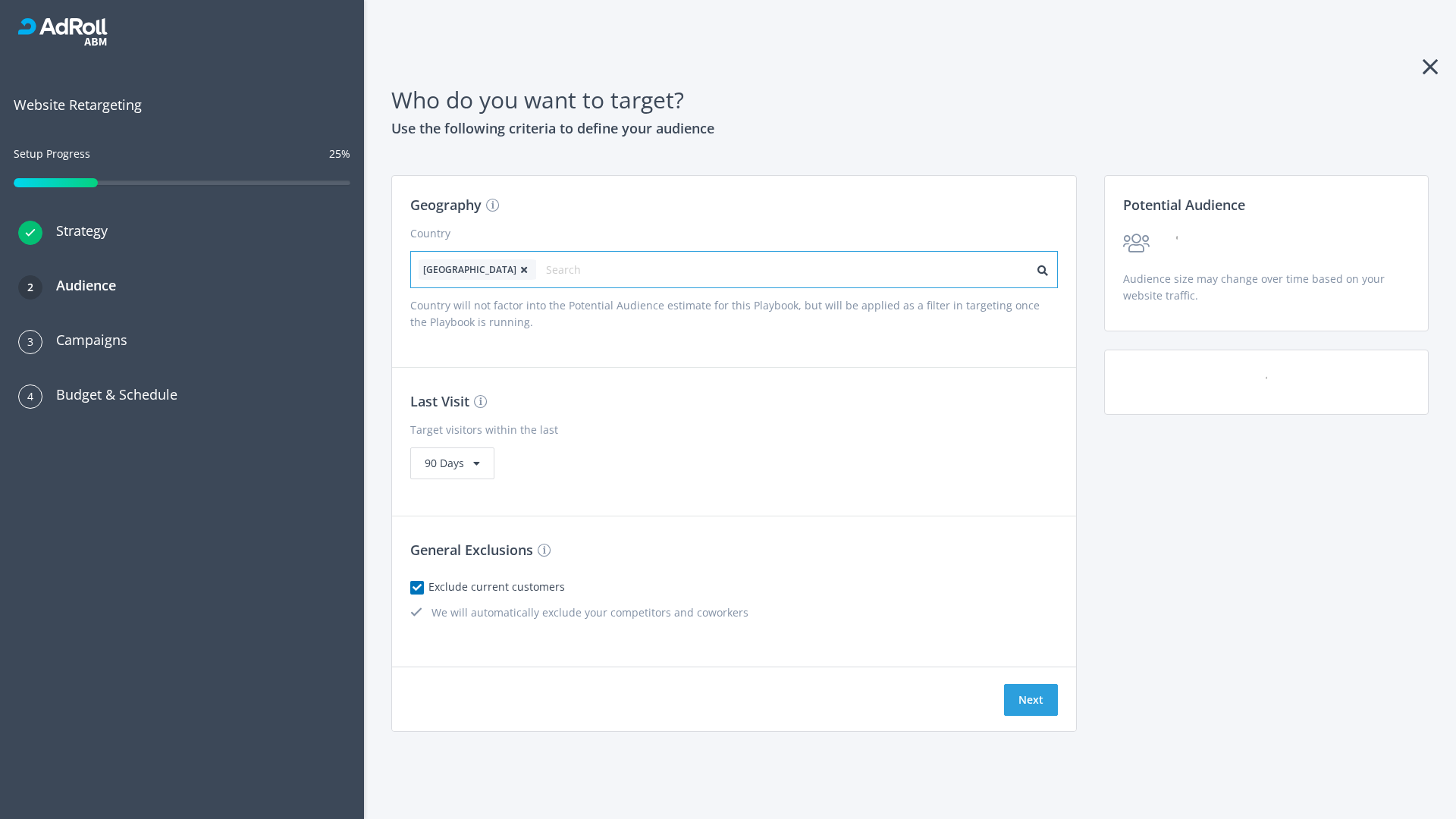
click at [571, 269] on input "text" at bounding box center [614, 270] width 136 height 21
type input "[GEOGRAPHIC_DATA]"
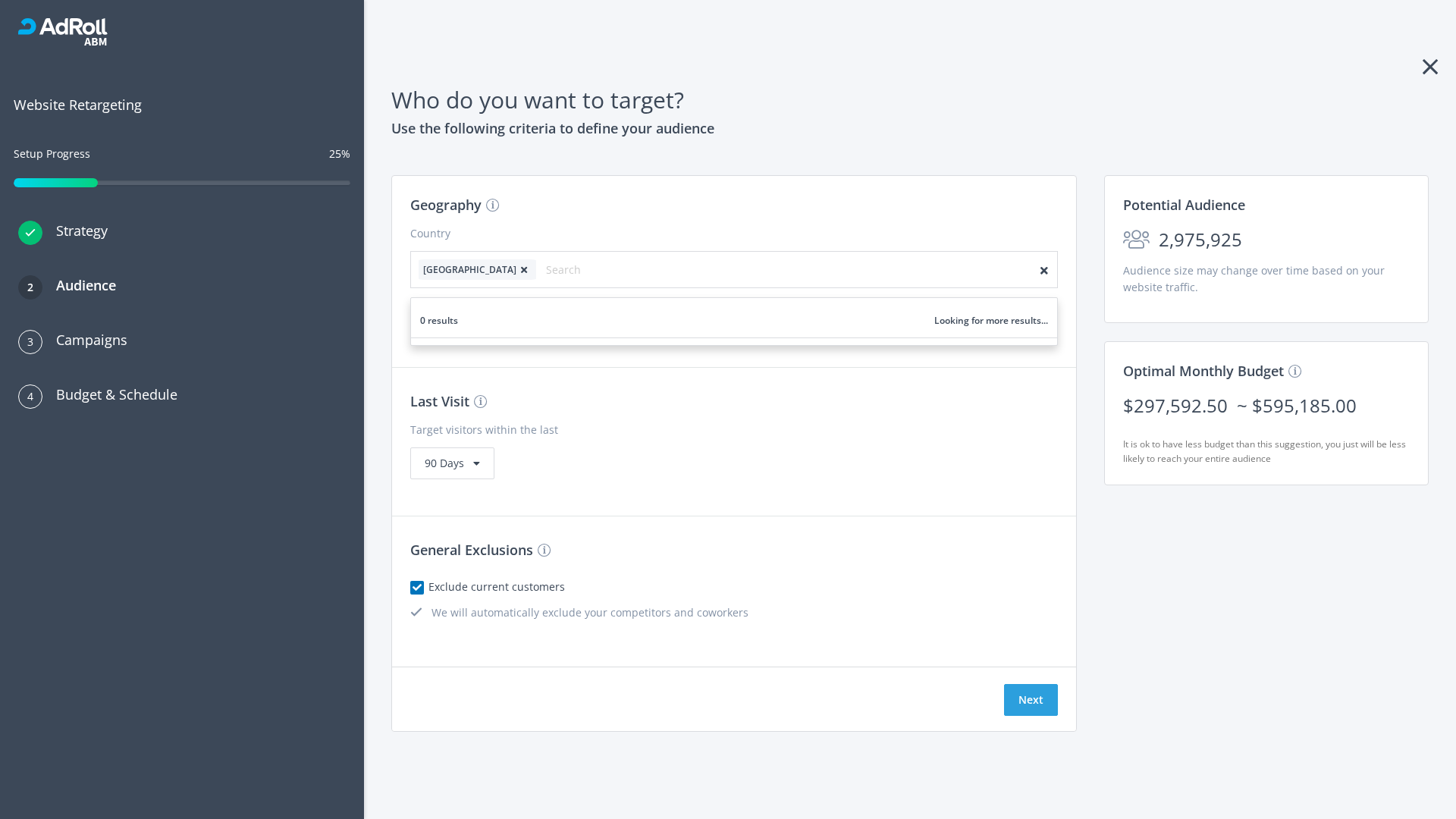
click at [516, 269] on icon at bounding box center [524, 270] width 15 height 9
click at [1031, 700] on button "Next" at bounding box center [1031, 700] width 54 height 32
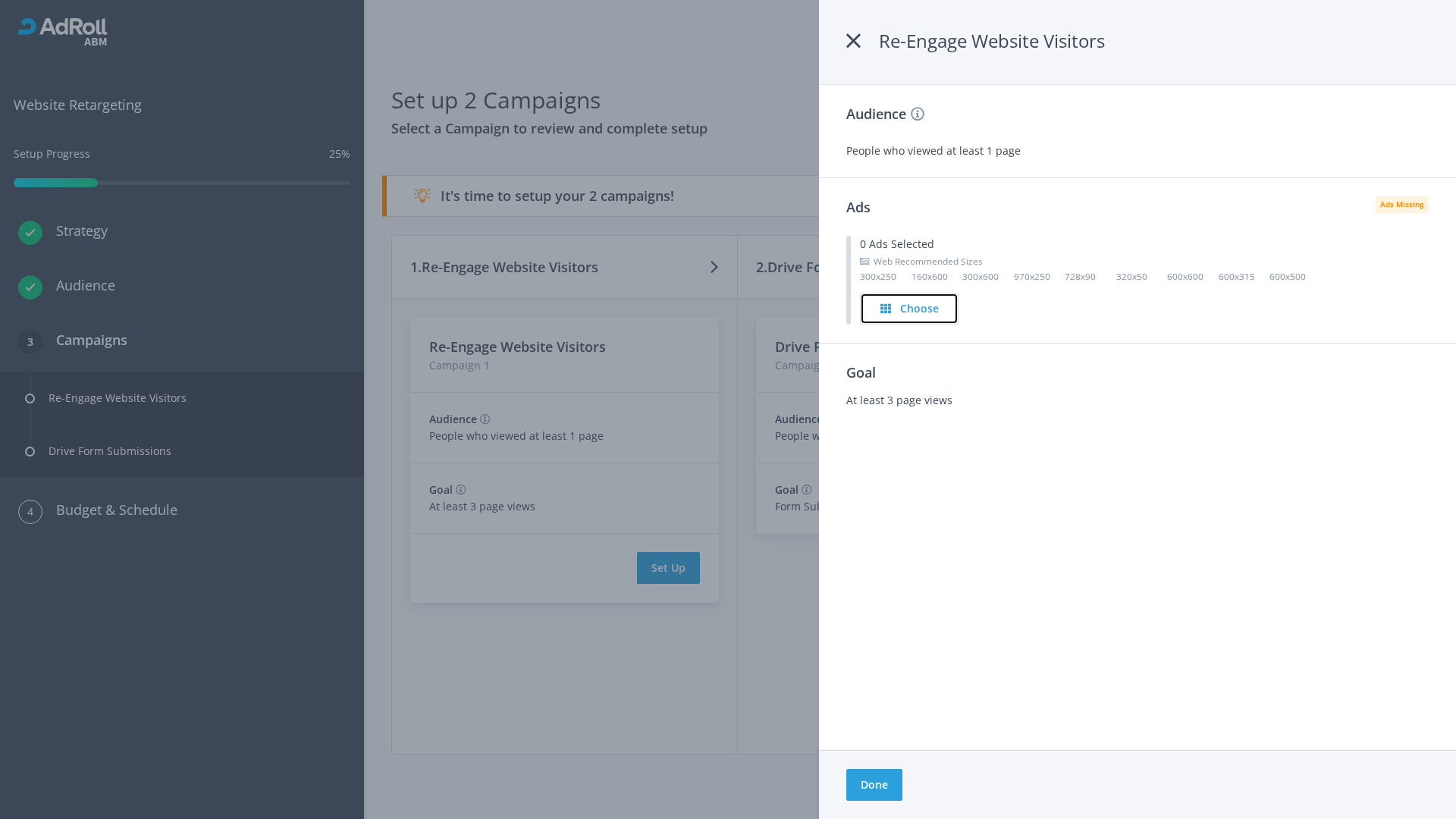
click at [911, 308] on h4 "Choose" at bounding box center [919, 308] width 39 height 16
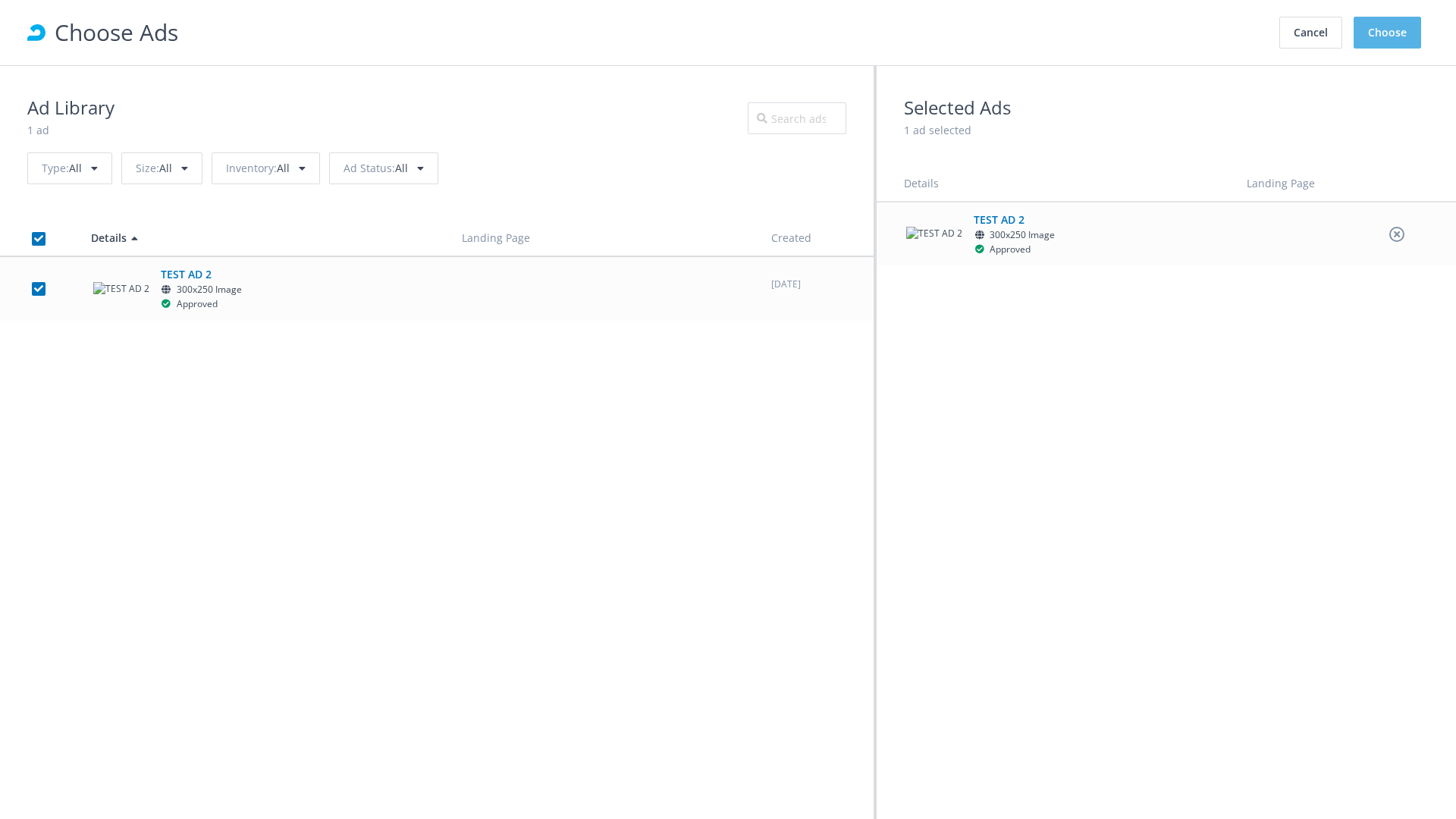
click at [1389, 33] on button "Choose" at bounding box center [1388, 32] width 67 height 32
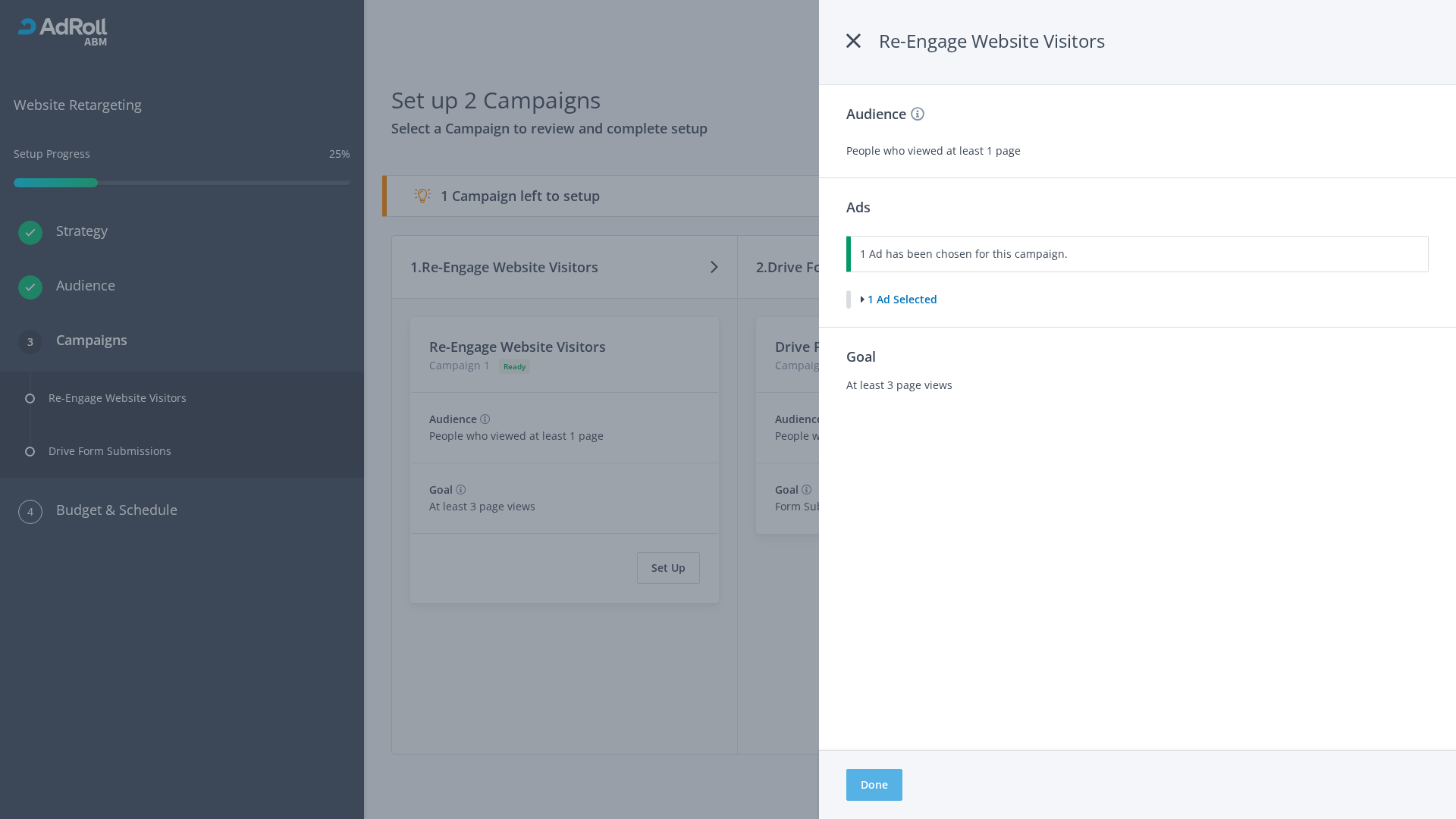
click at [874, 785] on button "Done" at bounding box center [874, 784] width 56 height 32
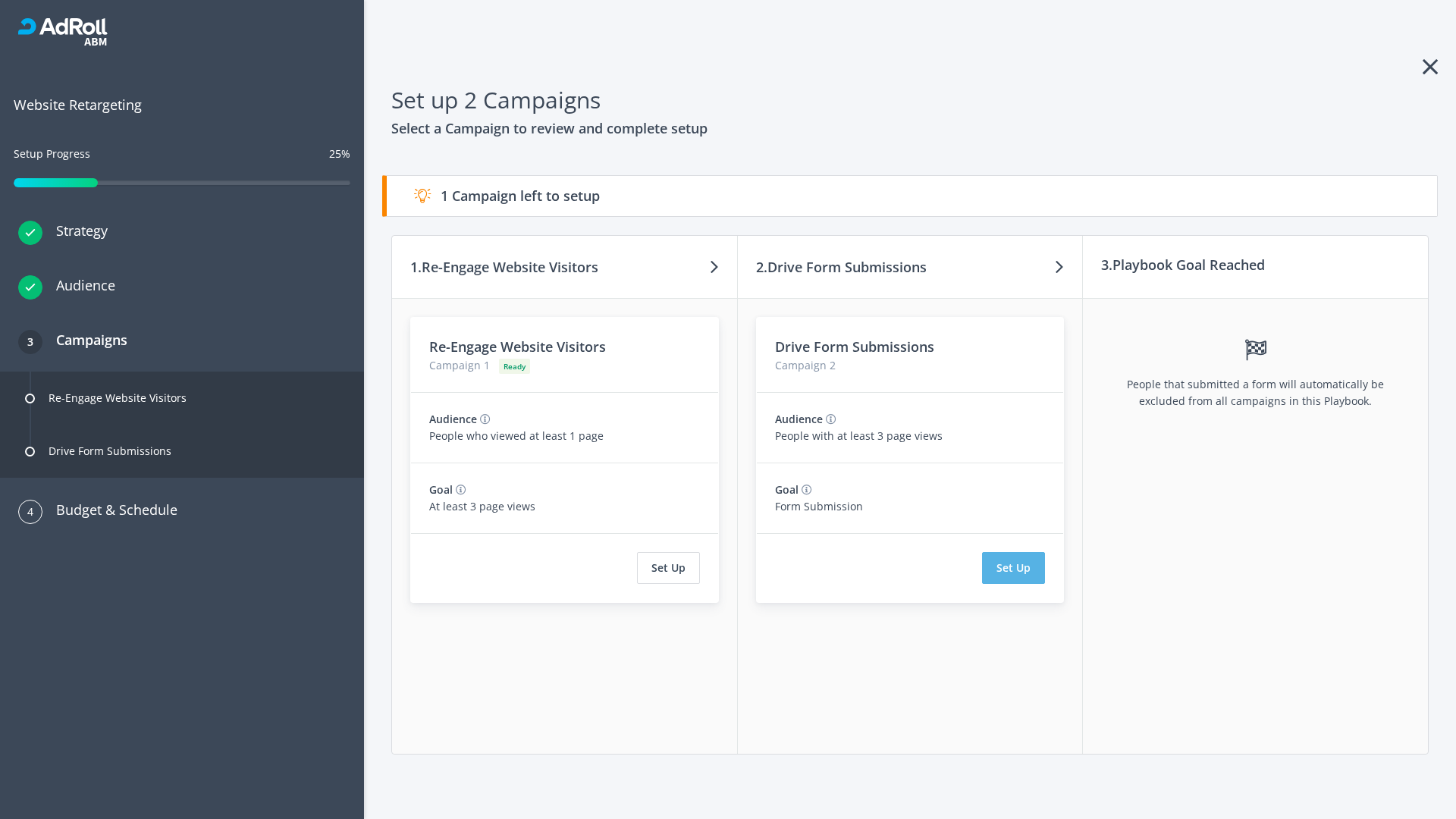
click at [1014, 568] on button "Set Up" at bounding box center [1013, 568] width 63 height 32
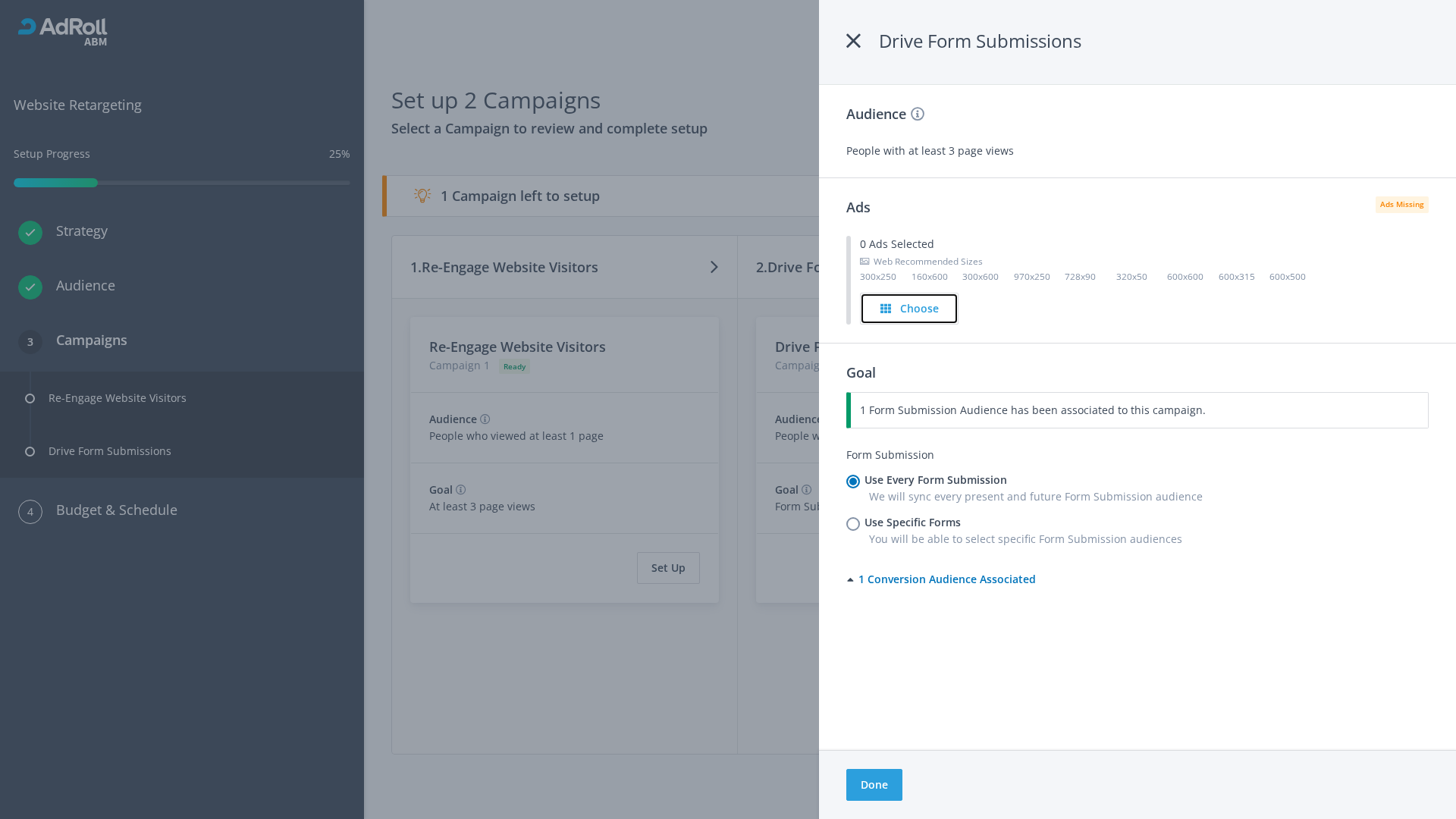
click at [911, 308] on h4 "Choose" at bounding box center [919, 308] width 39 height 16
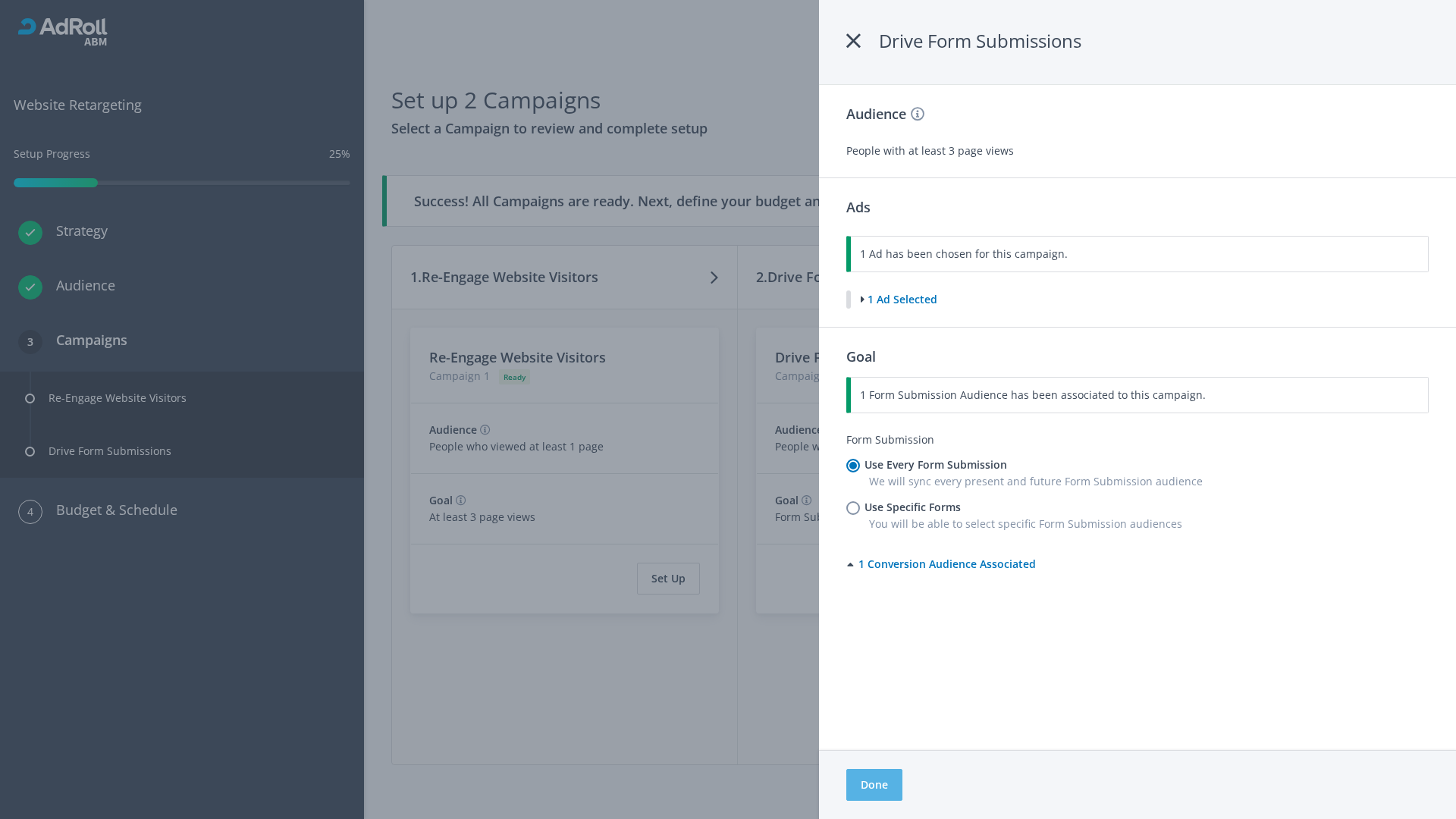
click at [874, 785] on button "Done" at bounding box center [874, 784] width 56 height 32
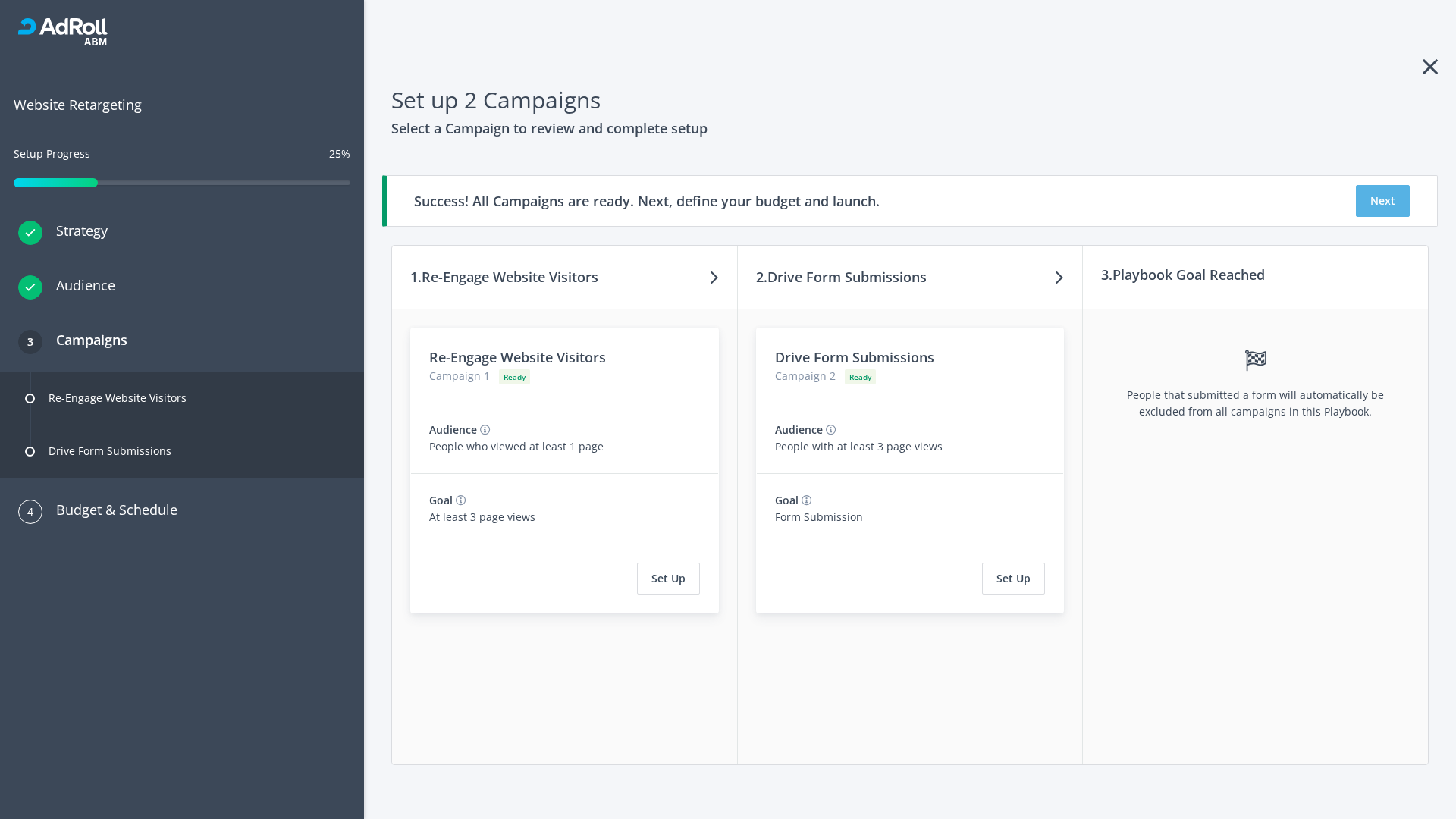
click at [1383, 201] on button "Next" at bounding box center [1383, 200] width 54 height 32
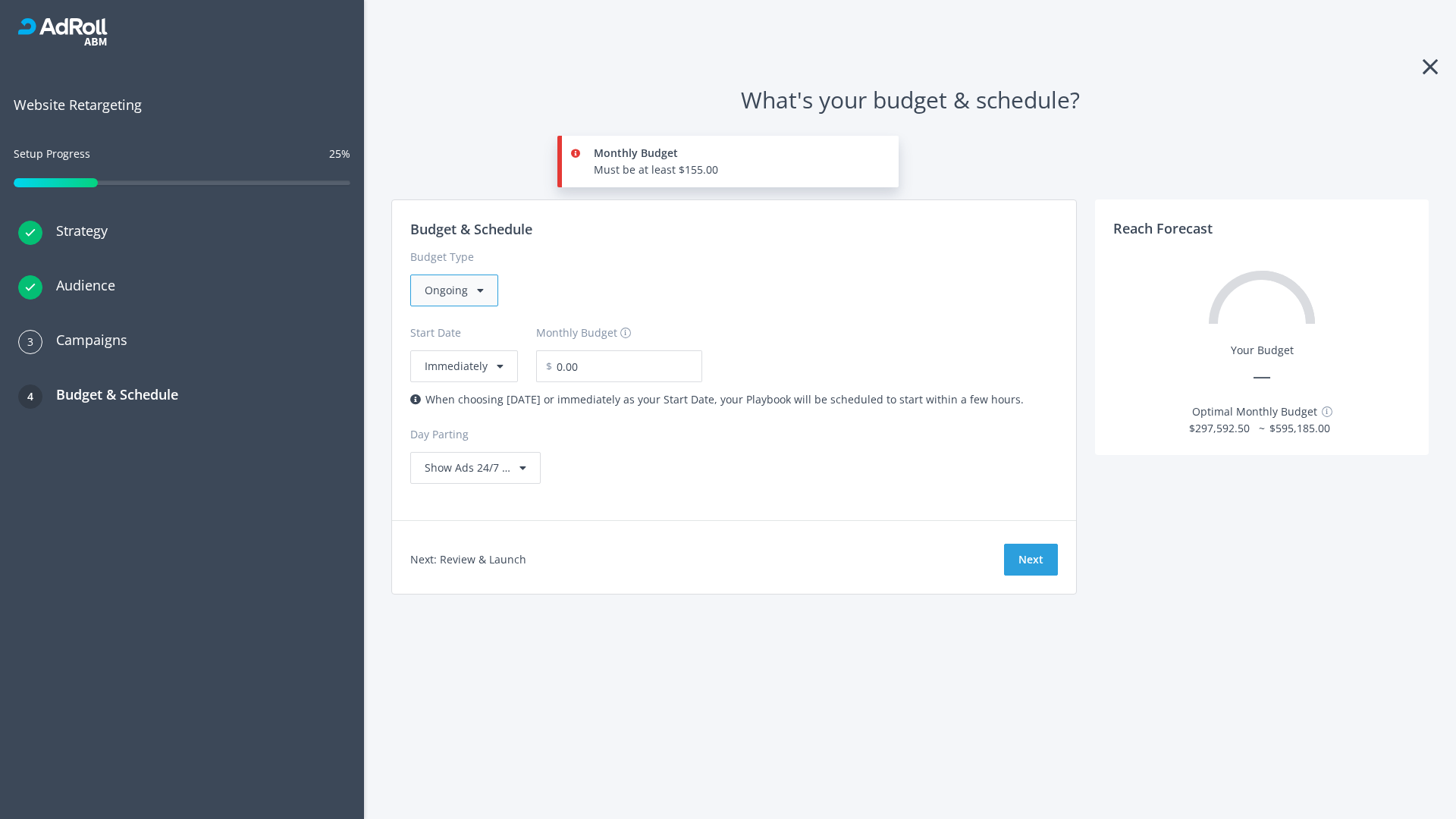
click at [453, 290] on div "Ongoing" at bounding box center [454, 290] width 88 height 32
click at [585, 378] on div "For Playbooks that you want to run for a specific duration of time" at bounding box center [590, 385] width 330 height 16
click at [461, 290] on div "Ongoing" at bounding box center [454, 290] width 88 height 32
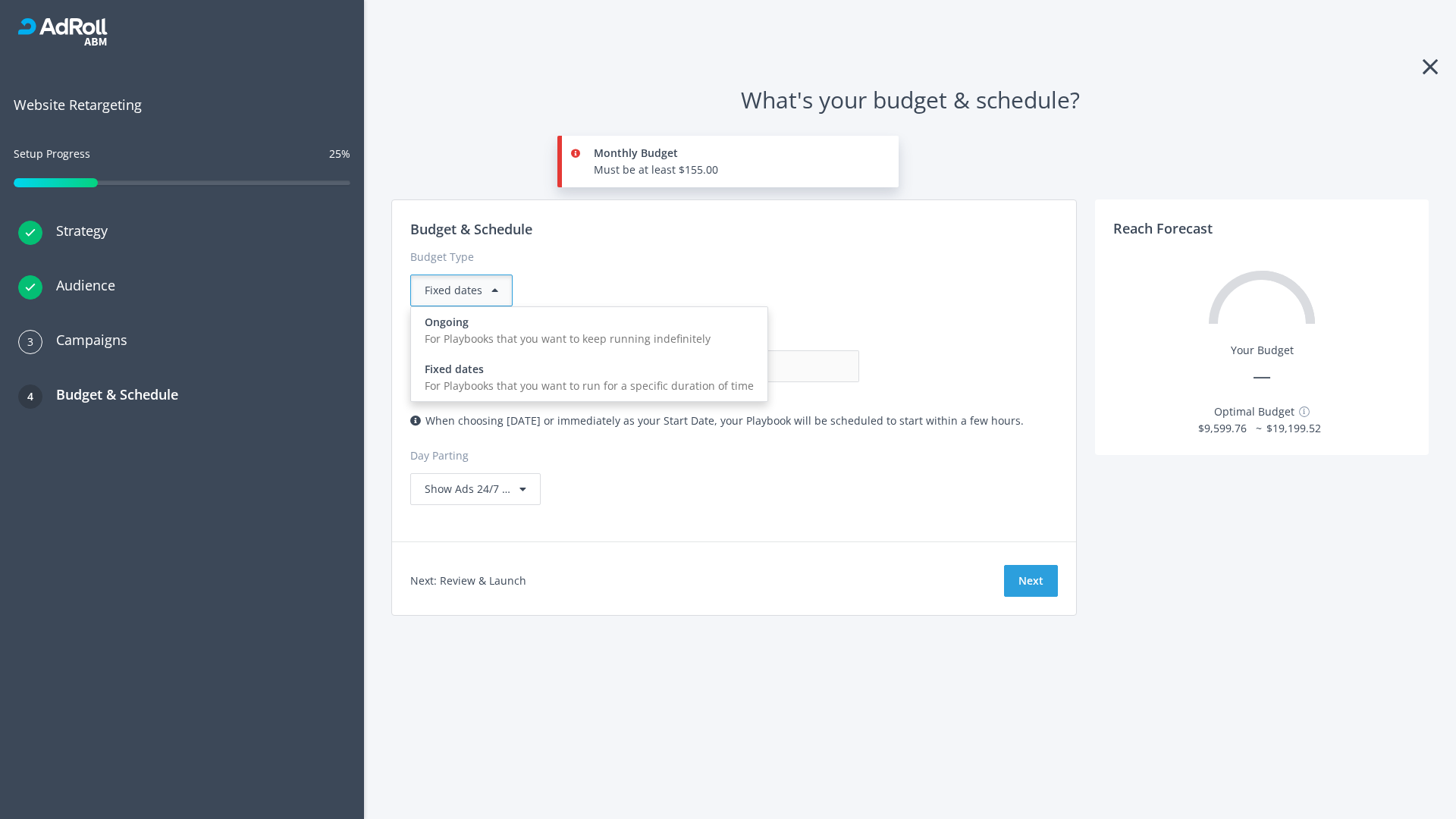
click at [585, 330] on div "For Playbooks that you want to keep running indefinitely" at bounding box center [590, 338] width 330 height 16
click at [709, 366] on input "0.00" at bounding box center [784, 366] width 150 height 32
click at [709, 366] on input "1.00" at bounding box center [784, 366] width 150 height 32
type input "1,000.00"
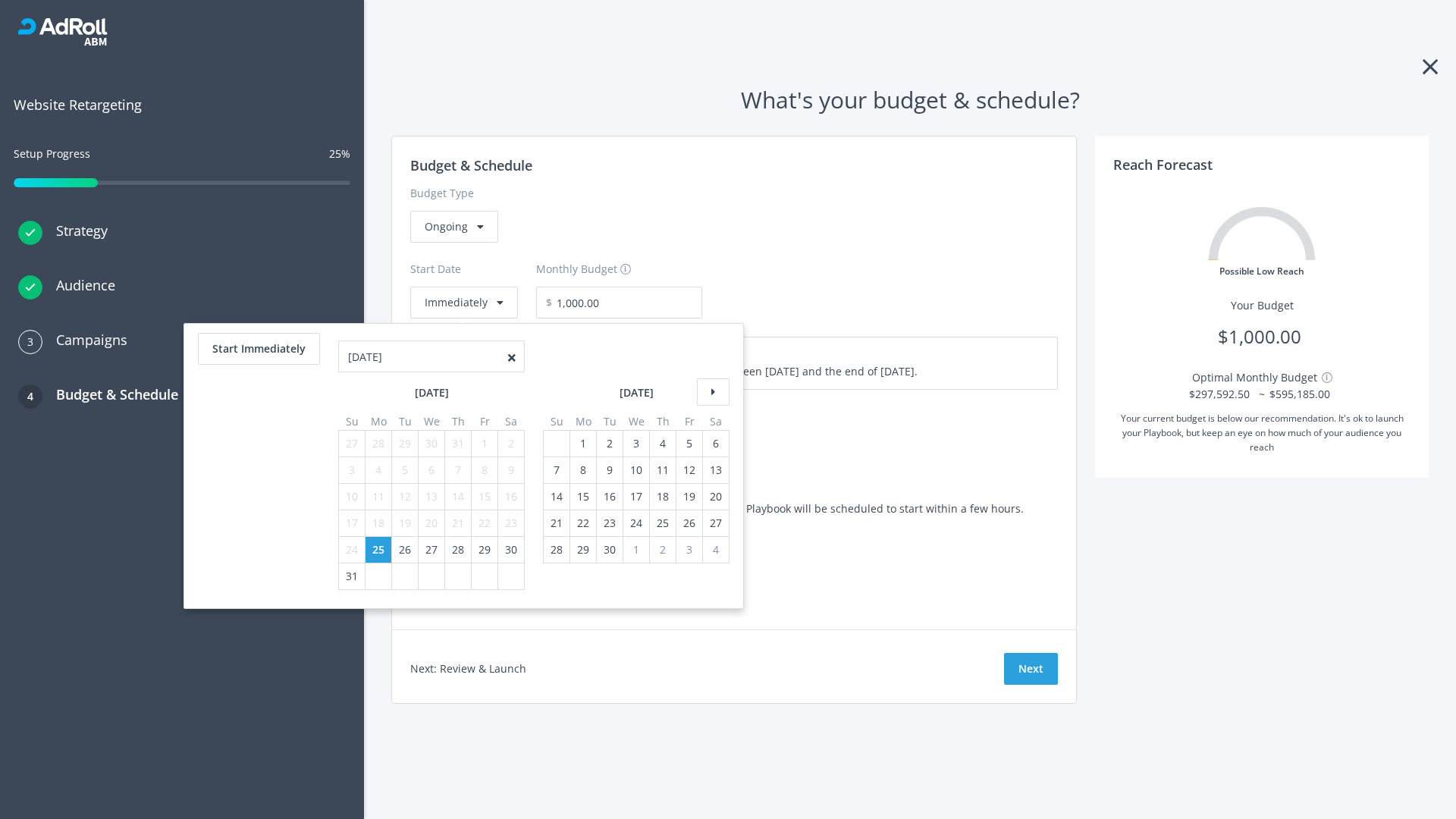
click at [711, 392] on icon at bounding box center [713, 392] width 33 height 27
click at [555, 470] on div "7" at bounding box center [557, 470] width 19 height 26
type input "870.97"
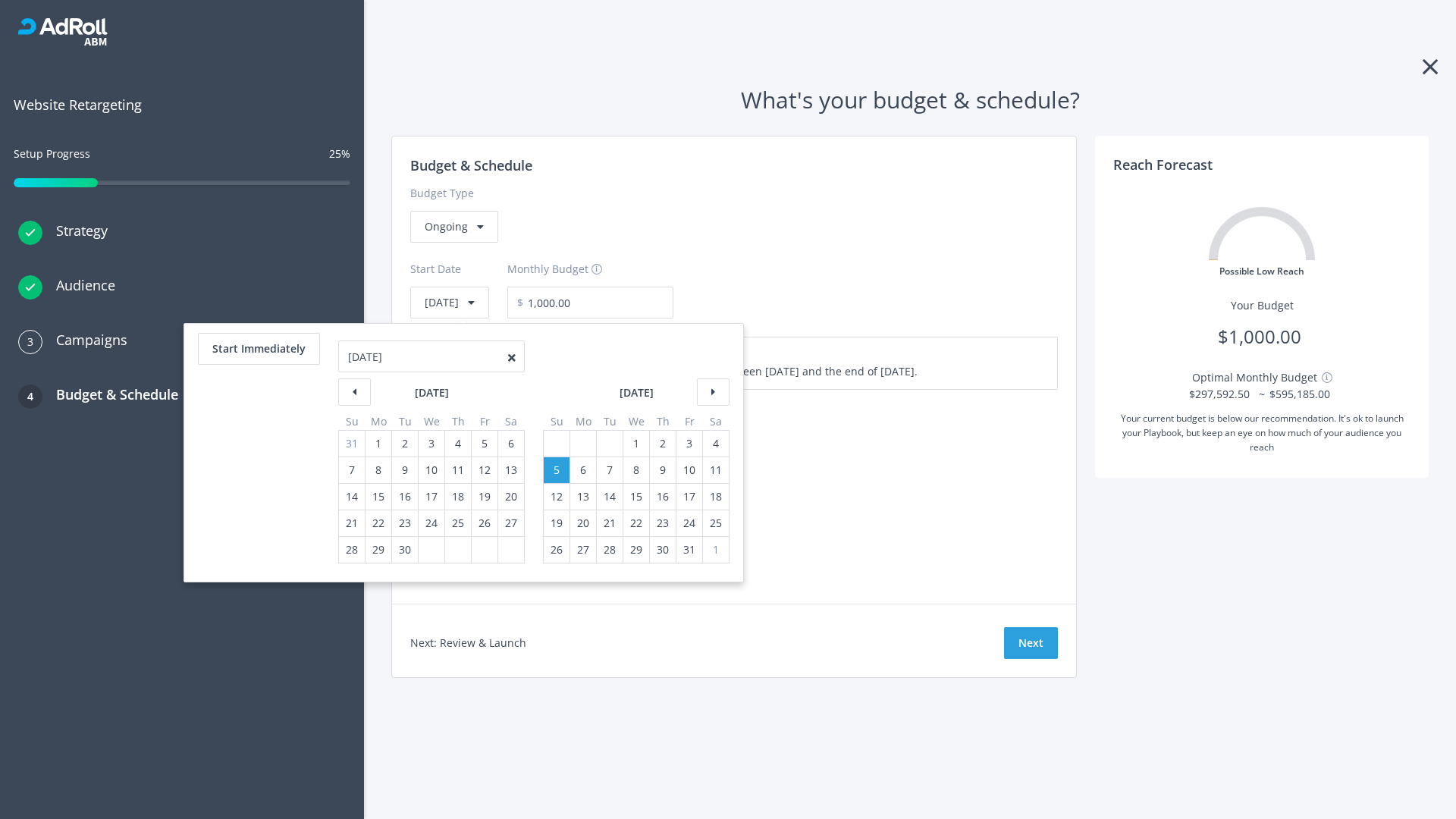
click at [635, 443] on div "1" at bounding box center [636, 443] width 19 height 26
click at [258, 349] on button "Start Immediately" at bounding box center [258, 349] width 122 height 32
type input "08/25/2025"
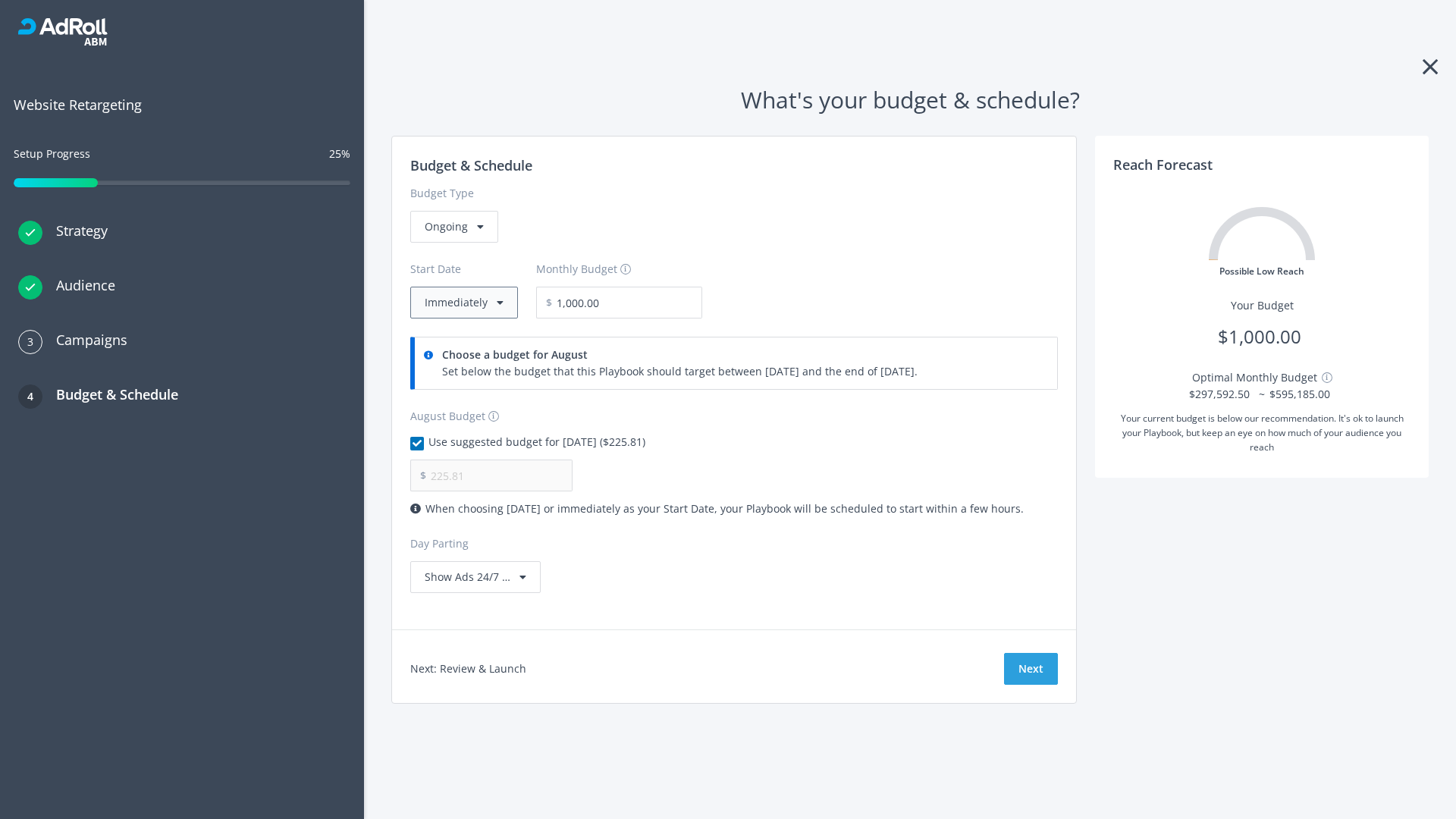
click at [463, 303] on button "Immediately" at bounding box center [464, 303] width 108 height 32
click at [1031, 669] on button "Next" at bounding box center [1031, 669] width 54 height 32
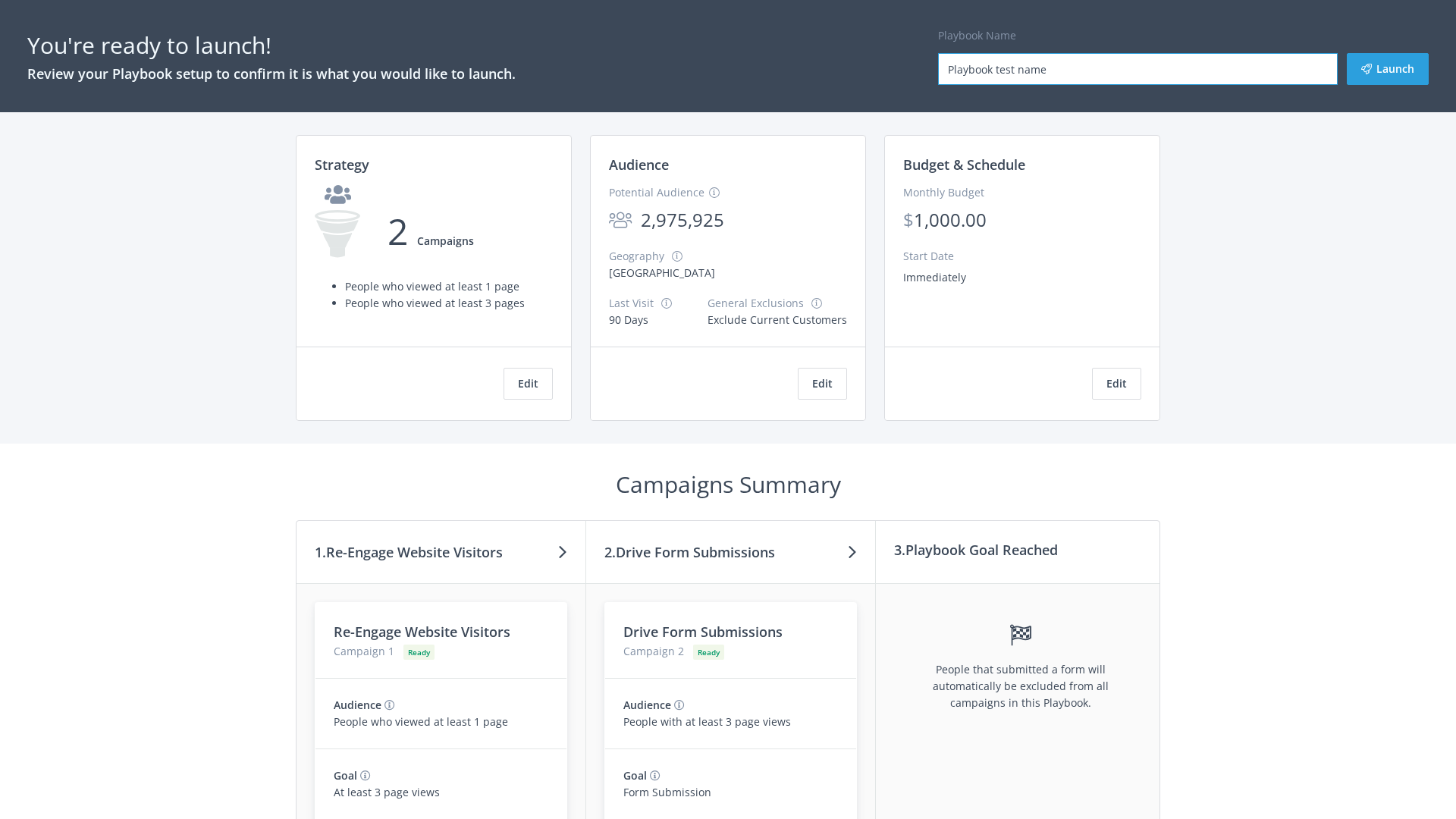
type input "Playbook test name"
click at [1389, 69] on button "Launch" at bounding box center [1388, 68] width 82 height 32
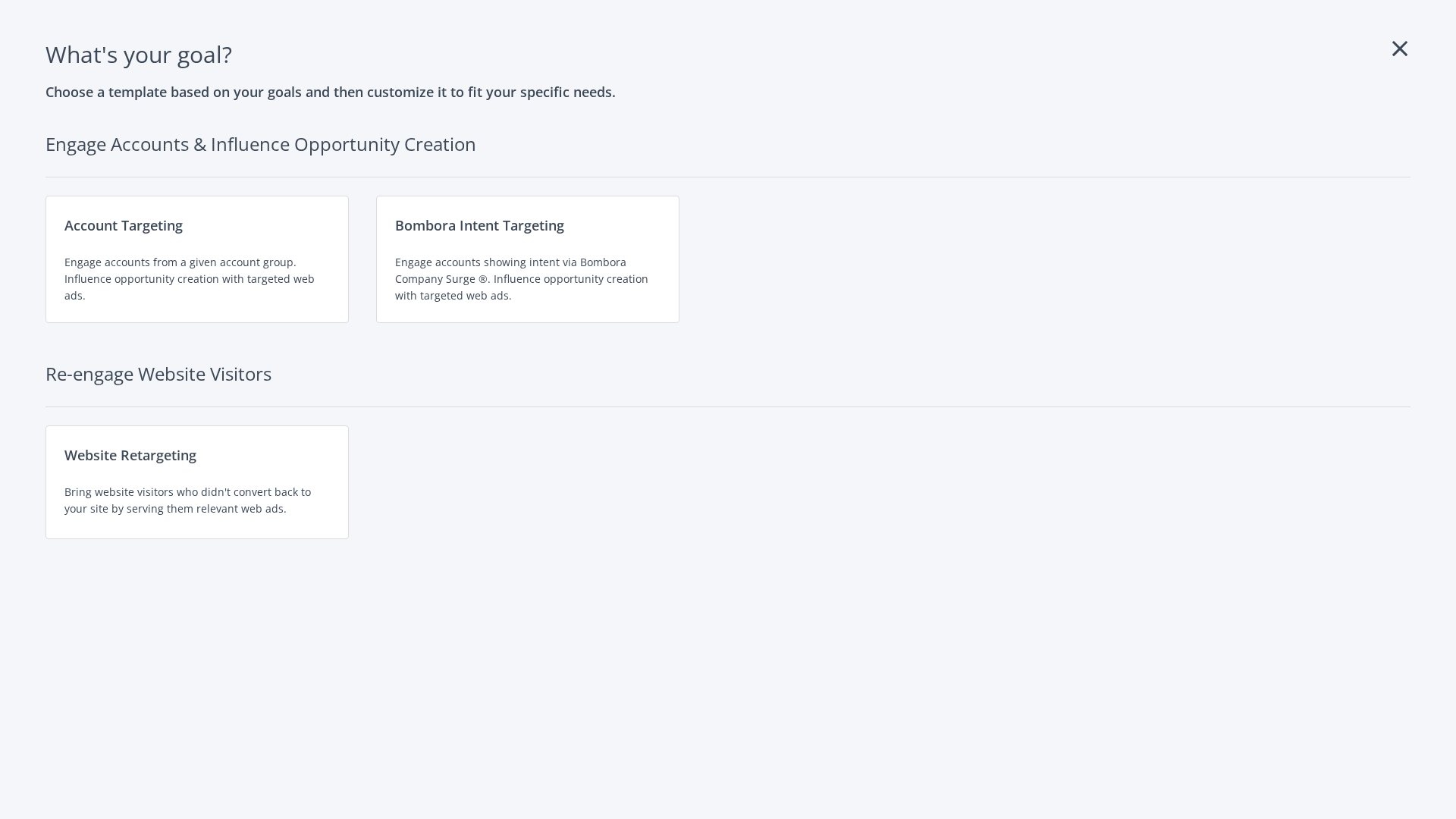
click at [198, 483] on div "Website Retargeting Bring website visitors who didn't convert back to your site…" at bounding box center [197, 483] width 304 height 114
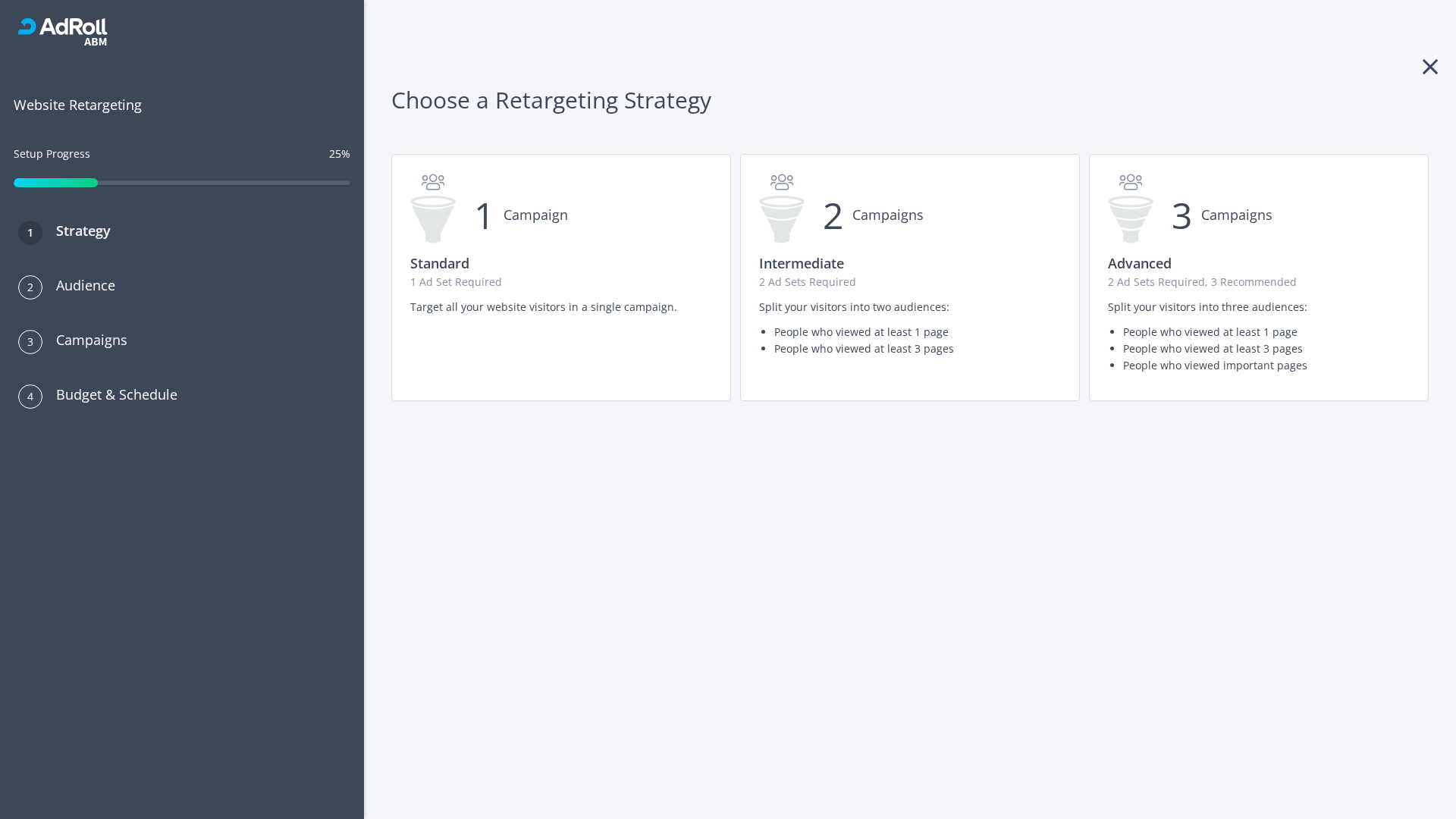
click at [562, 277] on p "1 Ad Set Required" at bounding box center [561, 281] width 302 height 16
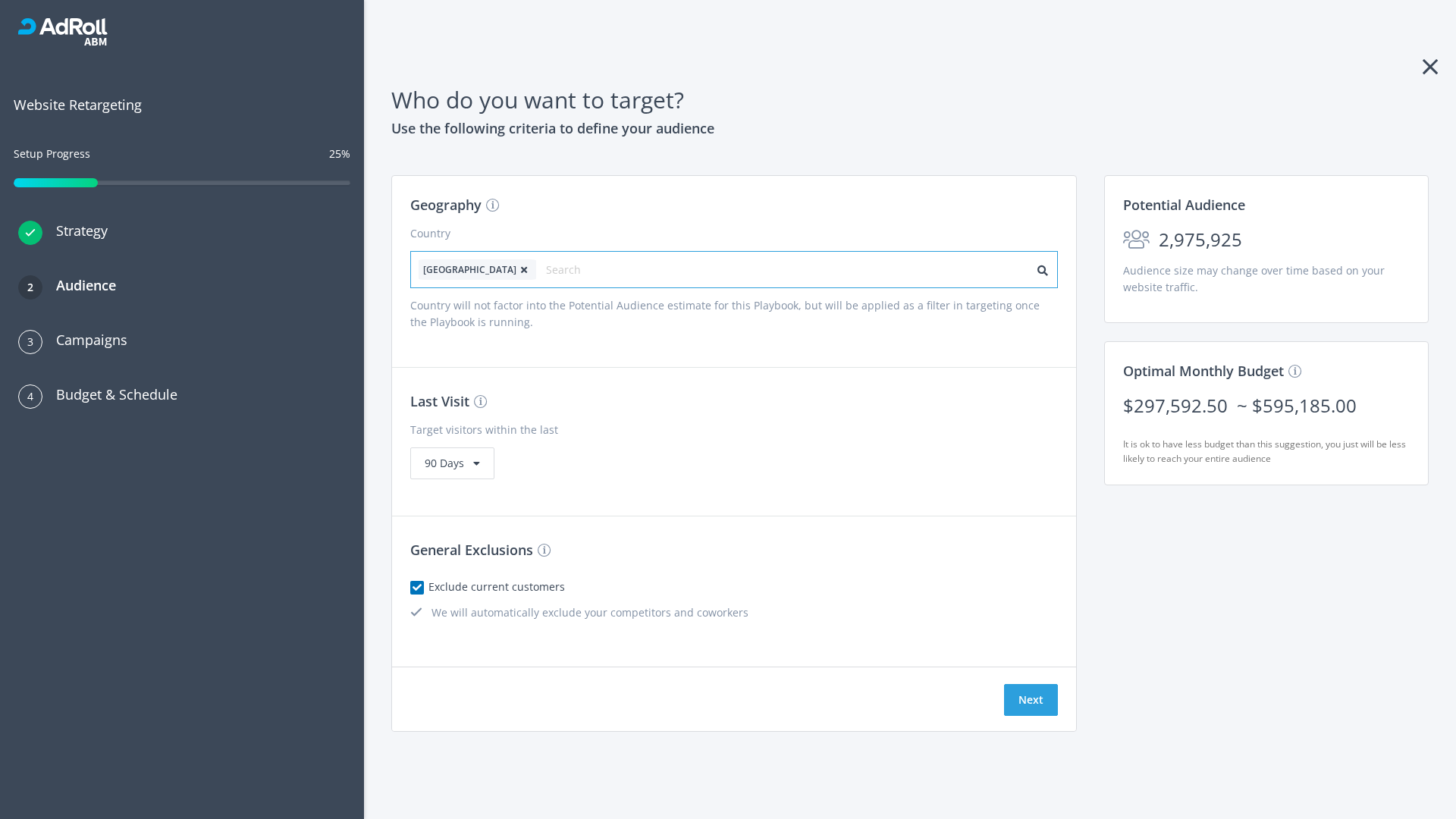
click at [571, 269] on input "text" at bounding box center [614, 270] width 136 height 21
type input "[GEOGRAPHIC_DATA]"
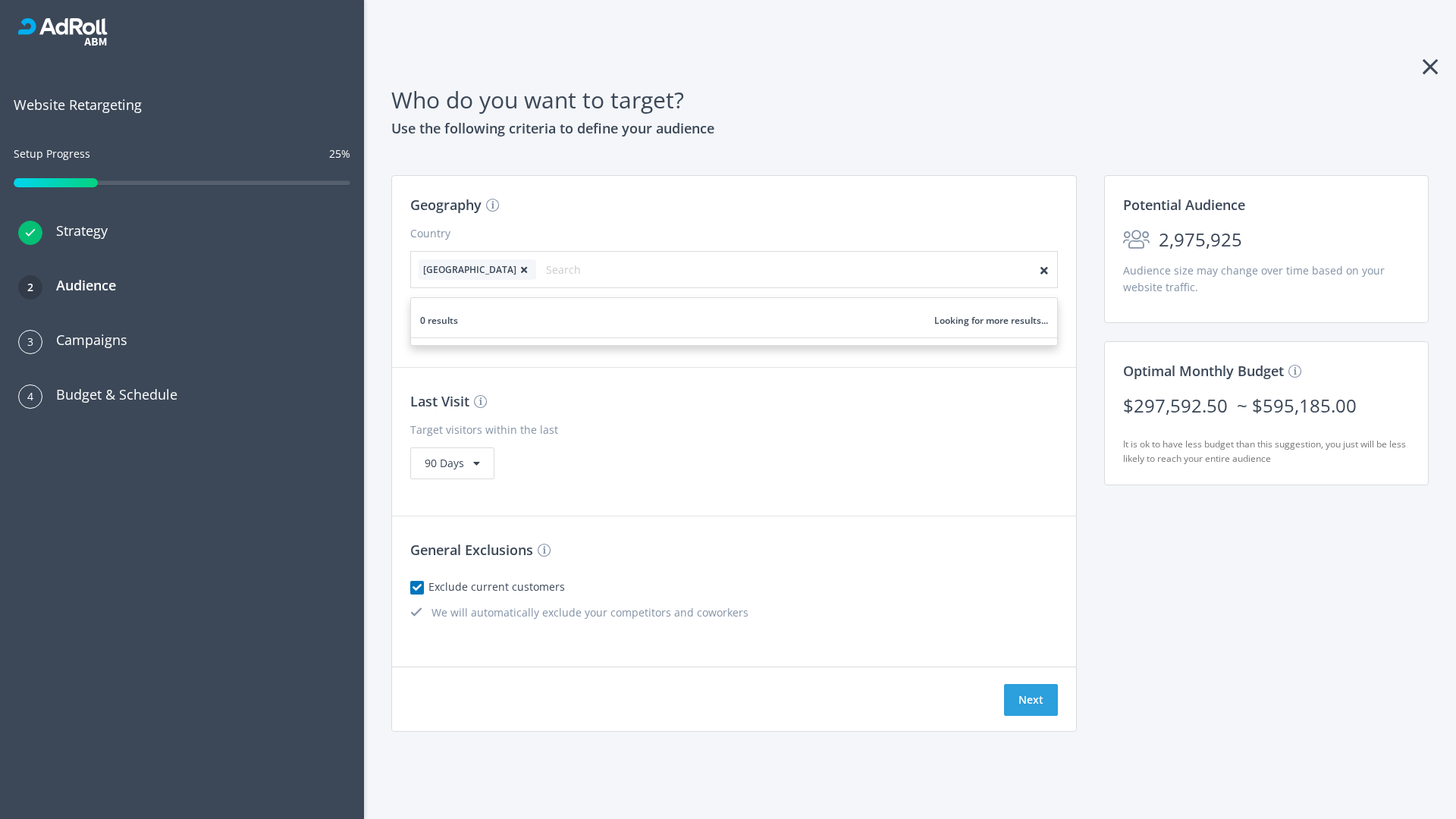
click at [516, 269] on icon at bounding box center [524, 270] width 15 height 9
click at [1031, 700] on button "Next" at bounding box center [1031, 700] width 54 height 32
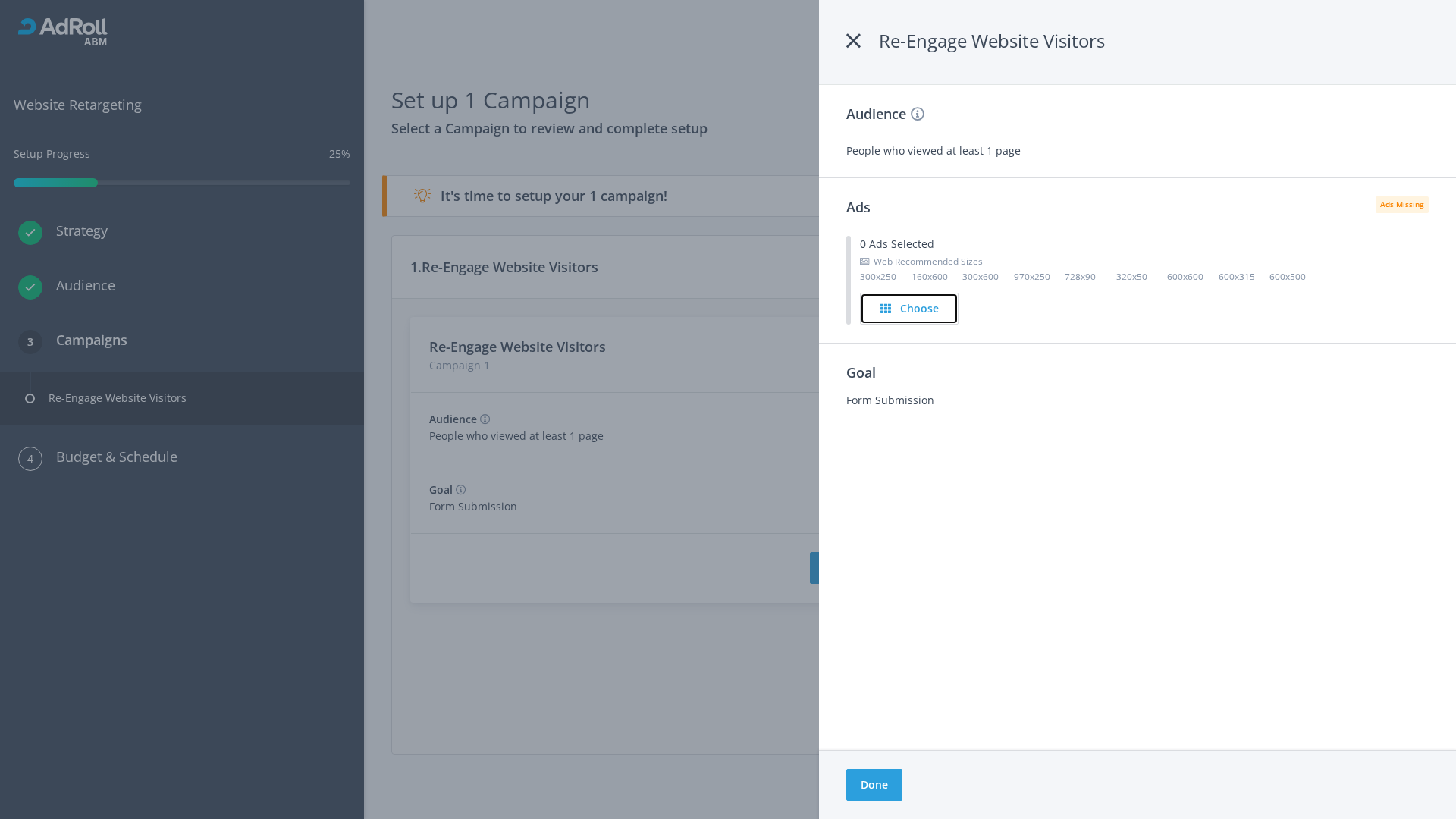
click at [911, 308] on h4 "Choose" at bounding box center [919, 308] width 39 height 16
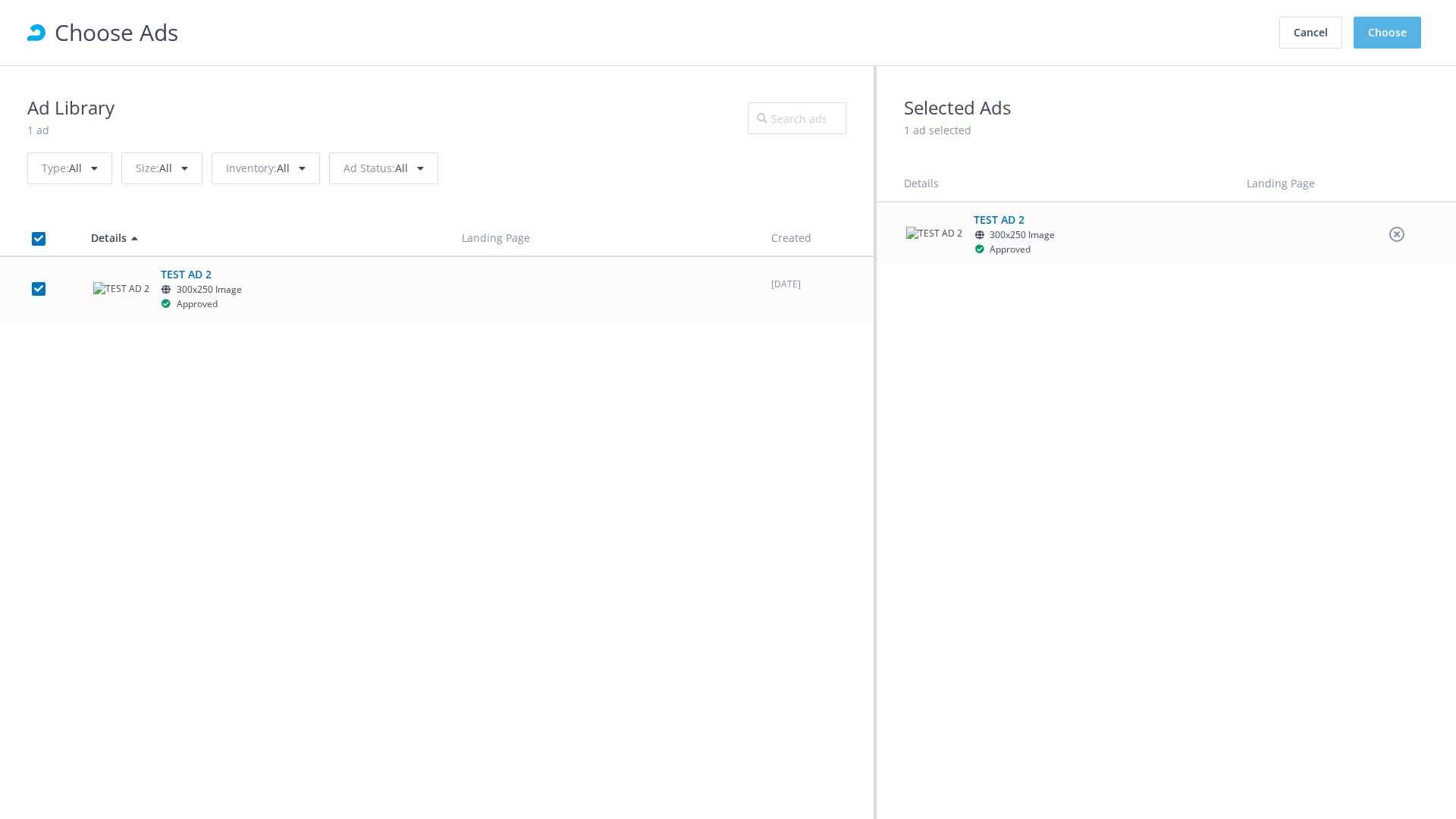
click at [1389, 33] on button "Choose" at bounding box center [1388, 32] width 67 height 32
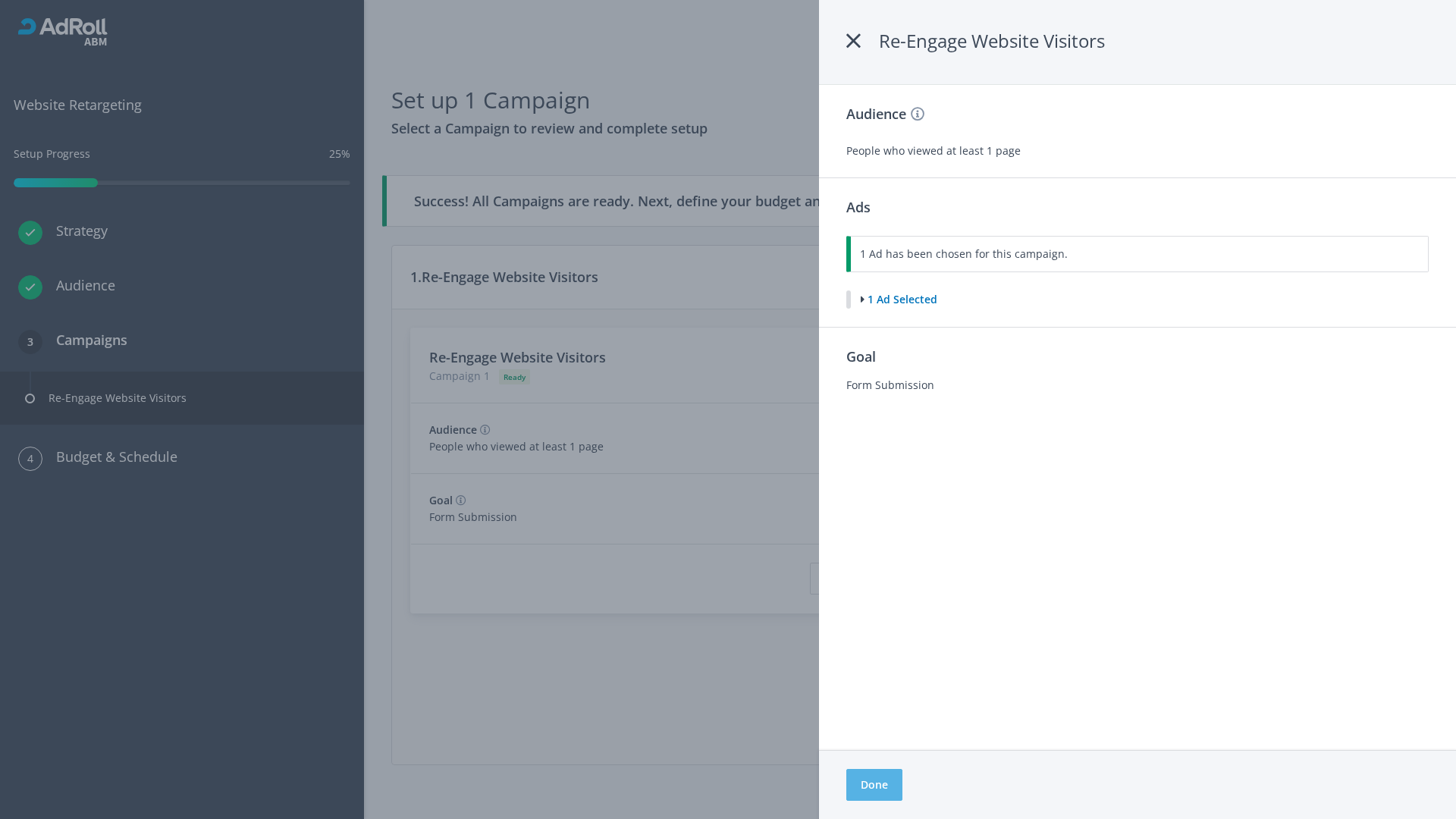
click at [874, 785] on button "Done" at bounding box center [874, 784] width 56 height 32
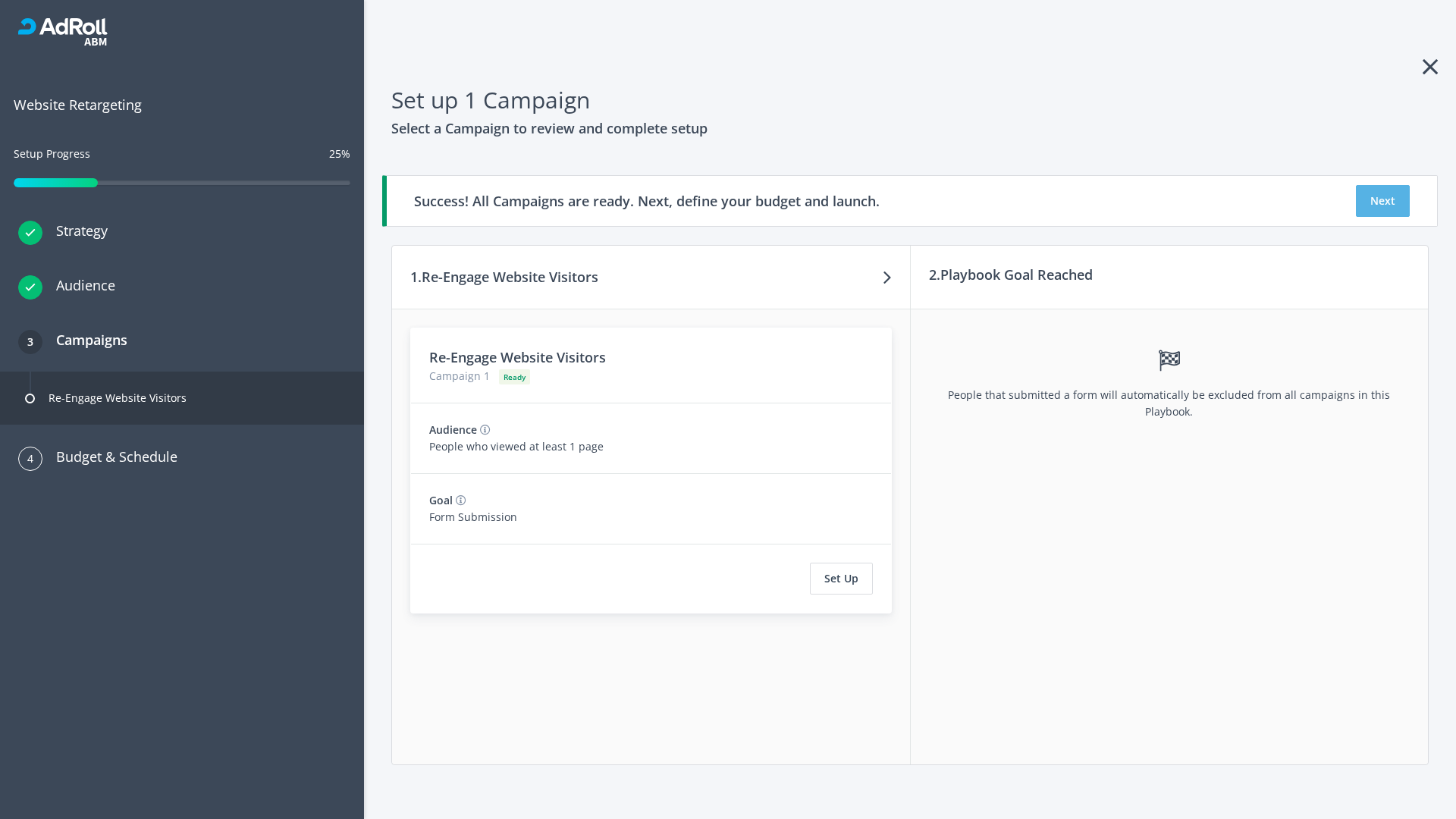
click at [1383, 201] on button "Next" at bounding box center [1383, 200] width 54 height 32
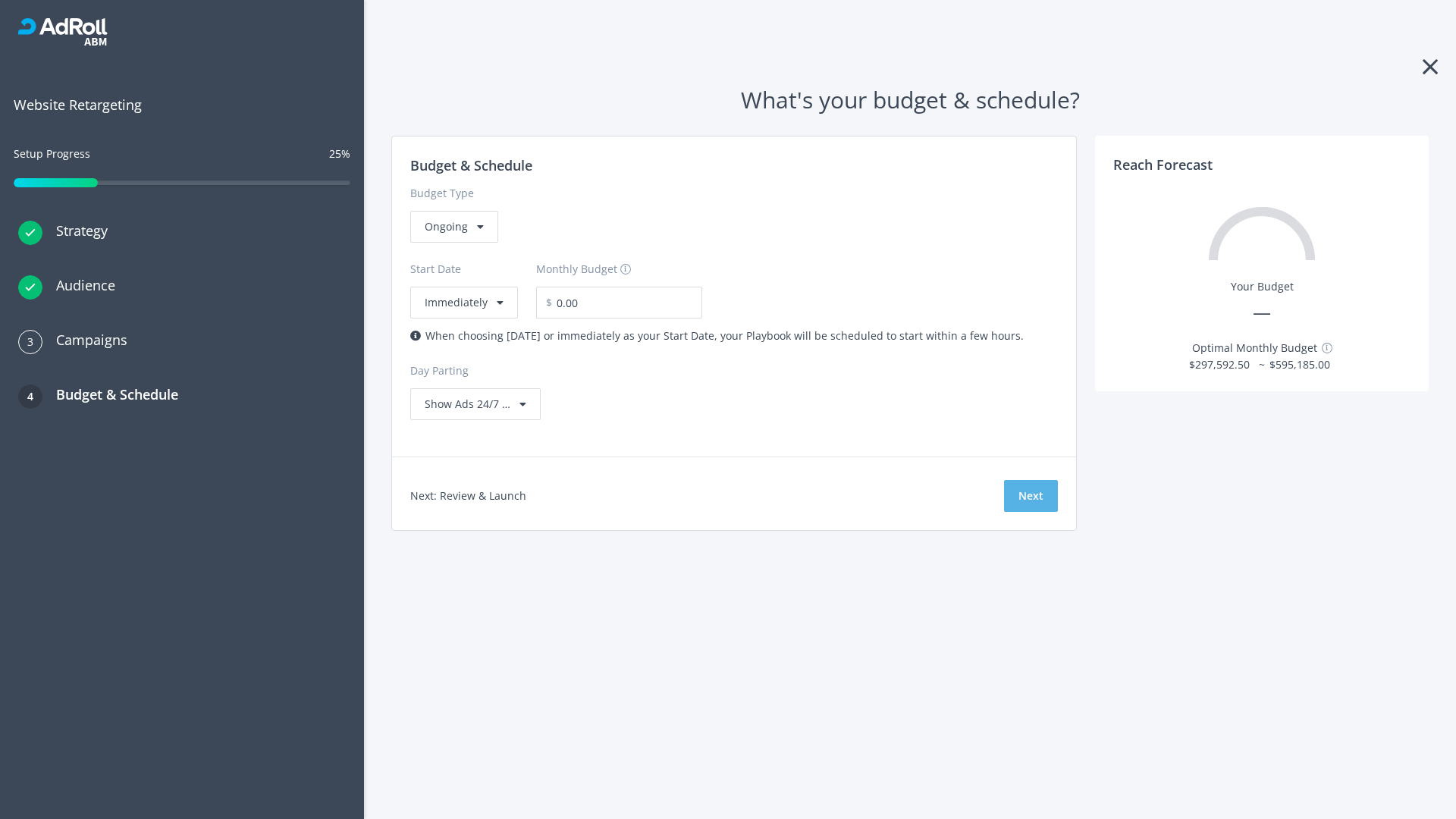
click at [1031, 496] on button "Next" at bounding box center [1031, 495] width 54 height 32
click at [453, 243] on div "Ongoing" at bounding box center [454, 226] width 88 height 32
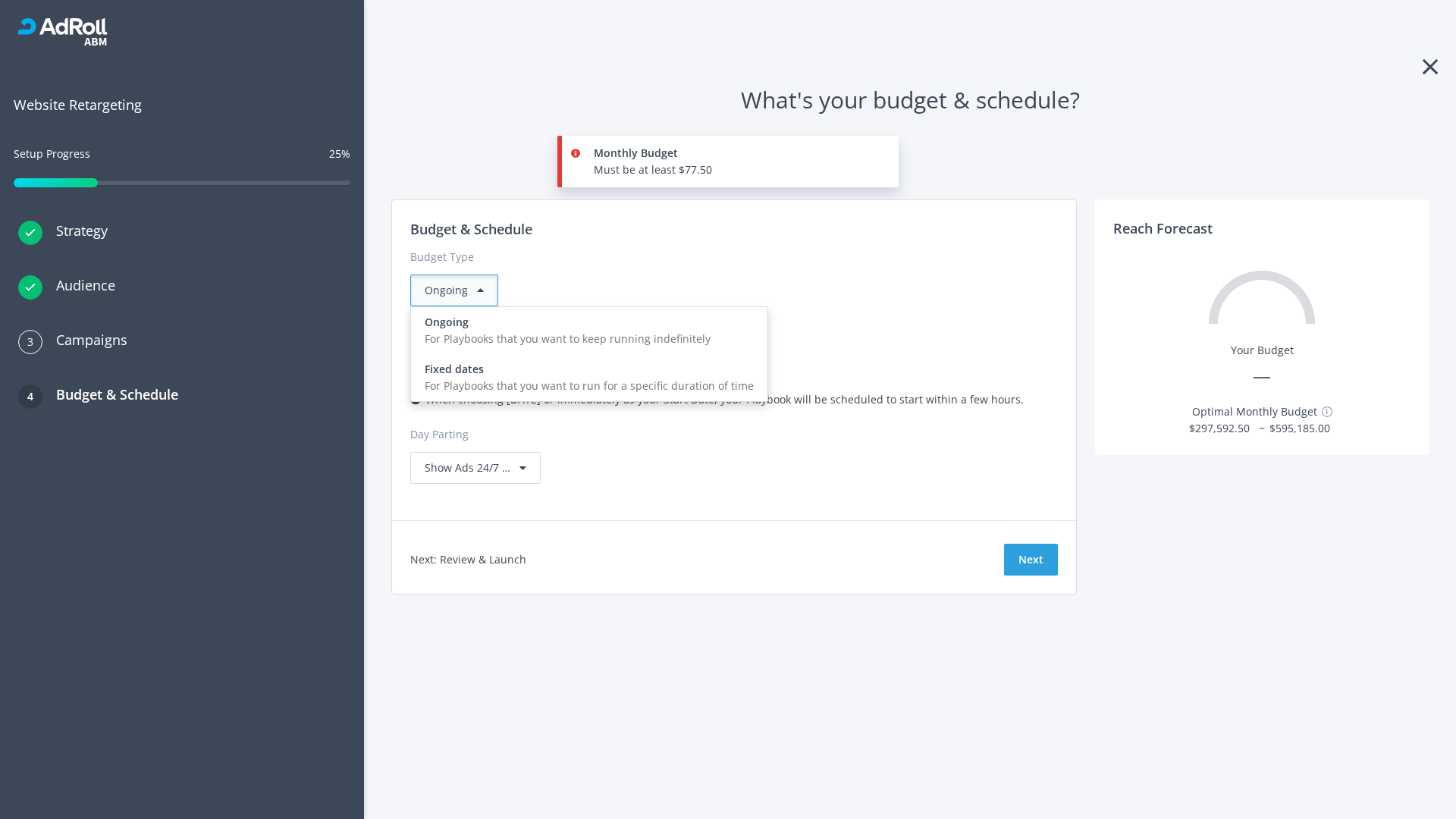
click at [585, 378] on div "For Playbooks that you want to run for a specific duration of time" at bounding box center [590, 385] width 330 height 16
click at [461, 290] on div "Ongoing" at bounding box center [454, 290] width 88 height 32
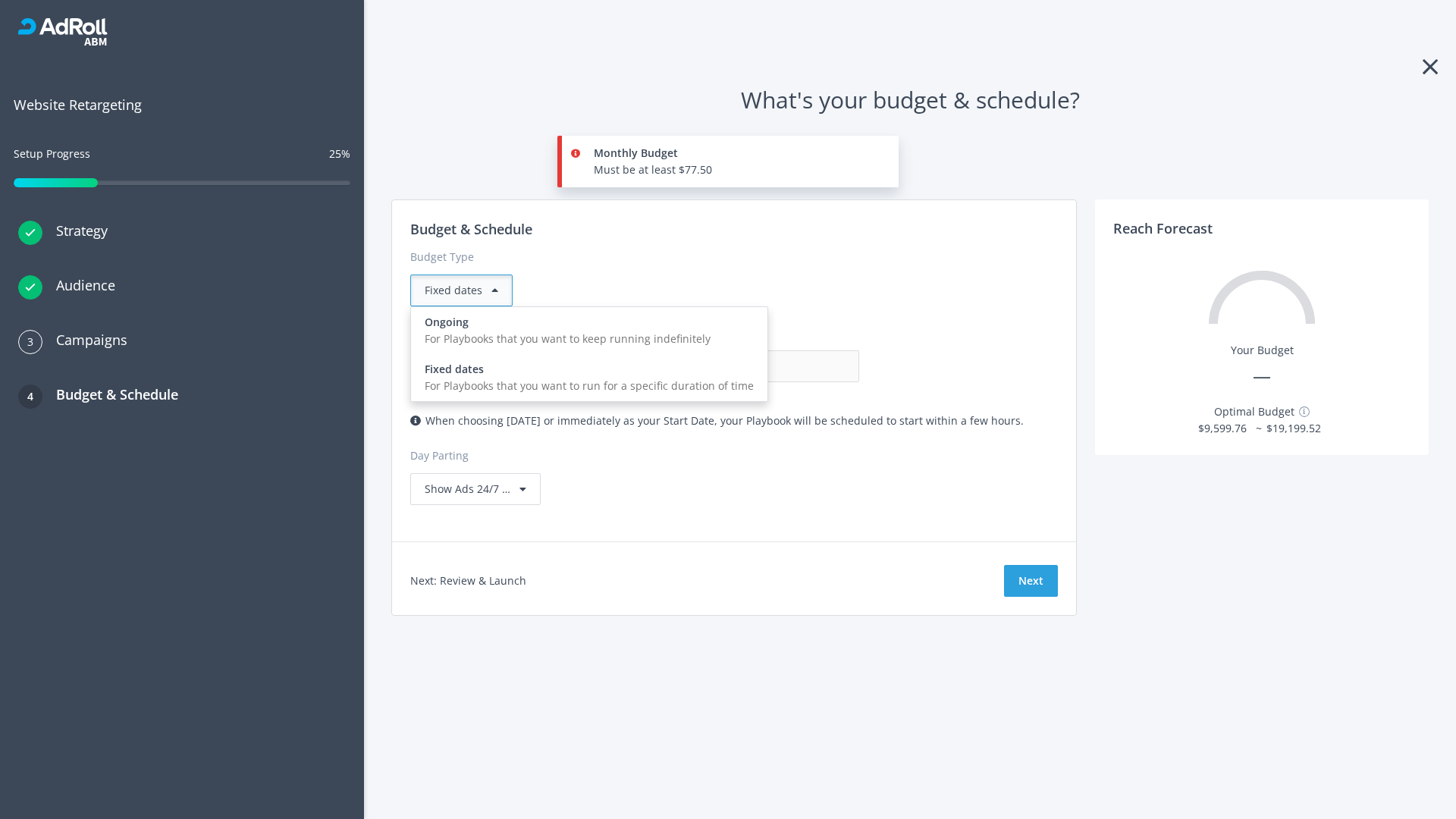
click at [585, 330] on div "For Playbooks that you want to keep running indefinitely" at bounding box center [590, 338] width 330 height 16
click at [709, 366] on input "0.00" at bounding box center [784, 366] width 150 height 32
click at [709, 366] on input "1.00" at bounding box center [784, 366] width 150 height 32
type input "1,000.00"
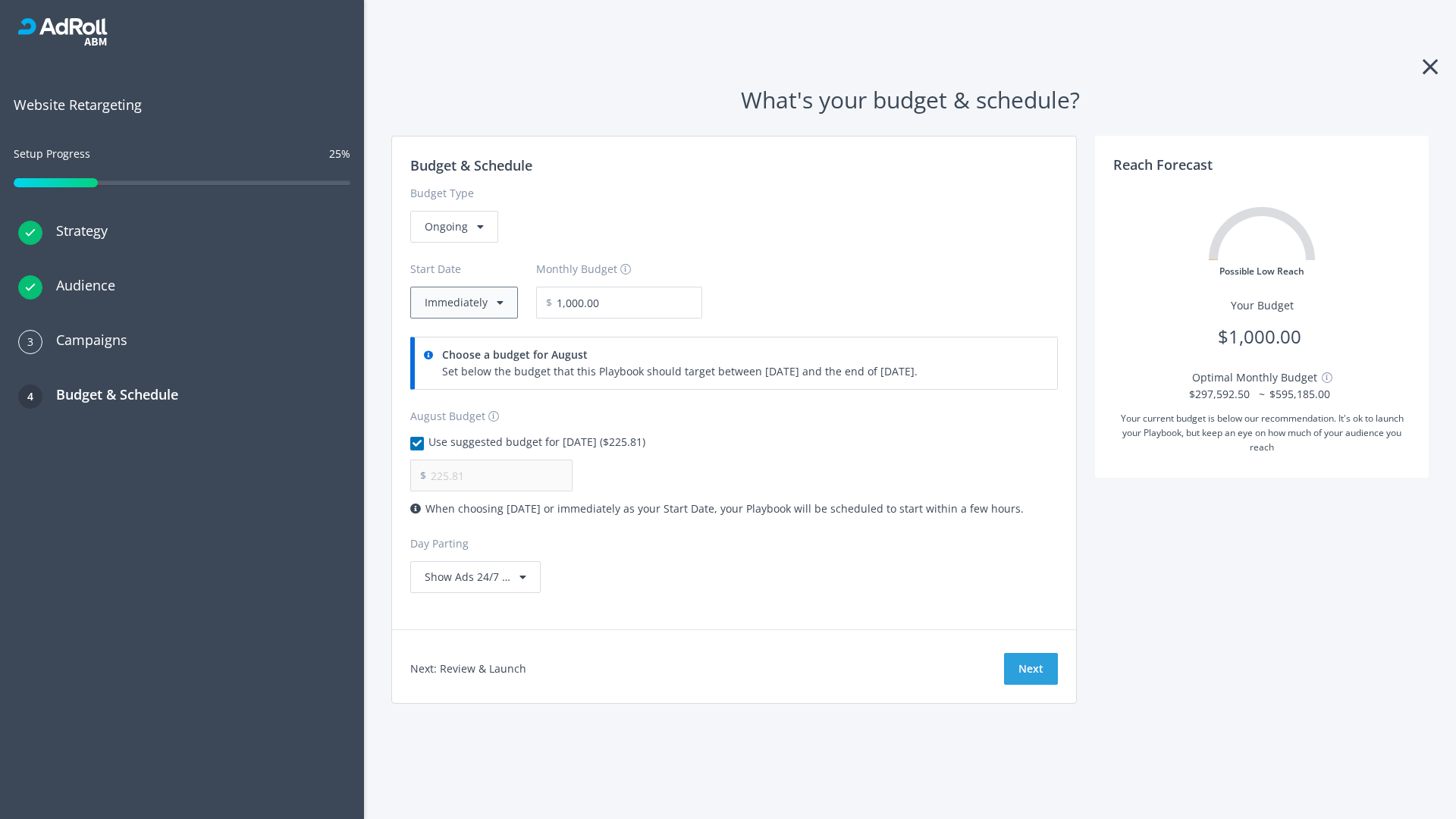
click at [463, 303] on button "Immediately" at bounding box center [464, 303] width 108 height 32
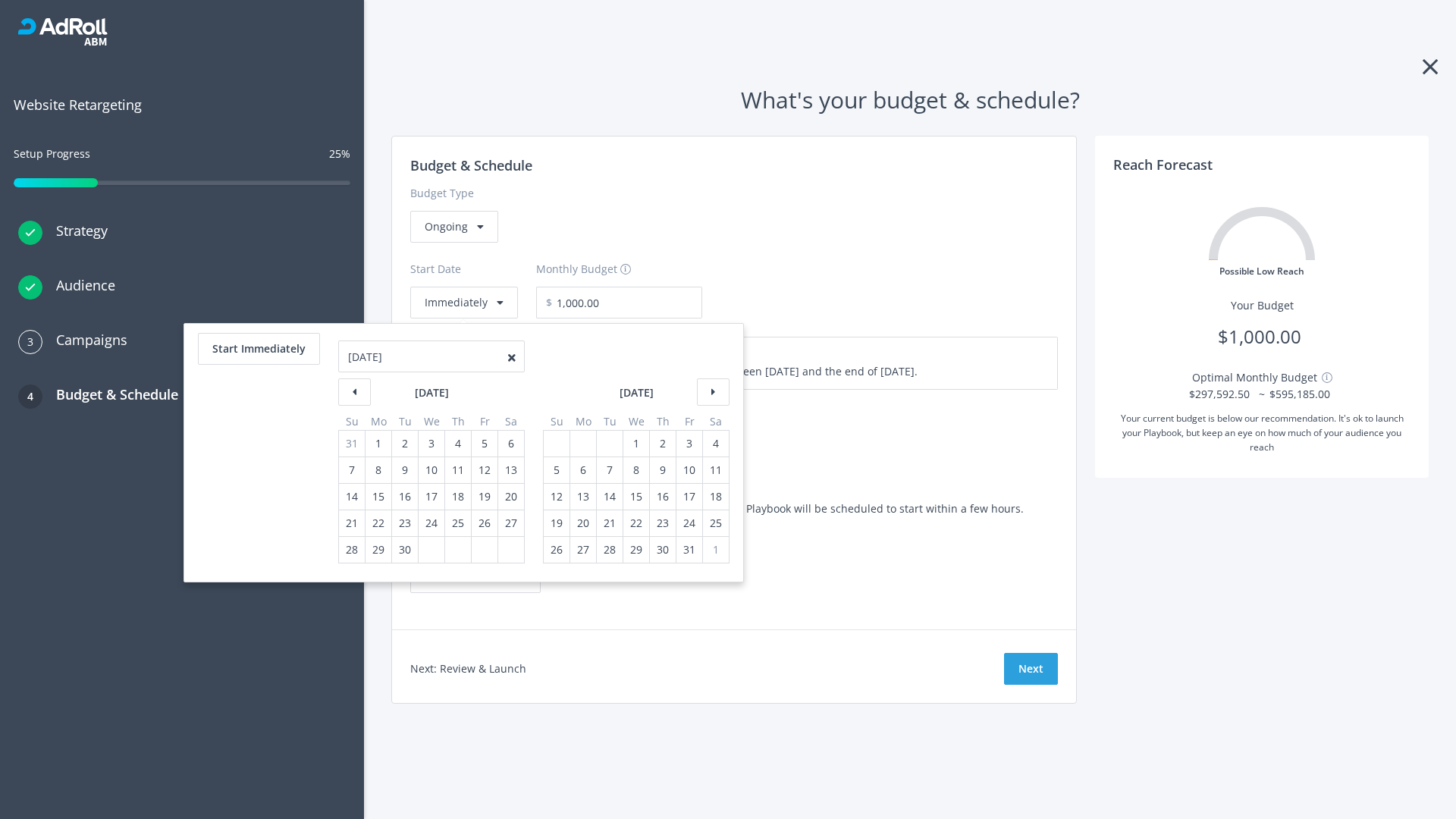
click at [555, 470] on div "5" at bounding box center [557, 470] width 19 height 26
type input "870.97"
click at [635, 443] on div "1" at bounding box center [636, 443] width 19 height 26
click at [258, 349] on button "Start Immediately" at bounding box center [258, 349] width 122 height 32
type input "08/25/2025"
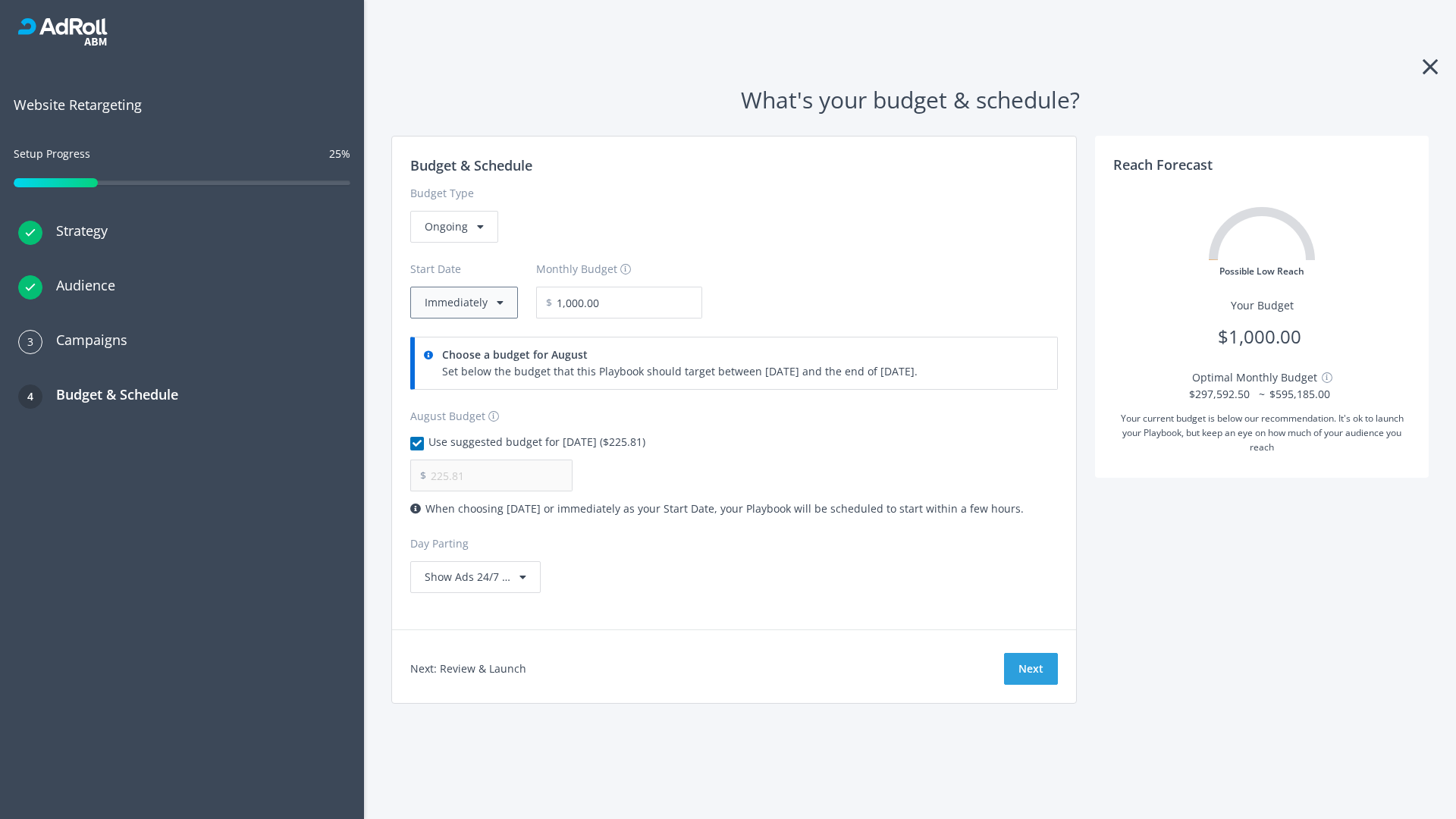
click at [463, 303] on button "Immediately" at bounding box center [464, 303] width 108 height 32
click at [1031, 669] on button "Next" at bounding box center [1031, 669] width 54 height 32
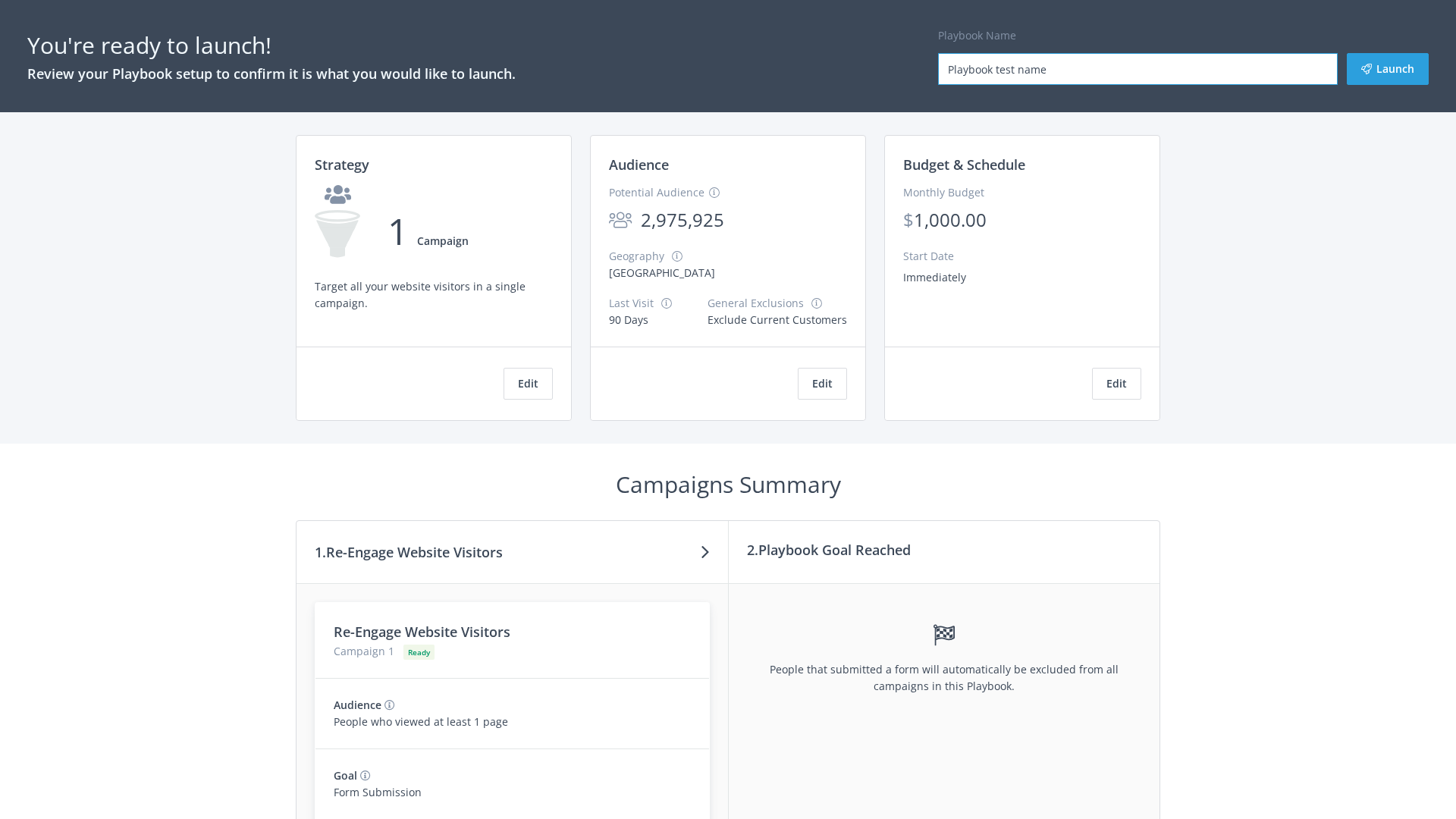
type input "Playbook test name"
click at [1389, 69] on button "Launch" at bounding box center [1388, 68] width 82 height 32
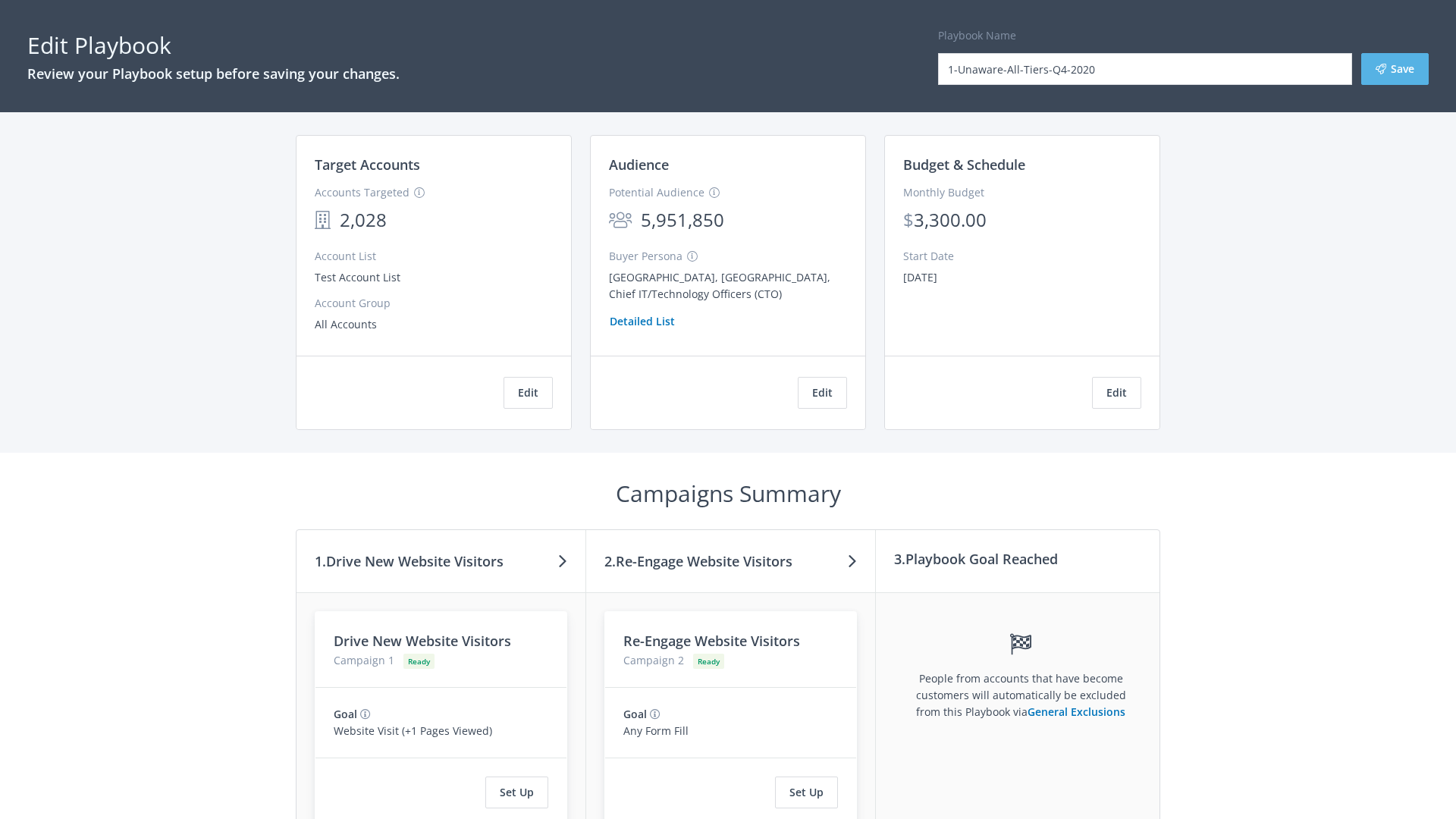
click at [1395, 69] on button "Save" at bounding box center [1395, 68] width 67 height 32
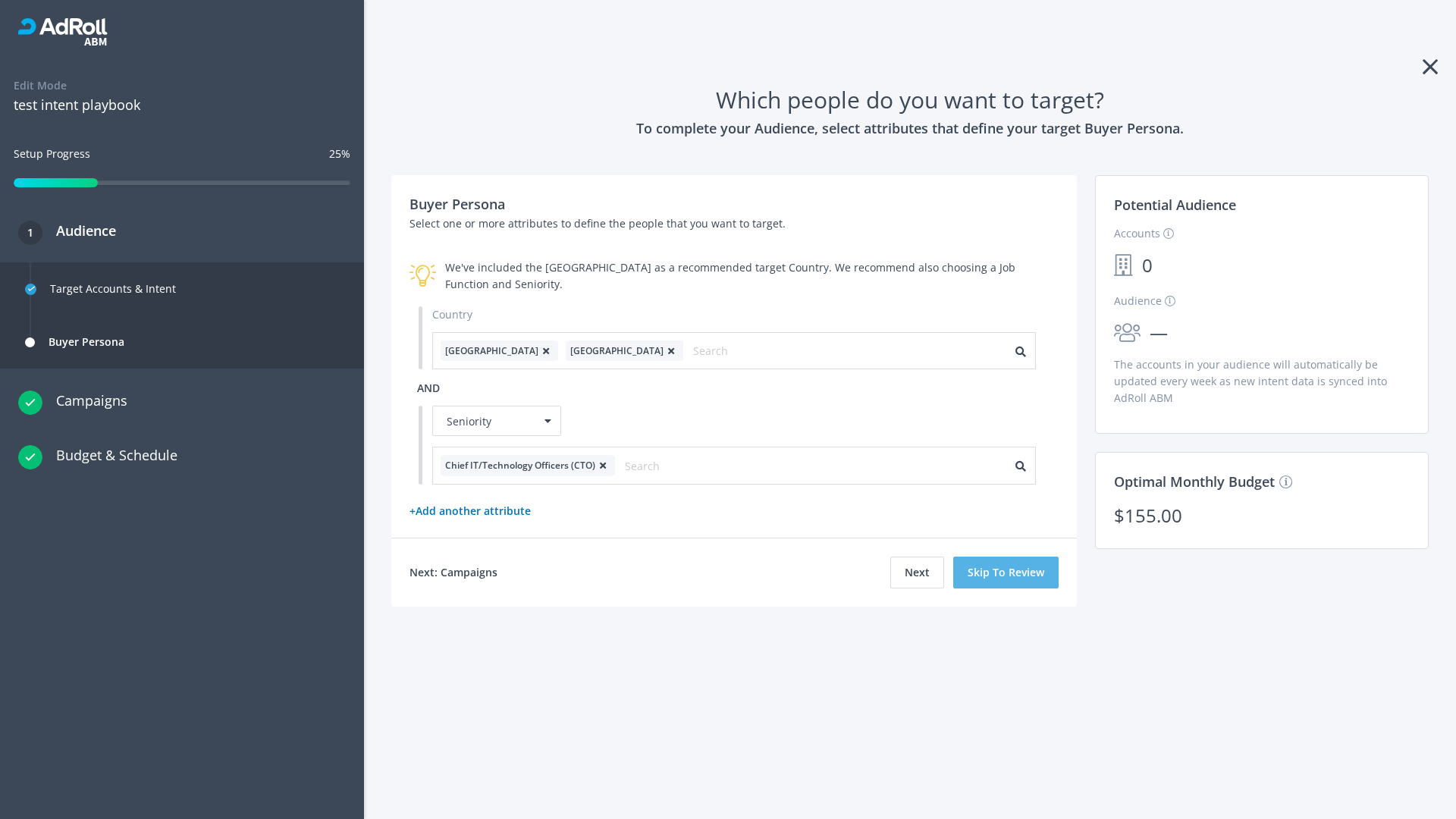
click at [1007, 572] on button "Skip To Review" at bounding box center [1005, 572] width 105 height 32
